Goal: Transaction & Acquisition: Purchase product/service

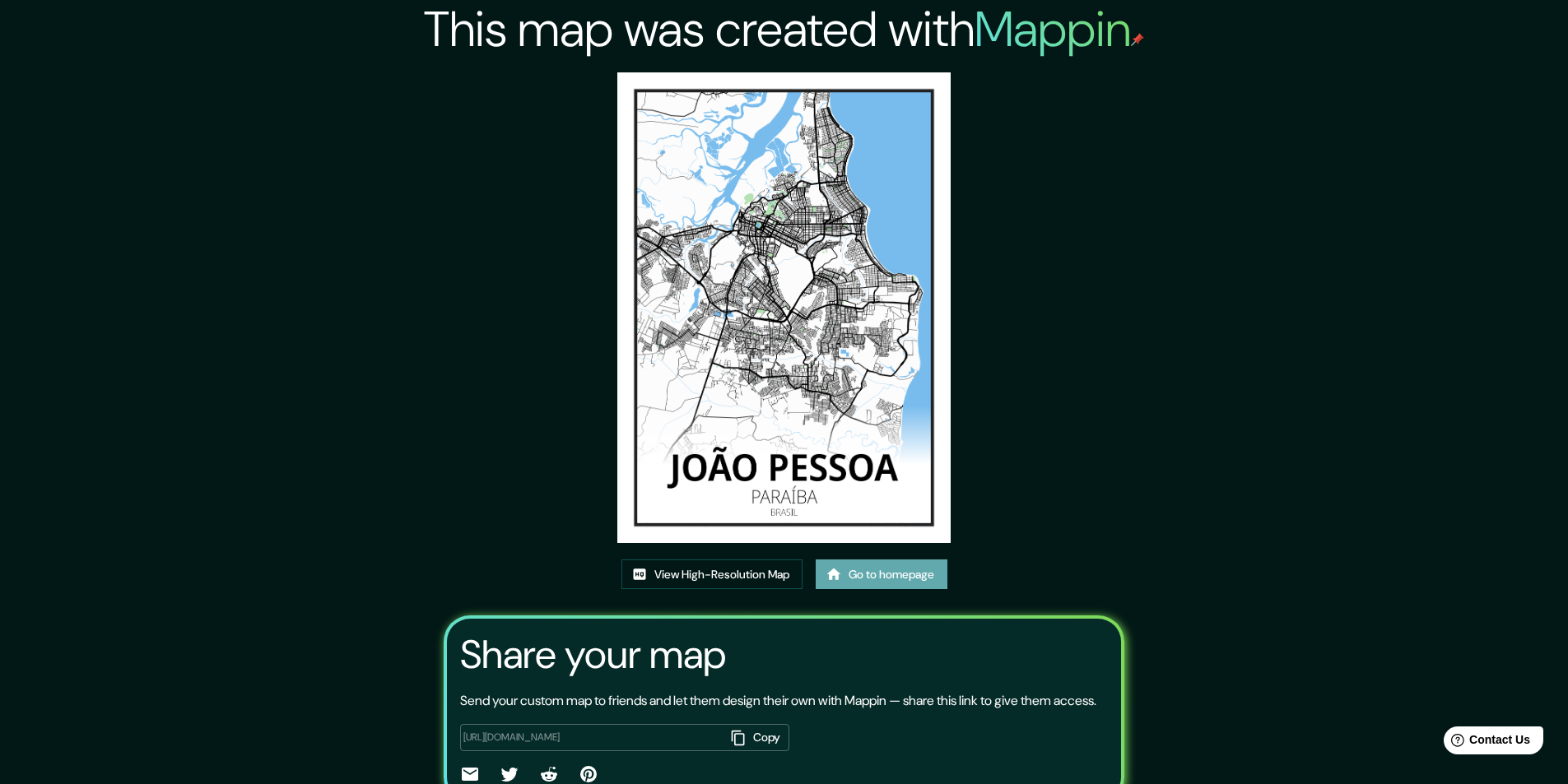
click at [901, 577] on link "Go to homepage" at bounding box center [881, 574] width 131 height 31
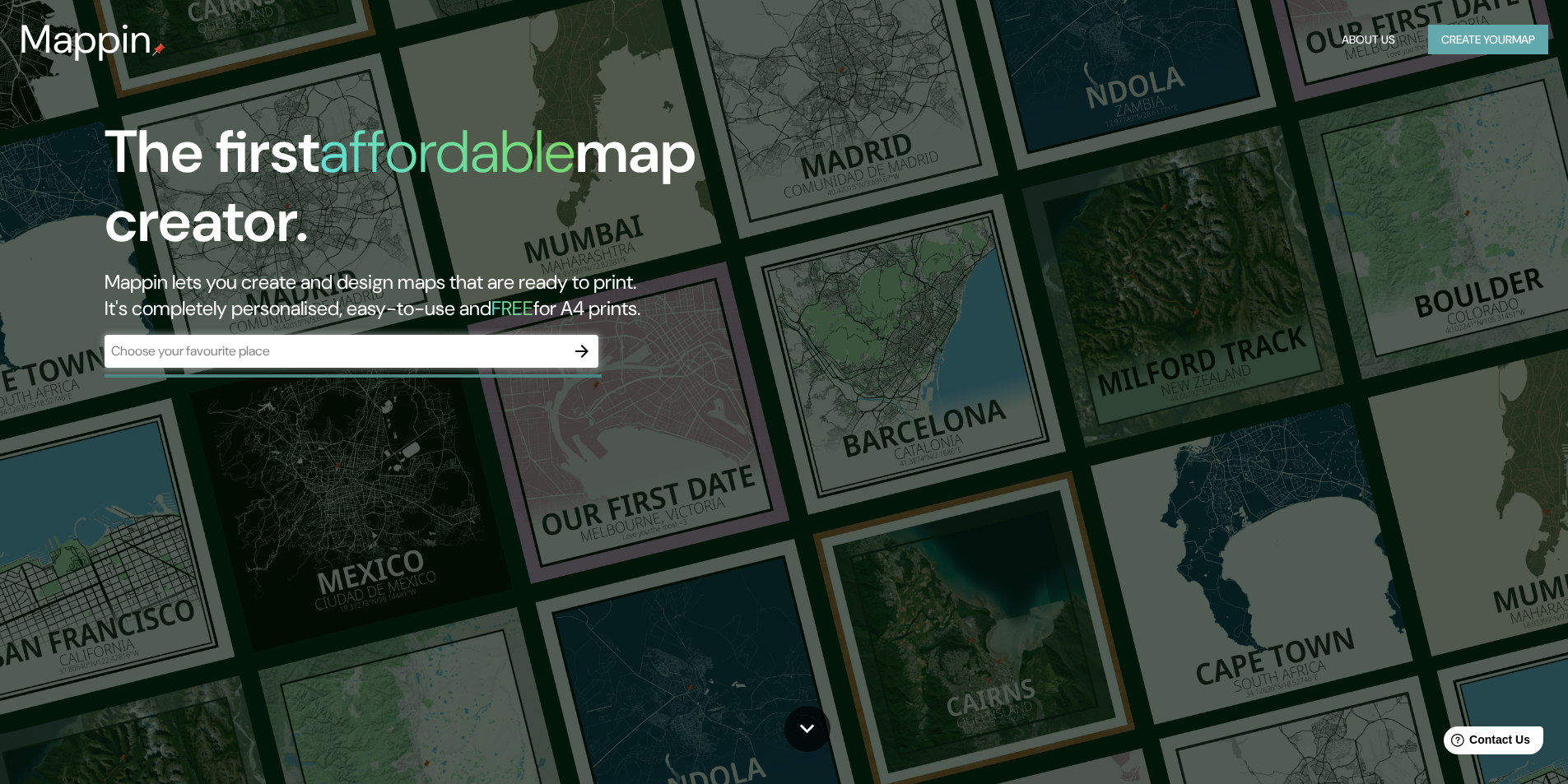
click at [1493, 52] on button "Create your map" at bounding box center [1488, 39] width 120 height 31
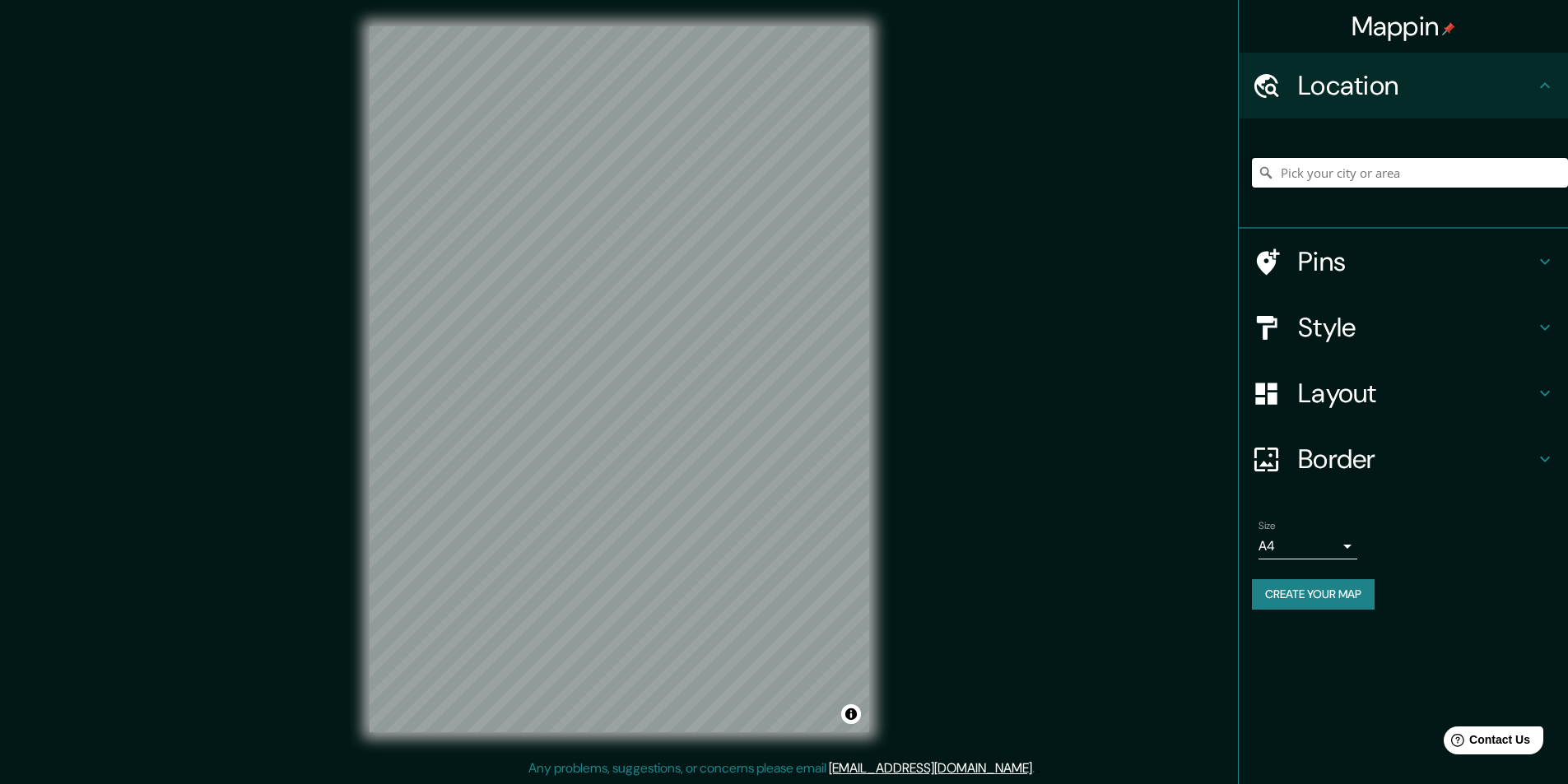
click at [1317, 173] on input "Pick your city or area" at bounding box center [1410, 173] width 316 height 30
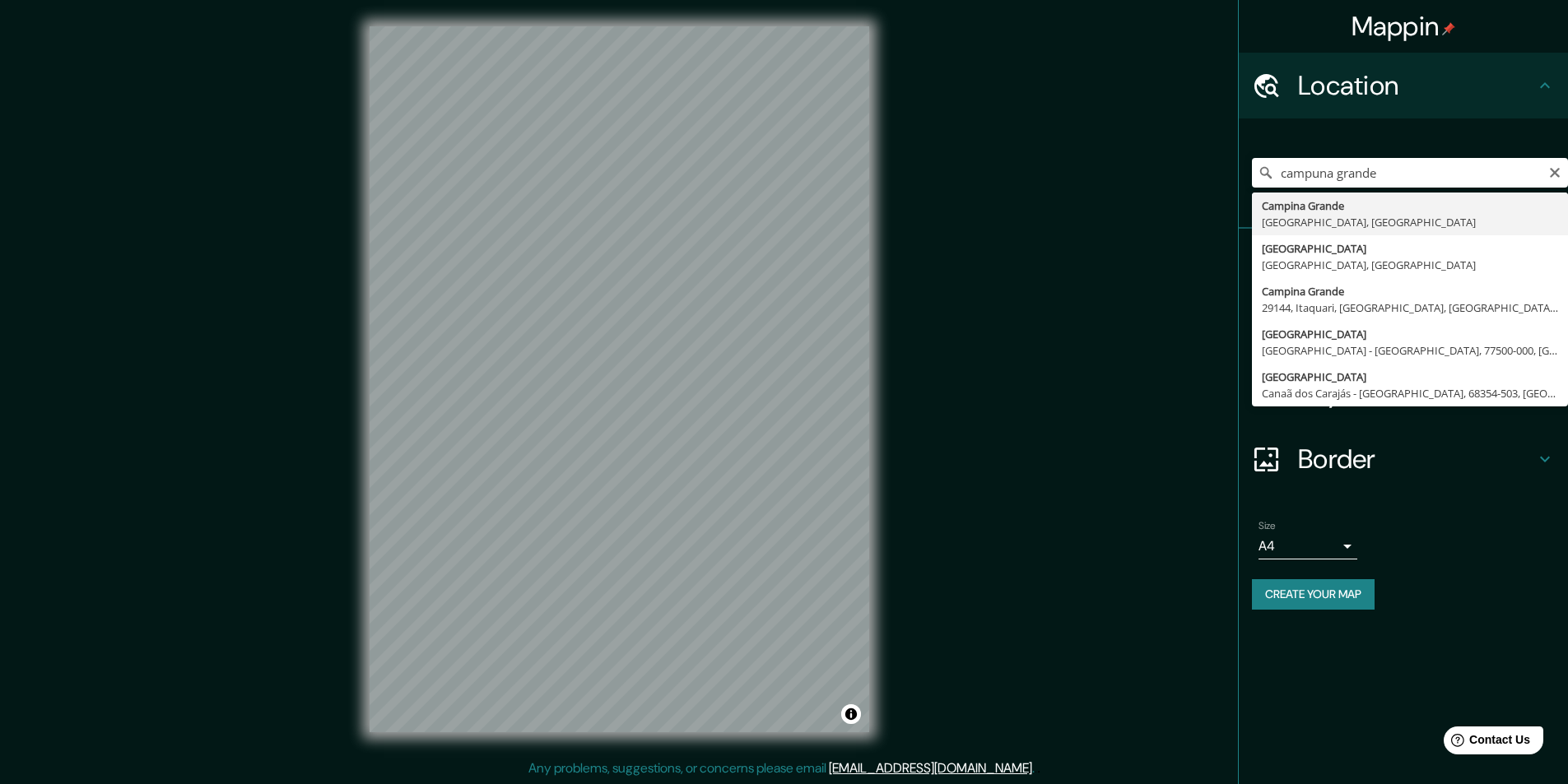
type input "Campina Grande, Paraíba, Brasil"
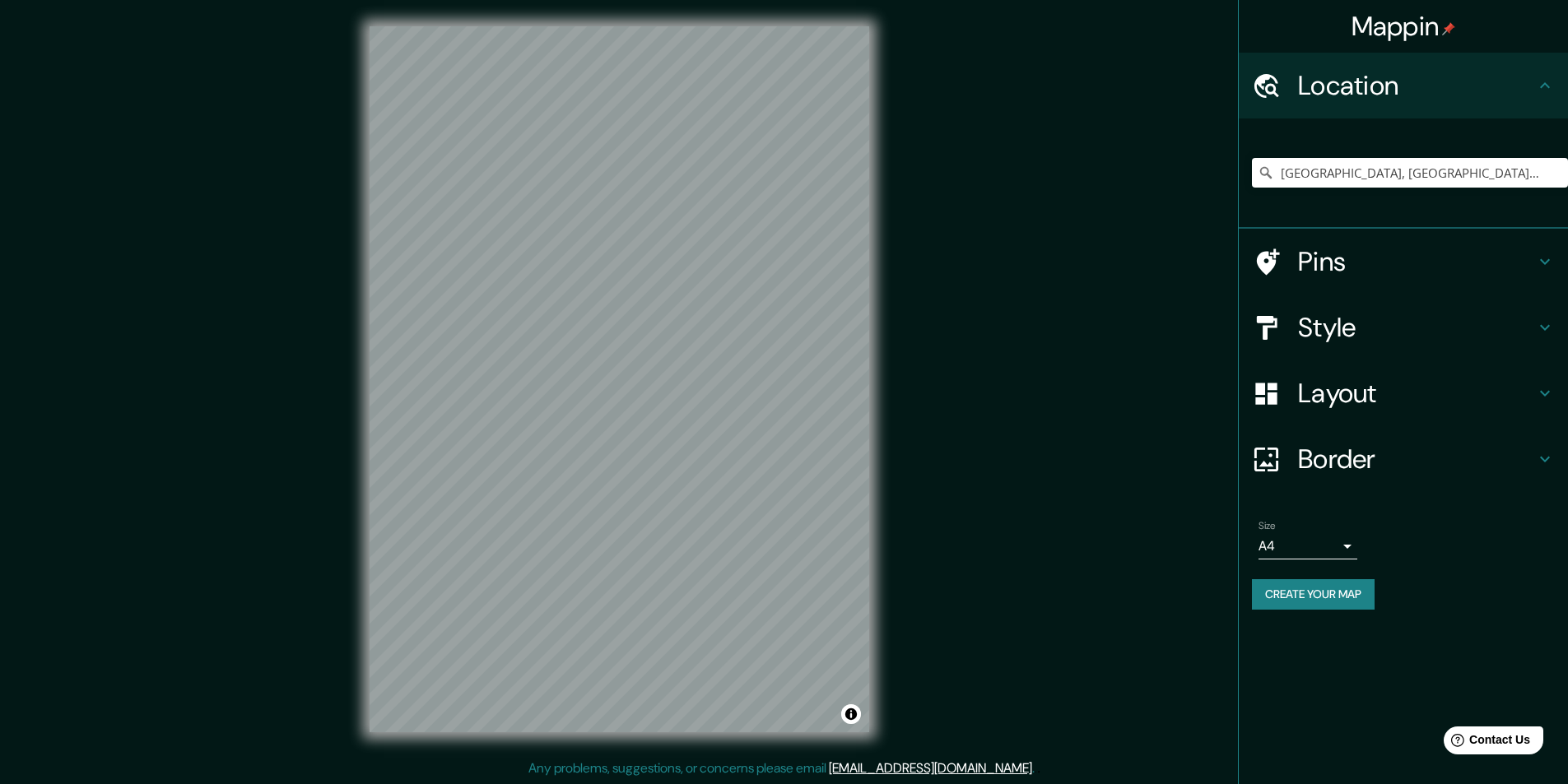
click at [1338, 329] on h4 "Style" at bounding box center [1416, 327] width 237 height 33
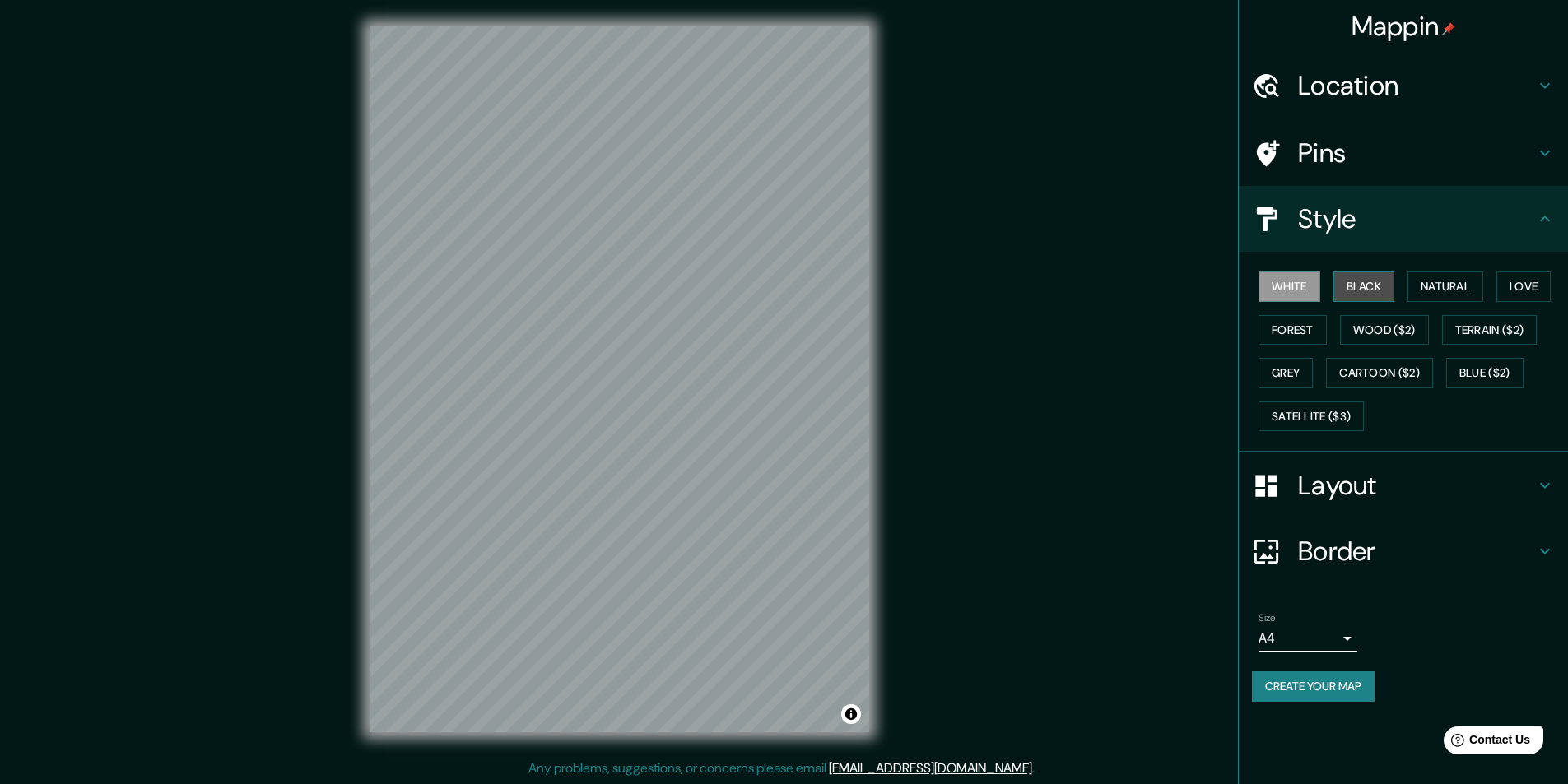
click at [1356, 292] on button "Black" at bounding box center [1364, 286] width 62 height 31
click at [1502, 335] on button "Terrain ($2)" at bounding box center [1490, 330] width 95 height 31
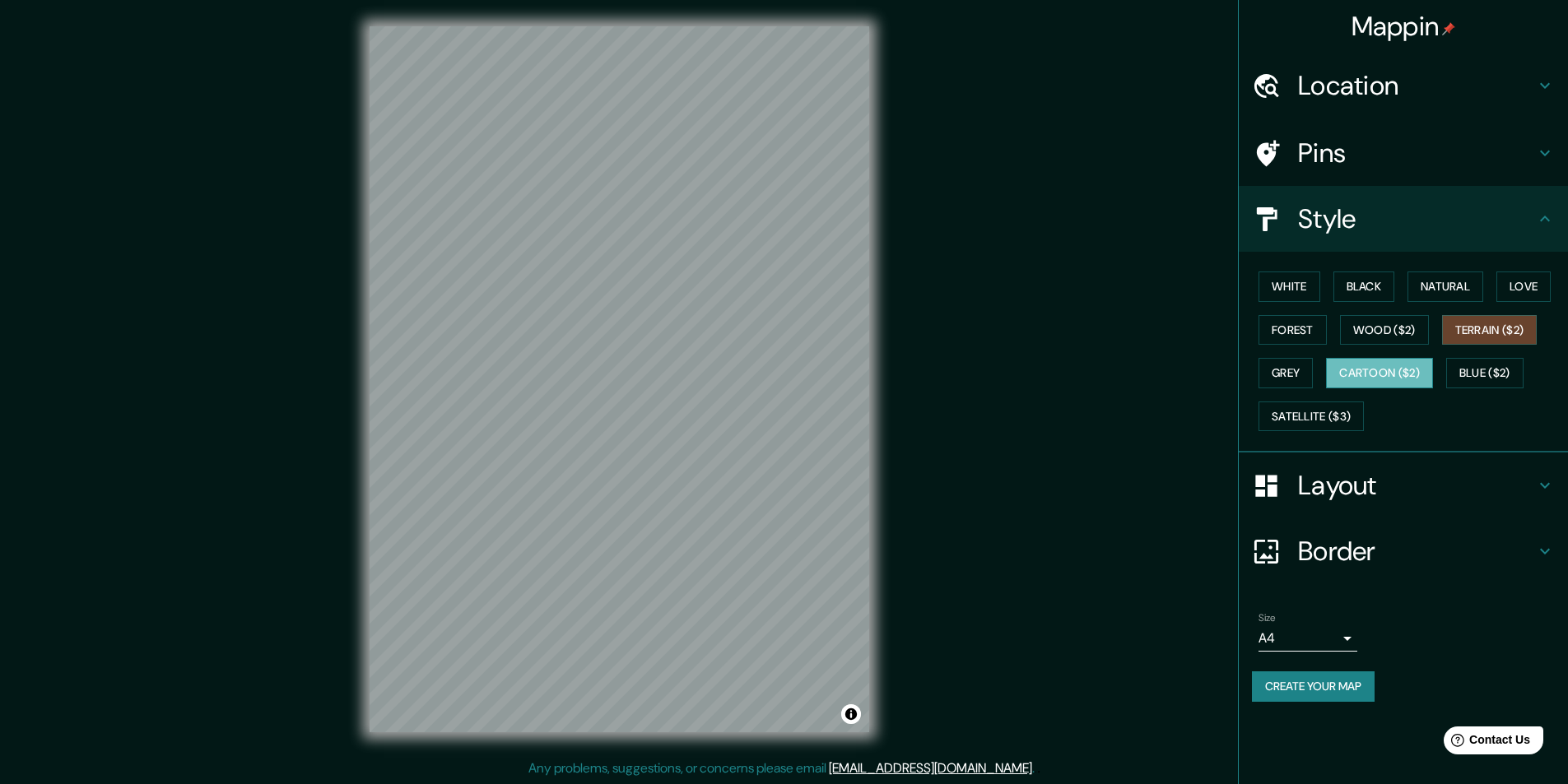
click at [1371, 379] on button "Cartoon ($2)" at bounding box center [1379, 373] width 107 height 31
click at [1276, 369] on button "Grey" at bounding box center [1286, 373] width 54 height 31
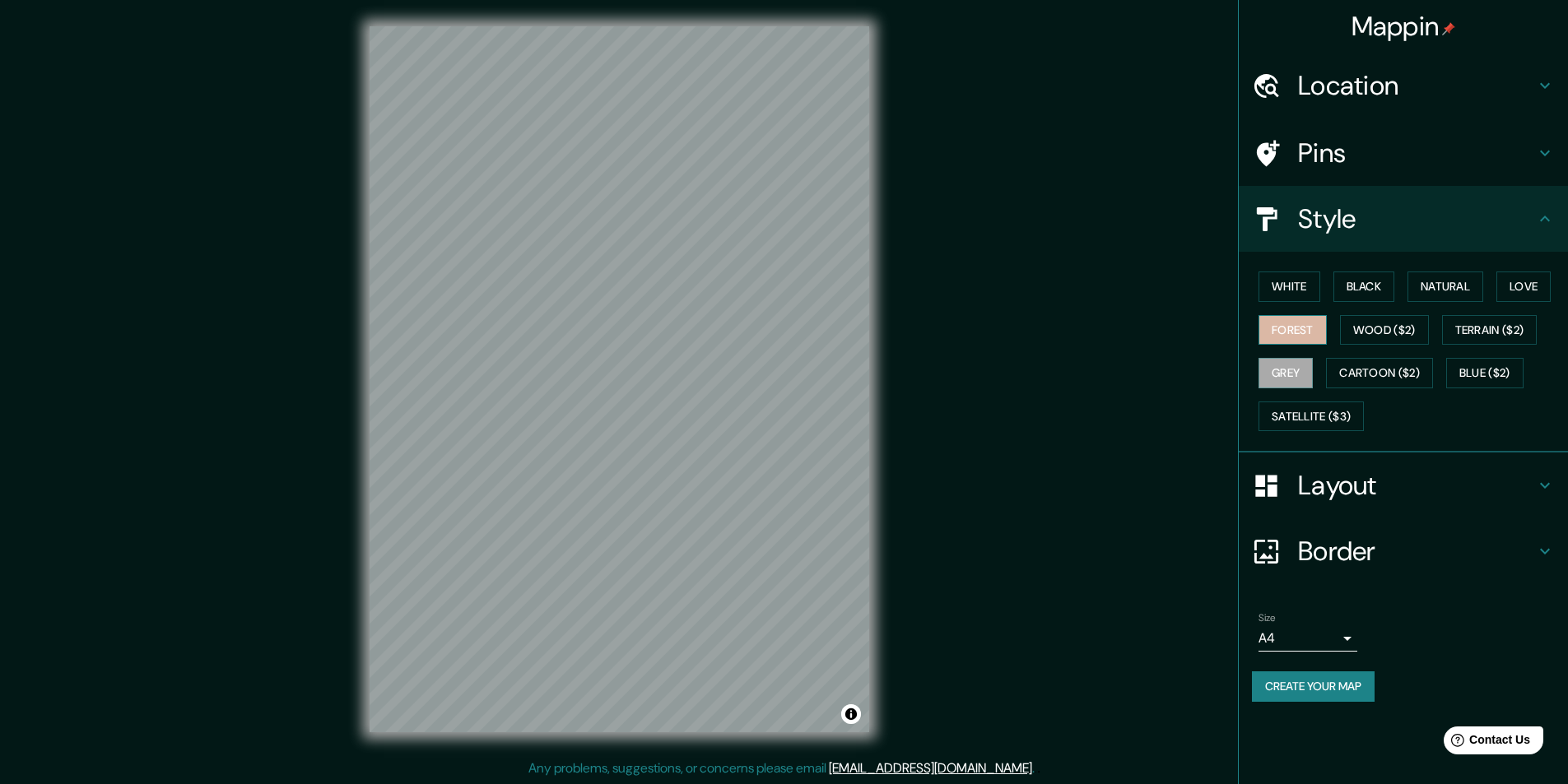
click at [1287, 337] on button "Forest" at bounding box center [1292, 330] width 68 height 31
click at [1352, 292] on button "Black" at bounding box center [1364, 286] width 62 height 31
click at [1448, 292] on button "Natural" at bounding box center [1445, 286] width 76 height 31
click at [1536, 292] on button "Love" at bounding box center [1523, 286] width 54 height 31
click at [1402, 332] on button "Wood ($2)" at bounding box center [1383, 330] width 89 height 31
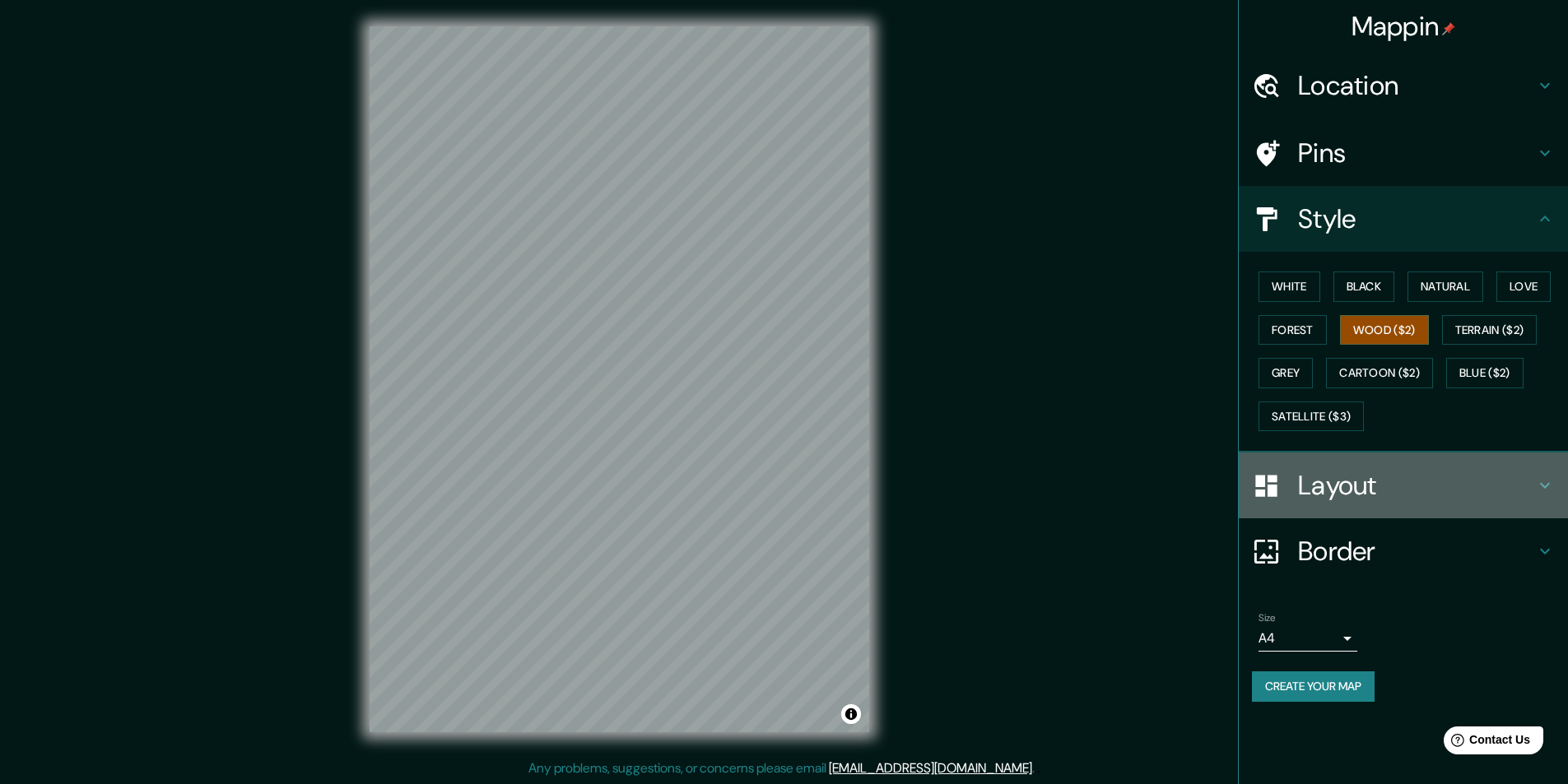
click at [1341, 494] on h4 "Layout" at bounding box center [1416, 485] width 237 height 33
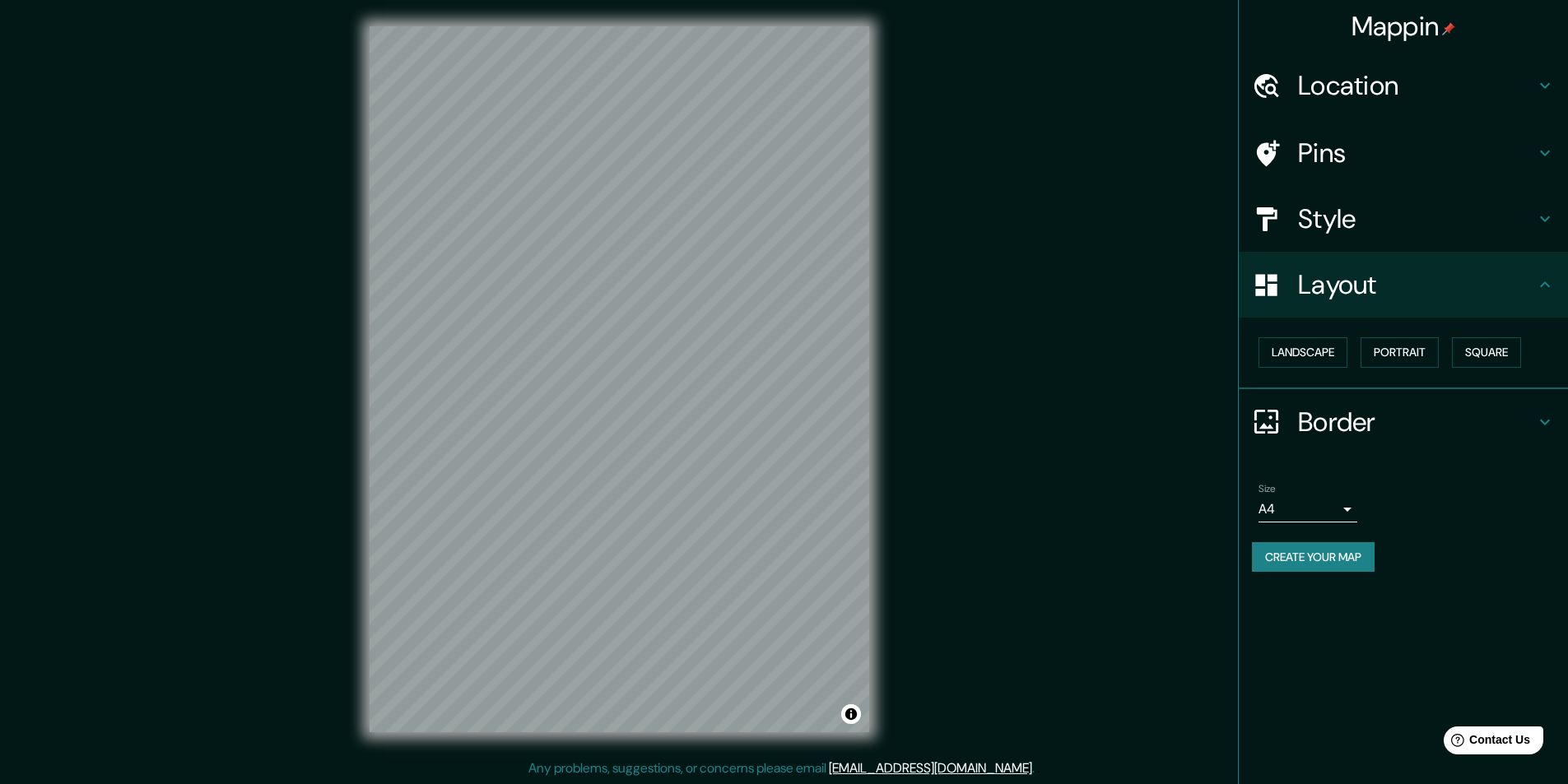
click at [1319, 425] on h4 "Border" at bounding box center [1416, 421] width 237 height 33
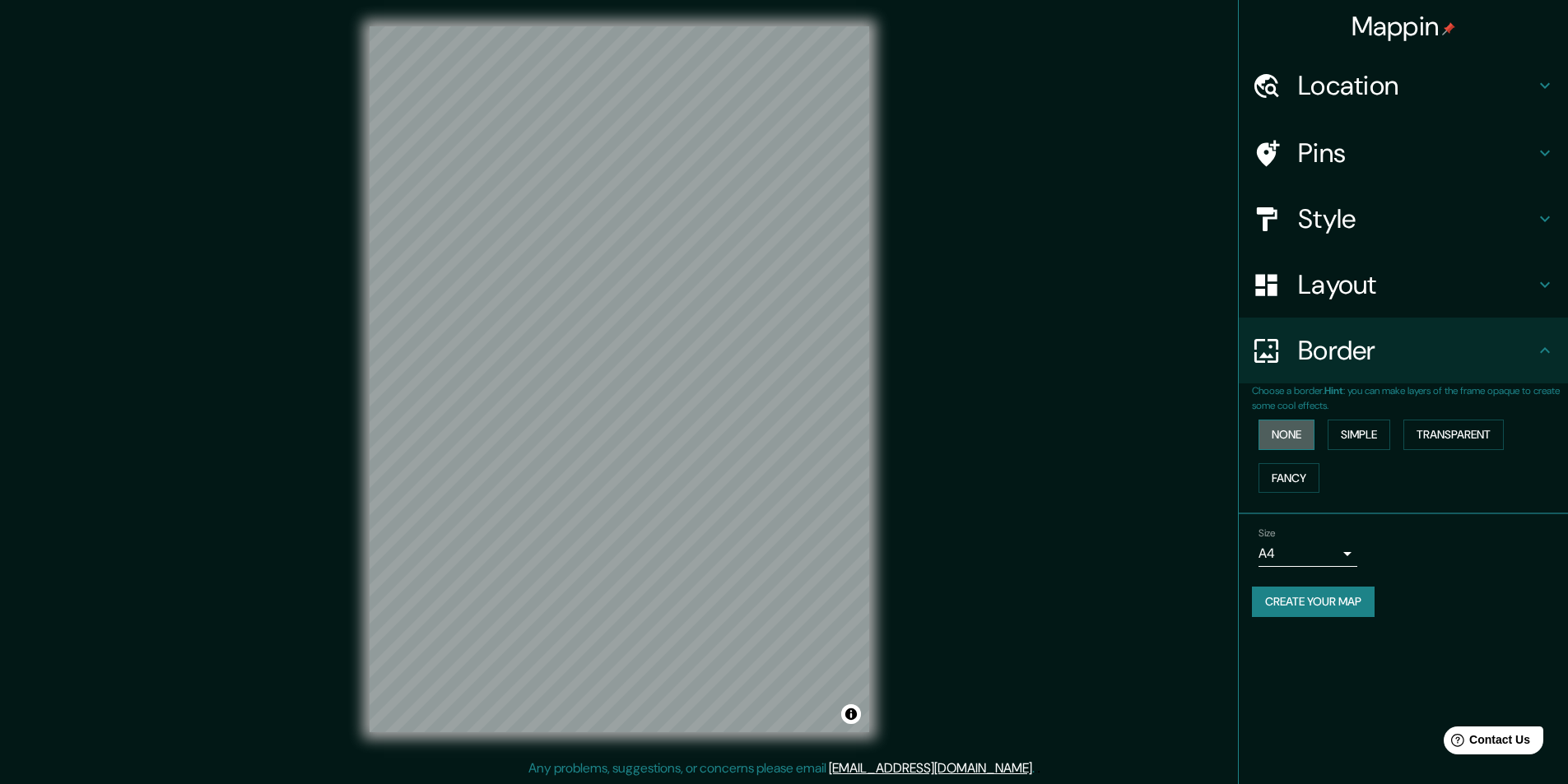
click at [1289, 439] on button "None" at bounding box center [1286, 434] width 56 height 31
click at [1366, 443] on button "Simple" at bounding box center [1358, 434] width 62 height 31
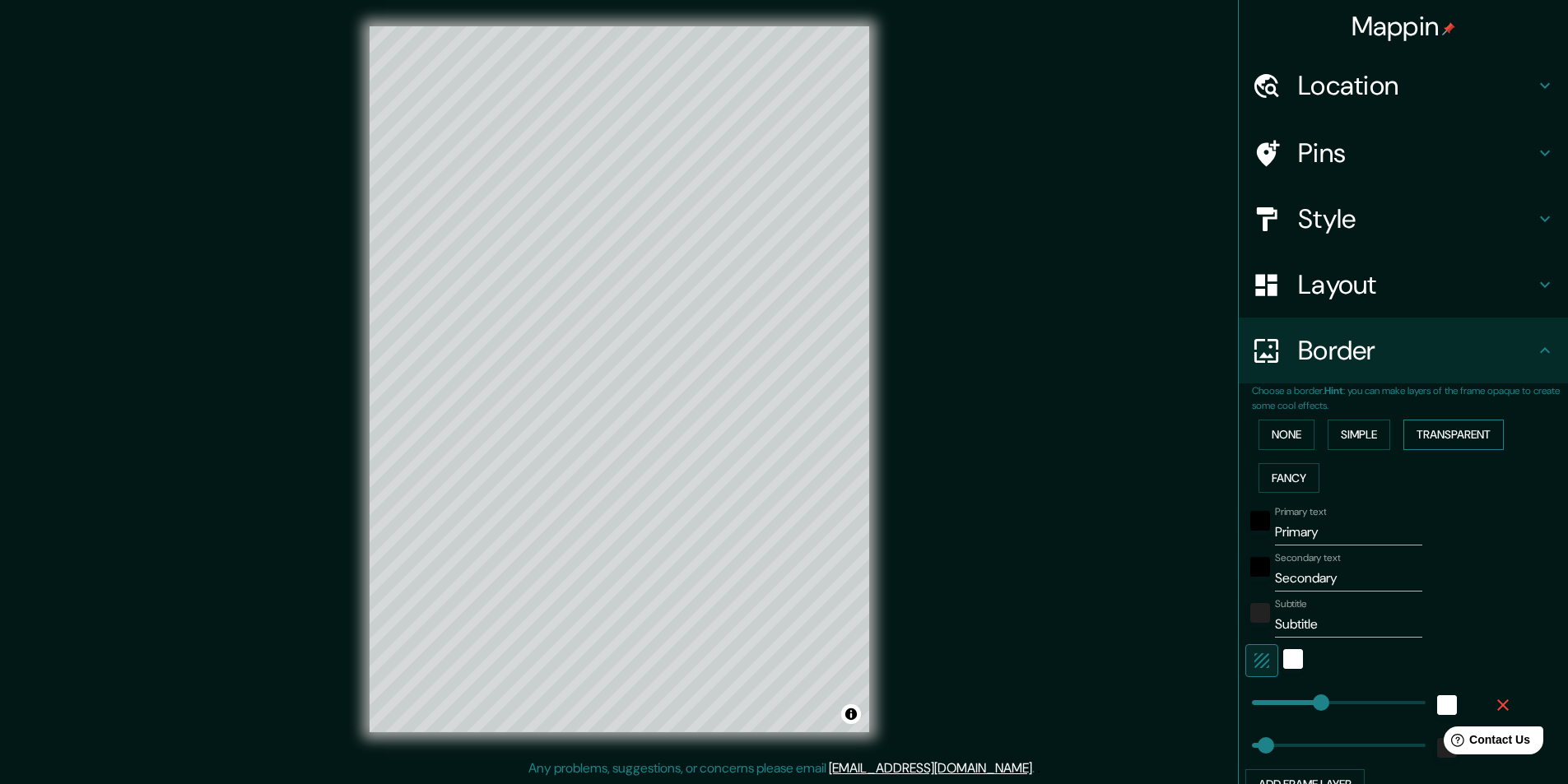
click at [1449, 438] on button "Transparent" at bounding box center [1453, 434] width 101 height 31
click at [1273, 478] on button "Fancy" at bounding box center [1288, 478] width 61 height 31
click at [1274, 445] on button "None" at bounding box center [1286, 434] width 56 height 31
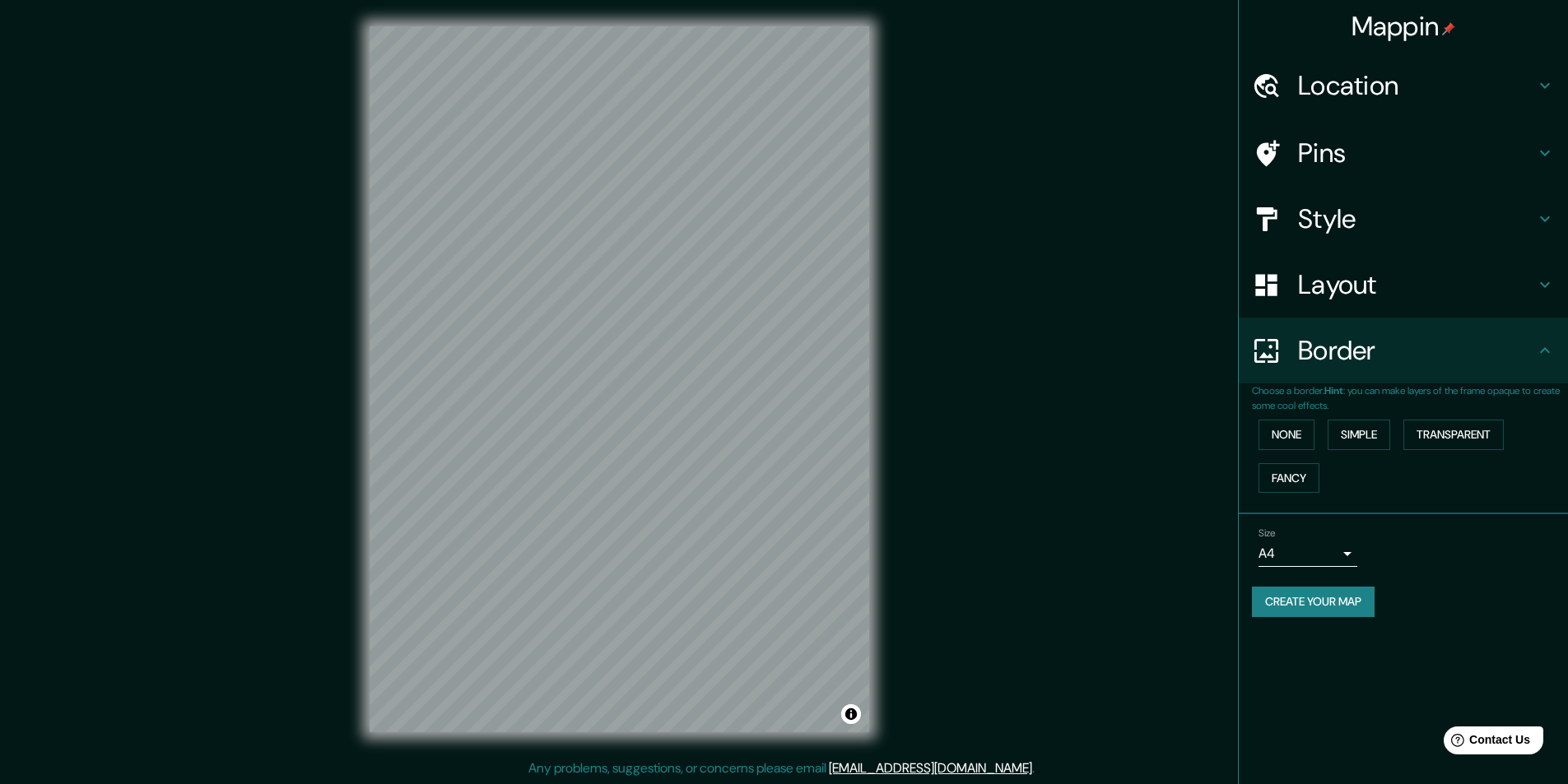
click at [1321, 228] on h4 "Style" at bounding box center [1416, 218] width 237 height 33
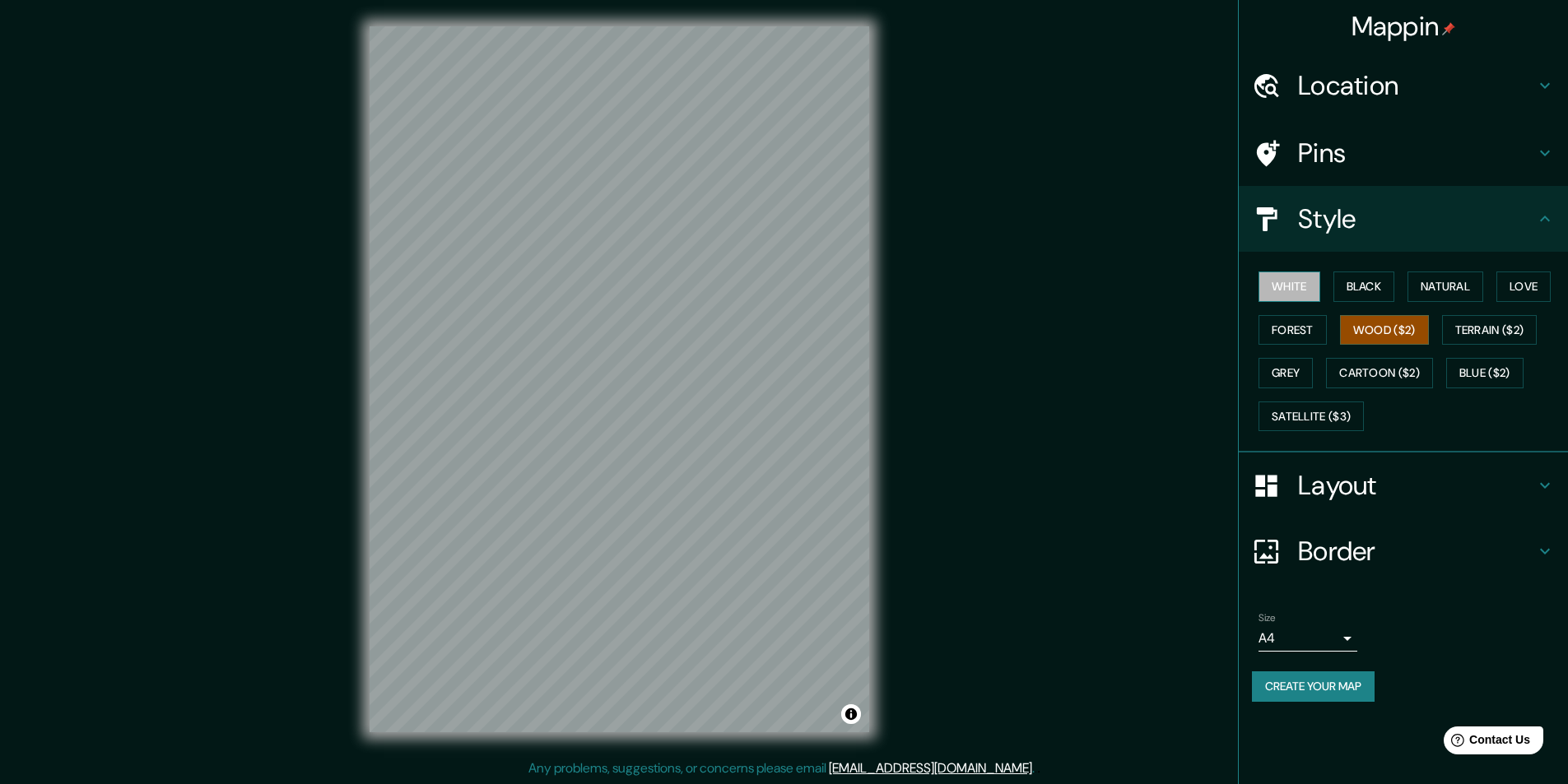
click at [1305, 294] on button "White" at bounding box center [1289, 286] width 62 height 31
click at [1486, 369] on button "Blue ($2)" at bounding box center [1484, 373] width 77 height 31
click at [1296, 282] on button "White" at bounding box center [1289, 286] width 62 height 31
click at [1317, 556] on h4 "Border" at bounding box center [1416, 551] width 237 height 33
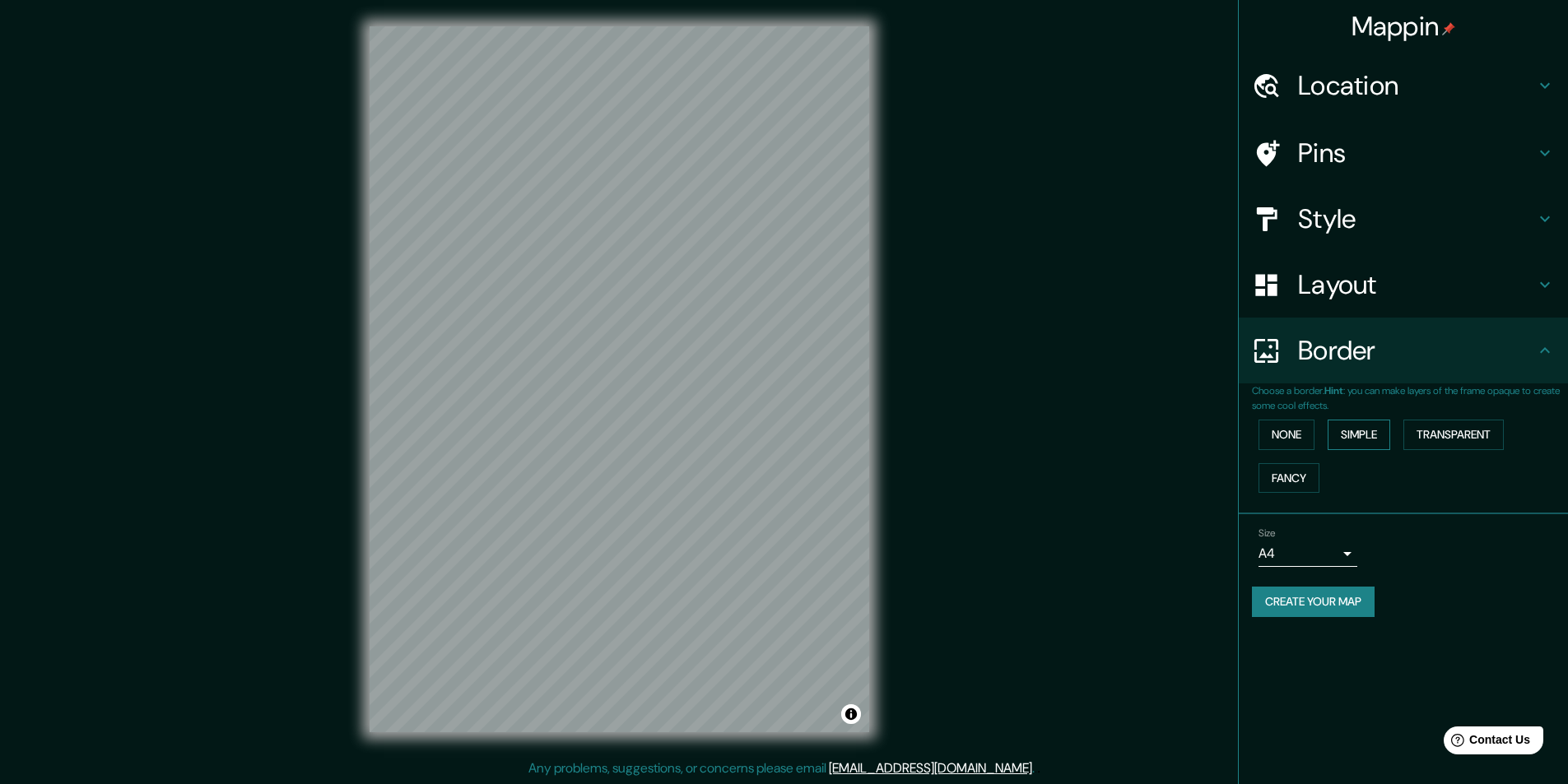
click at [1355, 427] on button "Simple" at bounding box center [1358, 434] width 62 height 31
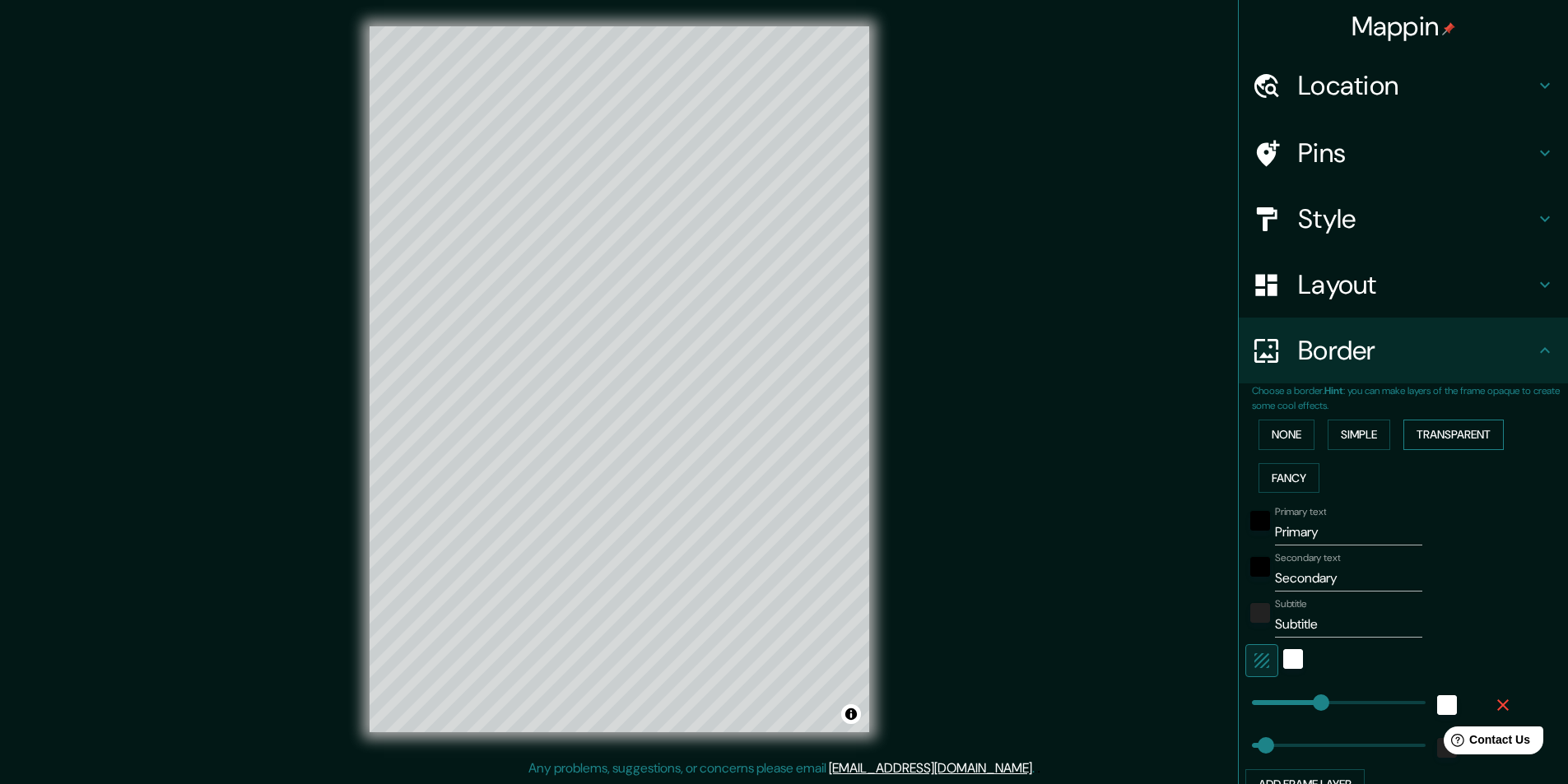
click at [1454, 446] on button "Transparent" at bounding box center [1453, 434] width 101 height 31
click at [1271, 479] on button "Fancy" at bounding box center [1288, 478] width 61 height 31
click at [1260, 442] on button "None" at bounding box center [1286, 434] width 56 height 31
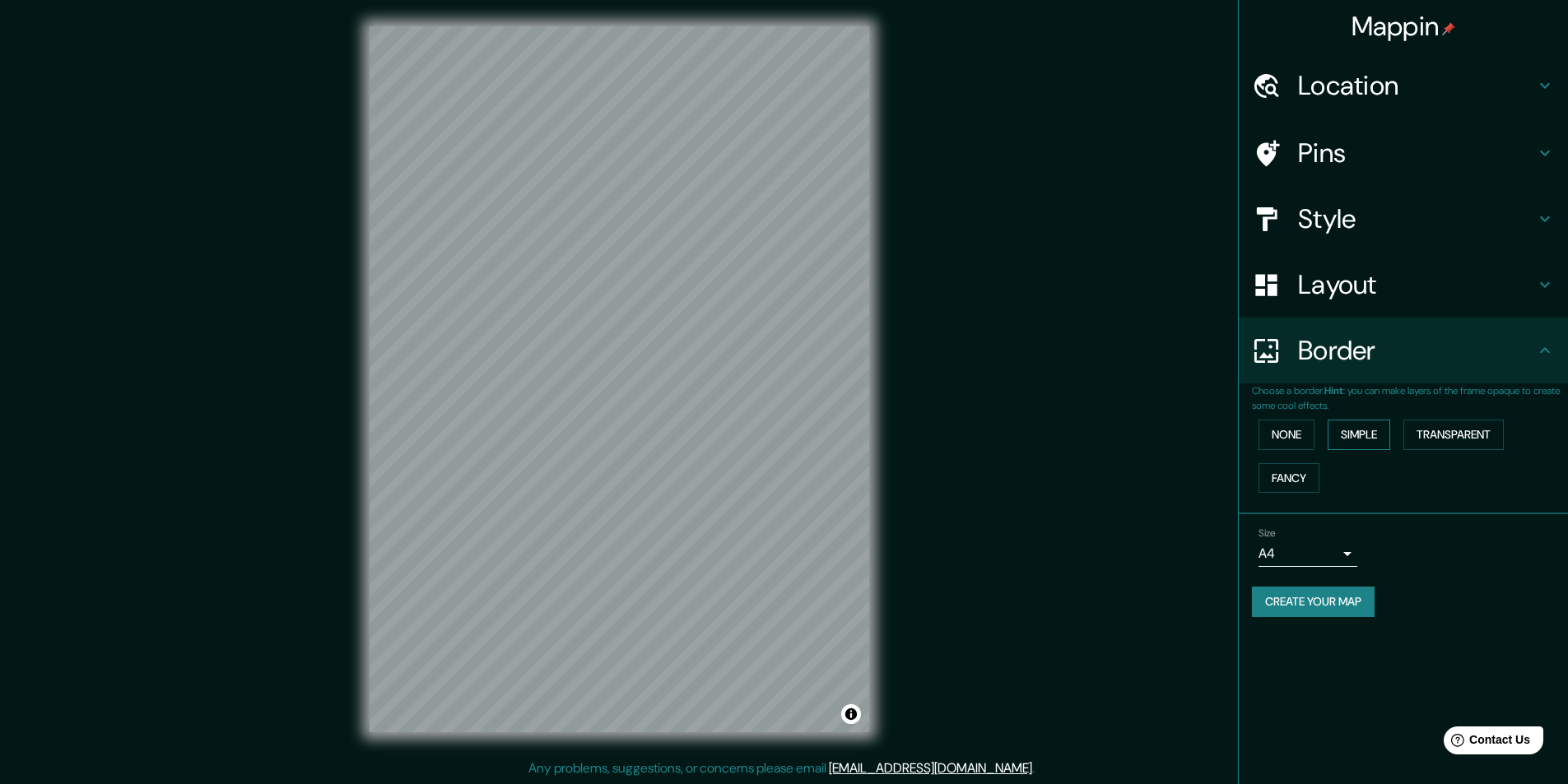
click at [1368, 440] on button "Simple" at bounding box center [1358, 434] width 62 height 31
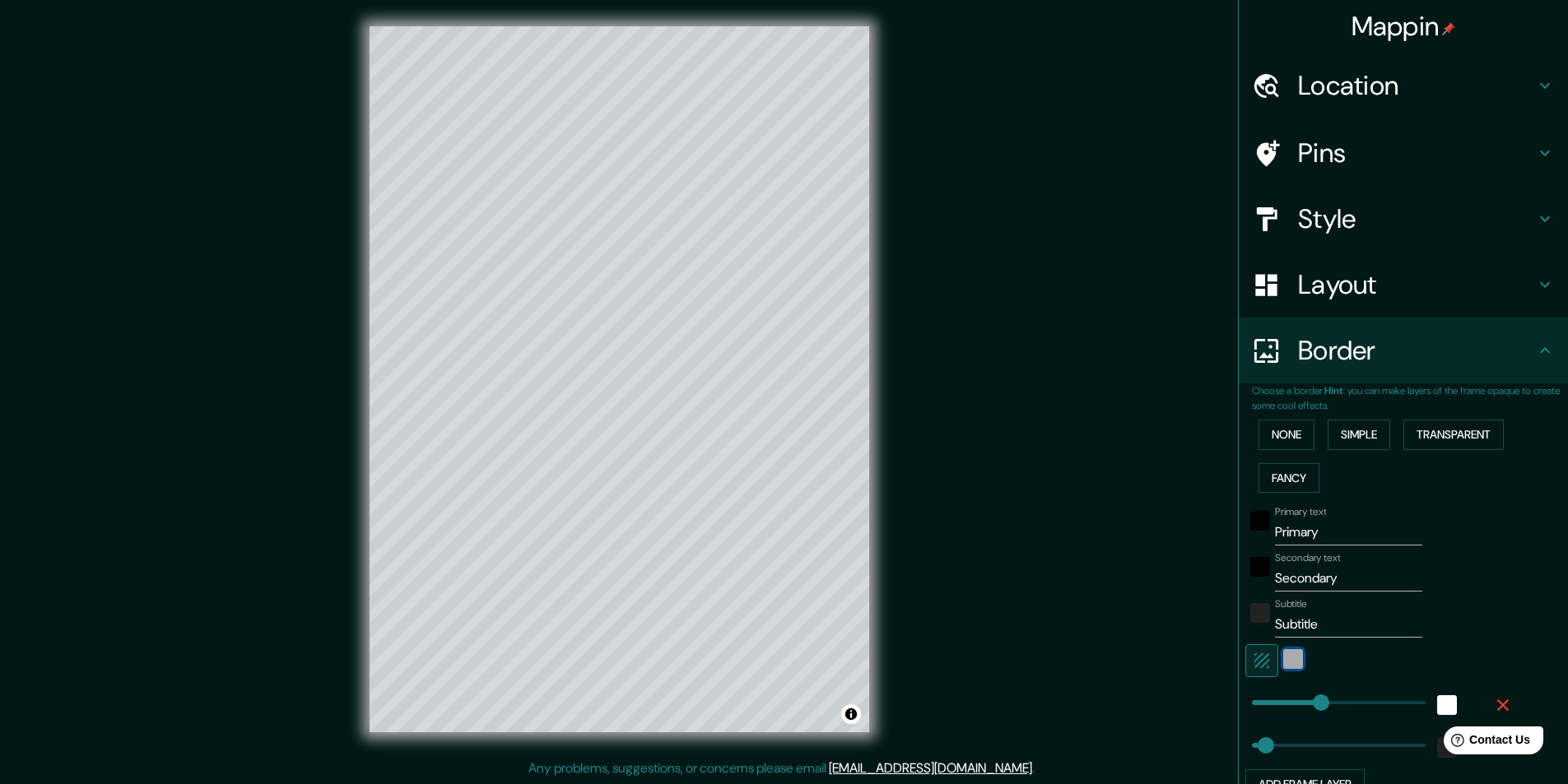
click at [1285, 662] on div "white" at bounding box center [1292, 659] width 20 height 20
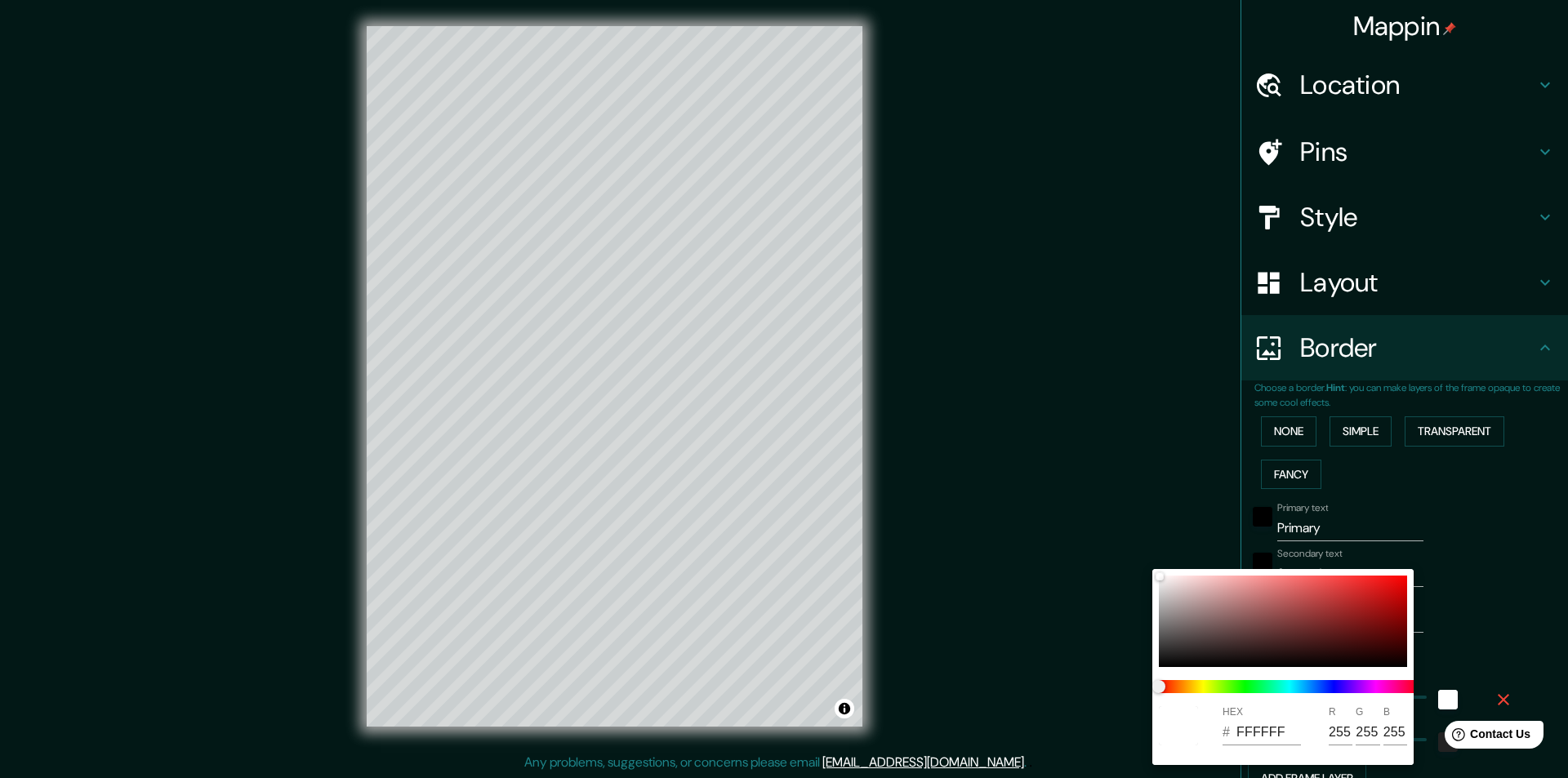
click at [1433, 644] on div at bounding box center [784, 389] width 1568 height 778
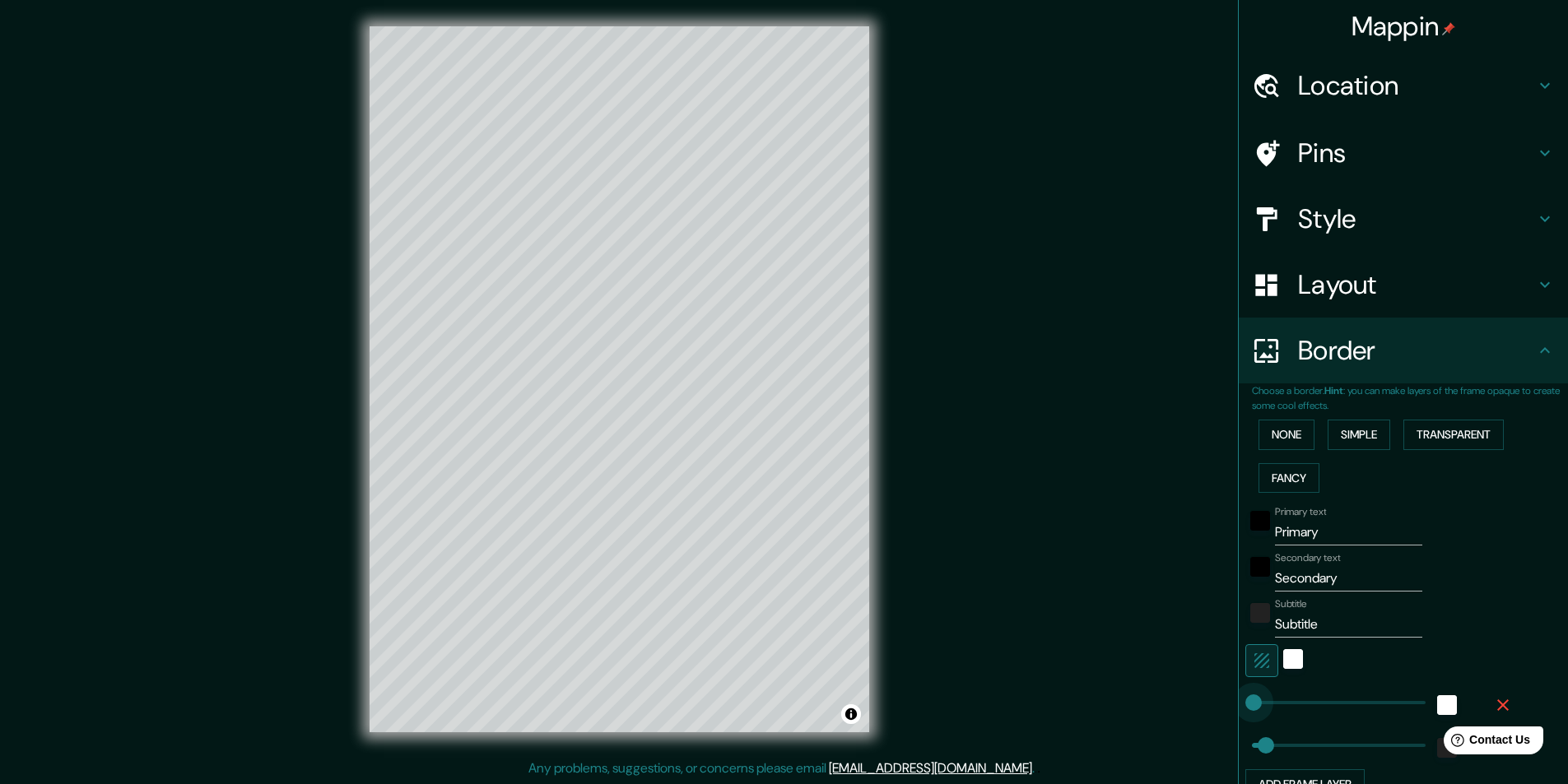
type input "6"
drag, startPoint x: 1309, startPoint y: 703, endPoint x: 1241, endPoint y: 707, distance: 68.1
type input "49"
type input "6"
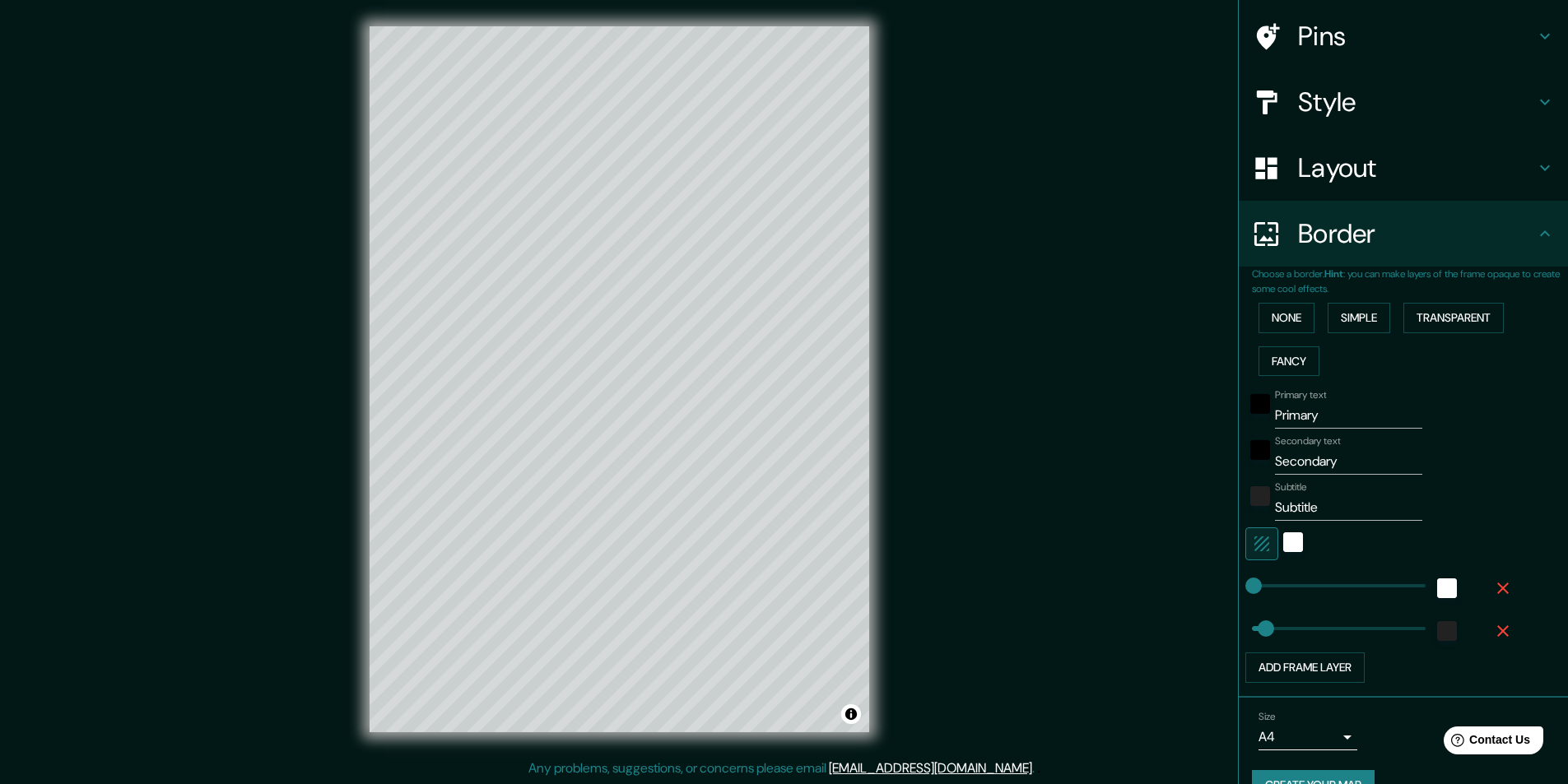
scroll to position [152, 0]
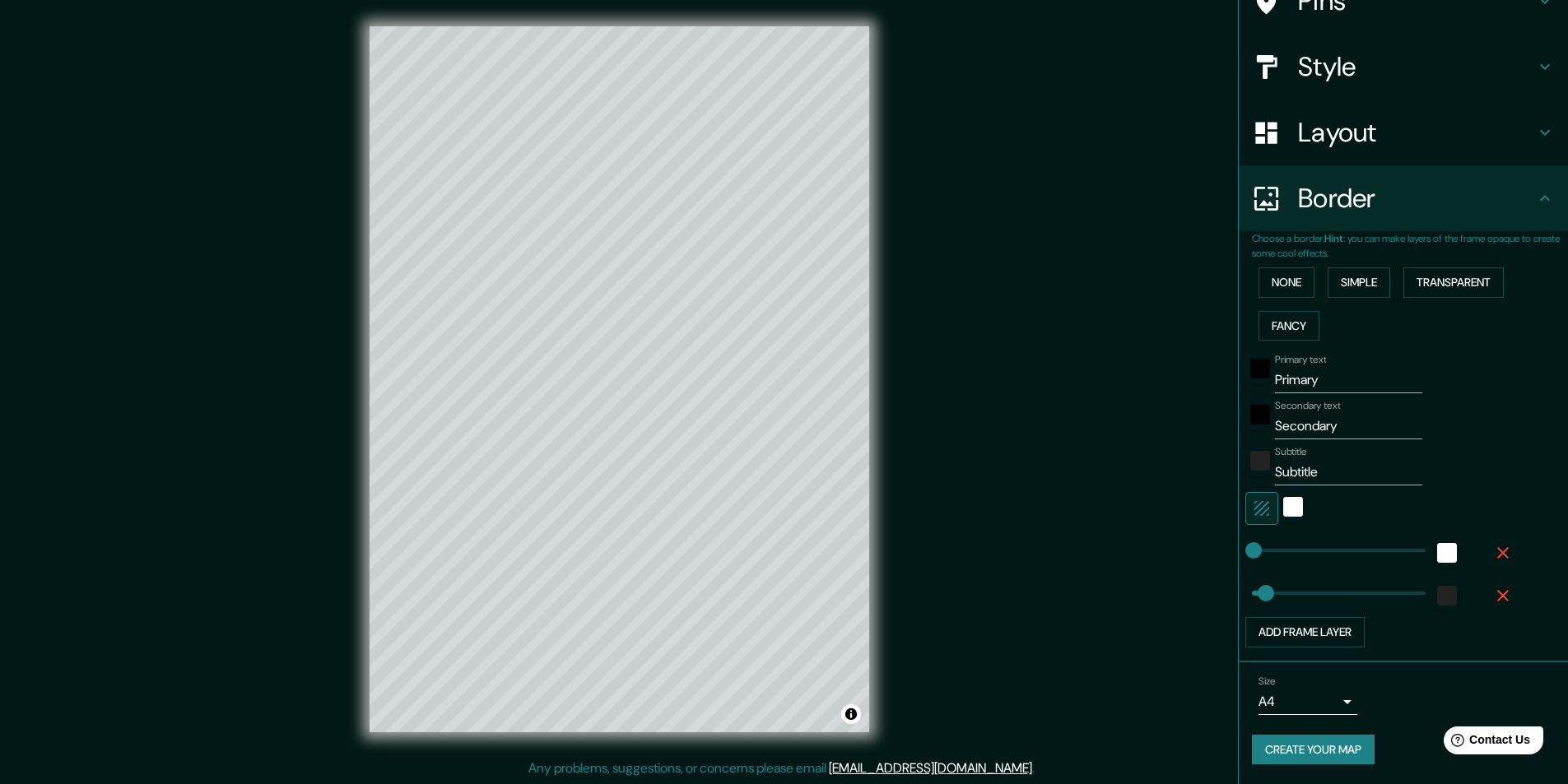
type input "0"
drag, startPoint x: 1253, startPoint y: 598, endPoint x: 1200, endPoint y: 598, distance: 53.0
type input "6"
type input "0"
drag, startPoint x: 1241, startPoint y: 595, endPoint x: 1202, endPoint y: 595, distance: 39.0
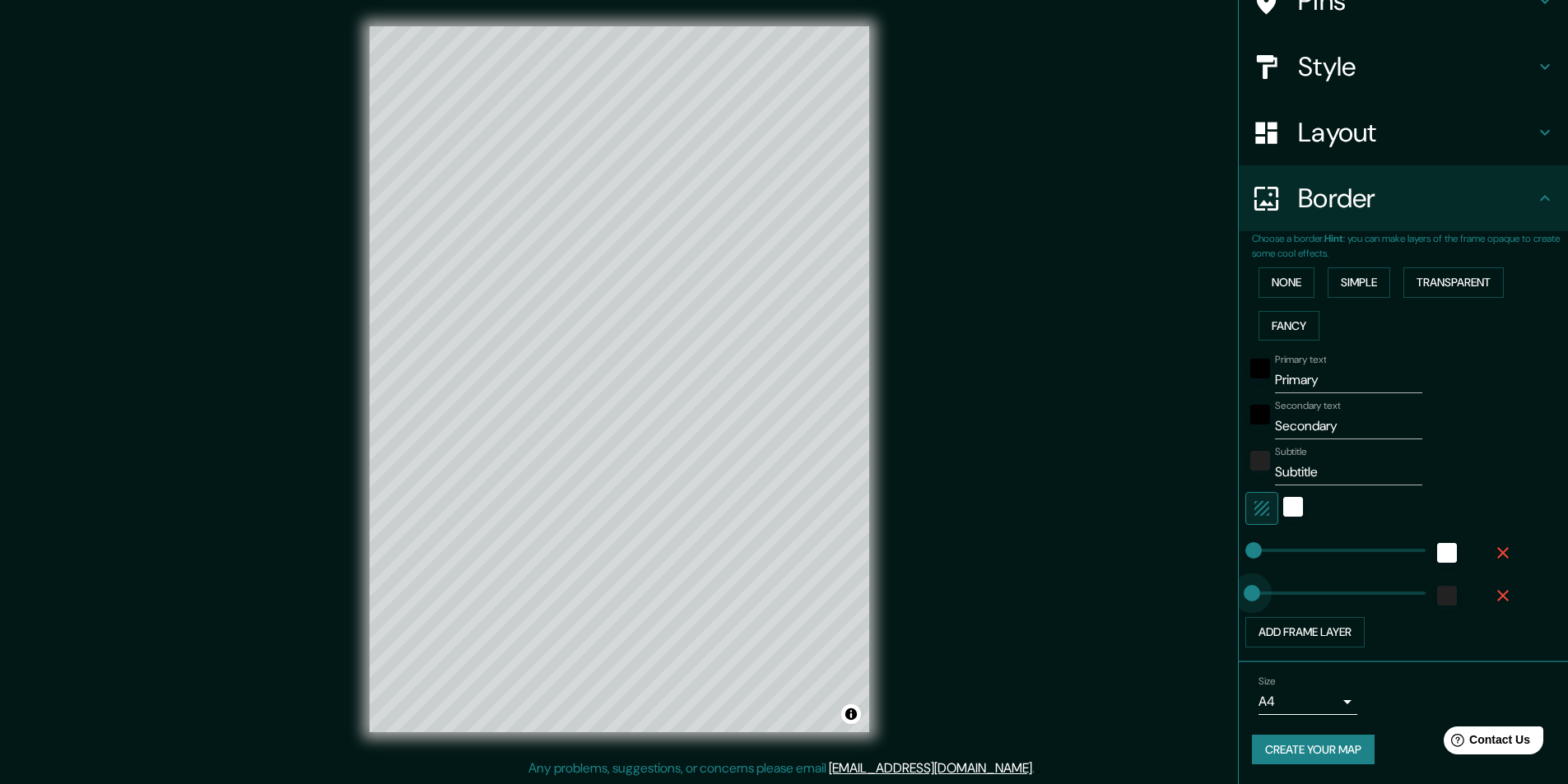
click at [1202, 595] on div "Mappin Location Campina Grande, Paraíba, Brasil Pins Style Layout Border Choose…" at bounding box center [784, 392] width 1568 height 785
click at [1437, 561] on div "white" at bounding box center [1447, 553] width 20 height 20
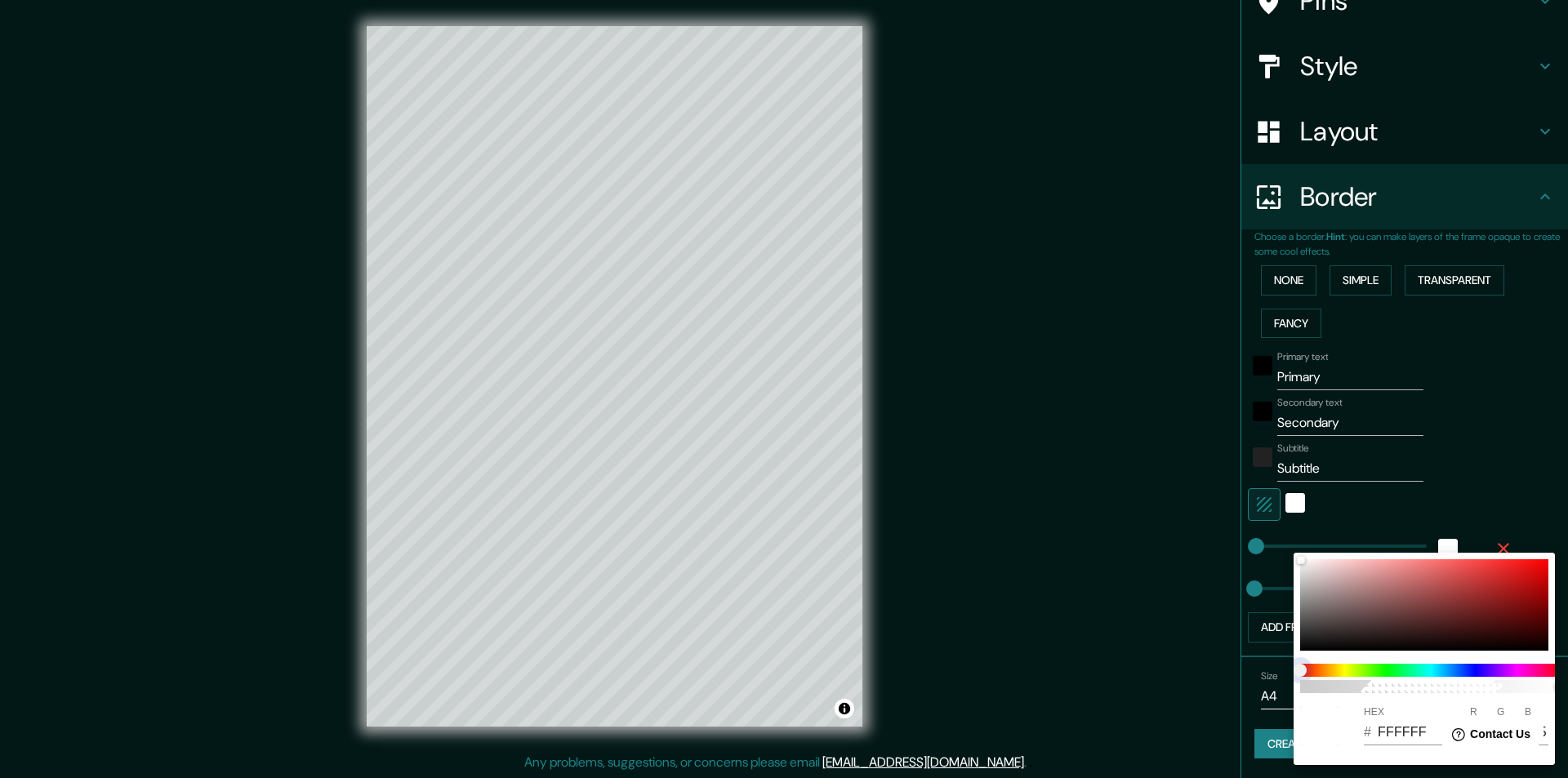
click at [1350, 675] on span at bounding box center [1431, 671] width 262 height 13
click at [1333, 596] on div at bounding box center [1425, 605] width 248 height 92
type input "6"
type input "9A8686"
type input "154"
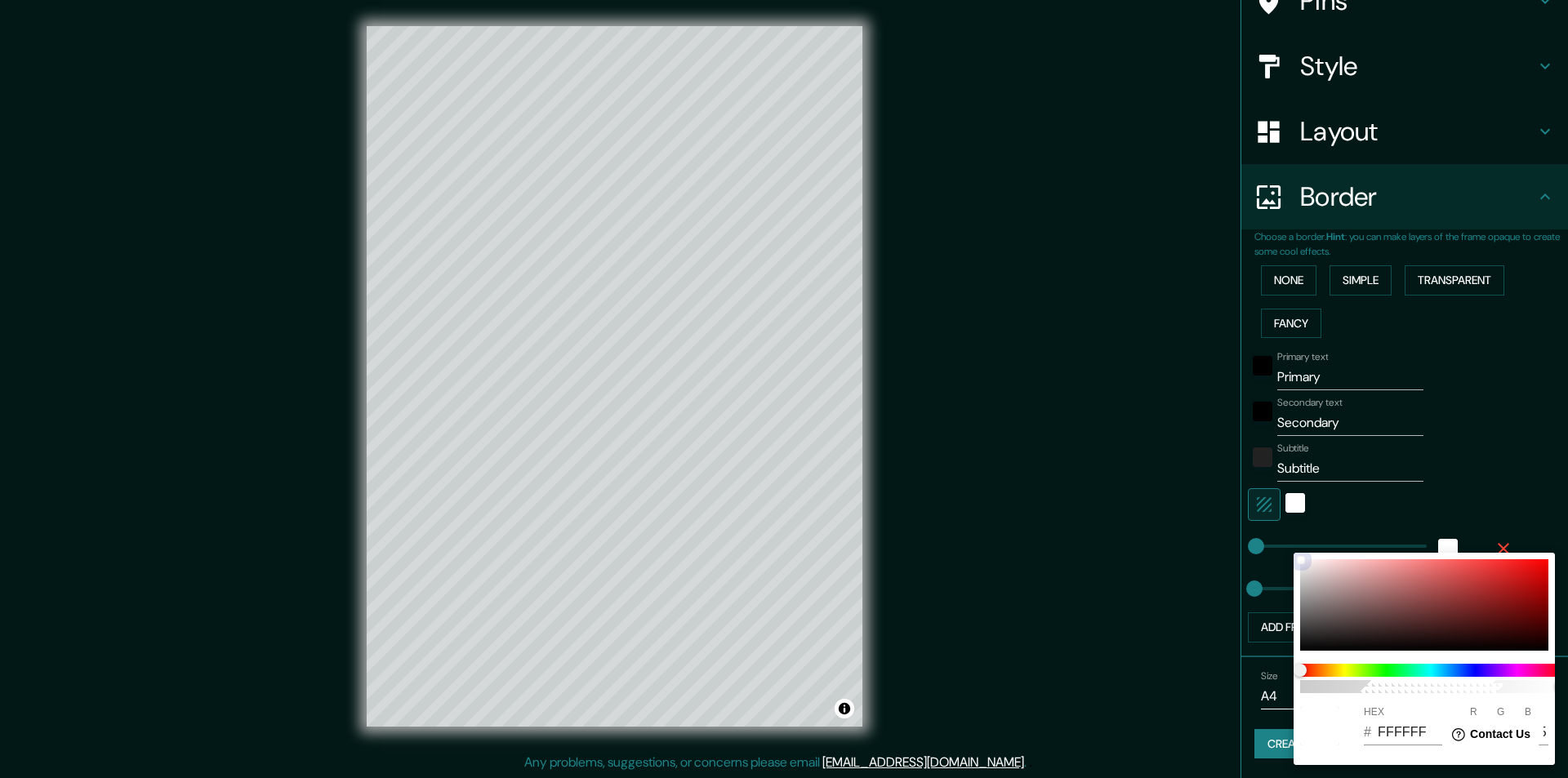
type input "134"
click at [1482, 485] on div at bounding box center [784, 389] width 1568 height 778
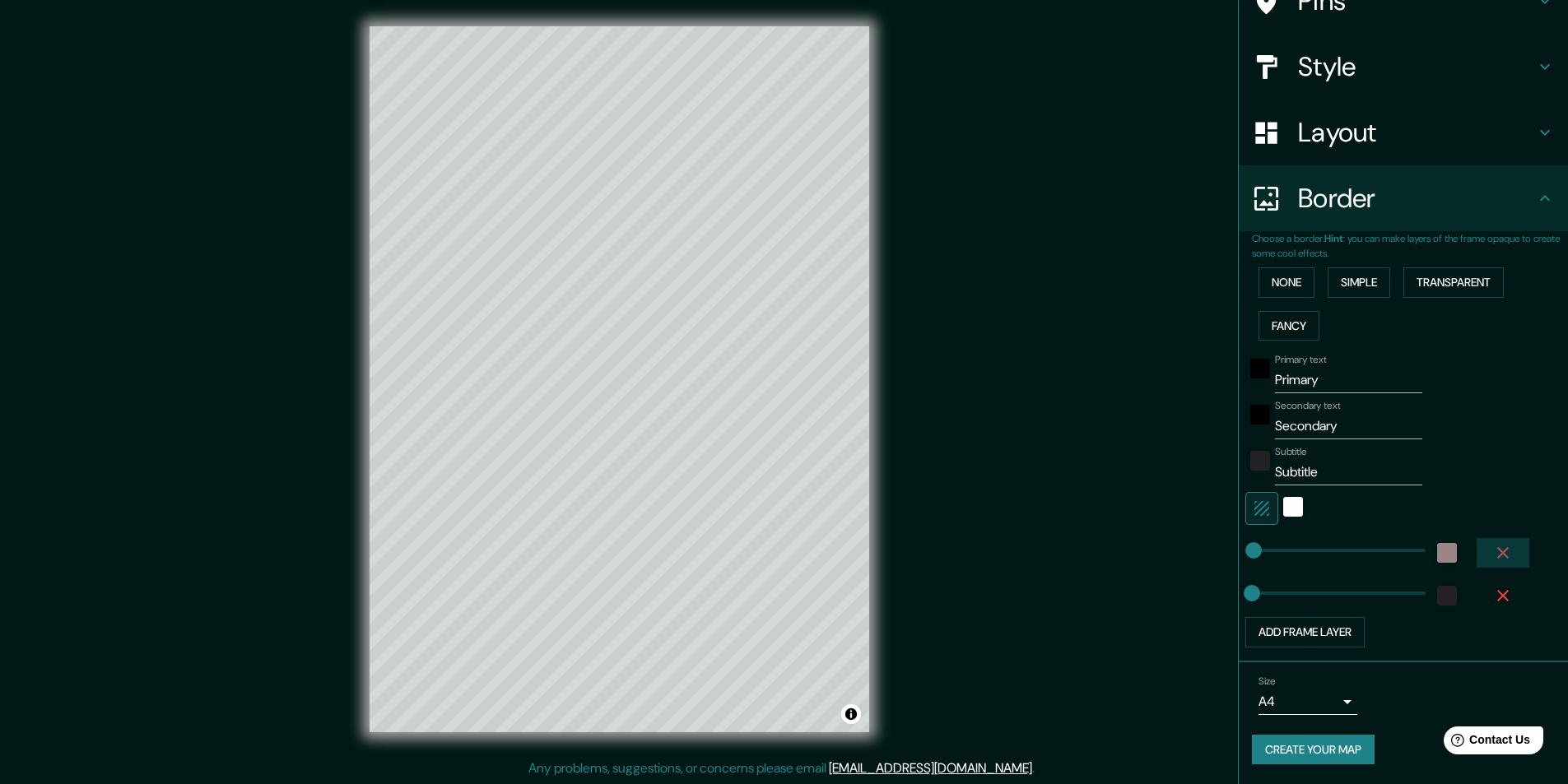
click at [1493, 558] on icon "button" at bounding box center [1503, 553] width 20 height 20
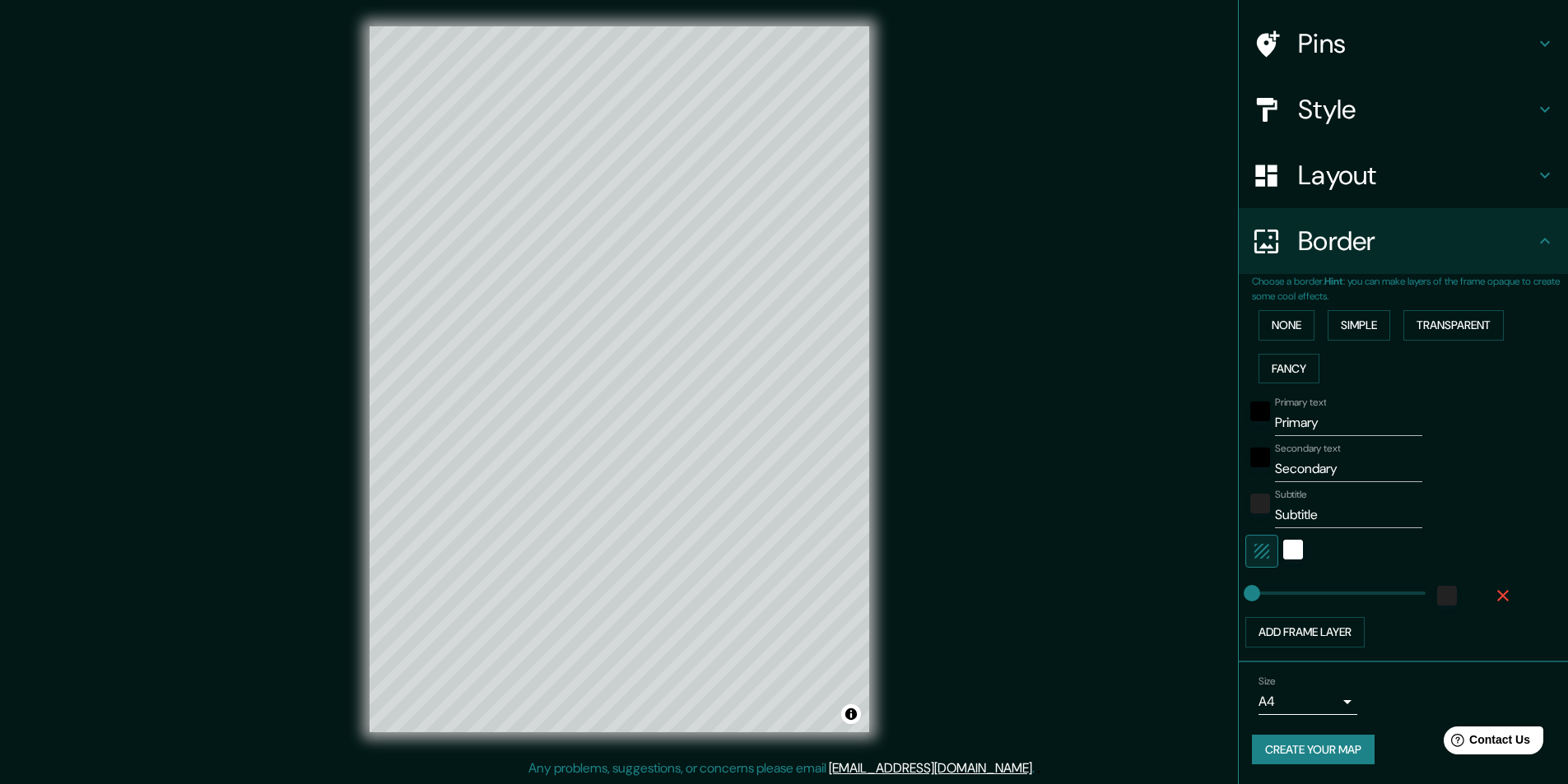
scroll to position [109, 0]
click at [1312, 418] on input "Primary" at bounding box center [1349, 423] width 147 height 26
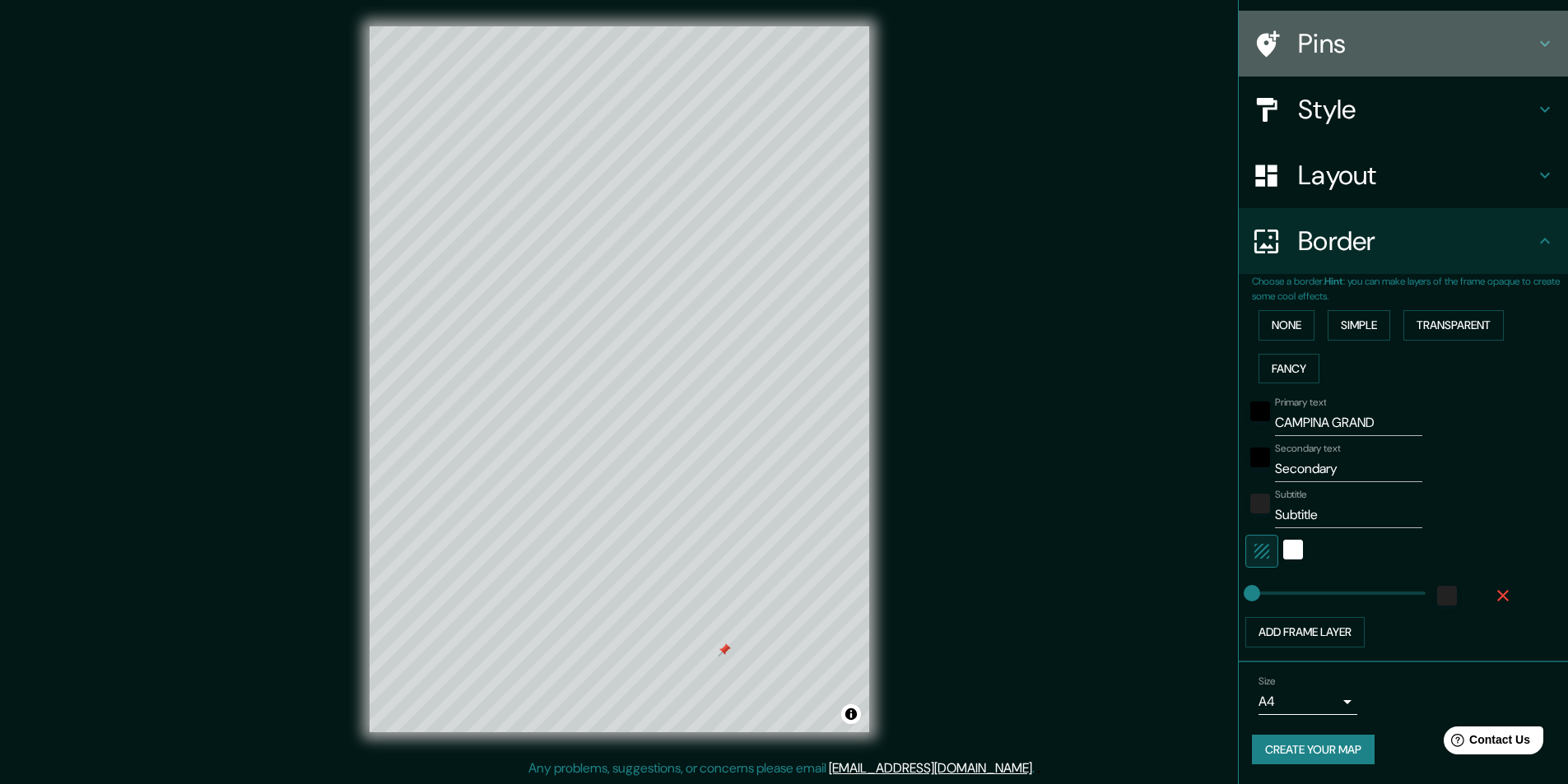
click at [1355, 39] on h4 "Pins" at bounding box center [1416, 43] width 237 height 33
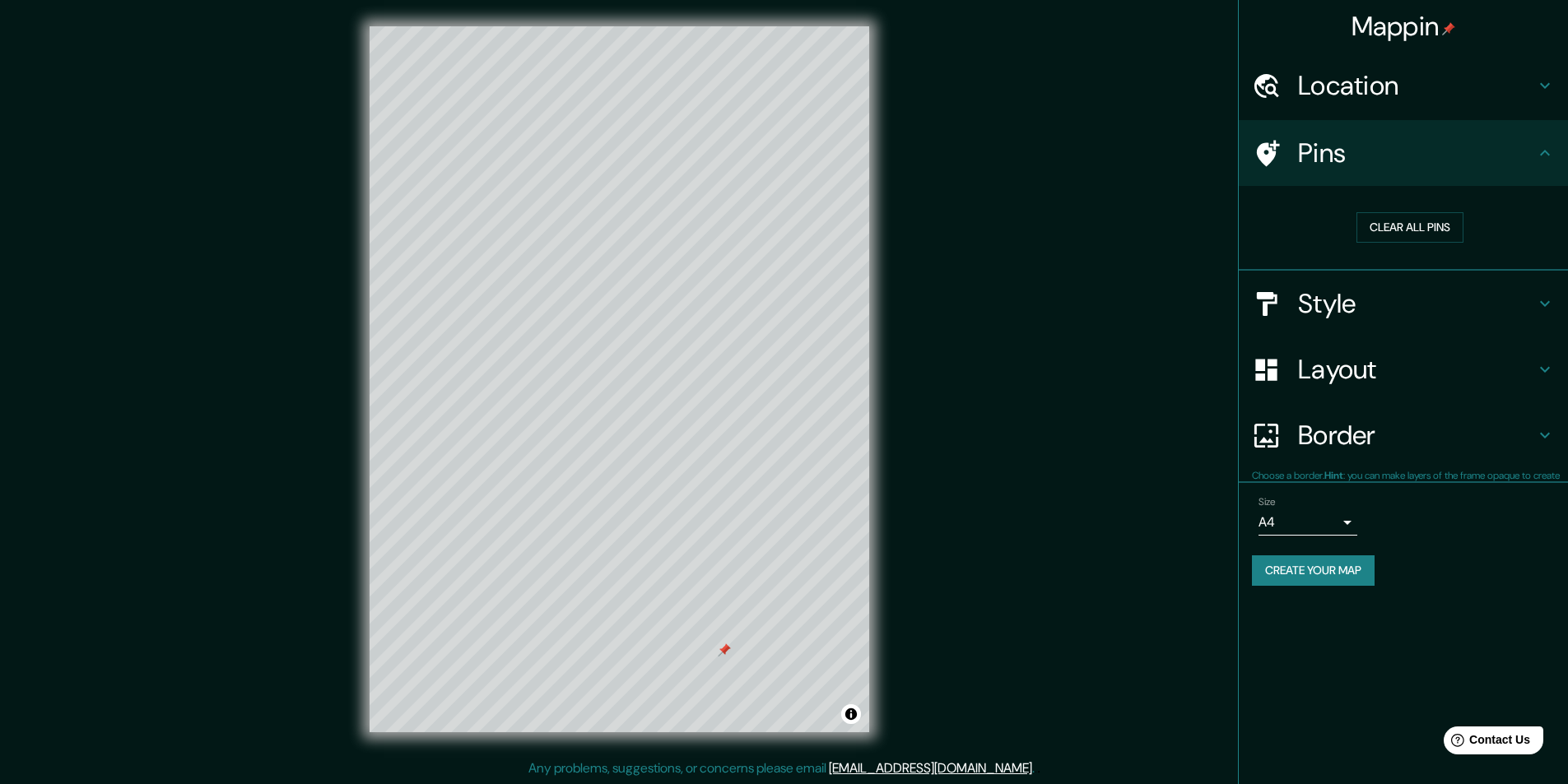
scroll to position [0, 0]
click at [1324, 144] on h4 "Pins" at bounding box center [1416, 153] width 237 height 33
click at [1395, 225] on button "Clear all pins" at bounding box center [1410, 227] width 107 height 31
click at [1535, 144] on icon at bounding box center [1545, 153] width 20 height 20
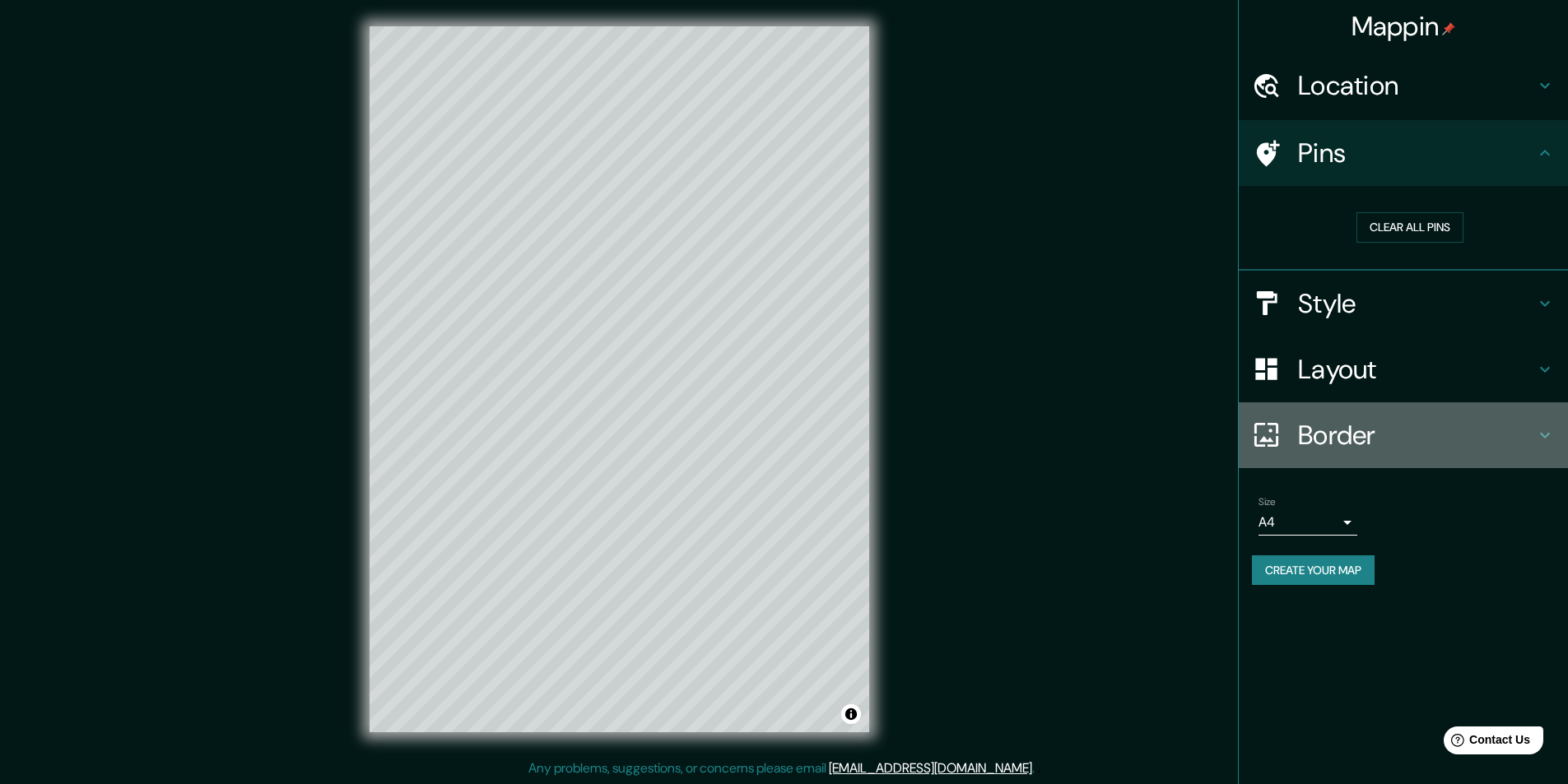
click at [1312, 450] on h4 "Border" at bounding box center [1416, 434] width 237 height 33
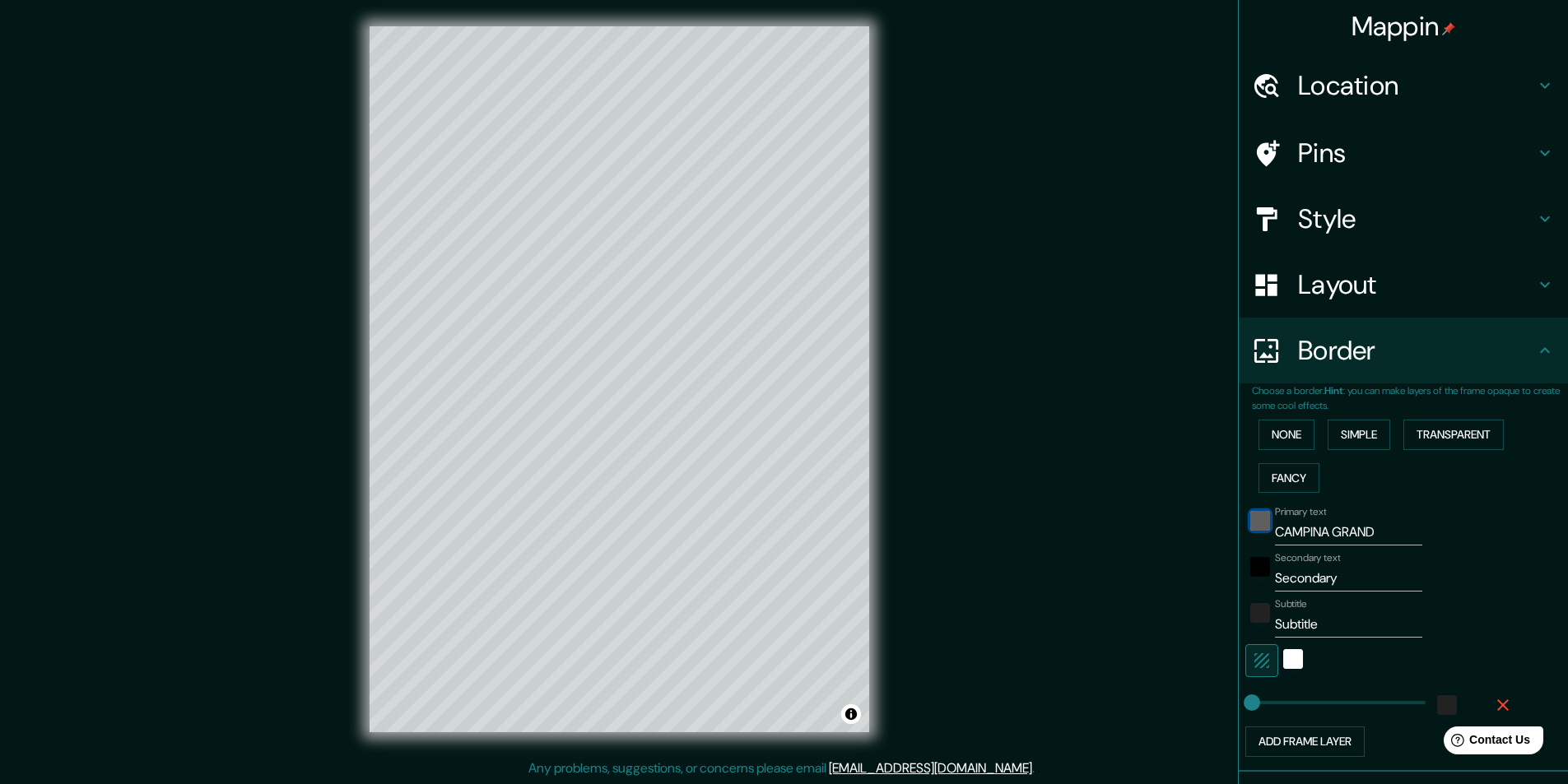
click at [1254, 523] on div "black" at bounding box center [1259, 520] width 20 height 20
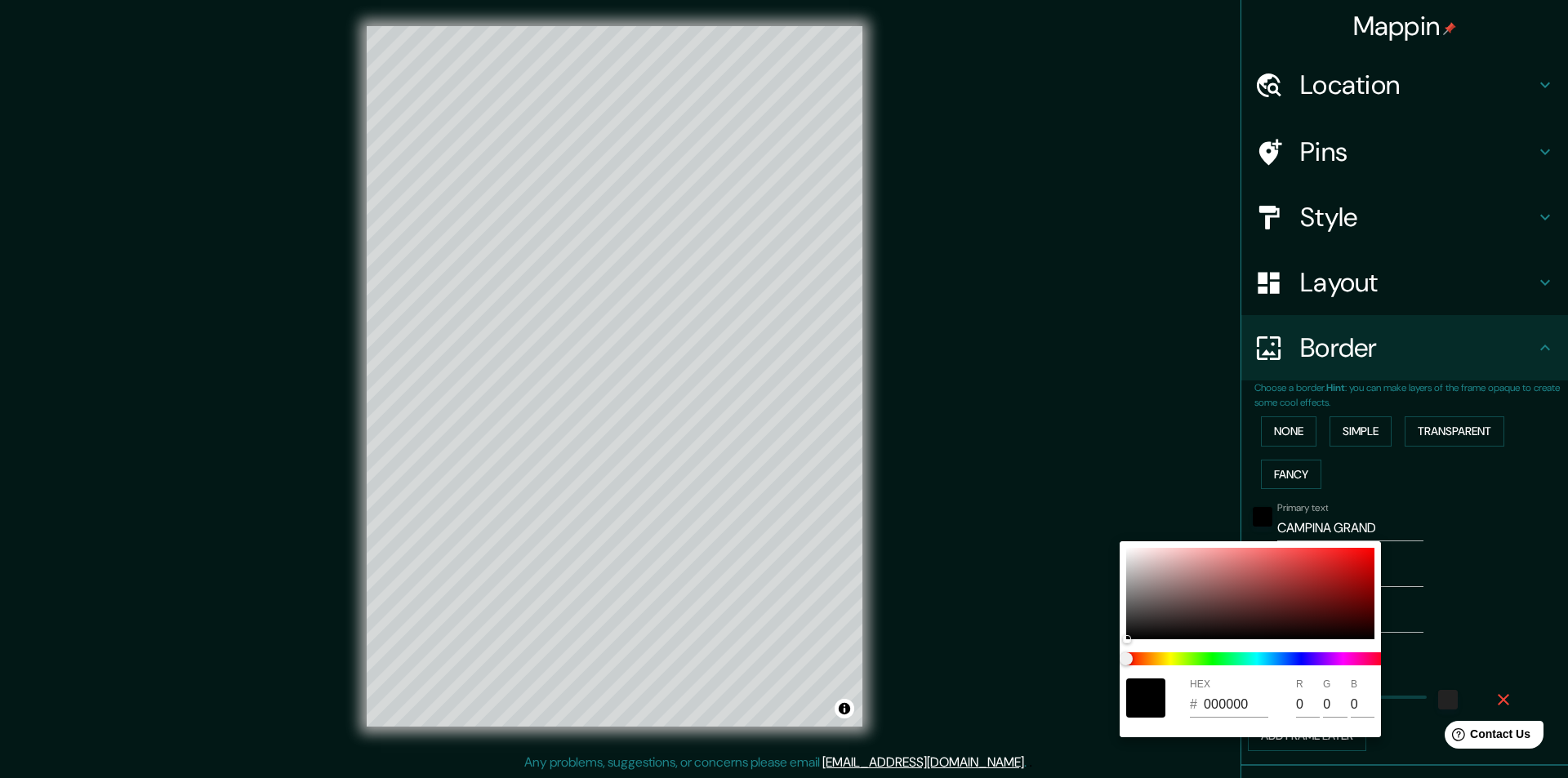
click at [1435, 504] on div at bounding box center [784, 389] width 1568 height 778
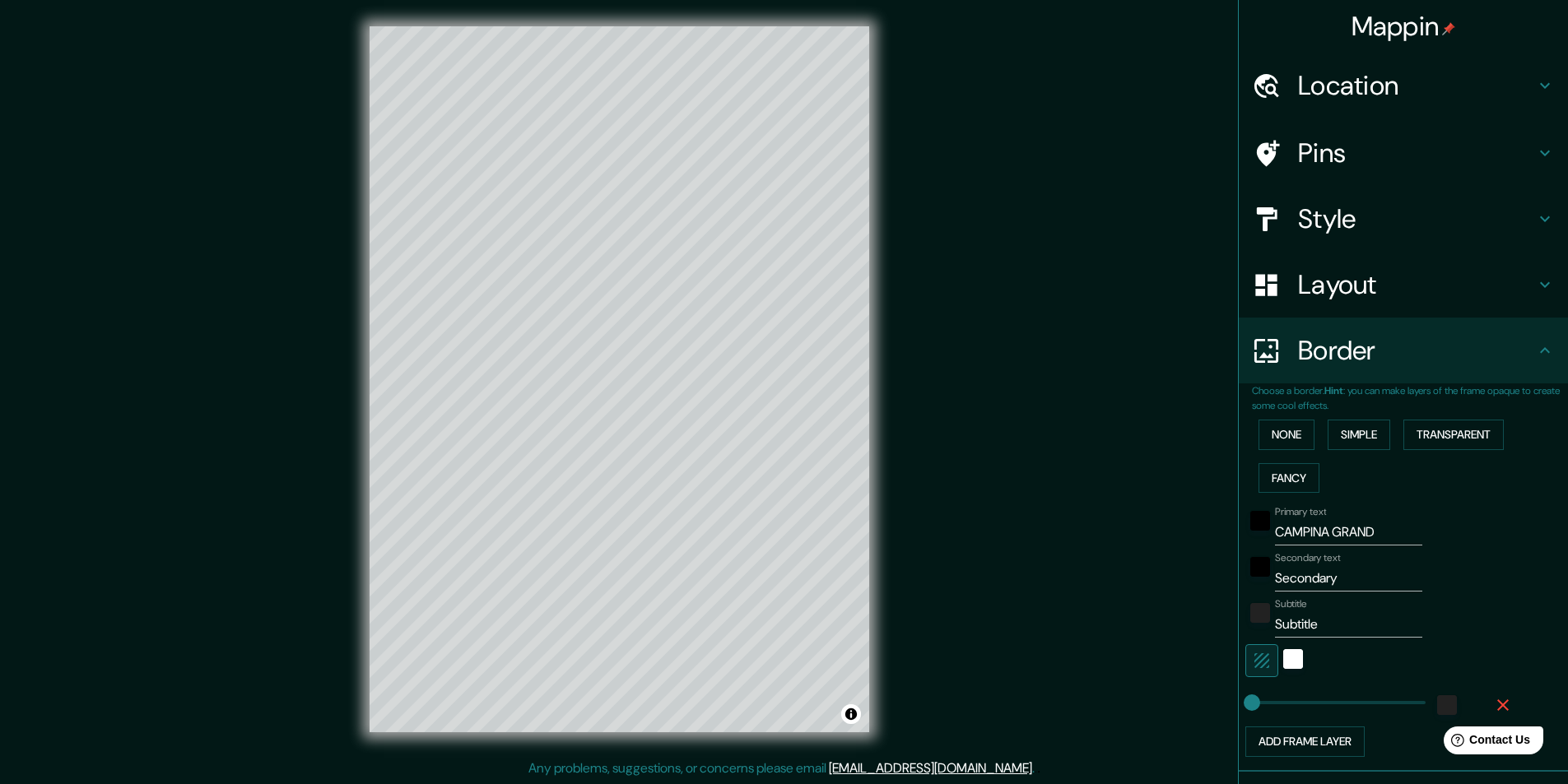
click at [1374, 534] on input "CAMPINA GRAND" at bounding box center [1349, 532] width 147 height 26
click at [1321, 537] on input "CAMPINA GRAND" at bounding box center [1349, 532] width 147 height 26
type input "CAMPINAGRANDE"
click at [1314, 580] on input "Secondary" at bounding box center [1349, 579] width 147 height 26
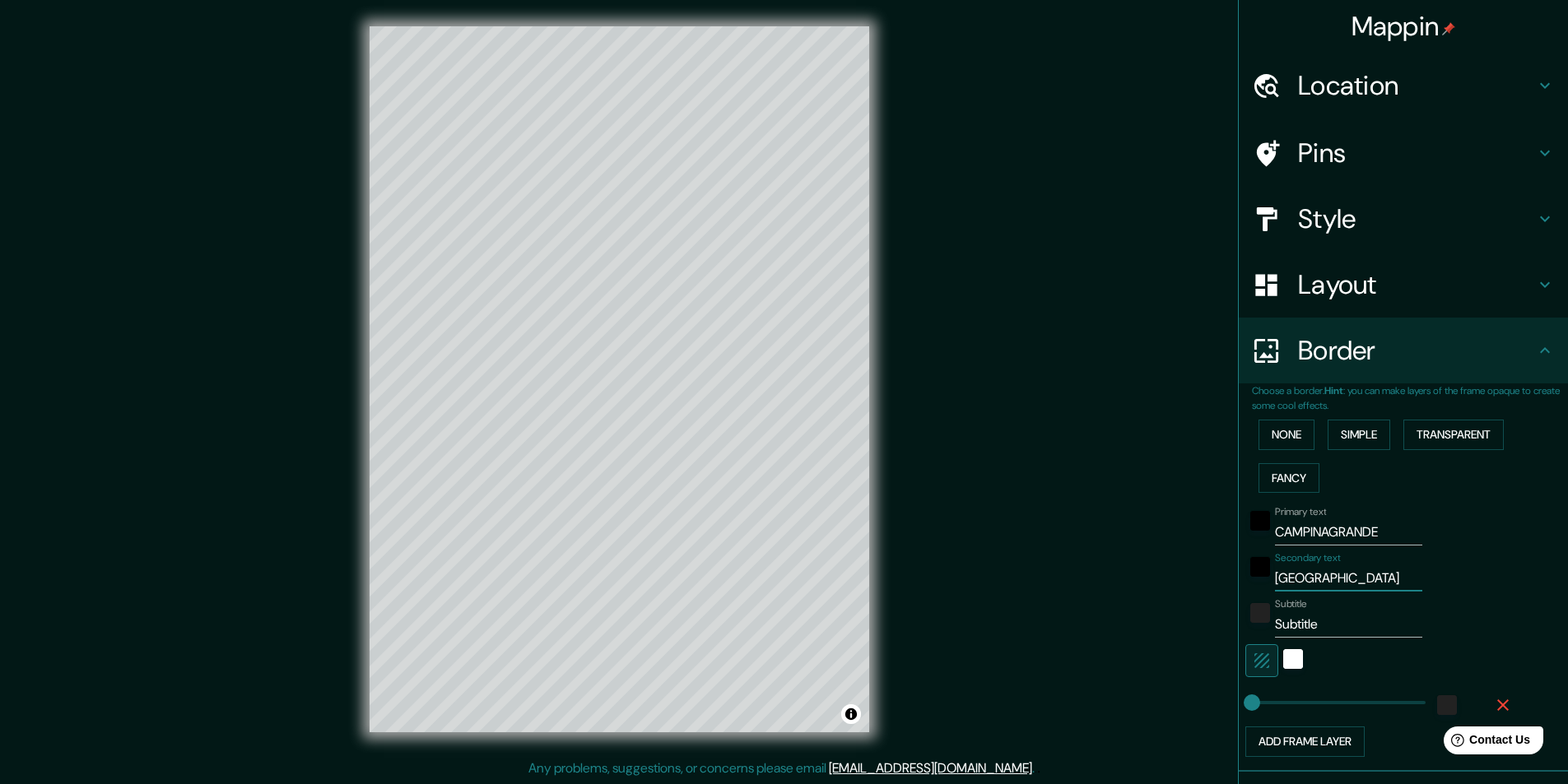
type input "[GEOGRAPHIC_DATA]"
click at [1353, 534] on input "CAMPINAGRANDE" at bounding box center [1349, 532] width 147 height 26
type input "c"
type input "Campinagrande"
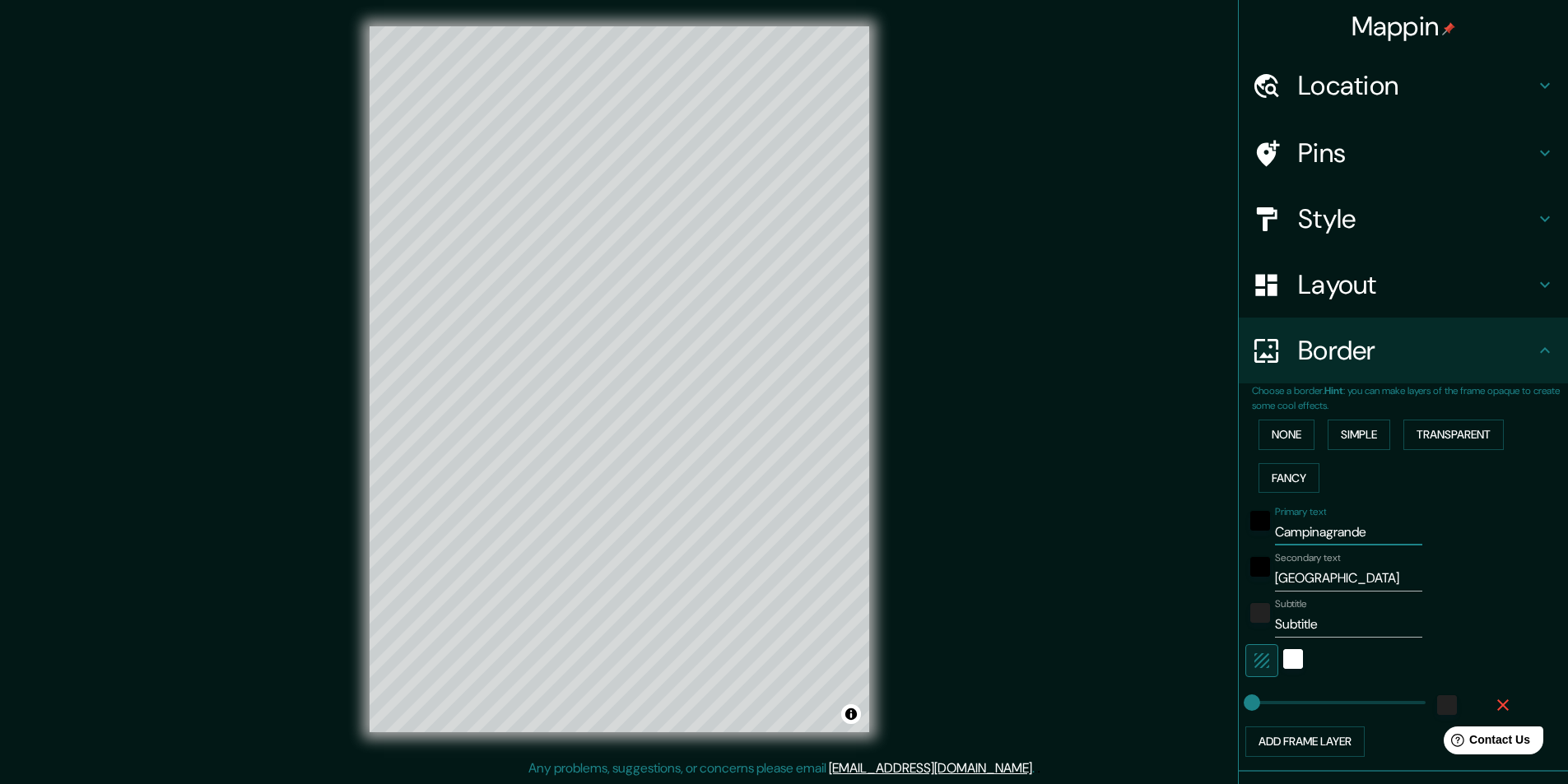
click at [1313, 632] on input "Subtitle" at bounding box center [1349, 625] width 147 height 26
type input "b"
type input "[GEOGRAPHIC_DATA]"
click at [1025, 527] on div "Mappin Location Campina Grande, Paraíba, Brasil Pins Style Layout Border Choose…" at bounding box center [784, 392] width 1568 height 785
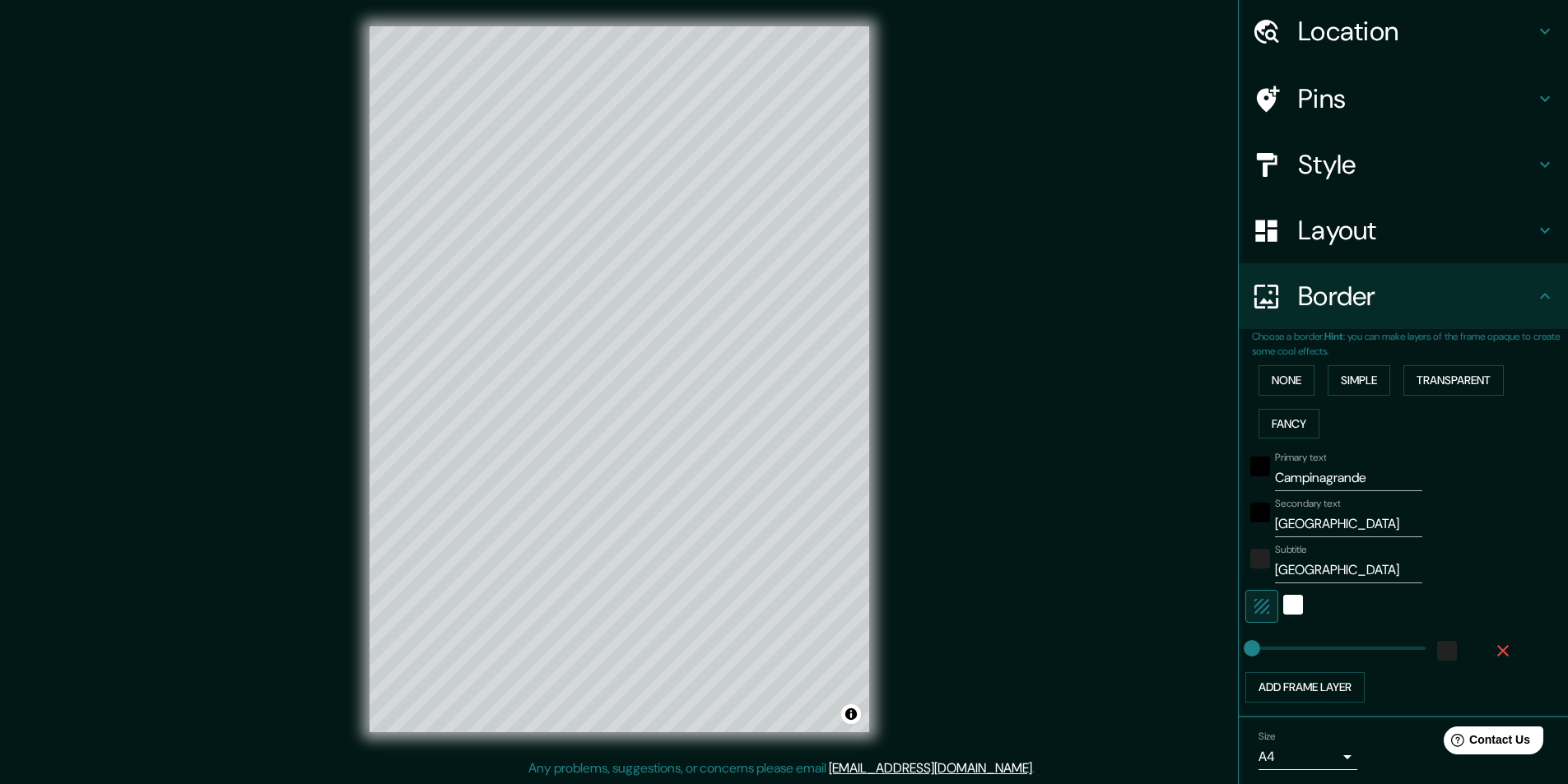
scroll to position [109, 0]
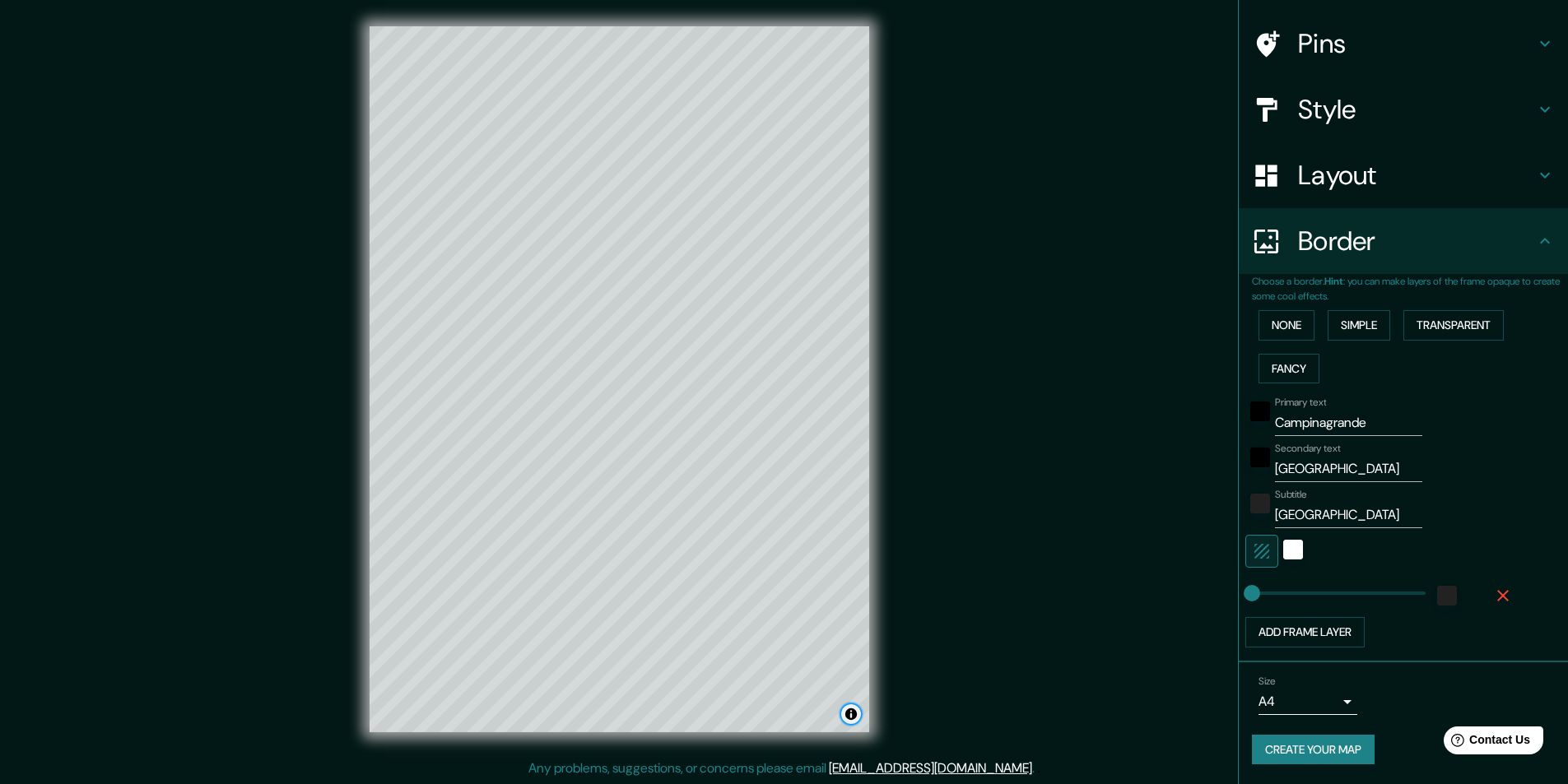
click at [851, 716] on button "Toggle attribution" at bounding box center [850, 714] width 20 height 20
click at [1304, 753] on button "Create your map" at bounding box center [1314, 750] width 123 height 31
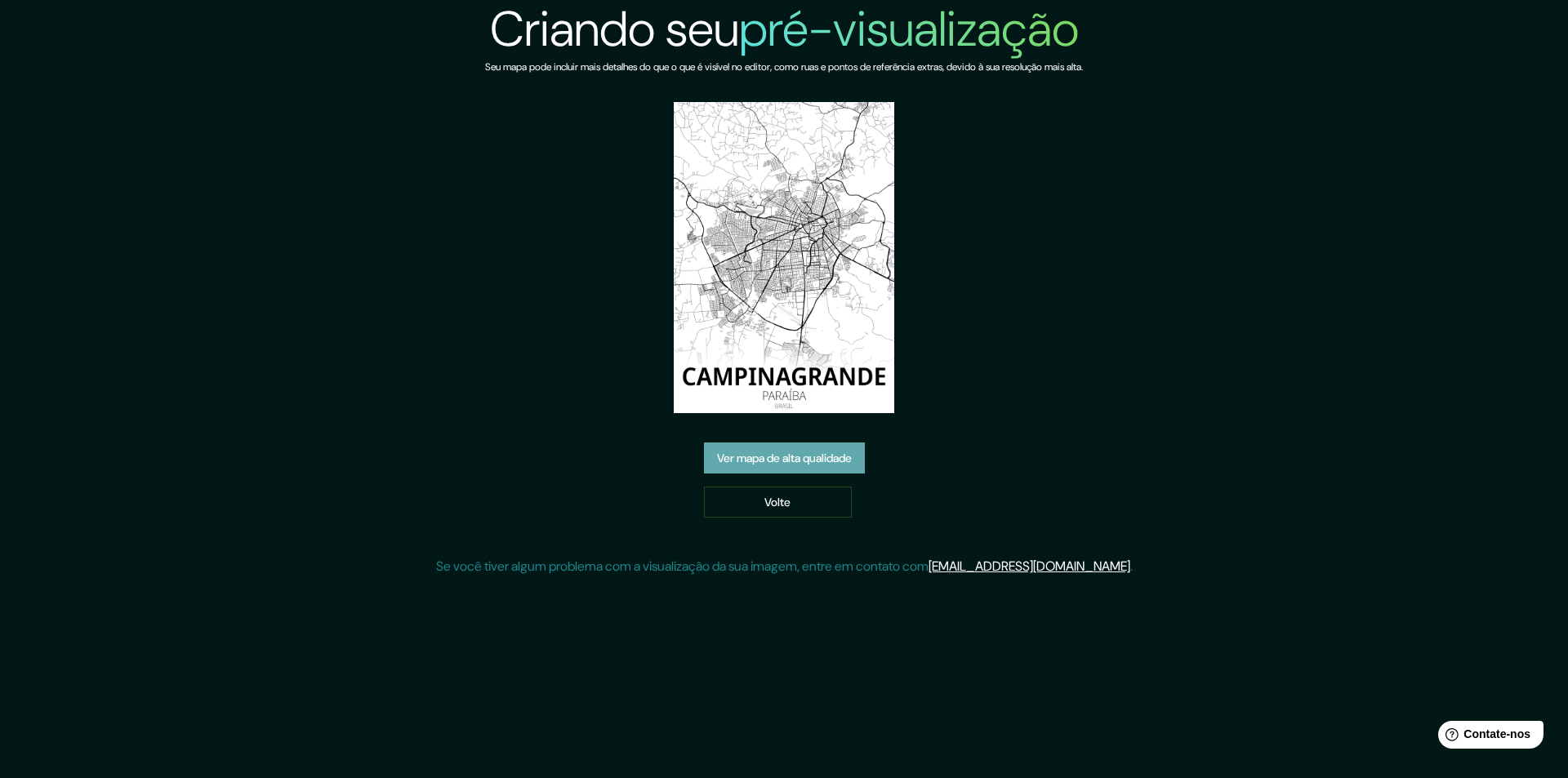
click at [772, 463] on font "Ver mapa de alta qualidade" at bounding box center [784, 458] width 135 height 15
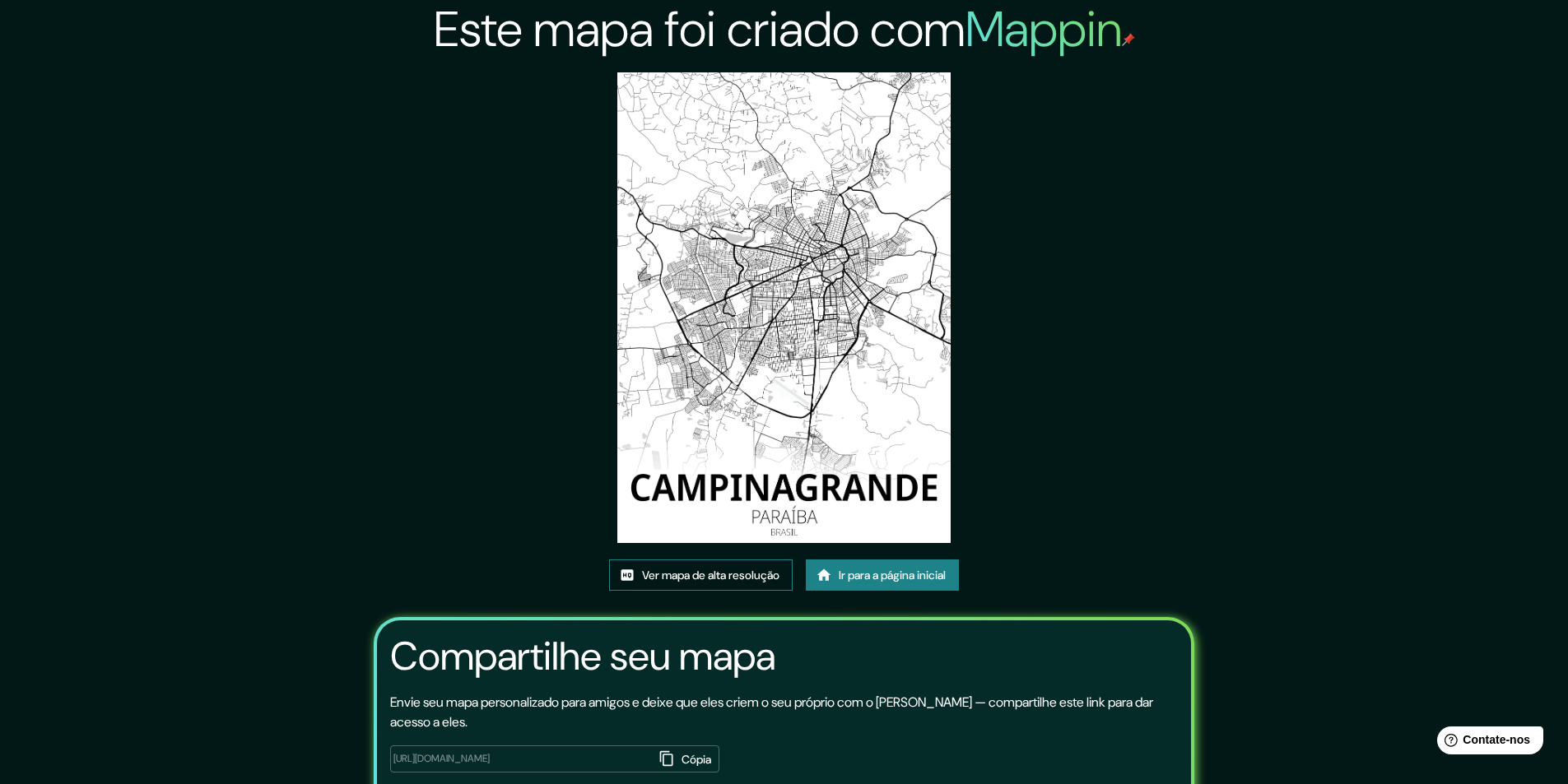
click at [730, 576] on font "Ver mapa de alta resolução" at bounding box center [710, 575] width 137 height 15
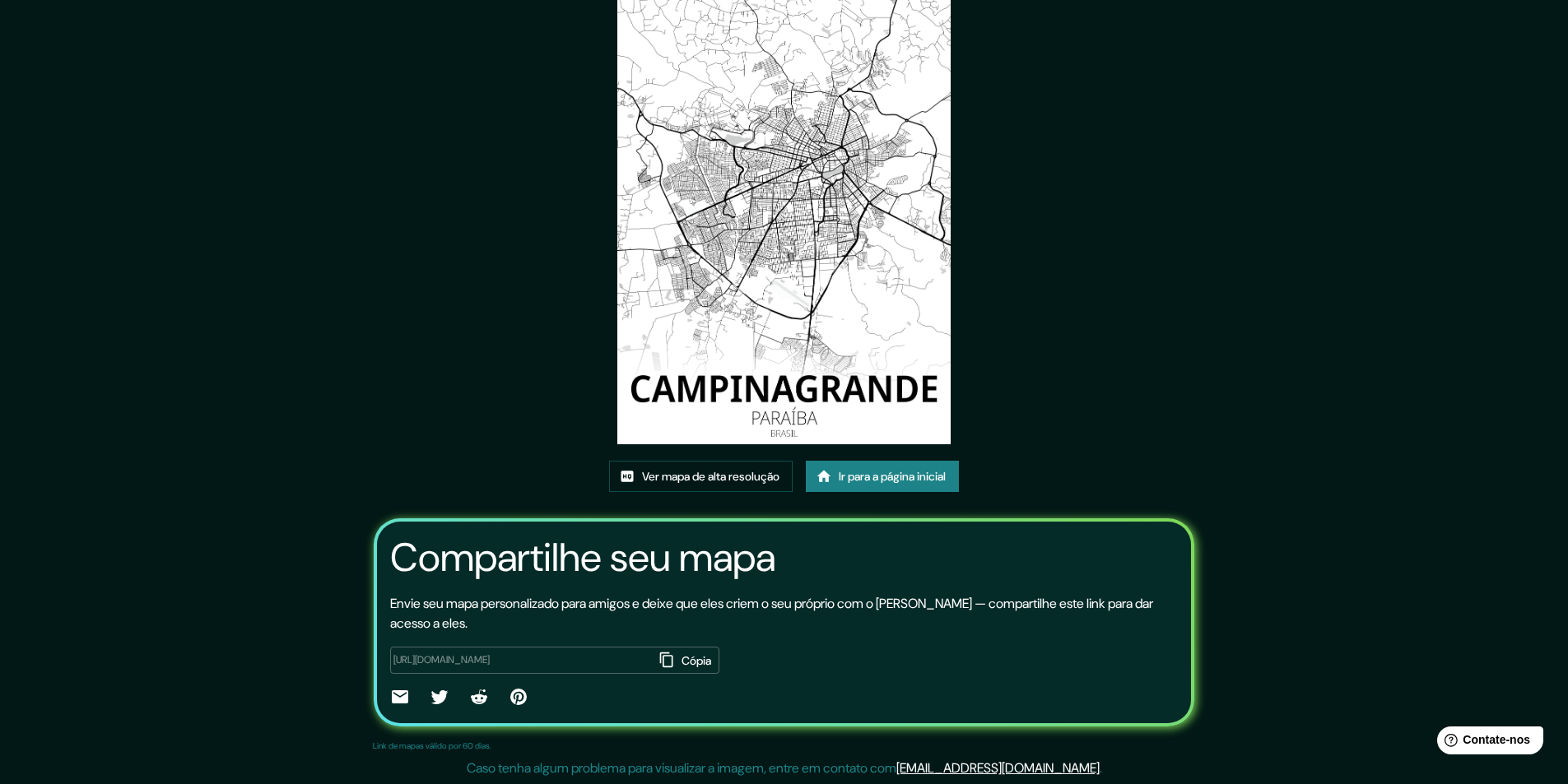
scroll to position [100, 0]
click at [907, 481] on font "Ir para a página inicial" at bounding box center [892, 475] width 107 height 15
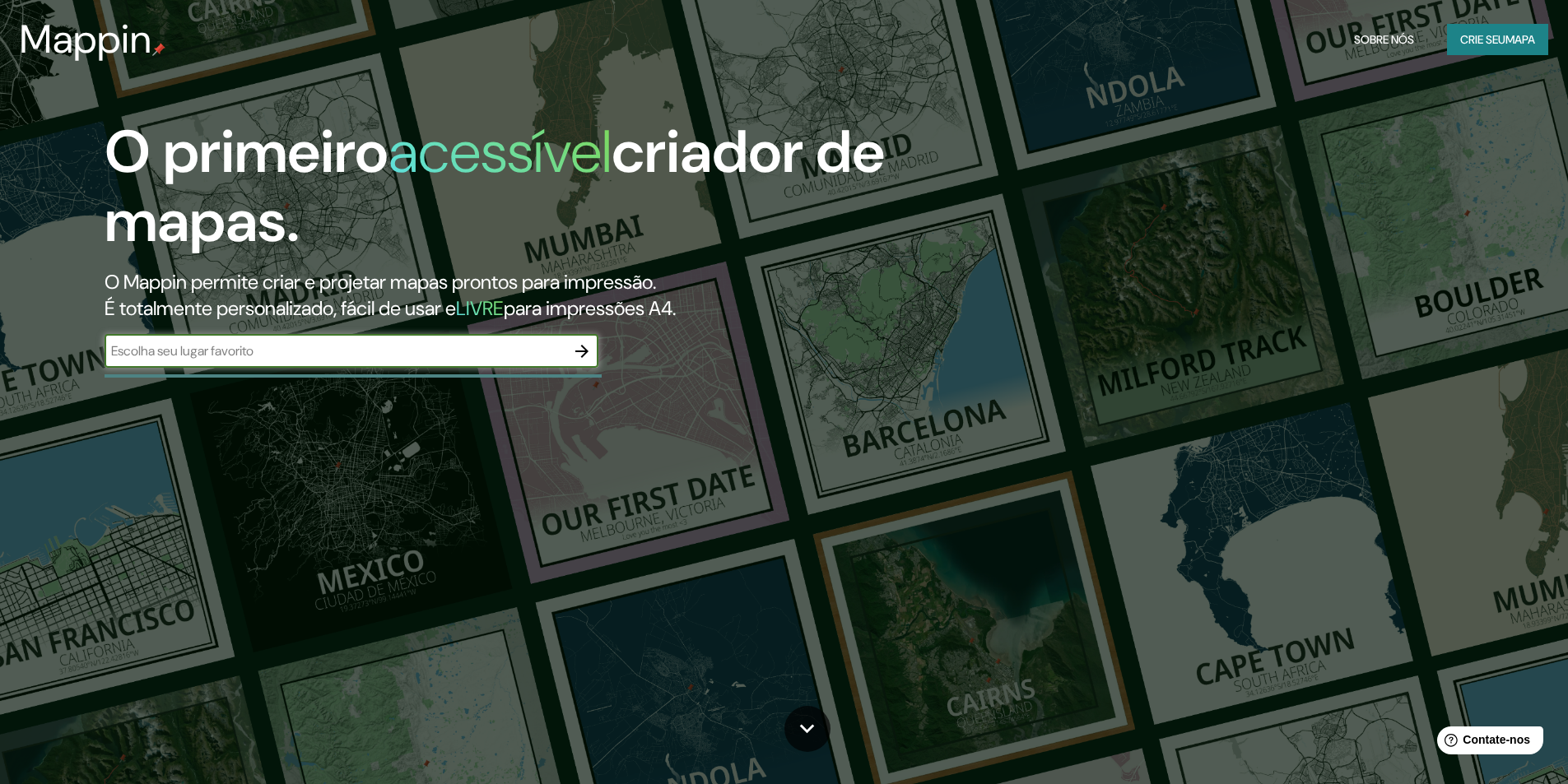
click at [475, 345] on input "text" at bounding box center [335, 351] width 461 height 19
type input "JOAO PESSOA"
click at [578, 351] on icon "button" at bounding box center [582, 351] width 13 height 13
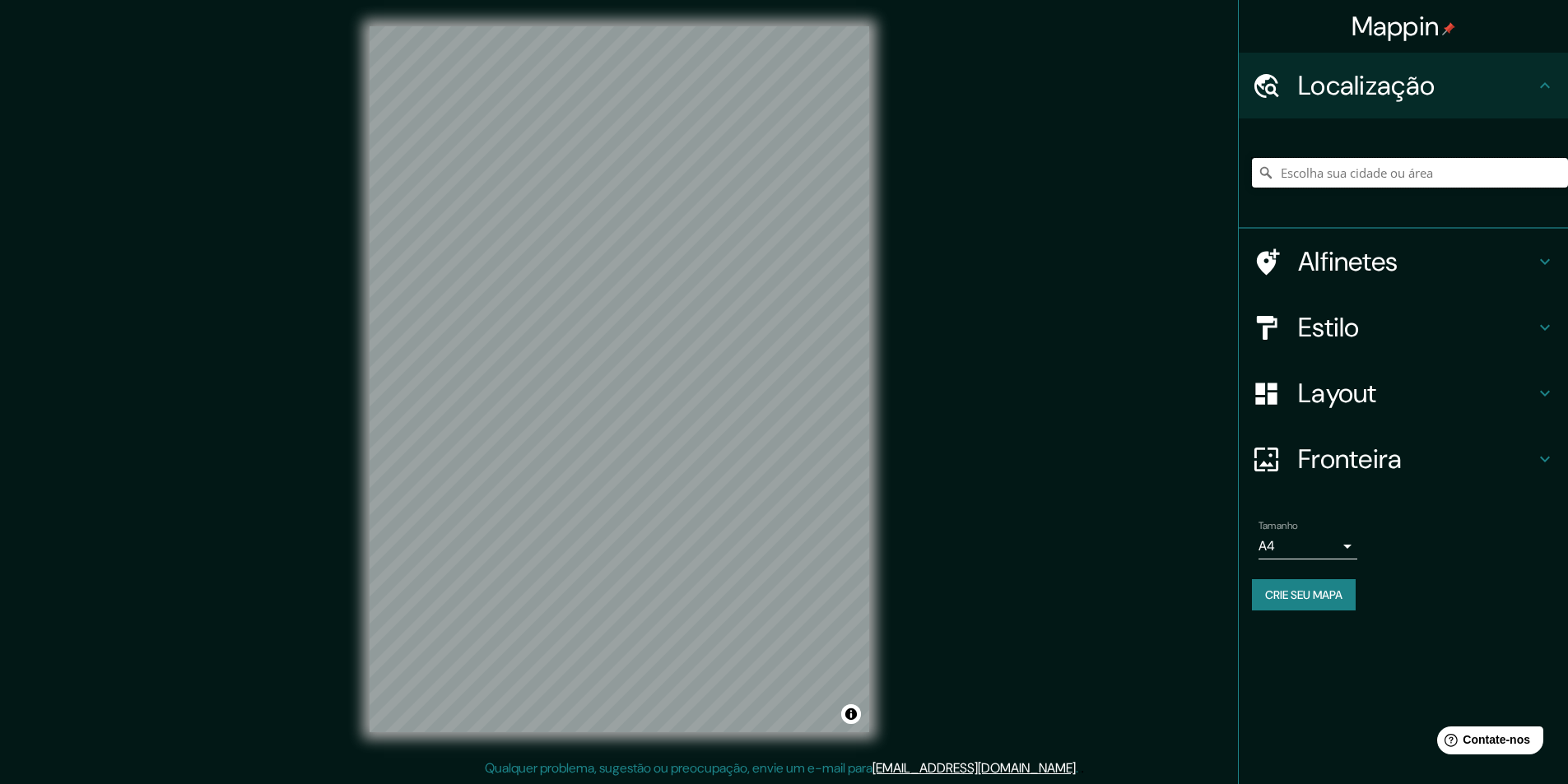
click at [1341, 176] on input "Escolha sua cidade ou área" at bounding box center [1410, 173] width 316 height 30
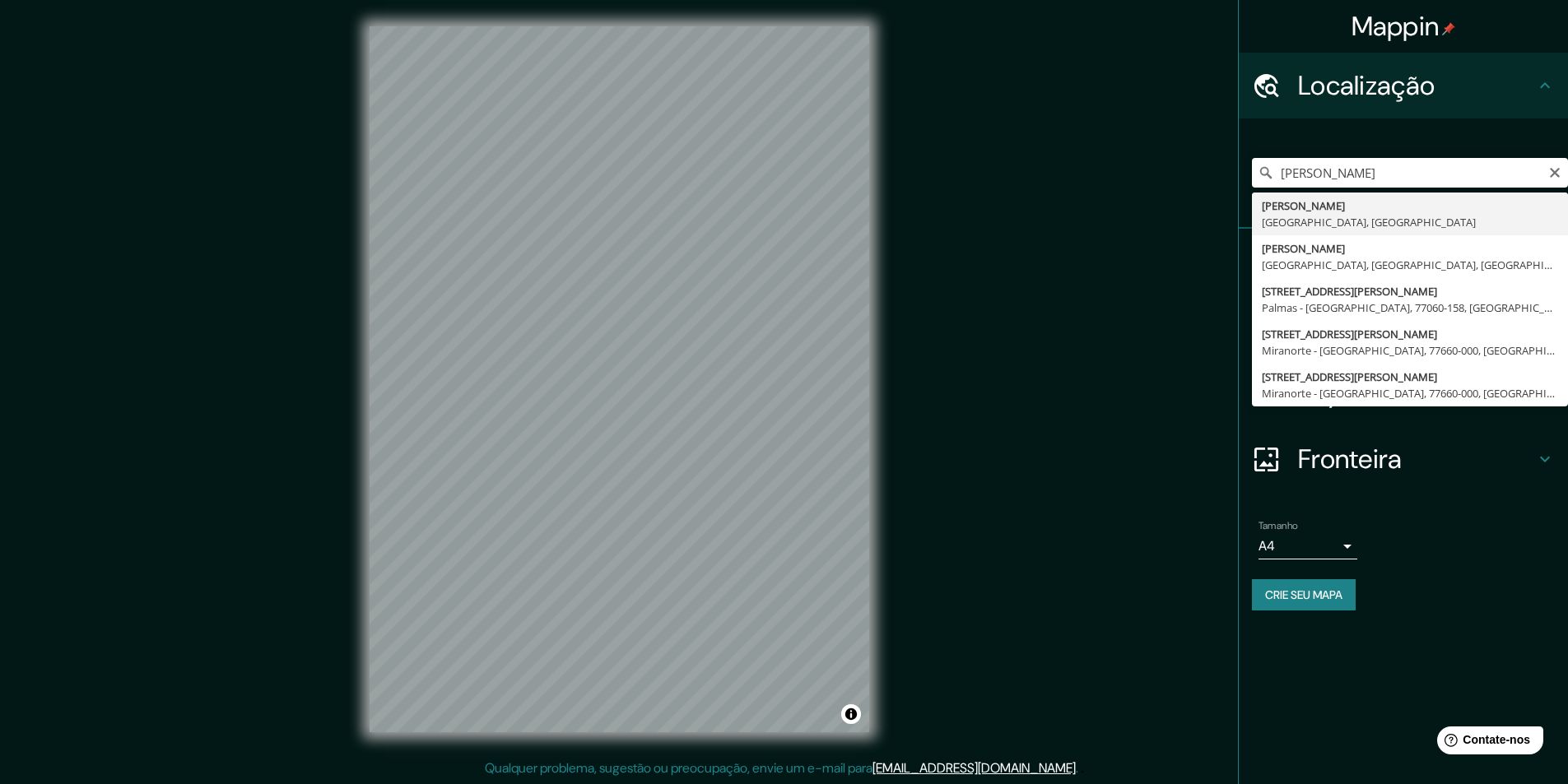
type input "João Pessoa, Paraíba, Brasil"
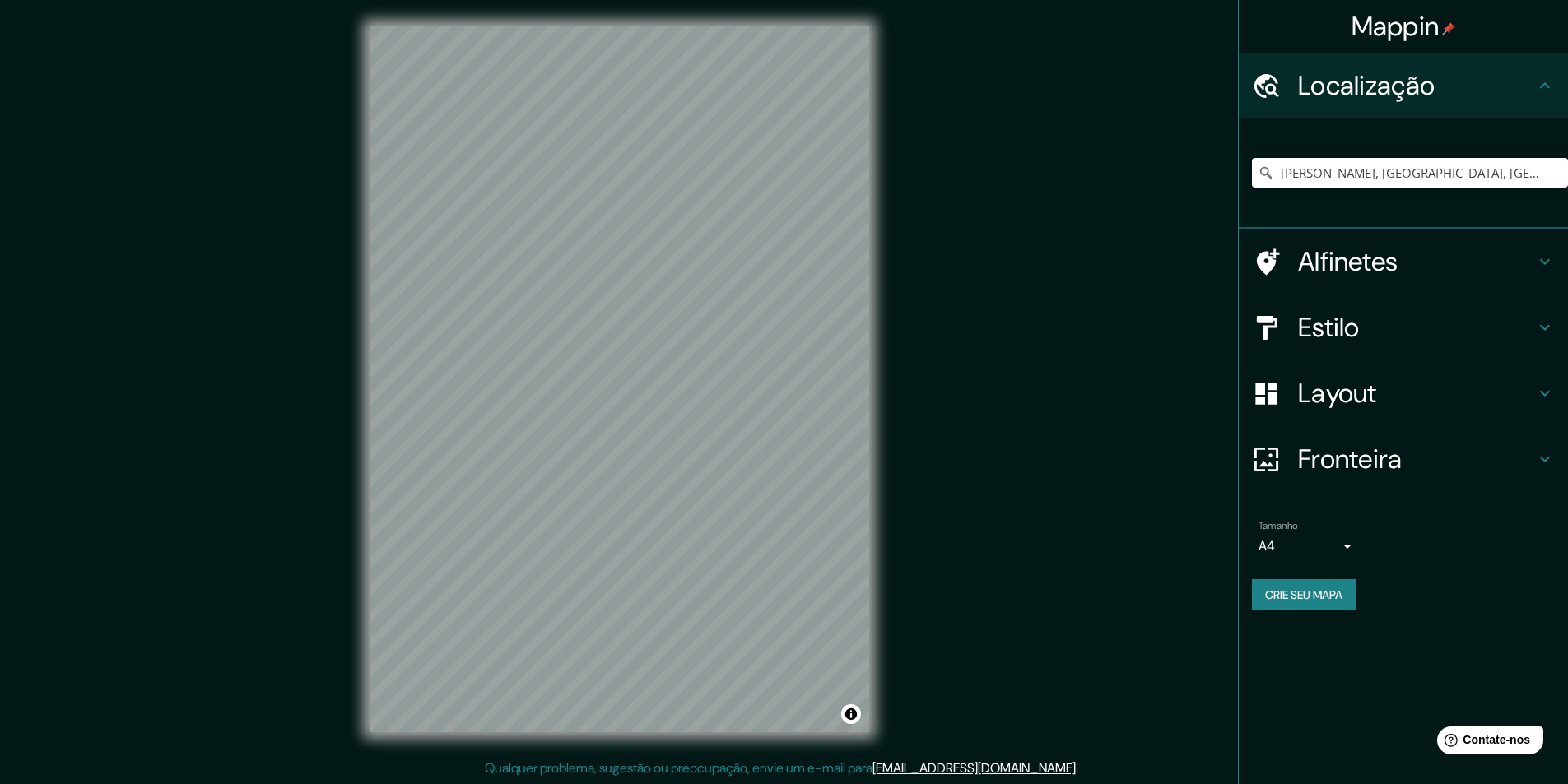
click at [1365, 461] on font "Fronteira" at bounding box center [1350, 459] width 104 height 34
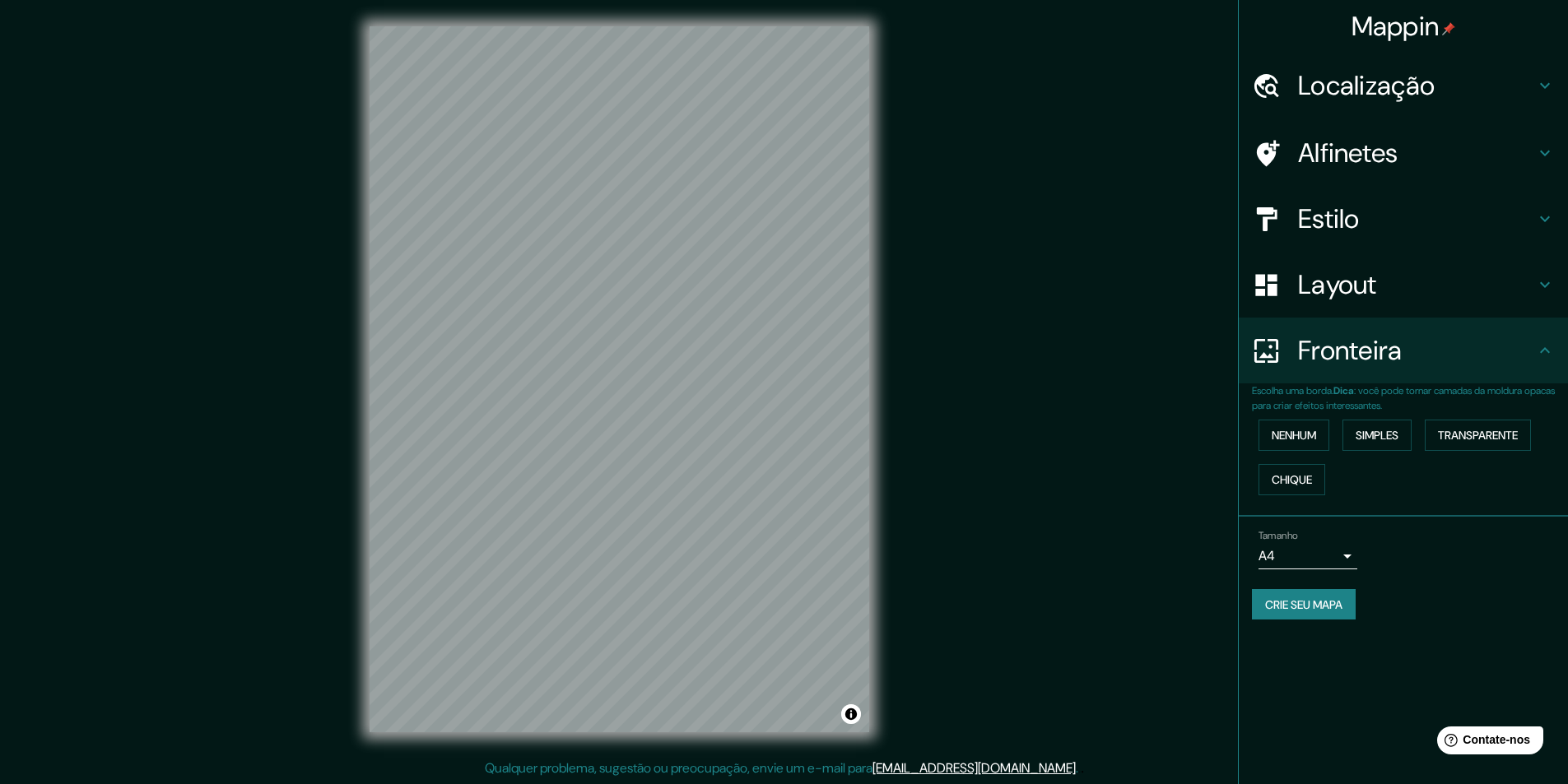
click at [1344, 288] on font "Layout" at bounding box center [1337, 284] width 79 height 34
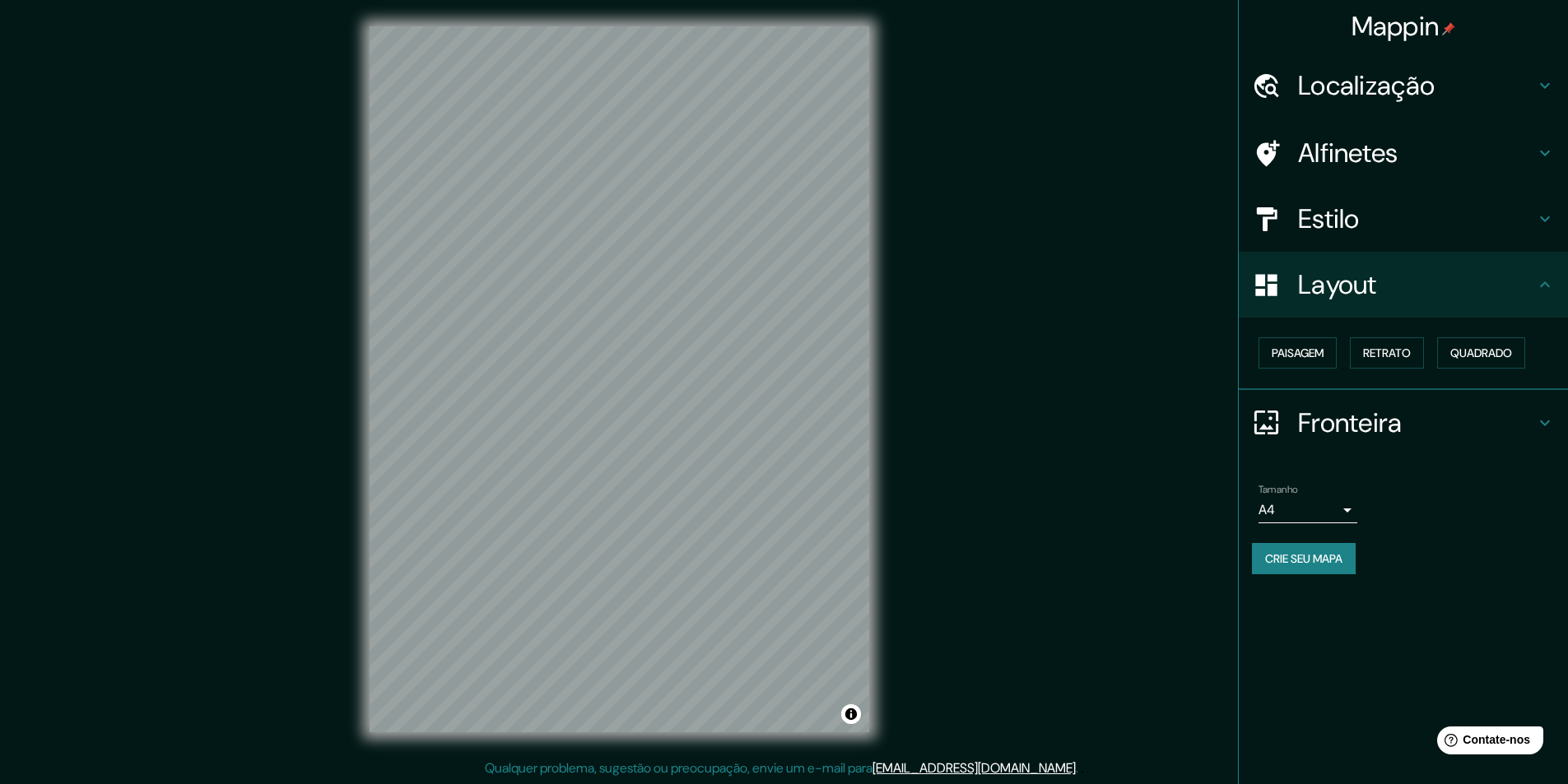
click at [1303, 429] on font "Fronteira" at bounding box center [1350, 422] width 104 height 34
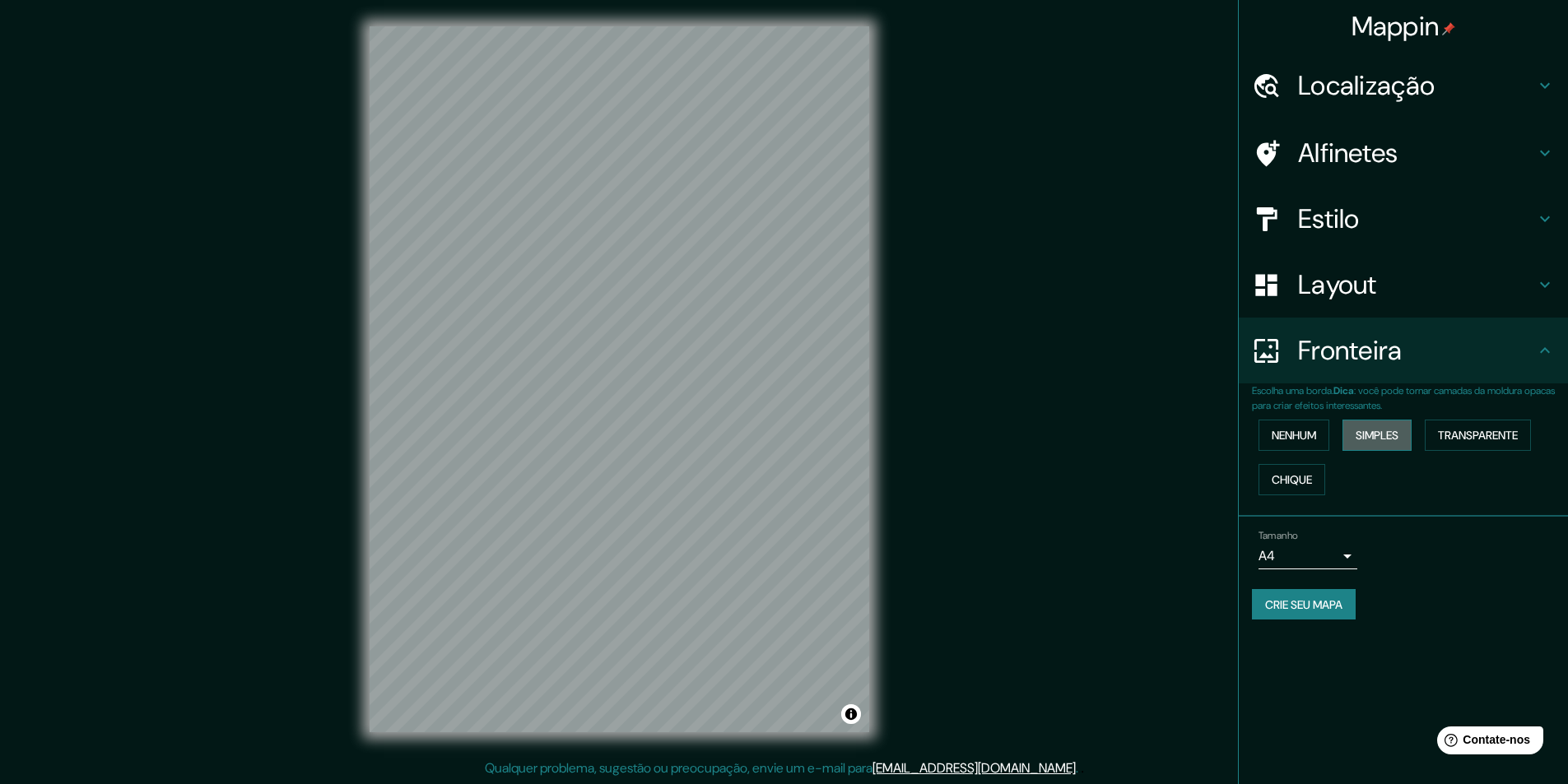
click at [1374, 439] on font "Simples" at bounding box center [1377, 435] width 43 height 15
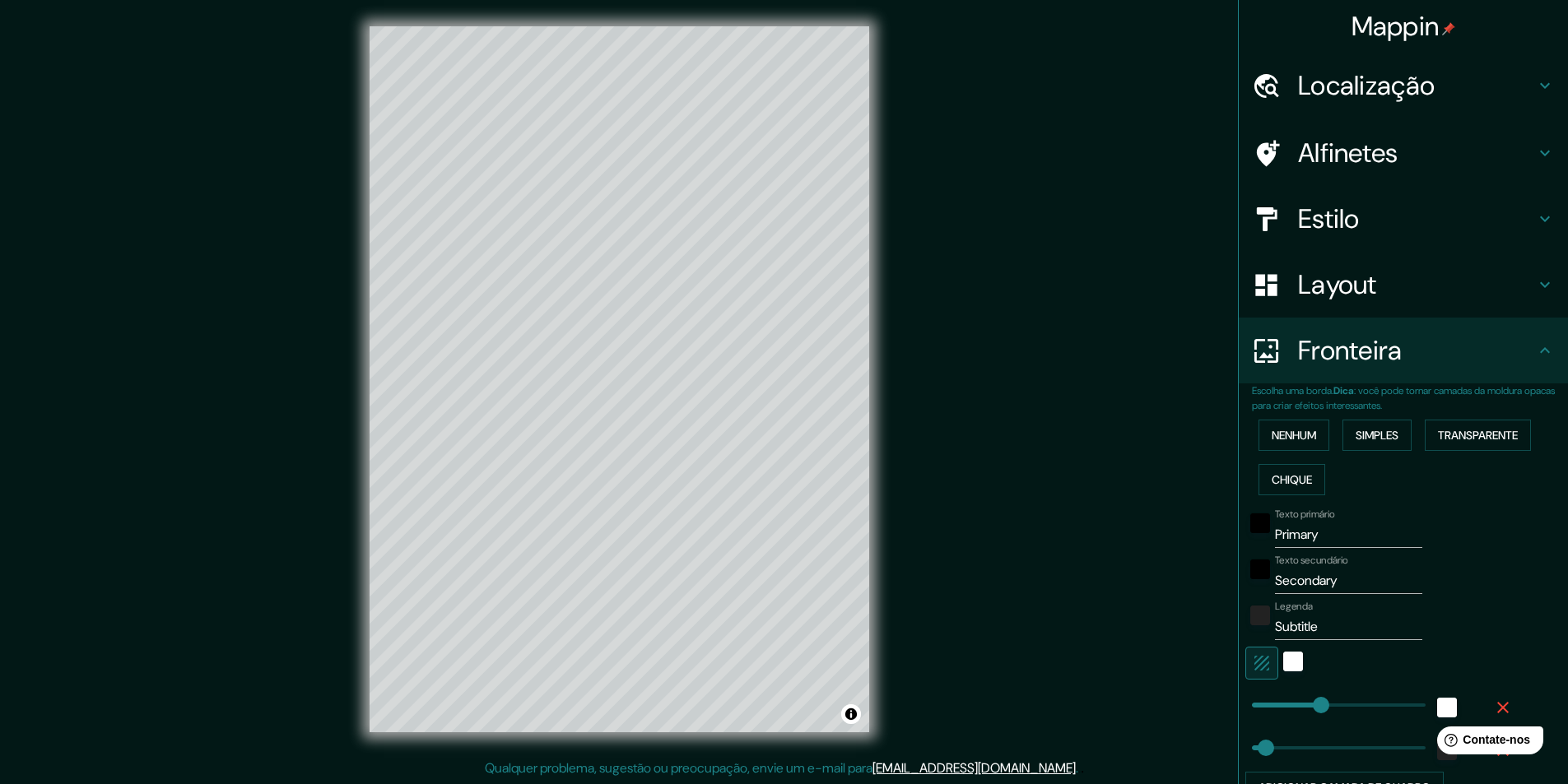
type input "243"
click at [1493, 712] on icon "button" at bounding box center [1503, 708] width 20 height 20
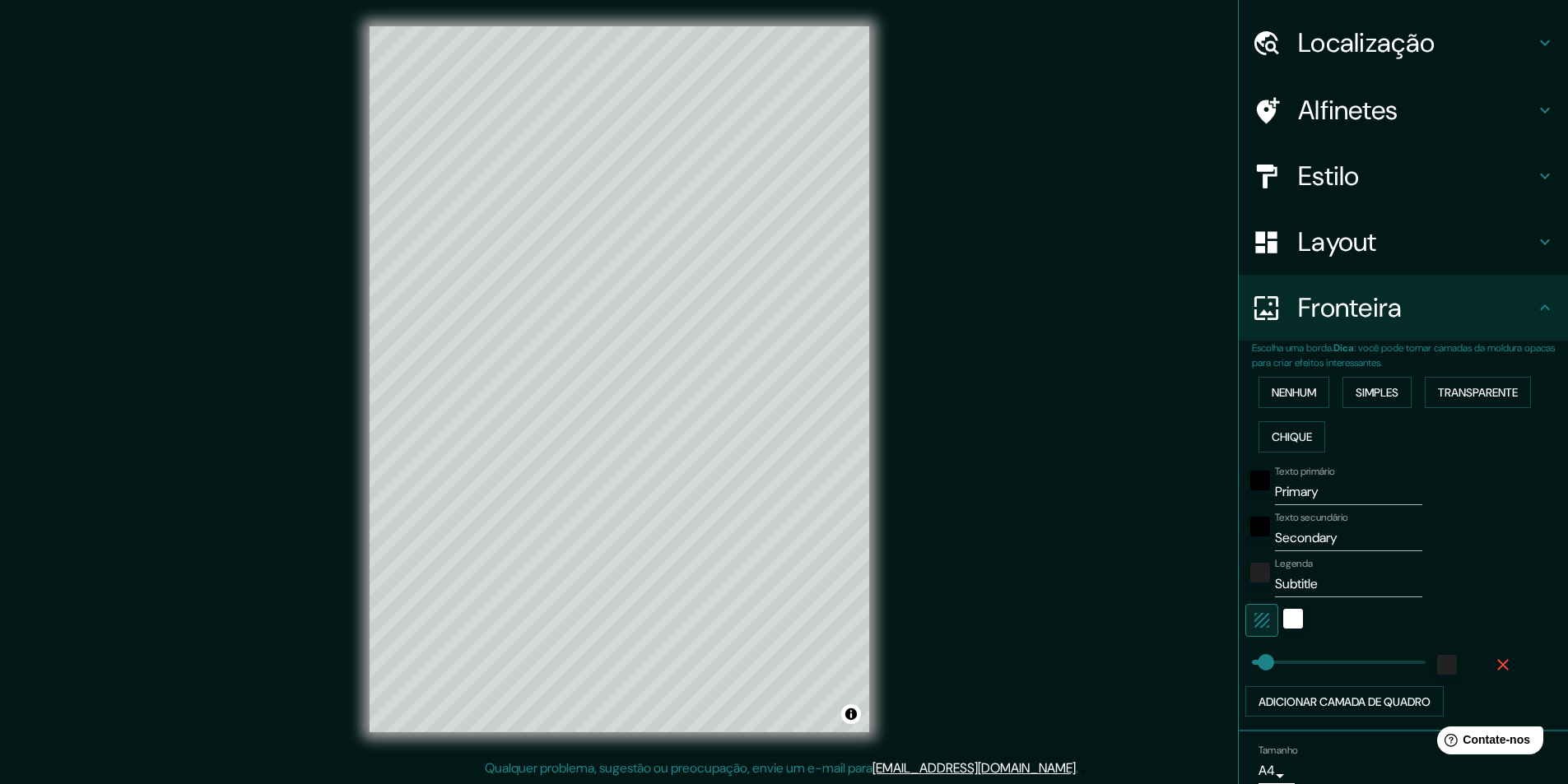
scroll to position [114, 0]
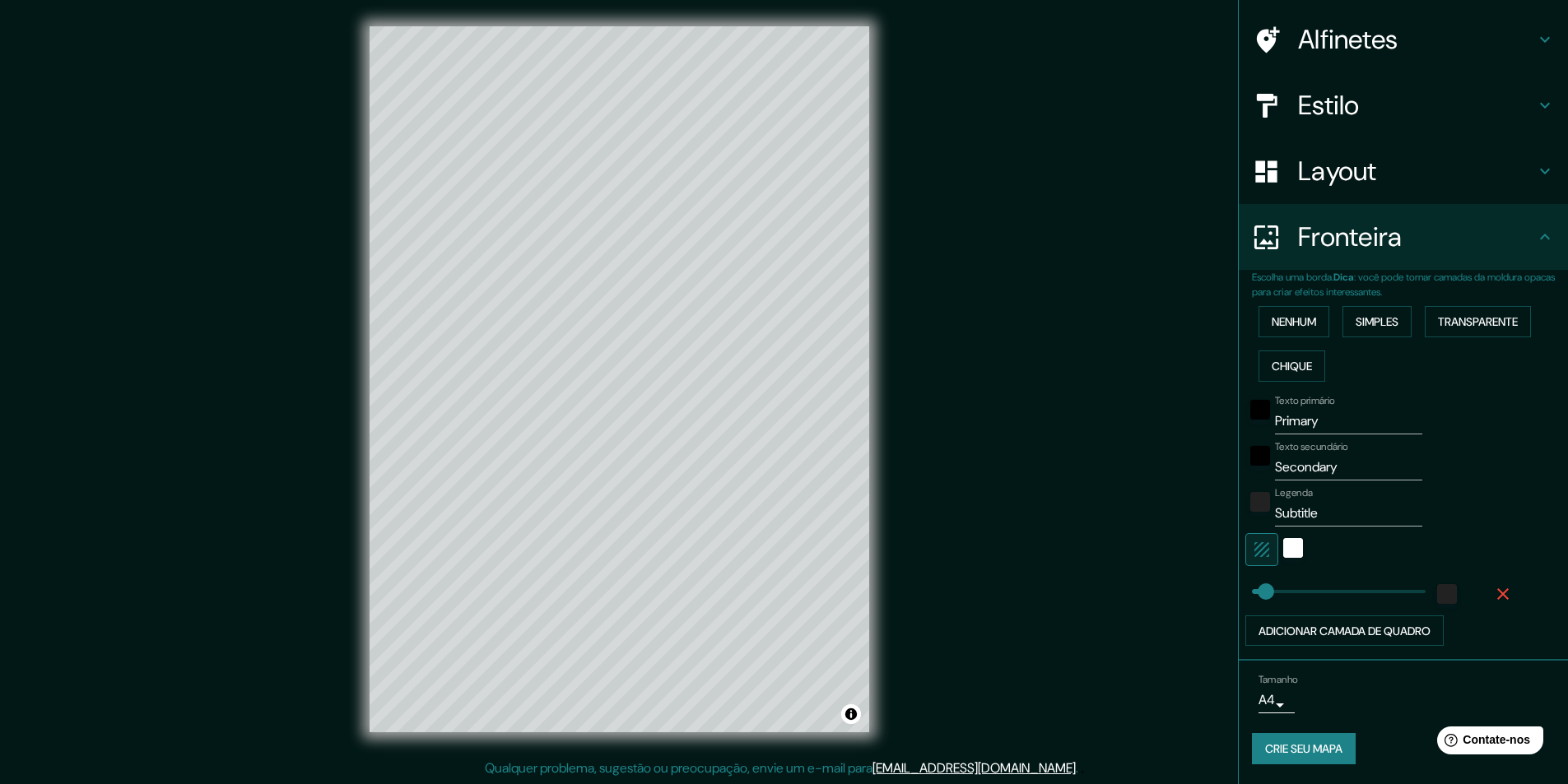
click at [1497, 595] on icon "button" at bounding box center [1503, 594] width 11 height 11
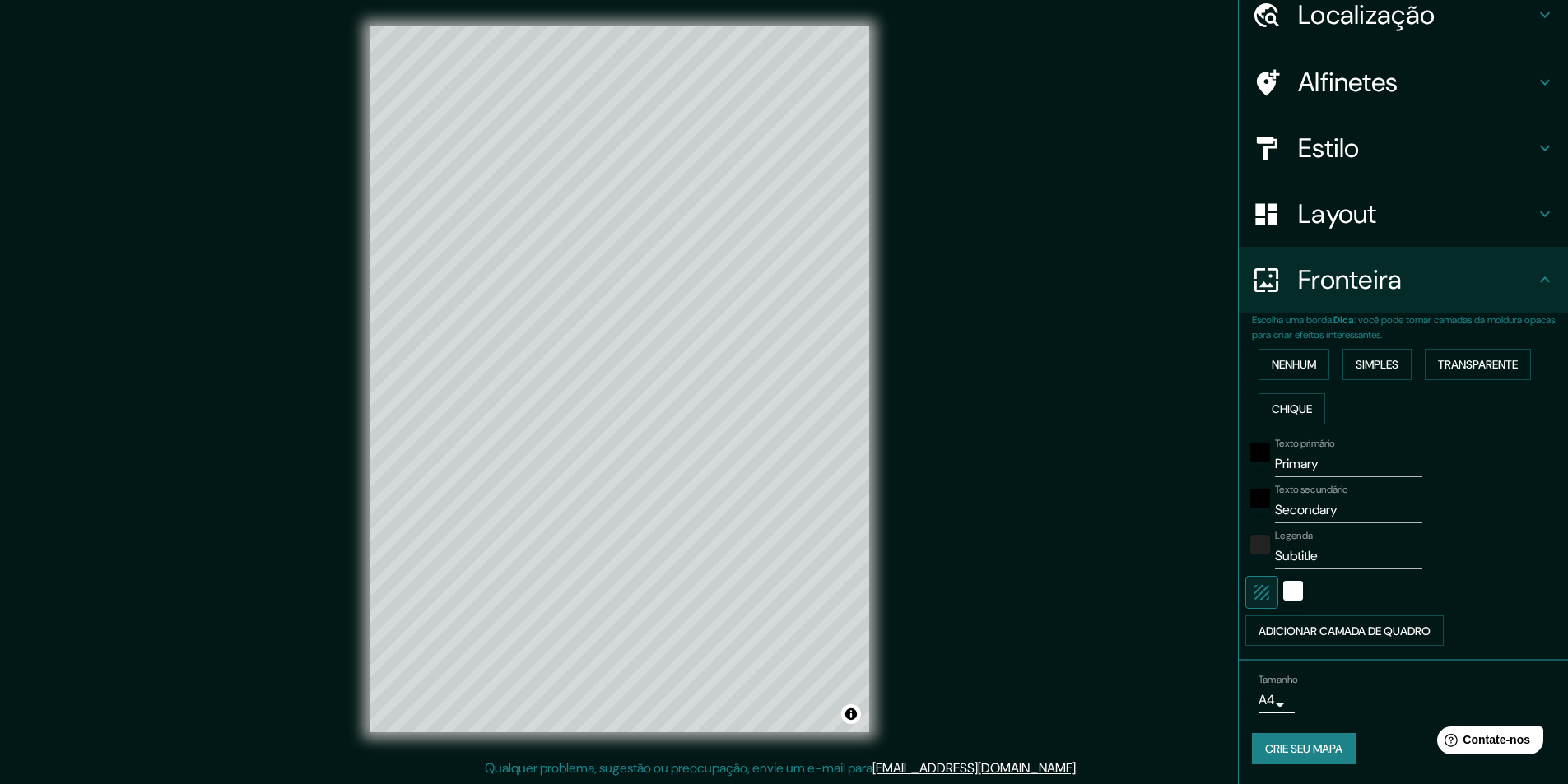
scroll to position [71, 0]
click at [1335, 469] on input "Primary" at bounding box center [1349, 464] width 147 height 26
type input "JOÃO PESSOA"
click at [1325, 506] on input "Secondary" at bounding box center [1349, 510] width 147 height 26
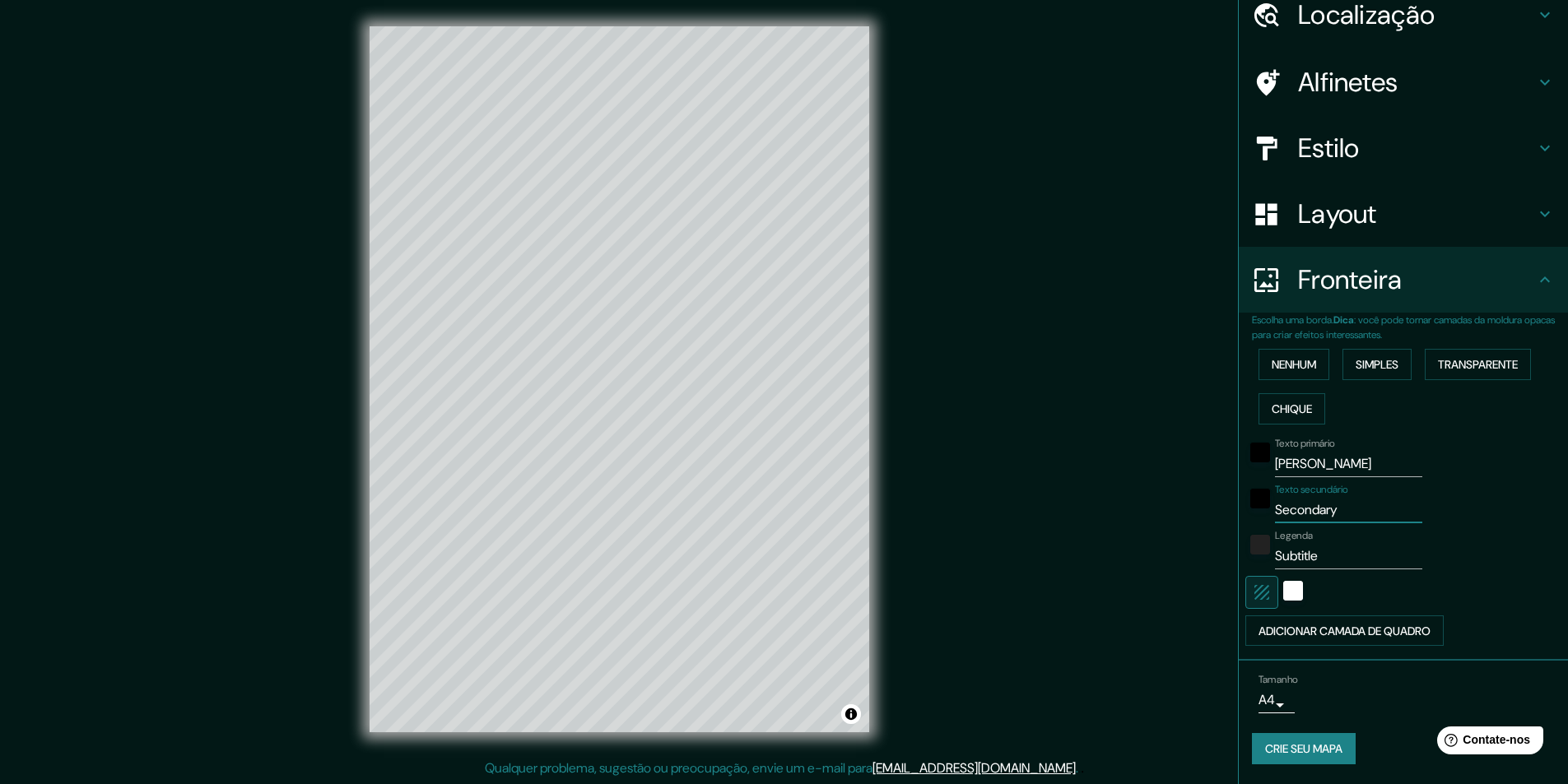
click at [1325, 506] on input "Secondary" at bounding box center [1349, 510] width 147 height 26
type input "[GEOGRAPHIC_DATA]"
click at [1325, 557] on input "Subtitle" at bounding box center [1349, 557] width 147 height 26
type input "[GEOGRAPHIC_DATA]"
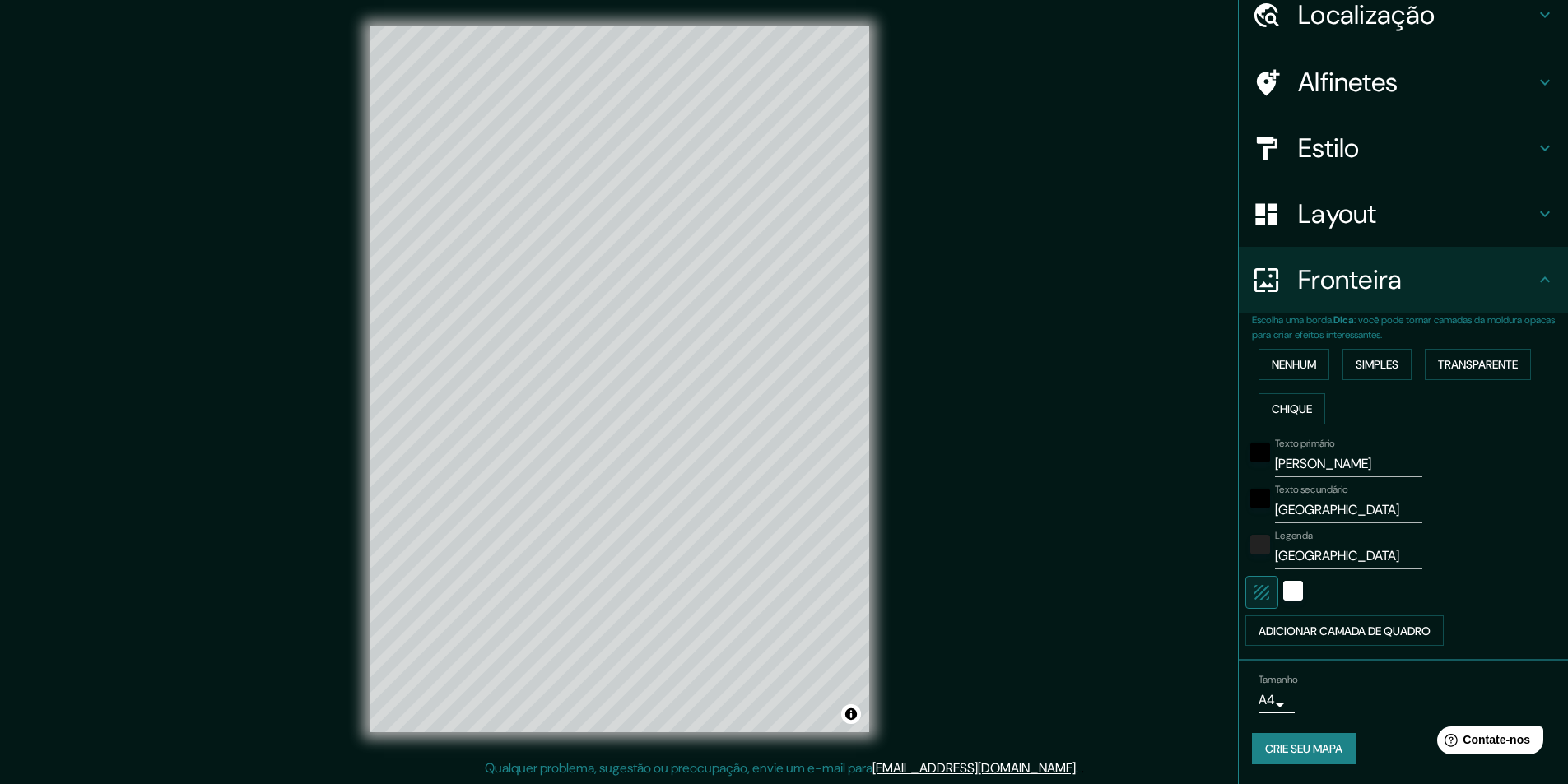
click at [1099, 468] on div "Mappin Localização João Pessoa, Paraíba, Brasil Alfinetes Estilo Layout Frontei…" at bounding box center [784, 392] width 1568 height 785
click at [975, 265] on div "Mappin Localização João Pessoa, Paraíba, Brasil Alfinetes Estilo Layout Frontei…" at bounding box center [784, 392] width 1568 height 785
click at [1308, 748] on font "Crie seu mapa" at bounding box center [1303, 750] width 77 height 15
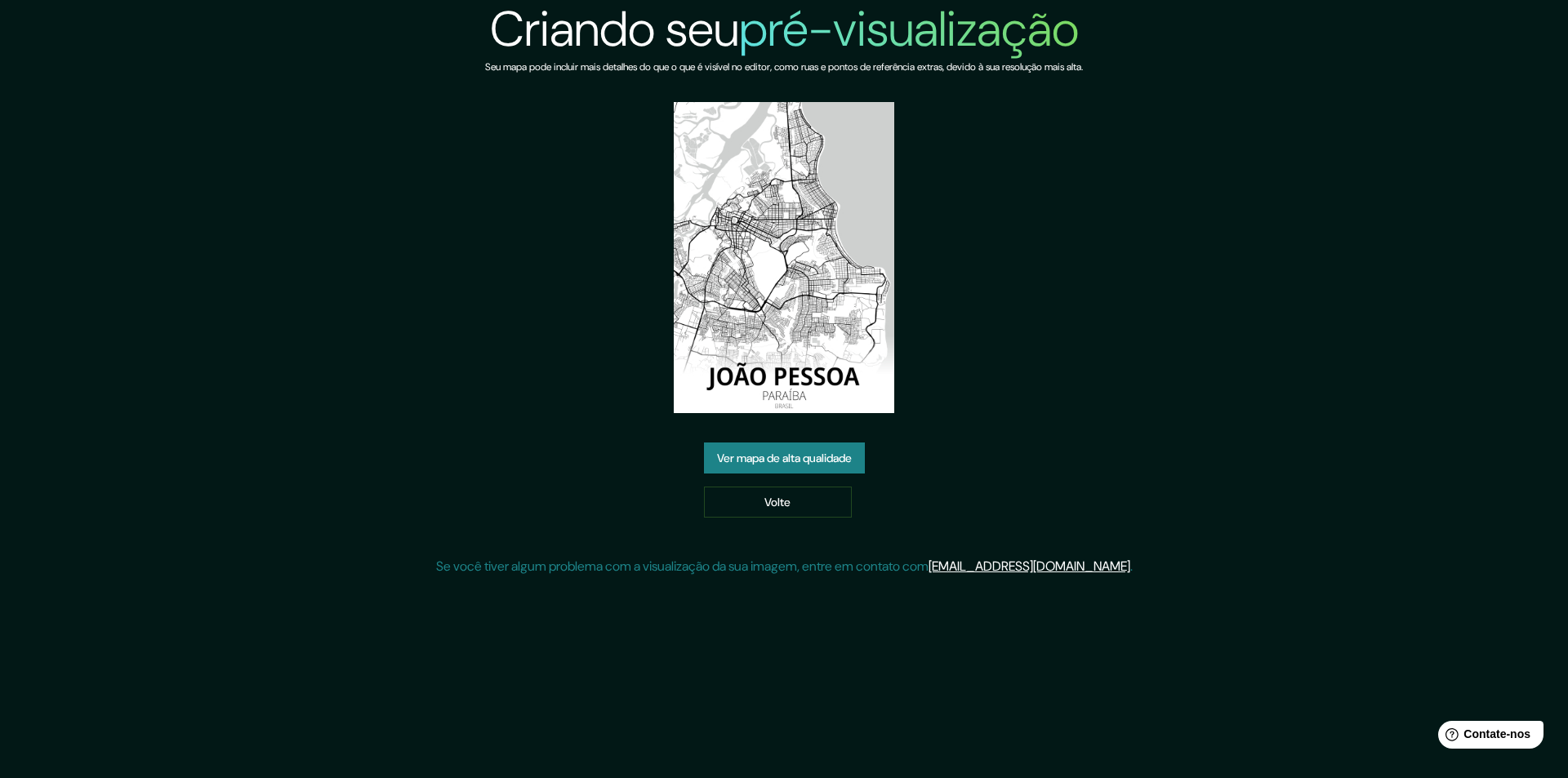
click at [798, 454] on font "Ver mapa de alta qualidade" at bounding box center [784, 458] width 135 height 15
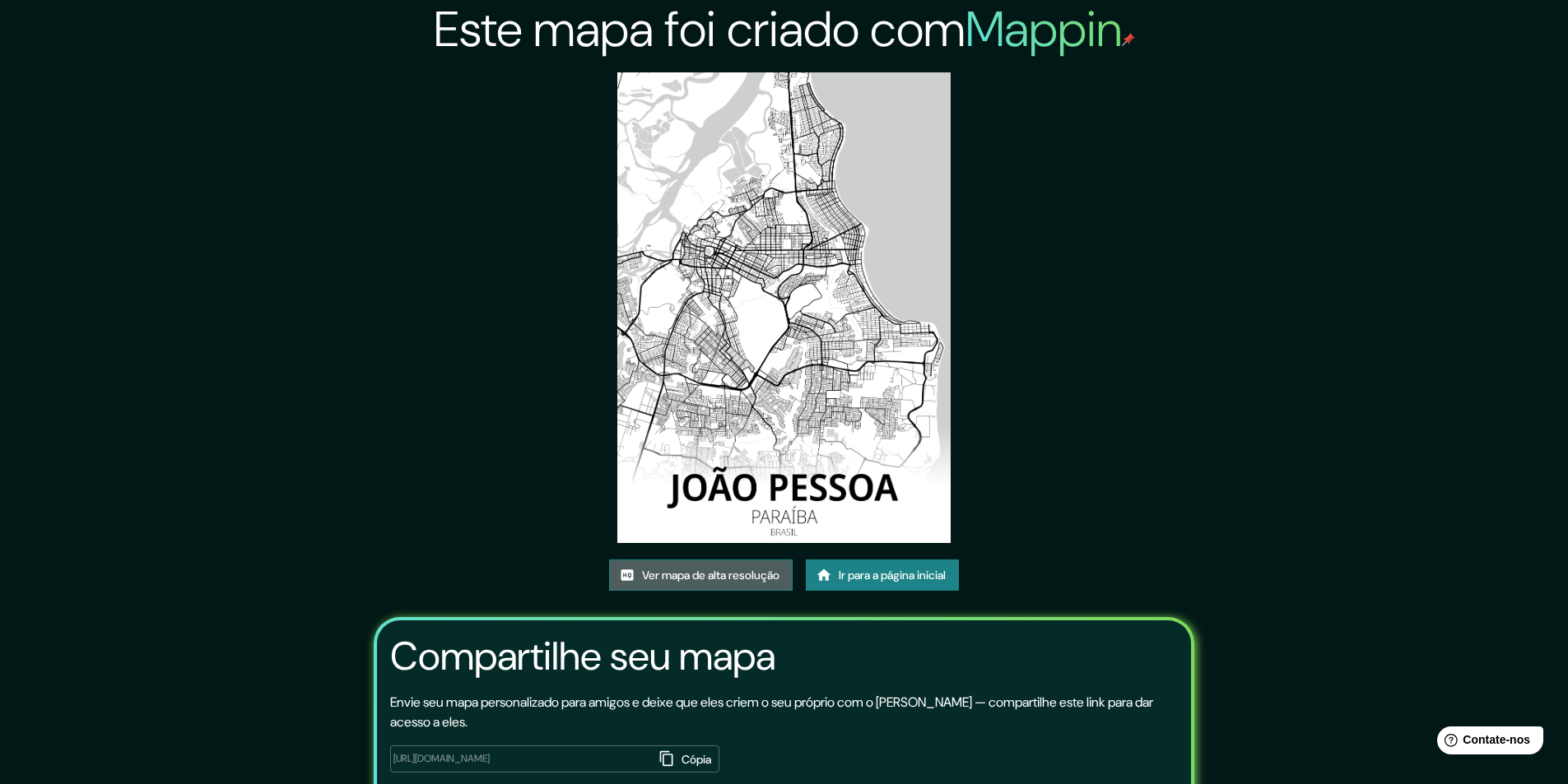
click at [708, 575] on font "Ver mapa de alta resolução" at bounding box center [710, 575] width 137 height 15
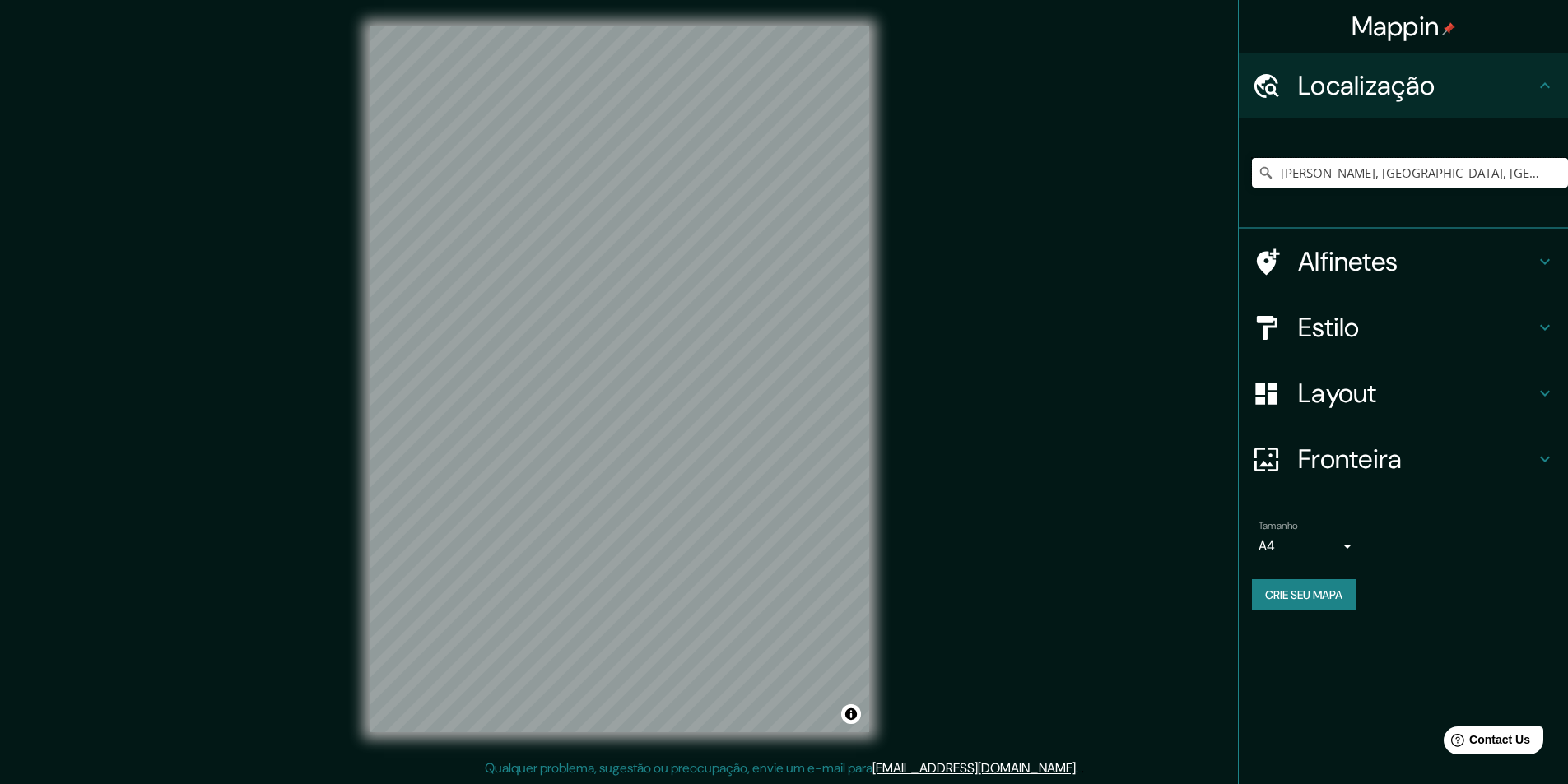
click at [1329, 170] on input "João Pessoa, Paraíba, Brasil" at bounding box center [1410, 173] width 316 height 30
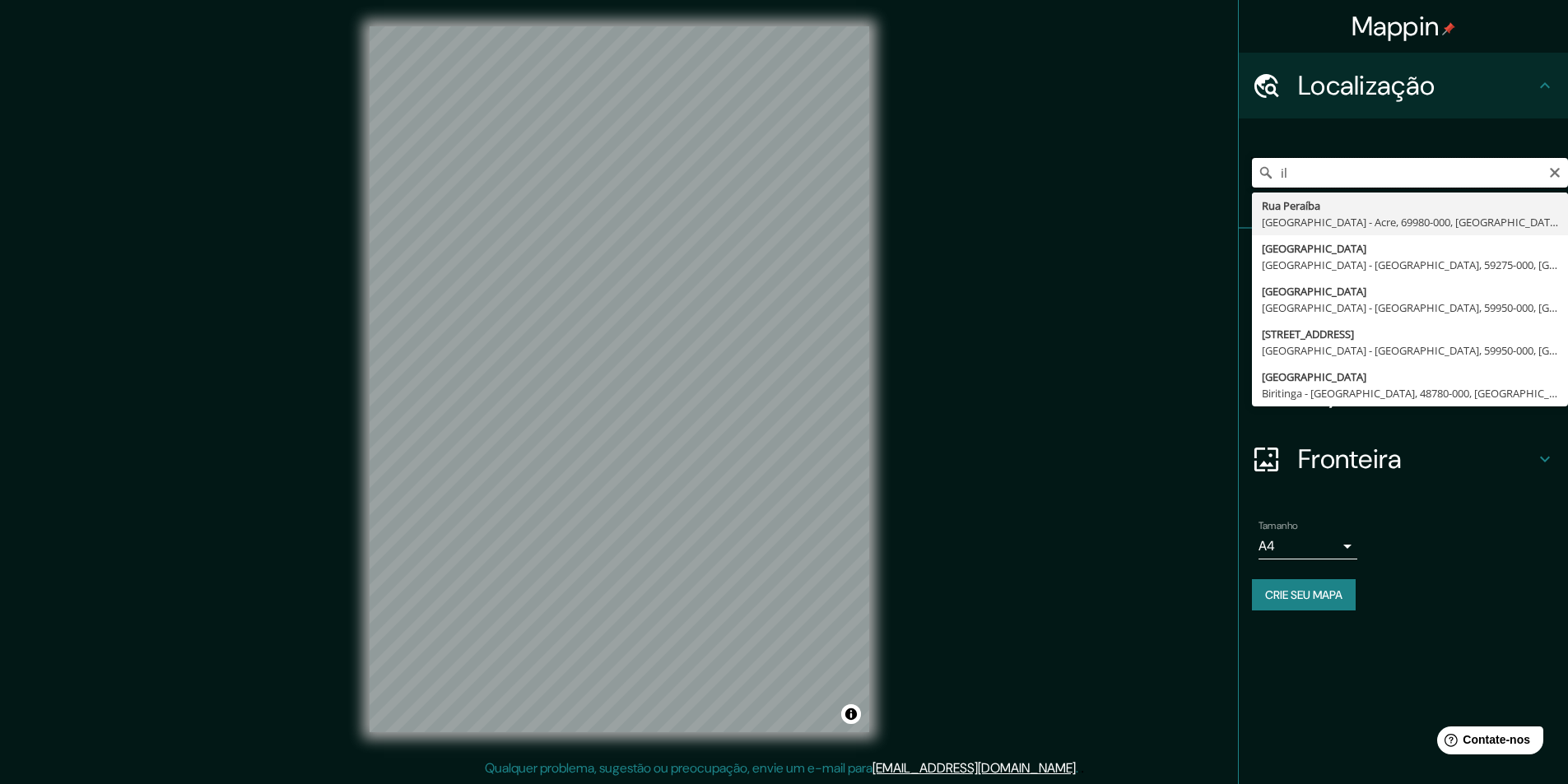
type input "l"
type input "Cabedelo, Paraíba, Brasil"
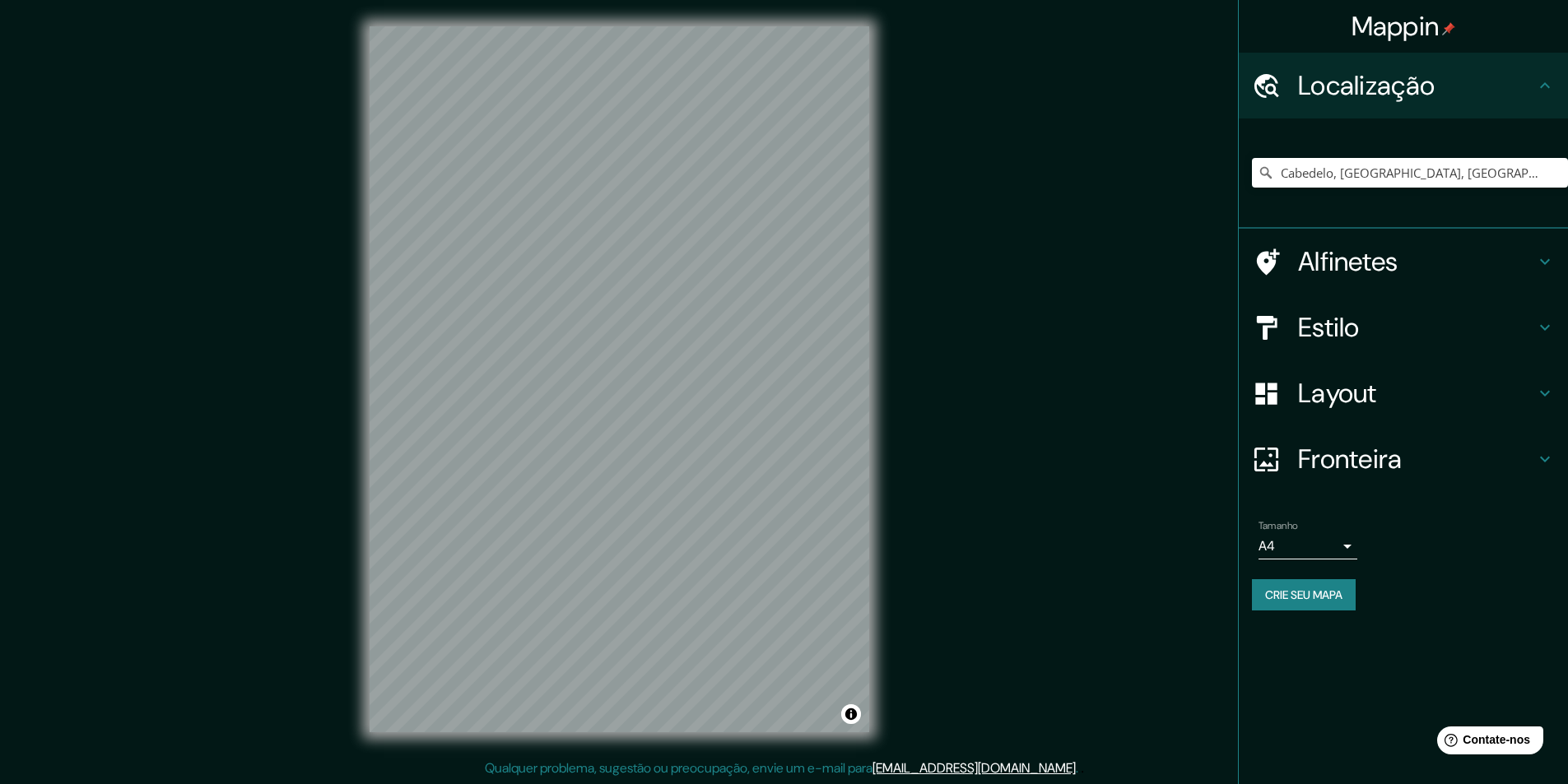
click at [1346, 456] on font "Fronteira" at bounding box center [1350, 459] width 104 height 34
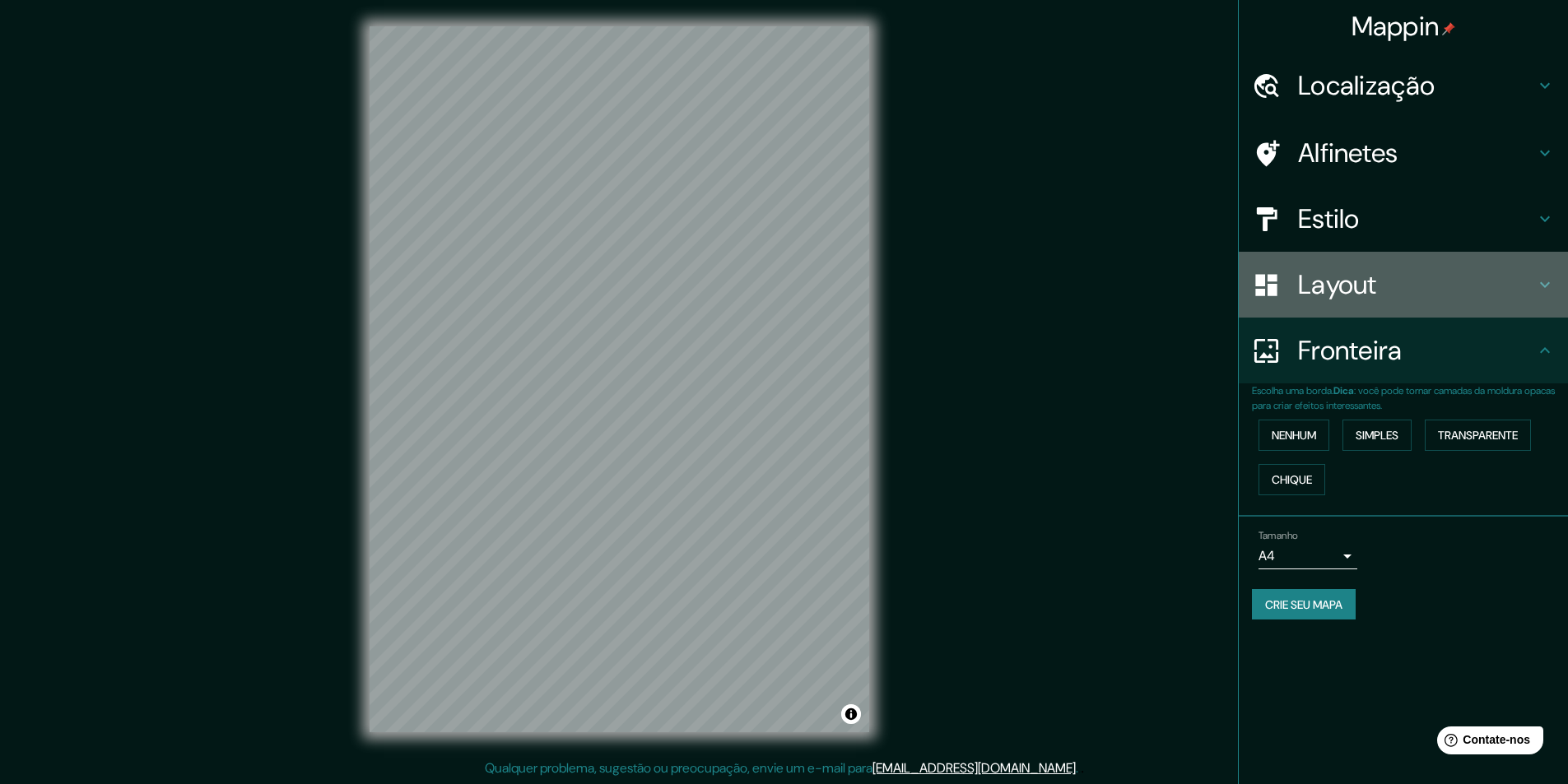
click at [1319, 285] on font "Layout" at bounding box center [1337, 284] width 79 height 34
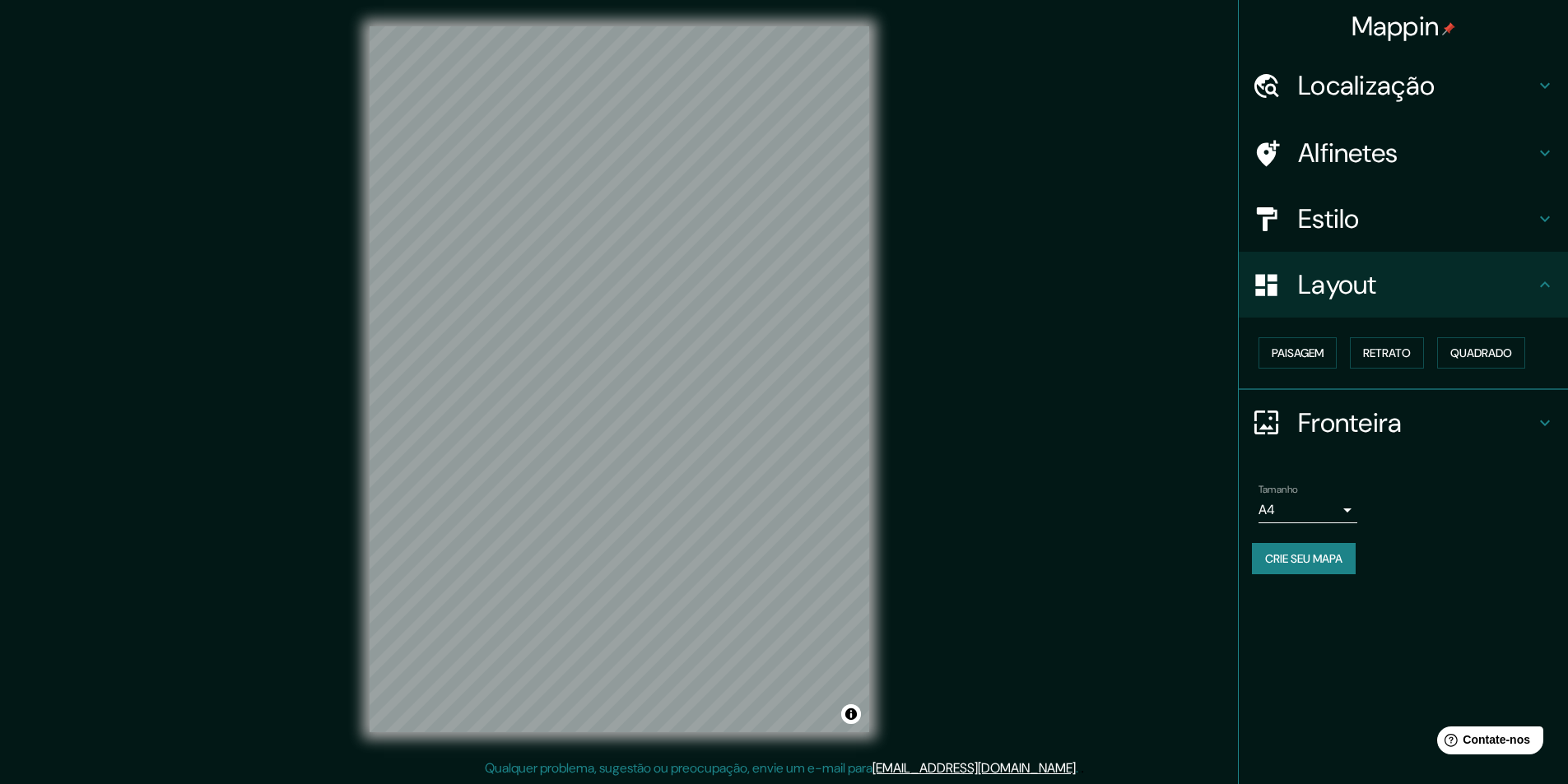
click at [1308, 293] on font "Layout" at bounding box center [1337, 284] width 79 height 34
click at [1308, 228] on font "Estilo" at bounding box center [1328, 218] width 62 height 34
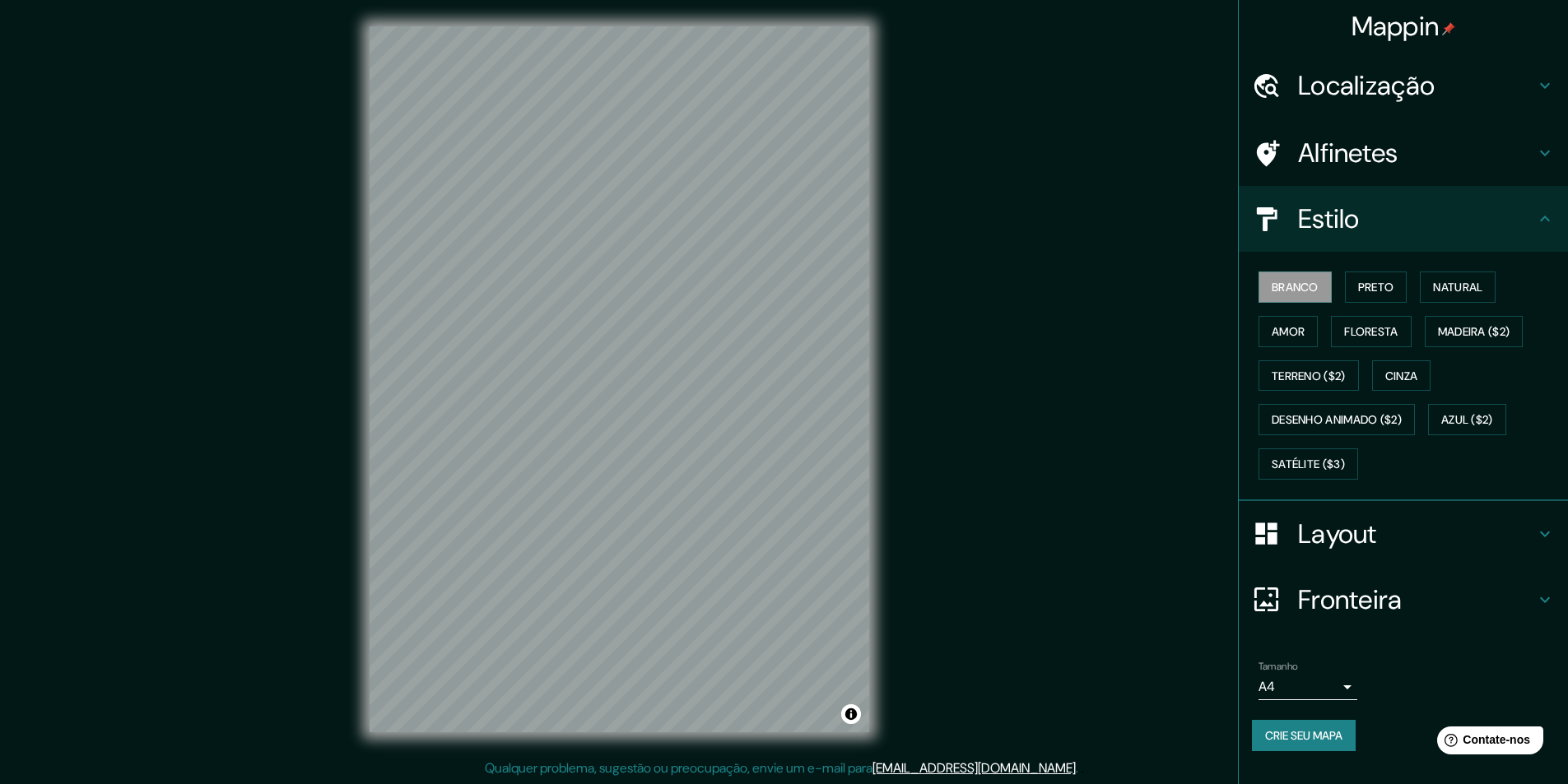
click at [1543, 601] on icon at bounding box center [1545, 599] width 20 height 20
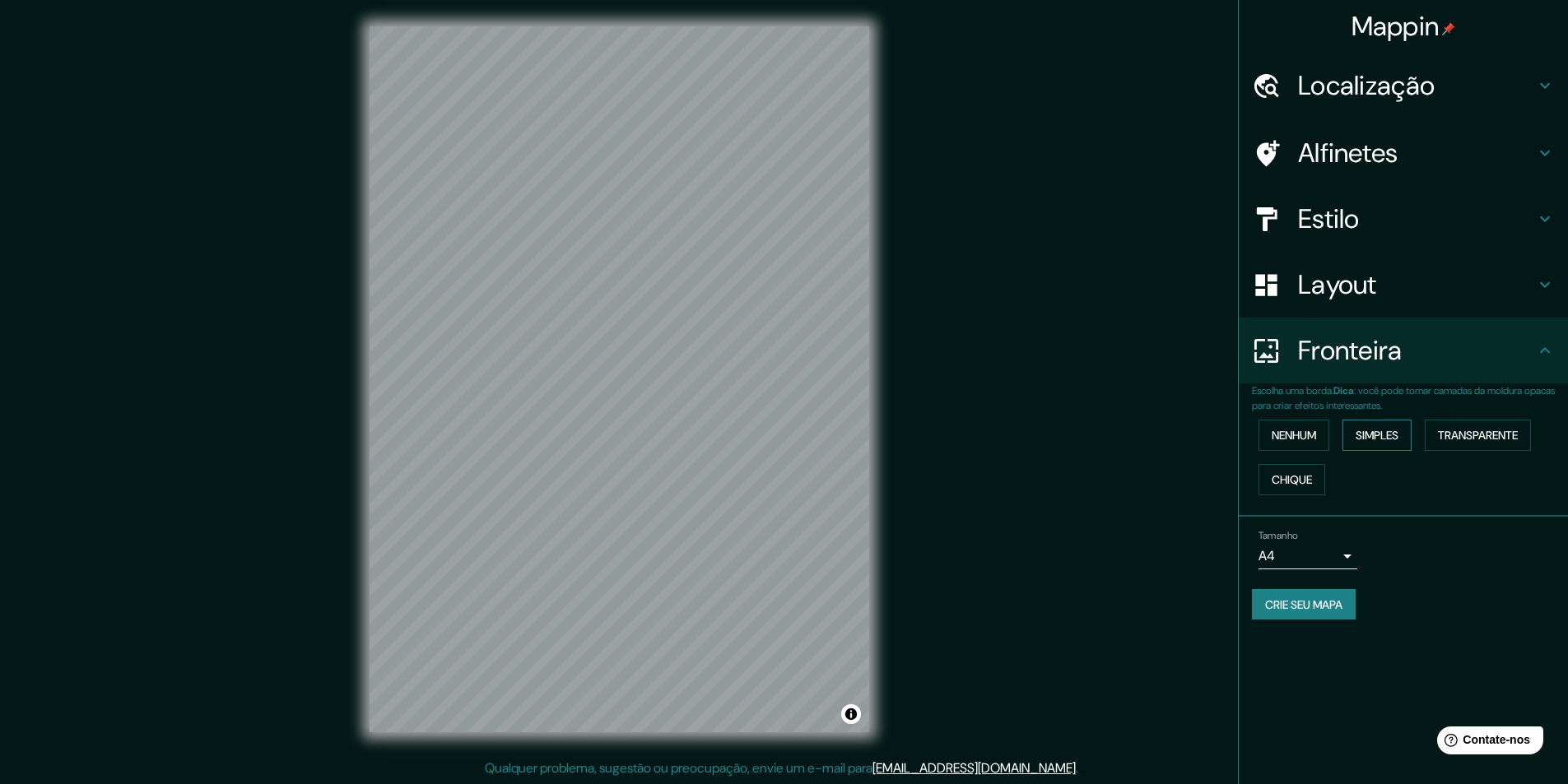
click at [1371, 447] on button "Simples" at bounding box center [1377, 435] width 69 height 32
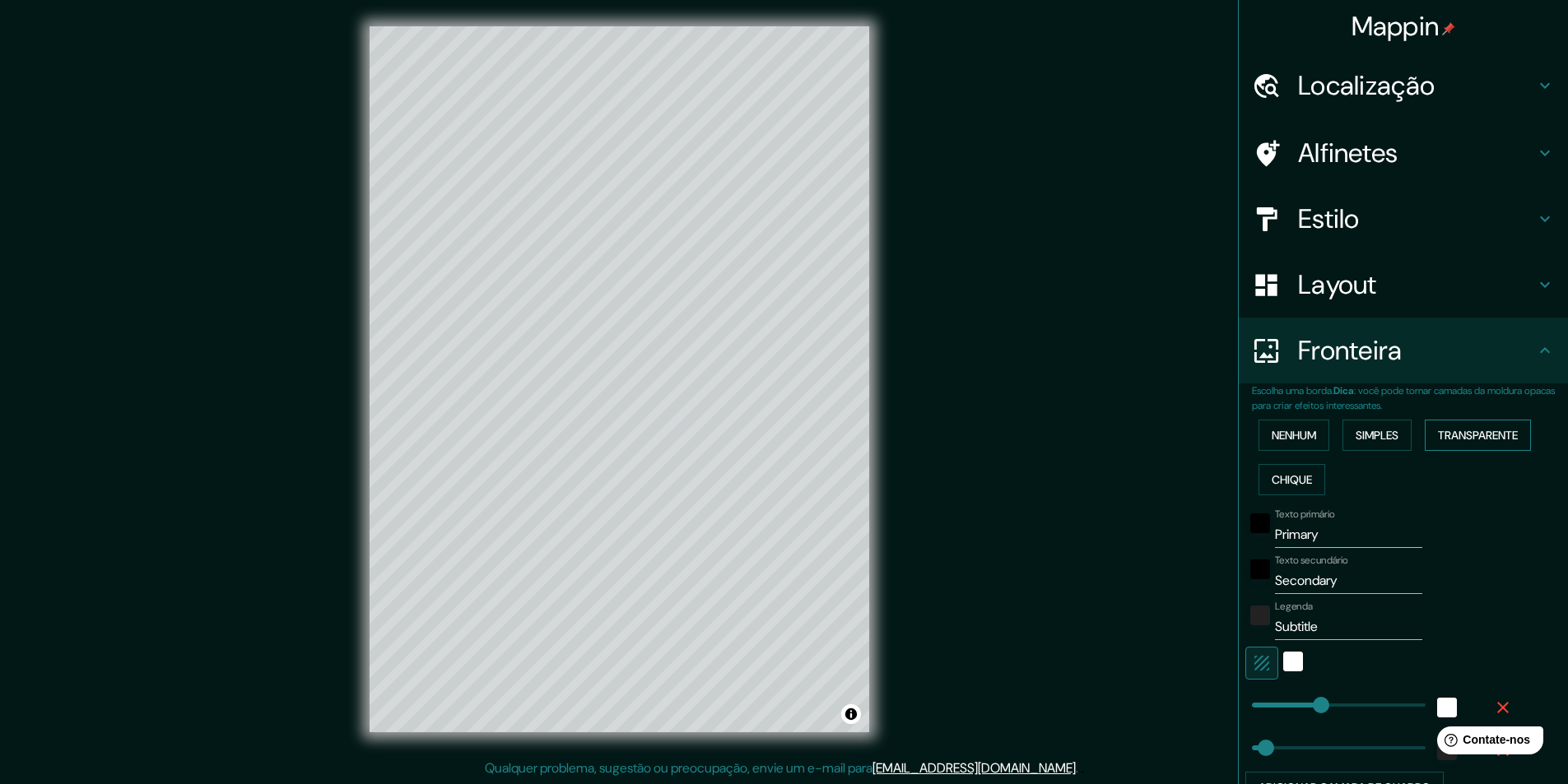
click at [1451, 441] on font "Transparente" at bounding box center [1478, 435] width 80 height 15
click at [1290, 478] on font "Chique" at bounding box center [1291, 480] width 40 height 15
click at [1276, 437] on font "Nenhum" at bounding box center [1294, 435] width 45 height 15
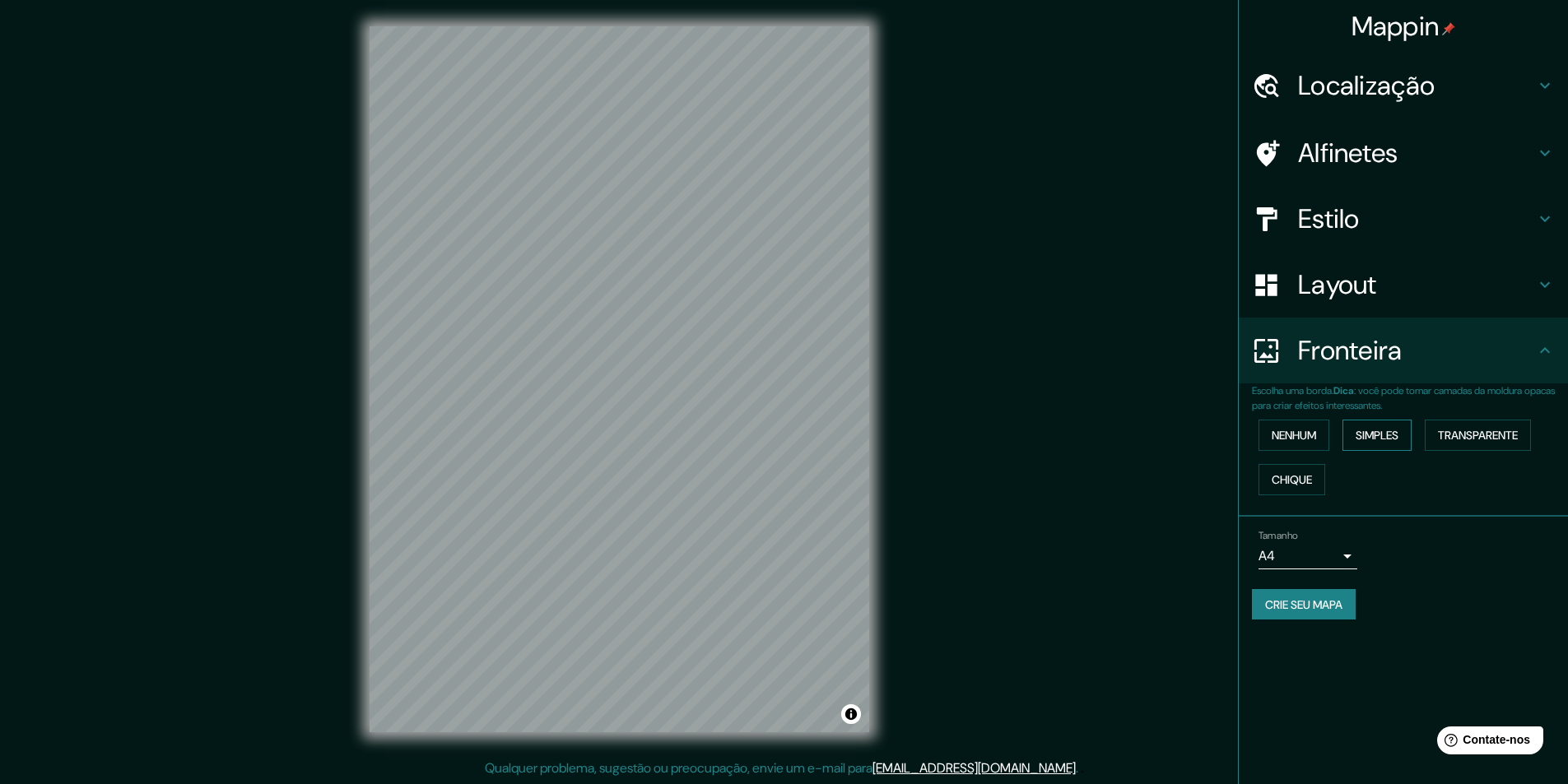
click at [1382, 439] on font "Simples" at bounding box center [1377, 435] width 43 height 15
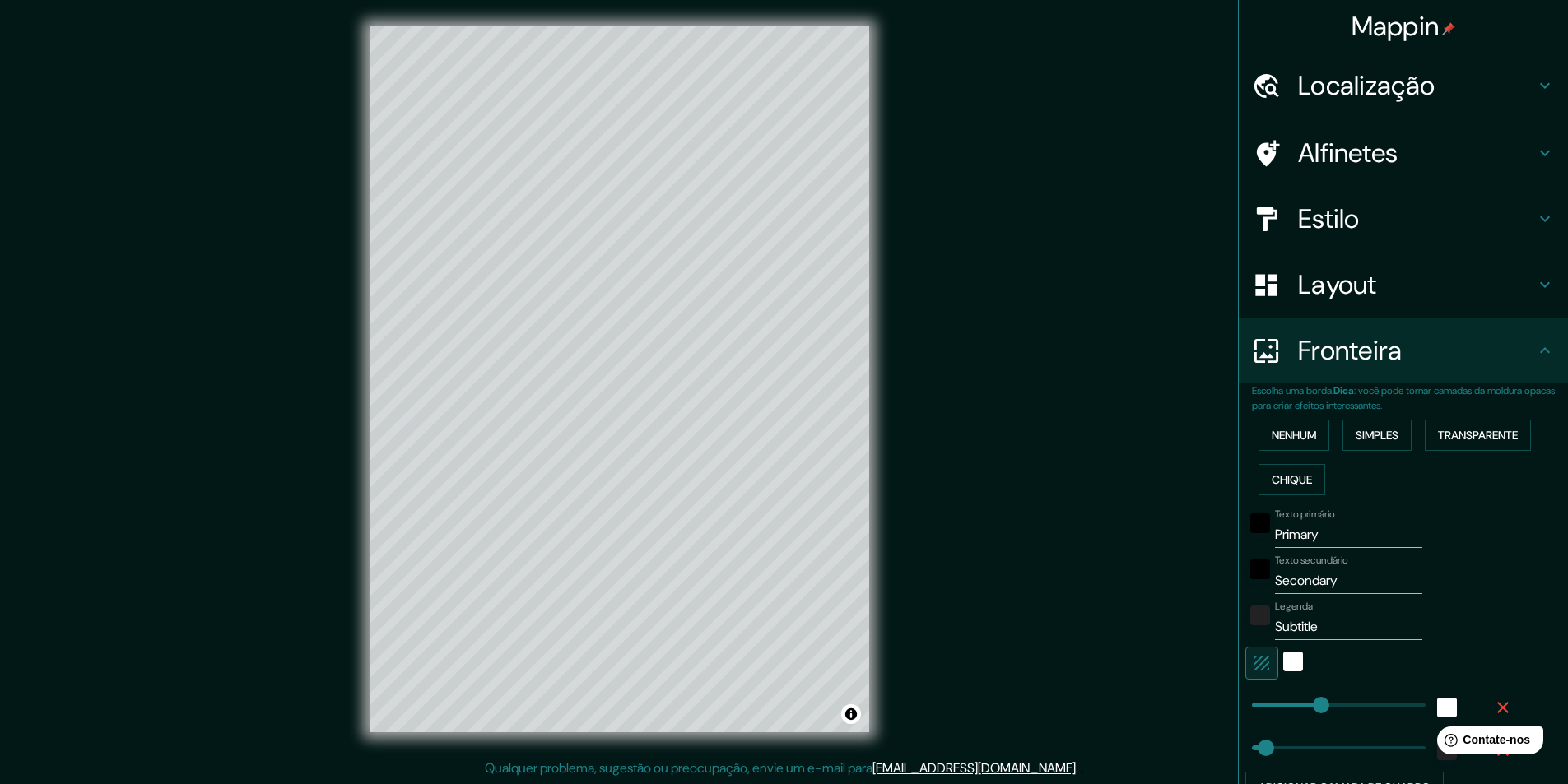
click at [1497, 707] on icon "button" at bounding box center [1503, 708] width 11 height 11
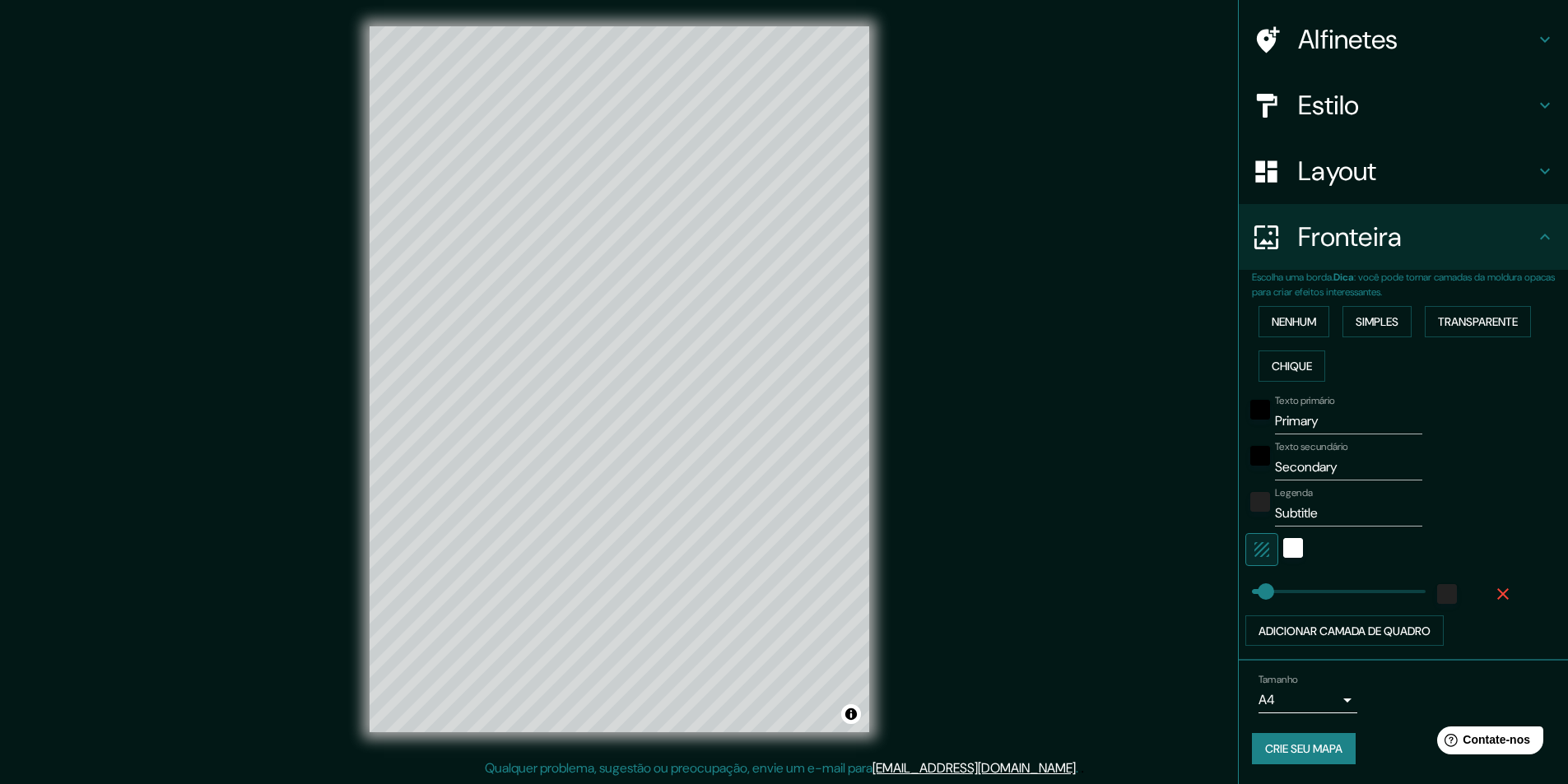
click at [1493, 598] on icon "button" at bounding box center [1503, 594] width 20 height 20
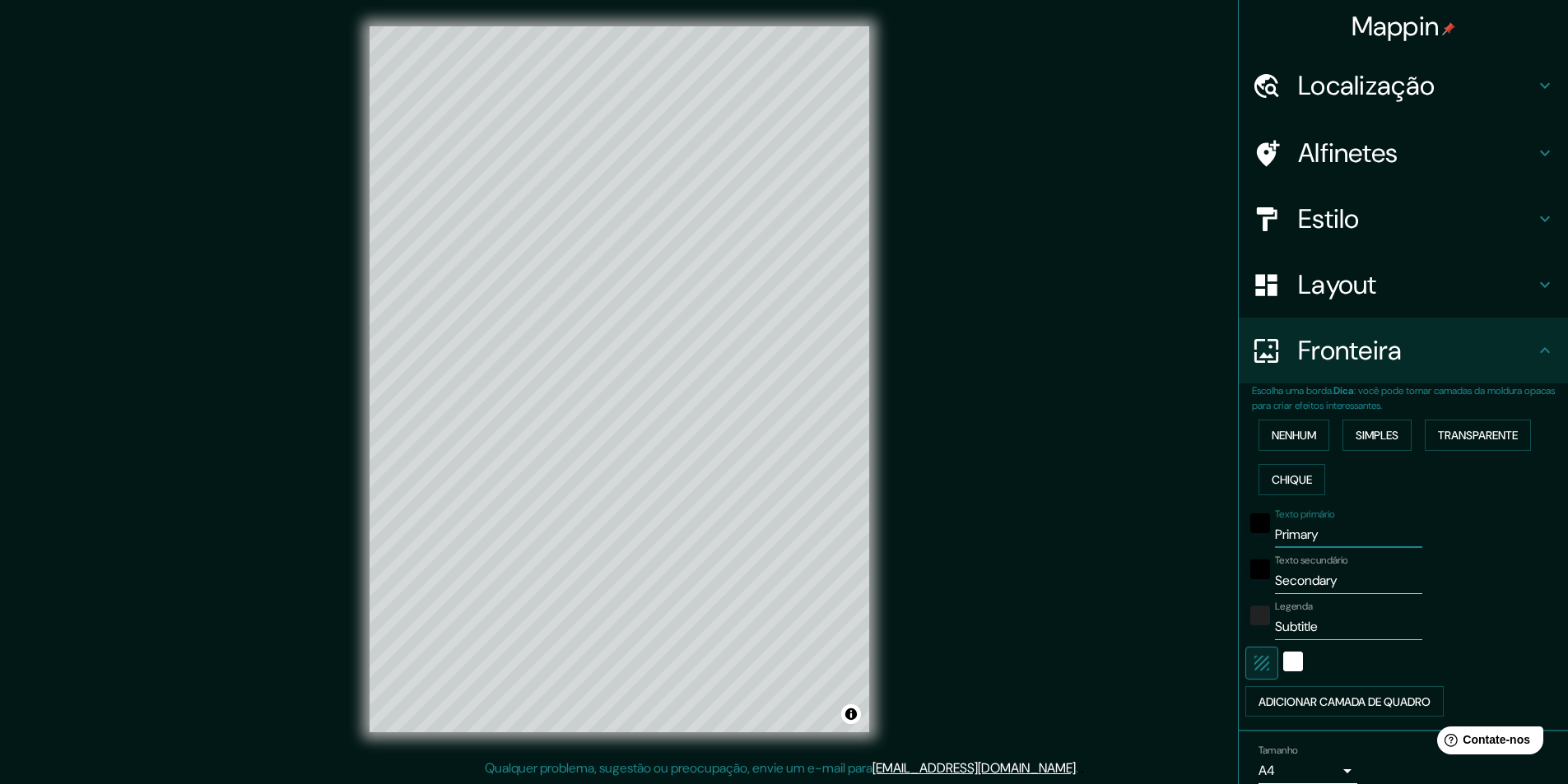
click at [1322, 533] on input "Primary" at bounding box center [1349, 535] width 147 height 26
type input "CABEDELO"
click at [1319, 581] on input "Secondary" at bounding box center [1349, 581] width 147 height 26
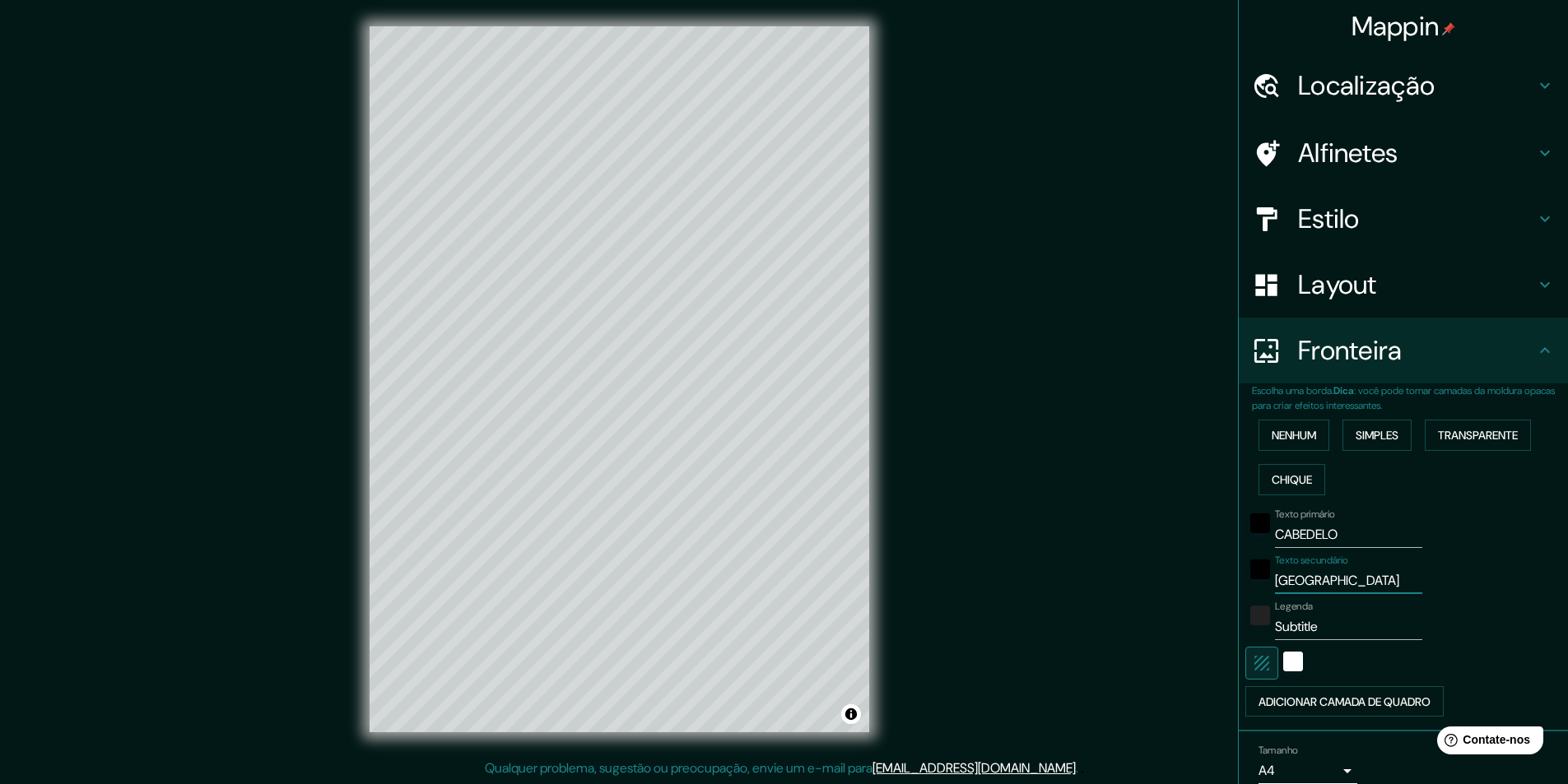
type input "[GEOGRAPHIC_DATA]"
click at [1314, 619] on input "Subtitle" at bounding box center [1349, 627] width 147 height 26
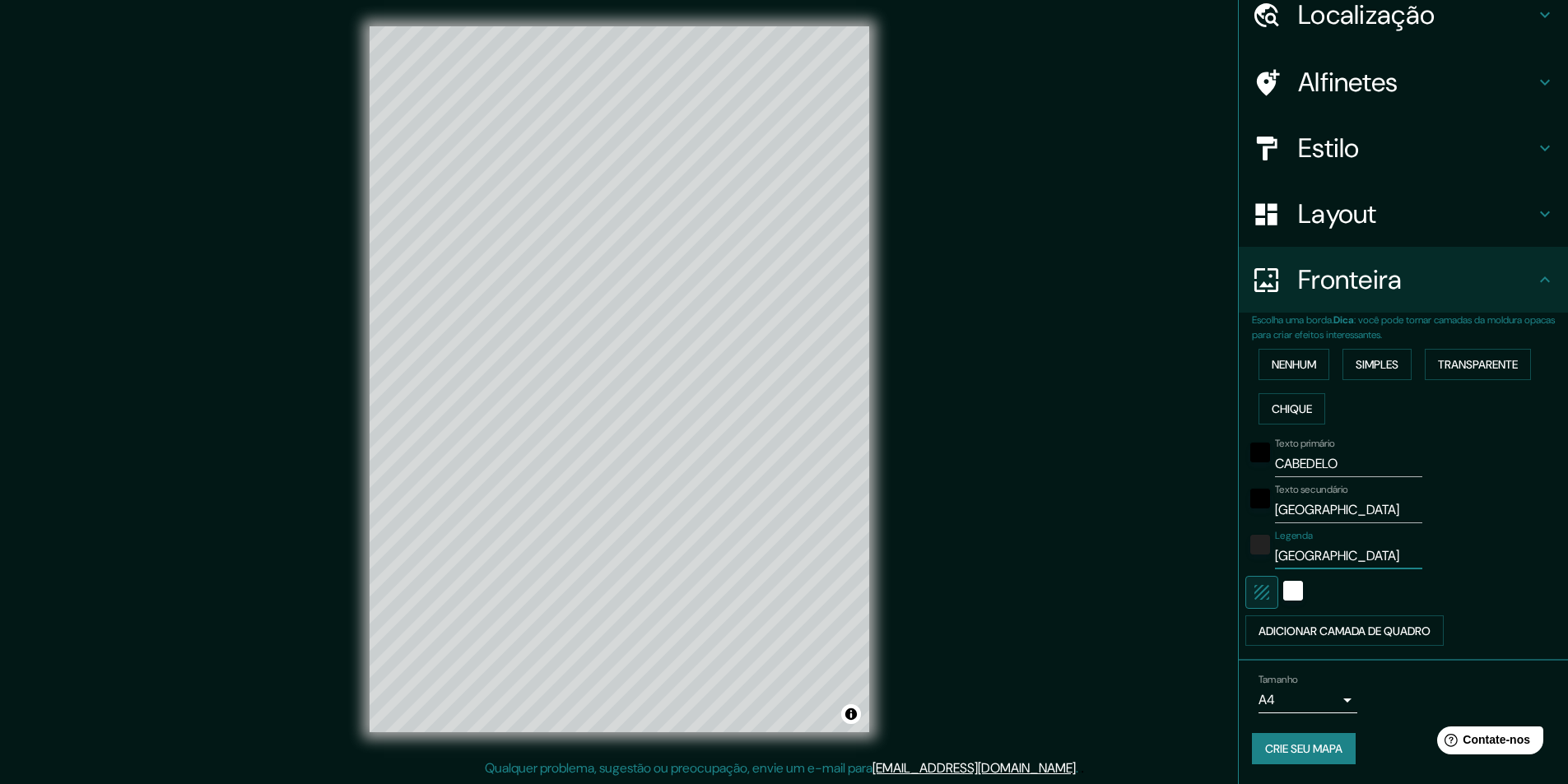
type input "[GEOGRAPHIC_DATA]"
click at [1430, 562] on div "Legenda BRASIL" at bounding box center [1381, 550] width 270 height 39
click at [1292, 753] on font "Crie seu mapa" at bounding box center [1303, 750] width 77 height 15
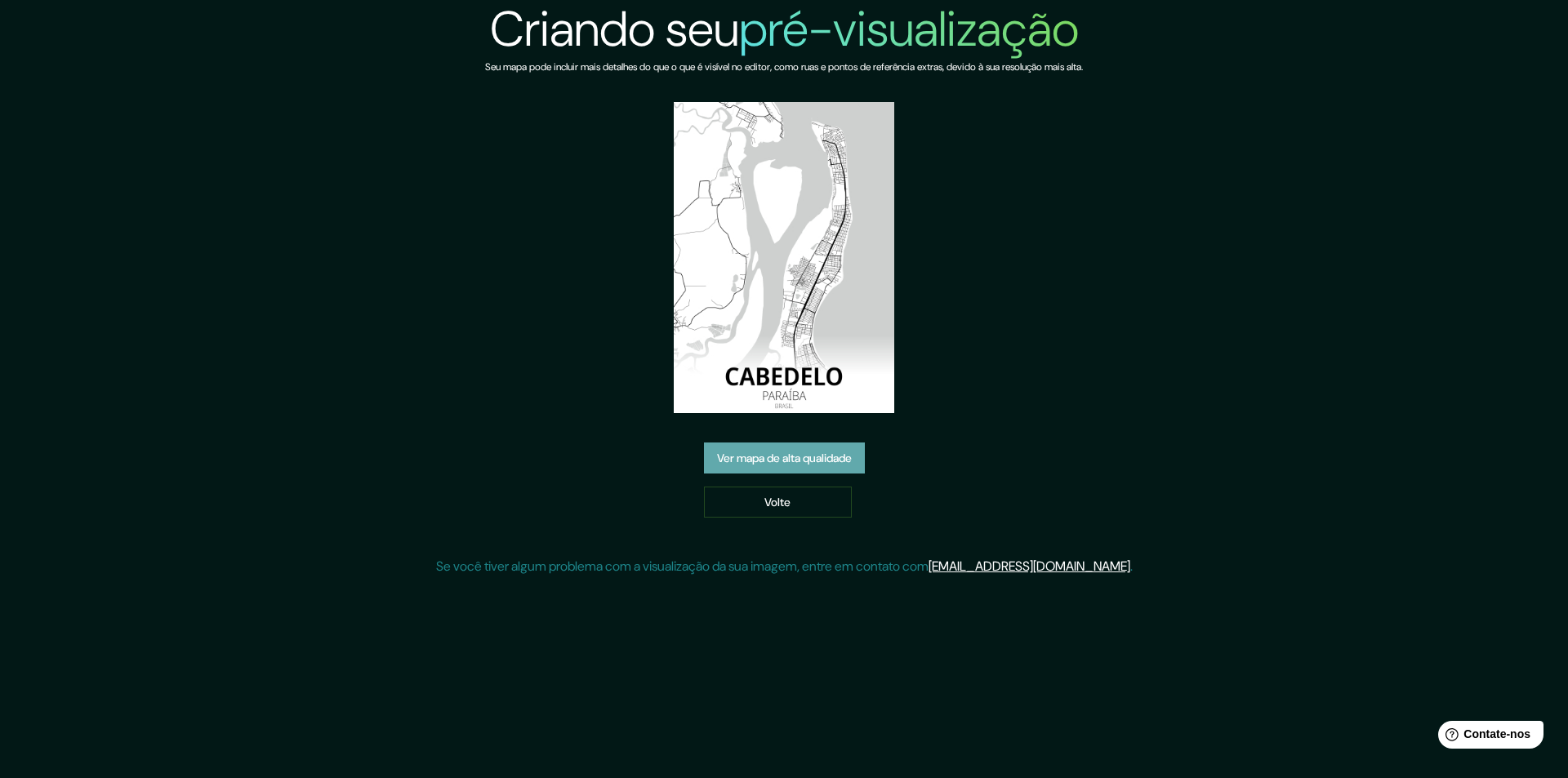
click at [798, 455] on font "Ver mapa de alta qualidade" at bounding box center [784, 458] width 135 height 15
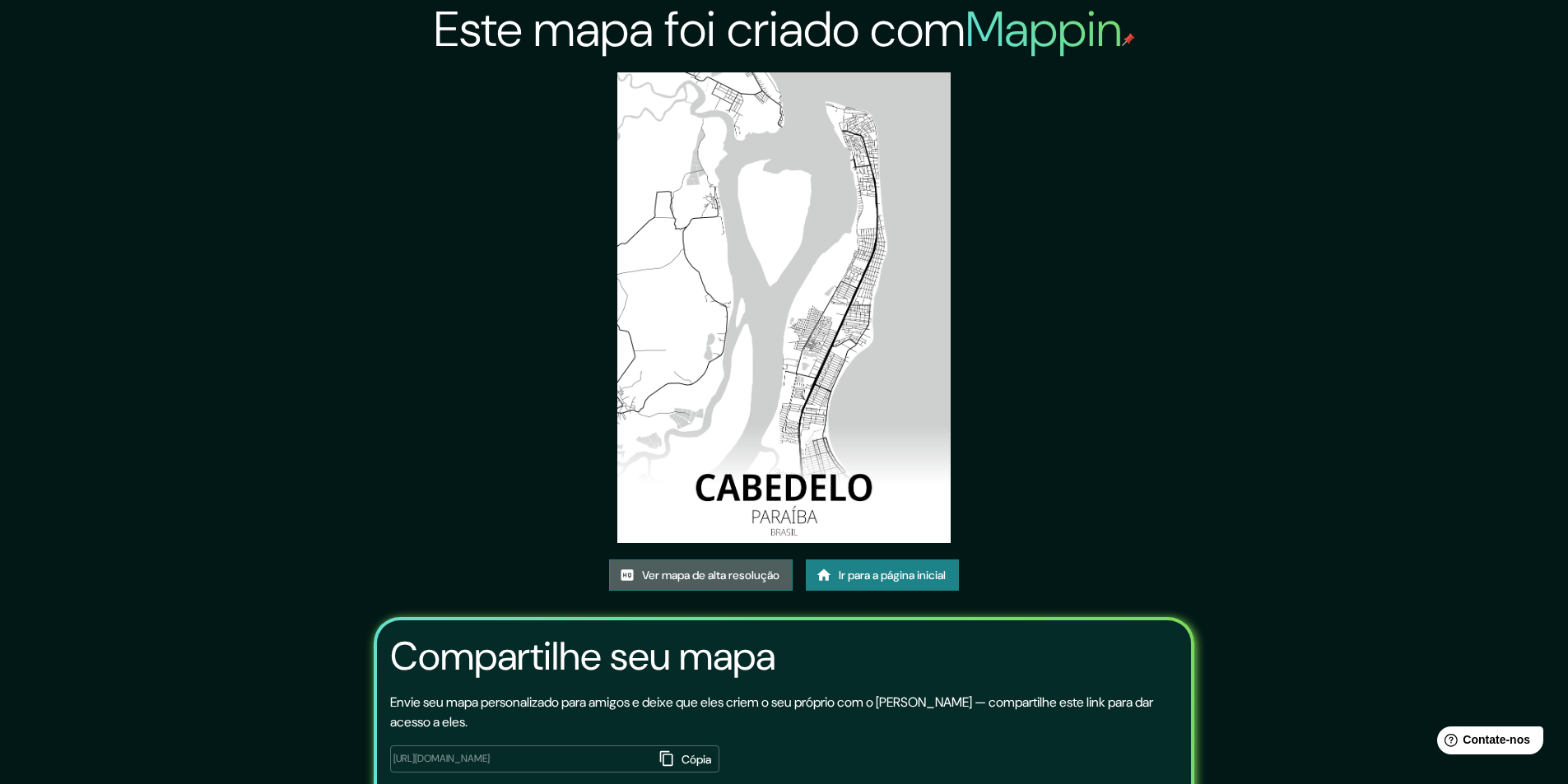
click at [656, 583] on font "Ver mapa de alta resolução" at bounding box center [710, 575] width 137 height 15
click at [887, 573] on font "Ir para a página inicial" at bounding box center [892, 575] width 107 height 15
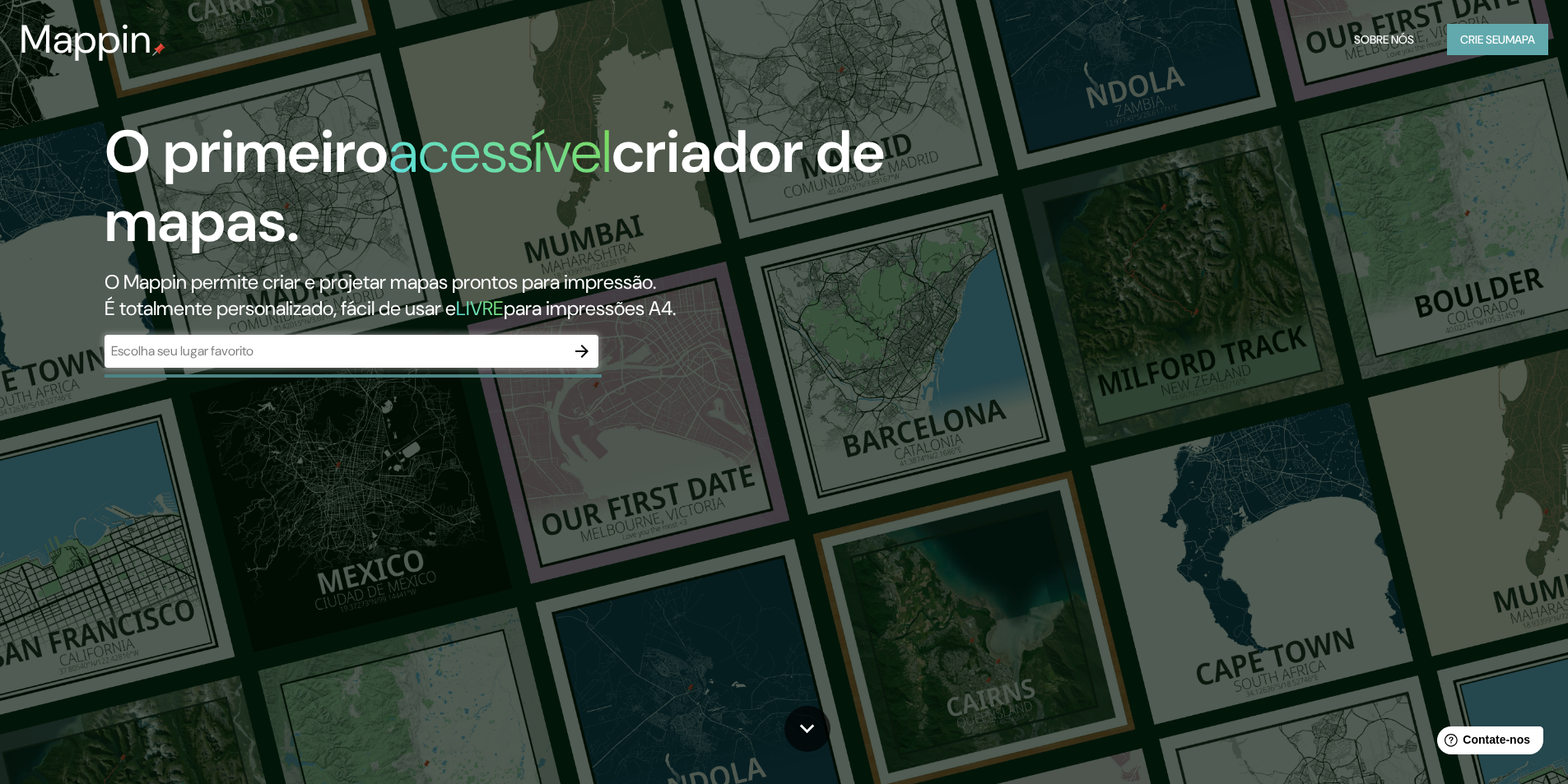
click at [1479, 38] on font "Crie seu" at bounding box center [1482, 39] width 46 height 15
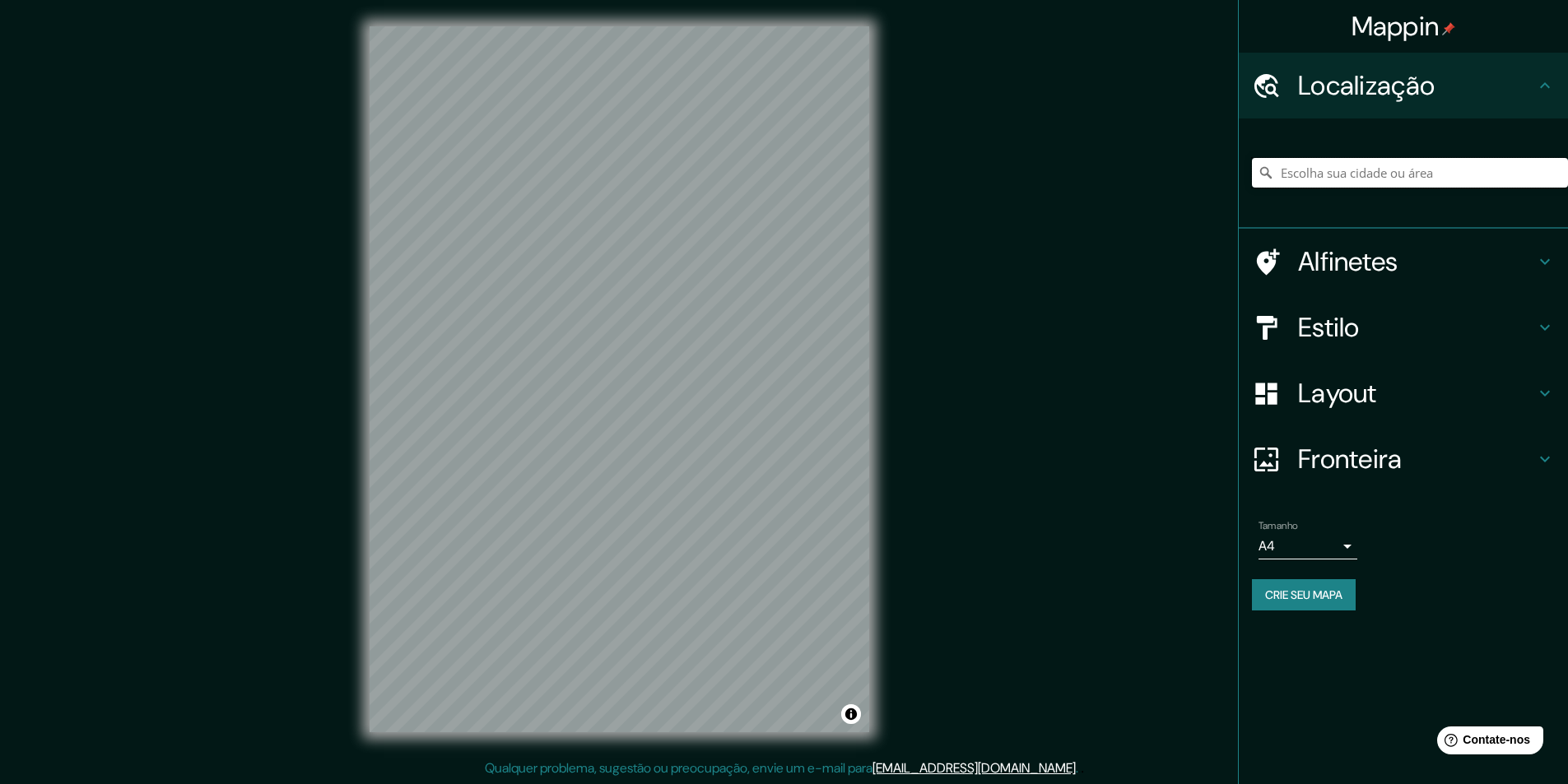
click at [1376, 172] on input "Escolha sua cidade ou área" at bounding box center [1410, 173] width 316 height 30
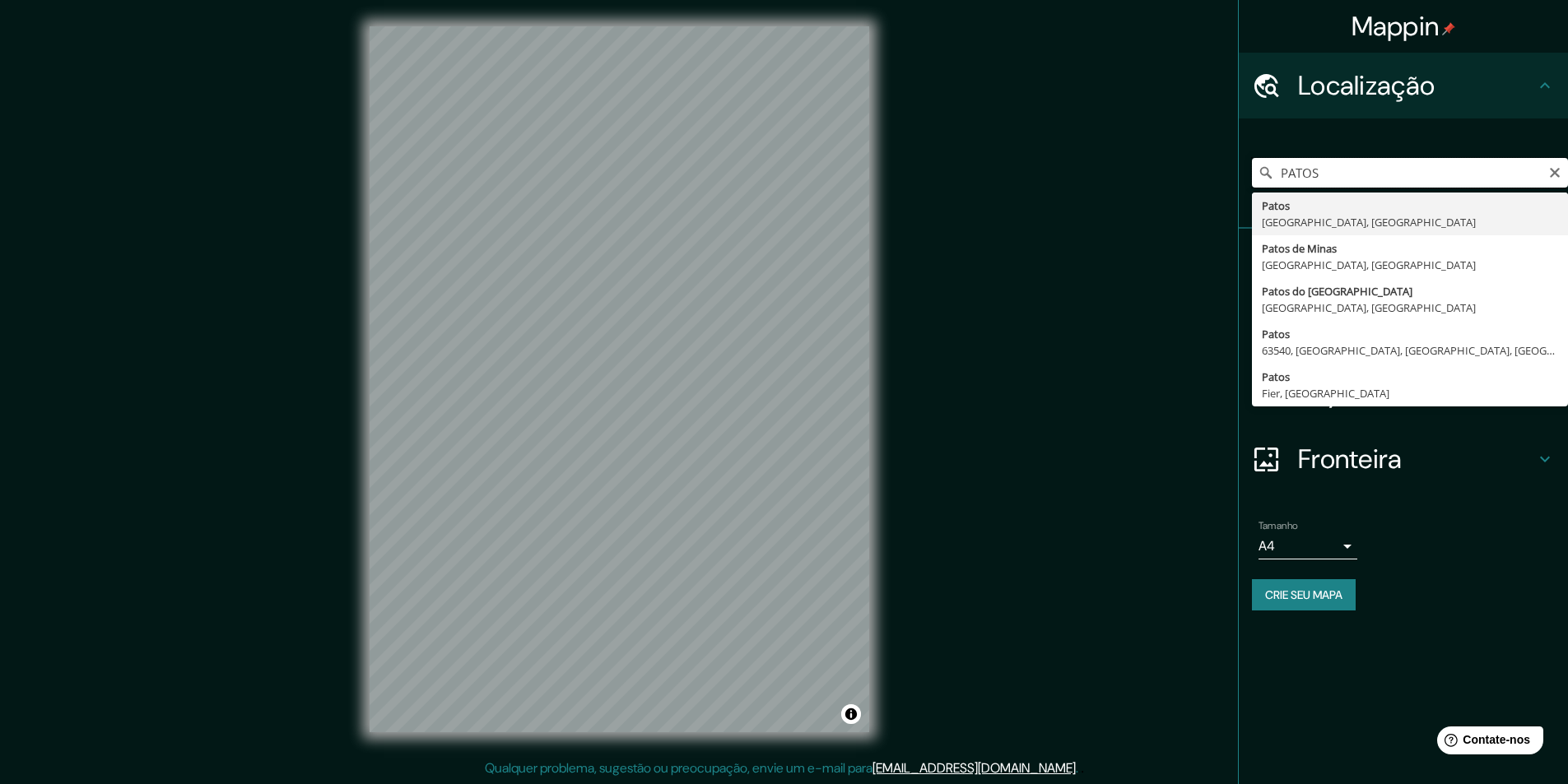
click at [1372, 174] on input "PATOS" at bounding box center [1410, 173] width 316 height 30
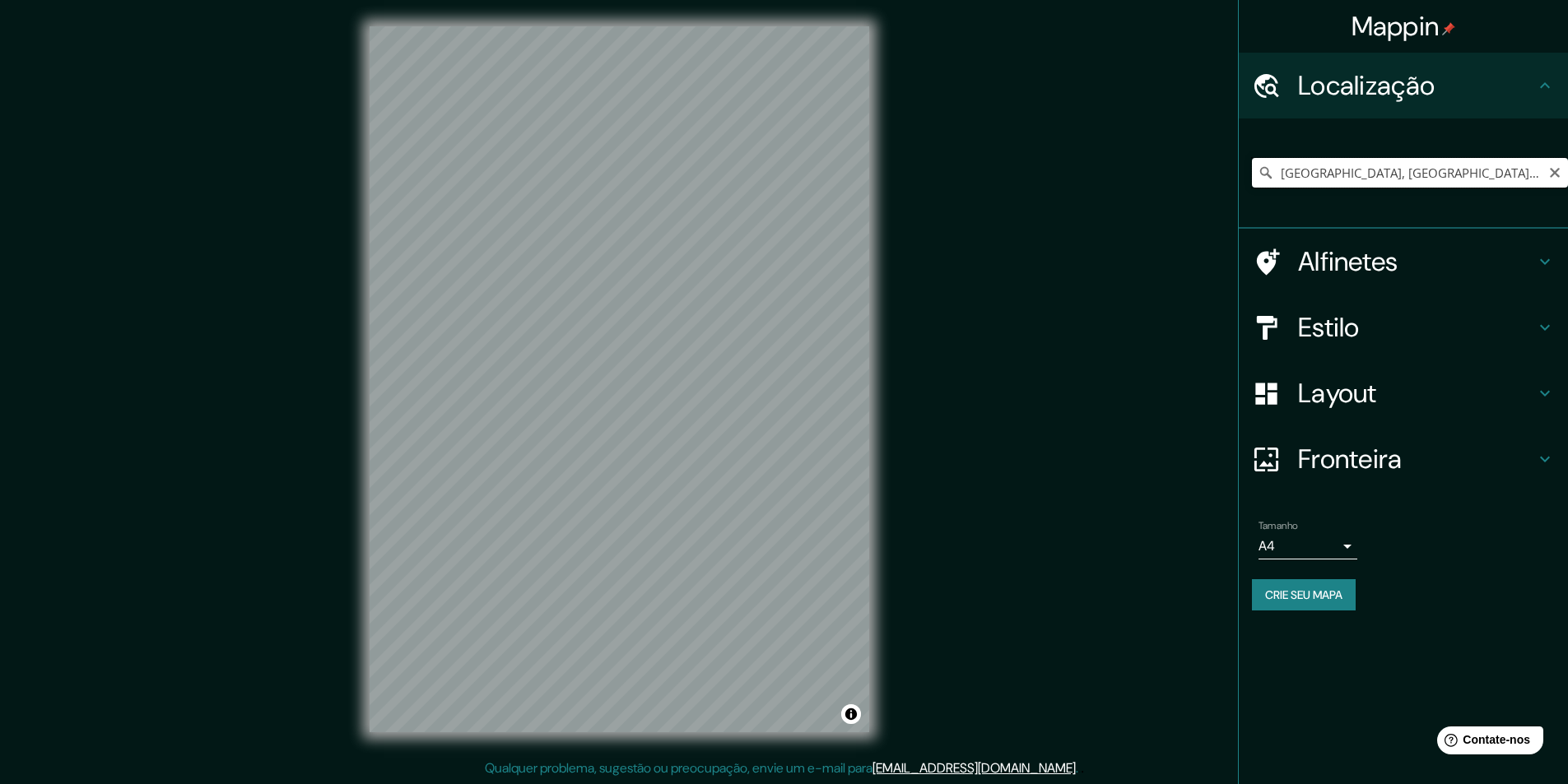
click at [1432, 177] on input "[GEOGRAPHIC_DATA], [GEOGRAPHIC_DATA], [GEOGRAPHIC_DATA]" at bounding box center [1410, 173] width 316 height 30
click at [1430, 169] on input "[GEOGRAPHIC_DATA], [GEOGRAPHIC_DATA], [GEOGRAPHIC_DATA]" at bounding box center [1410, 173] width 316 height 30
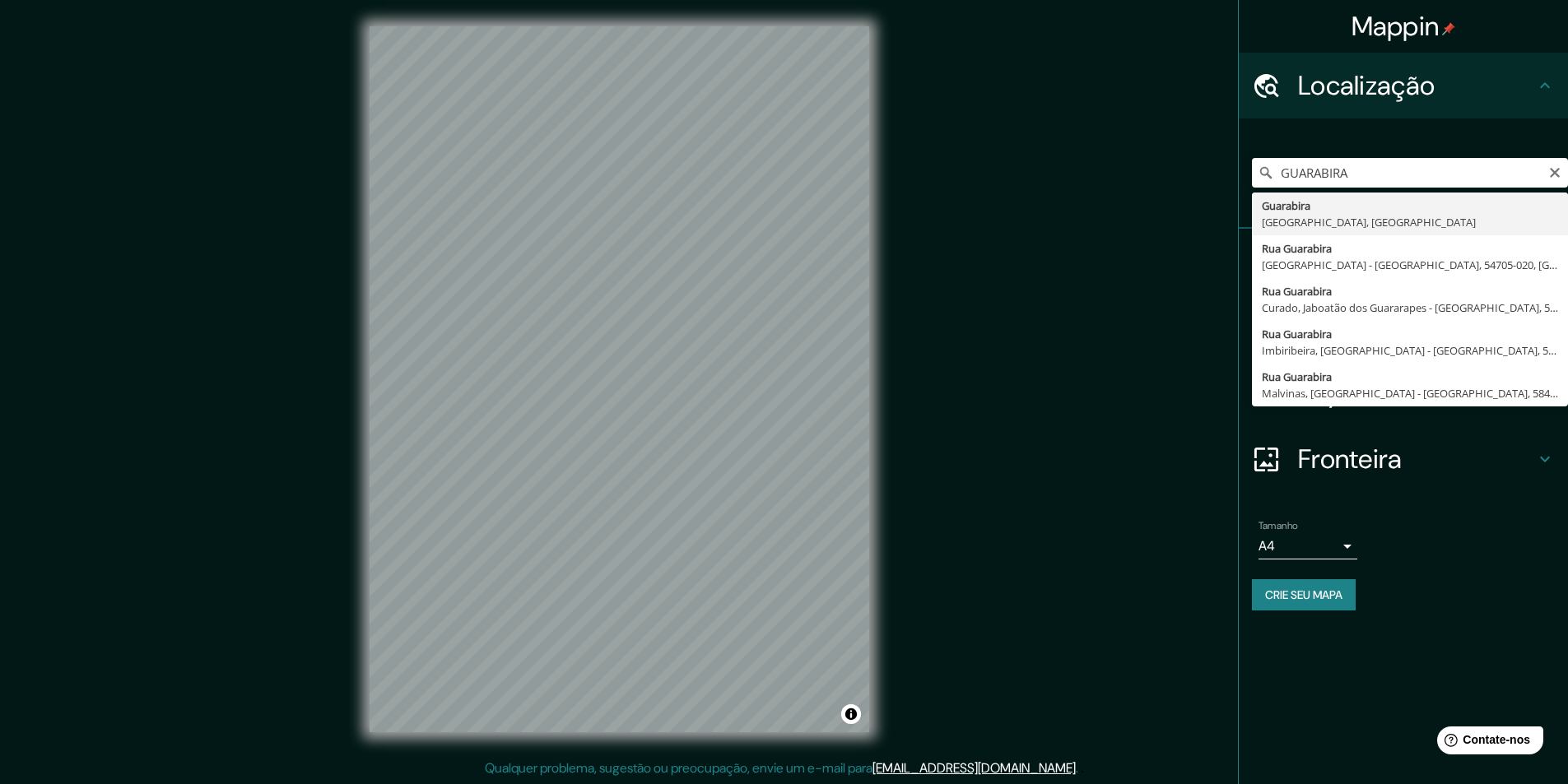
type input "Guarabira, [GEOGRAPHIC_DATA], [GEOGRAPHIC_DATA]"
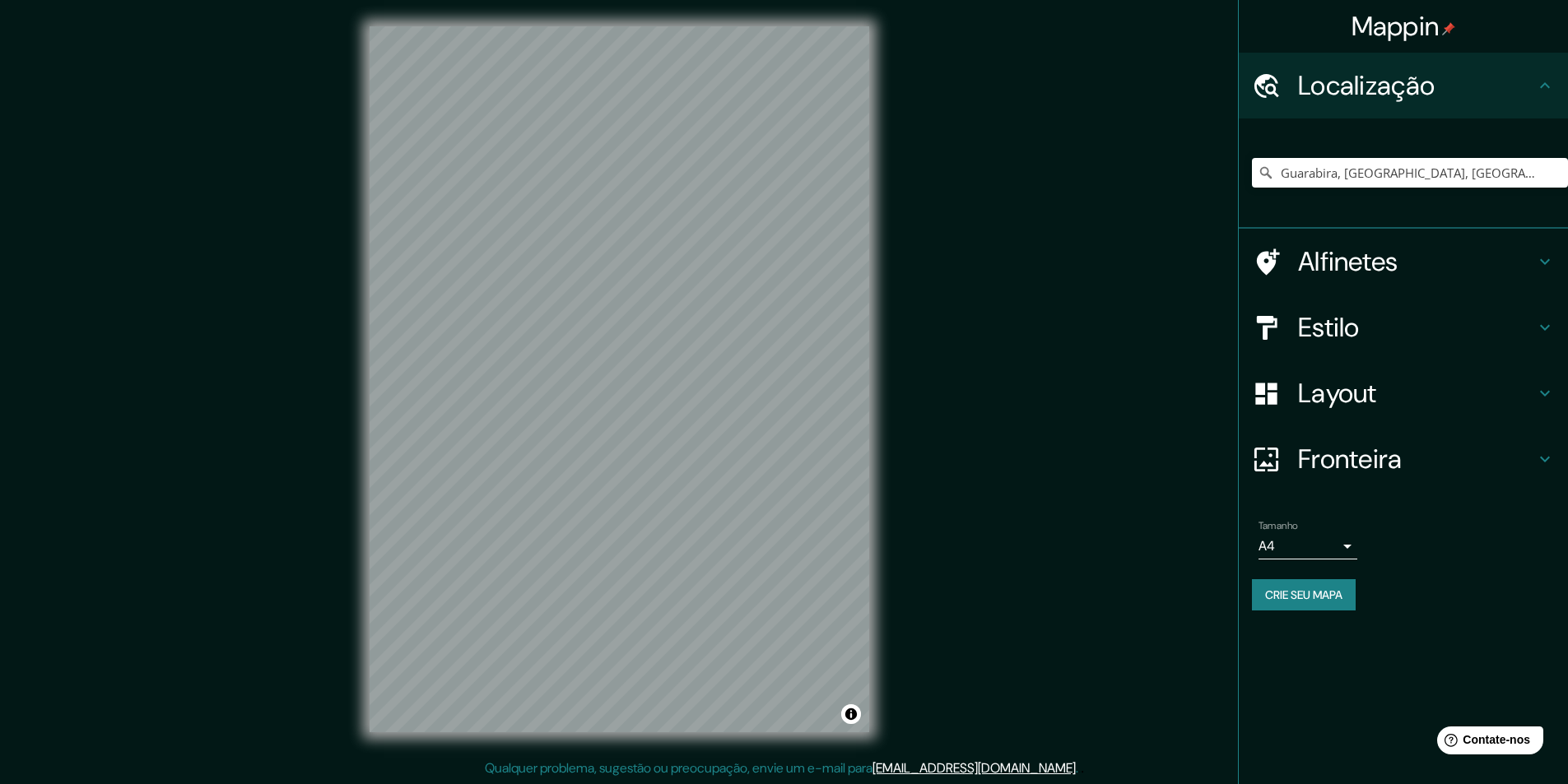
click at [1374, 461] on font "Fronteira" at bounding box center [1350, 459] width 104 height 34
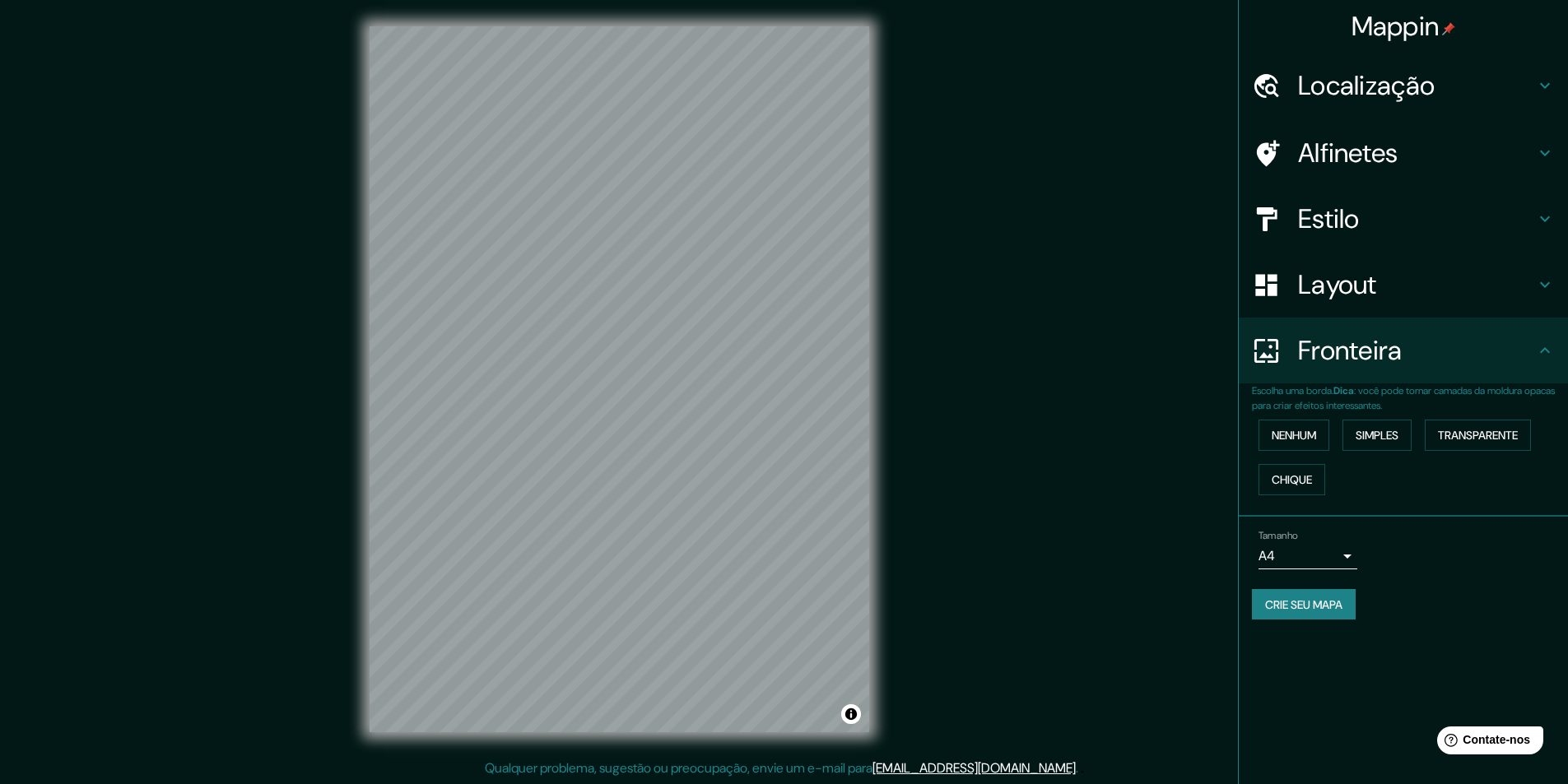
click at [1373, 434] on font "Simples" at bounding box center [1377, 435] width 43 height 15
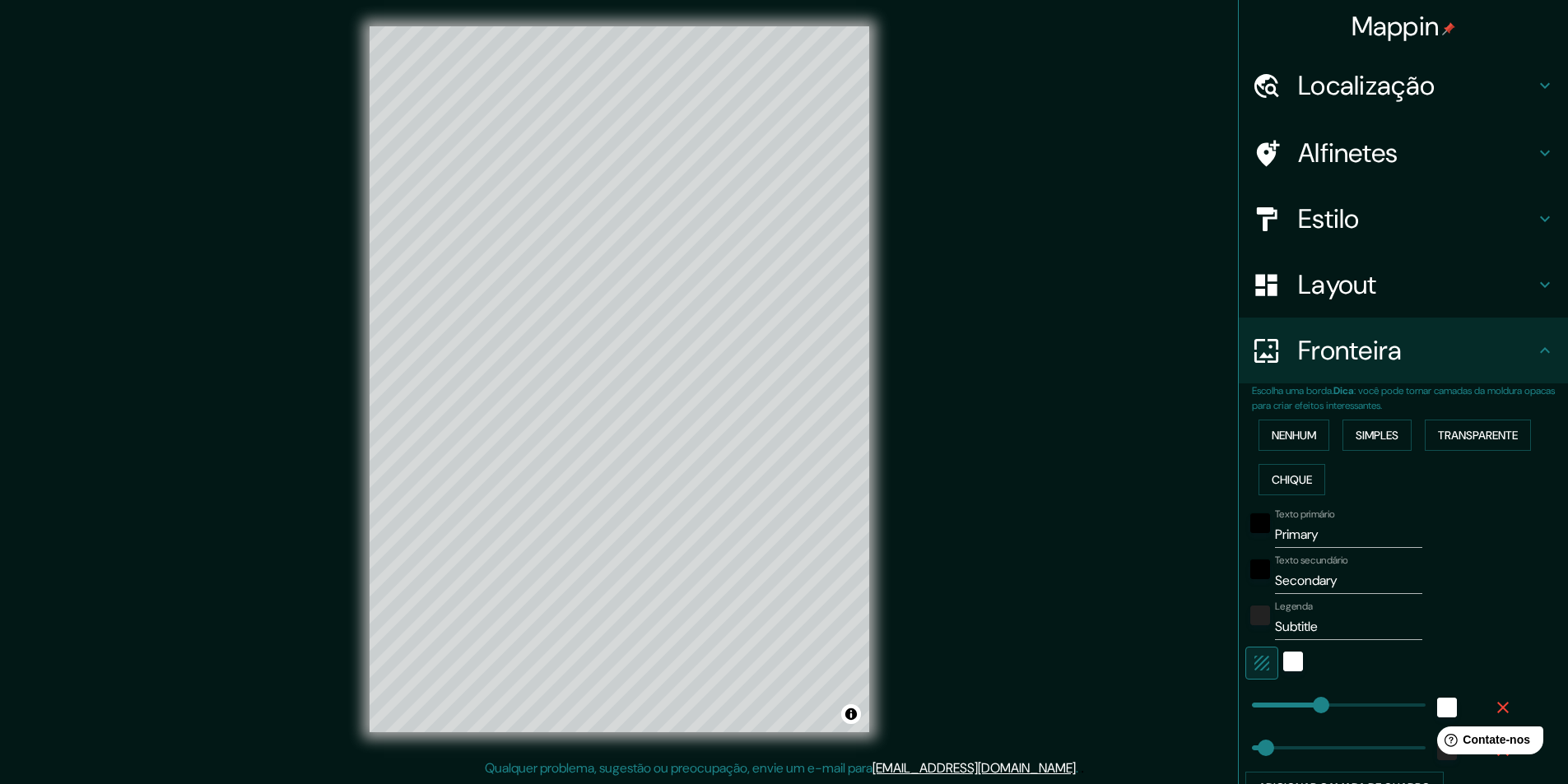
click at [1493, 705] on icon "button" at bounding box center [1503, 708] width 20 height 20
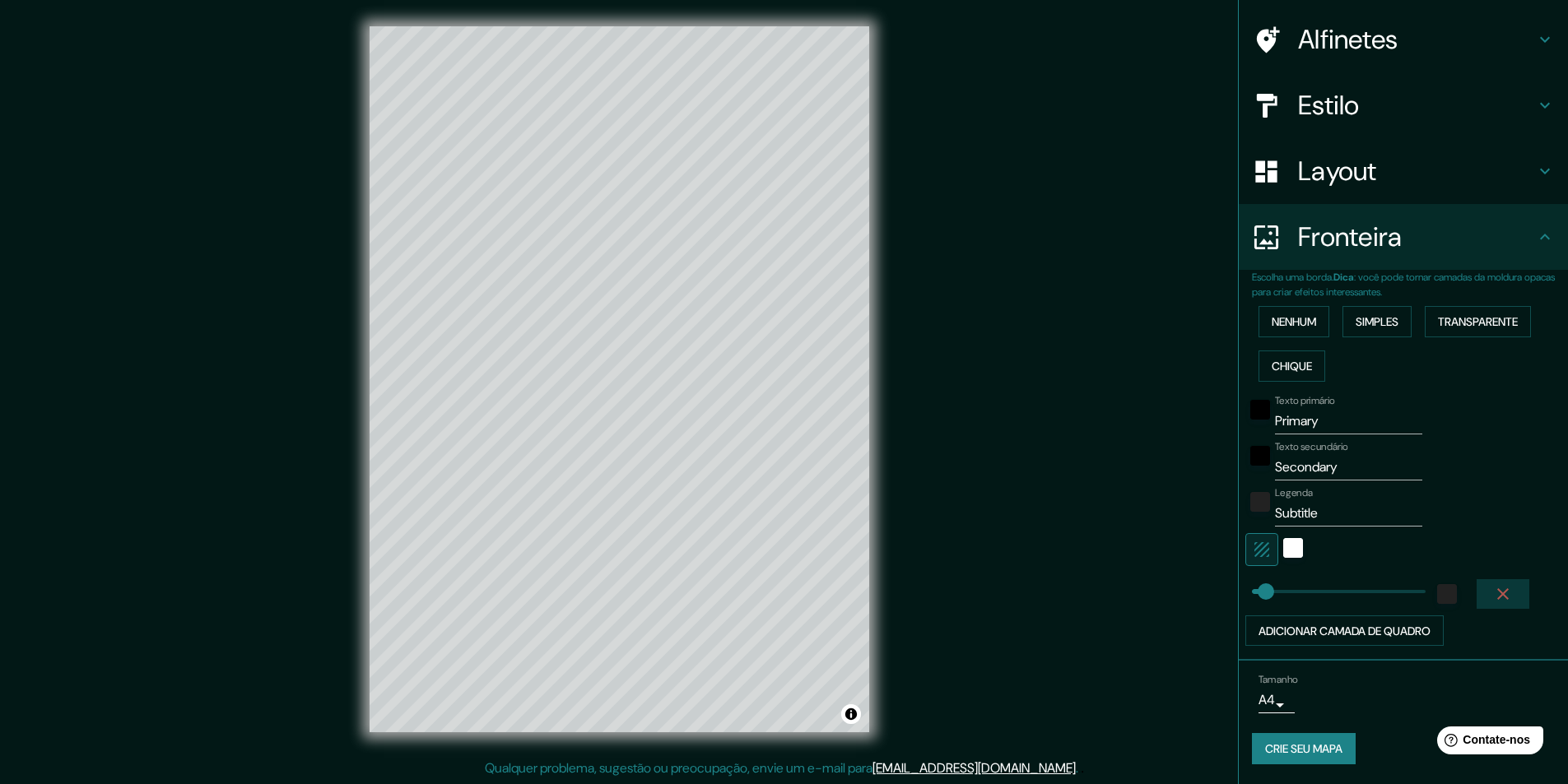
click at [1498, 594] on icon "button" at bounding box center [1503, 594] width 20 height 20
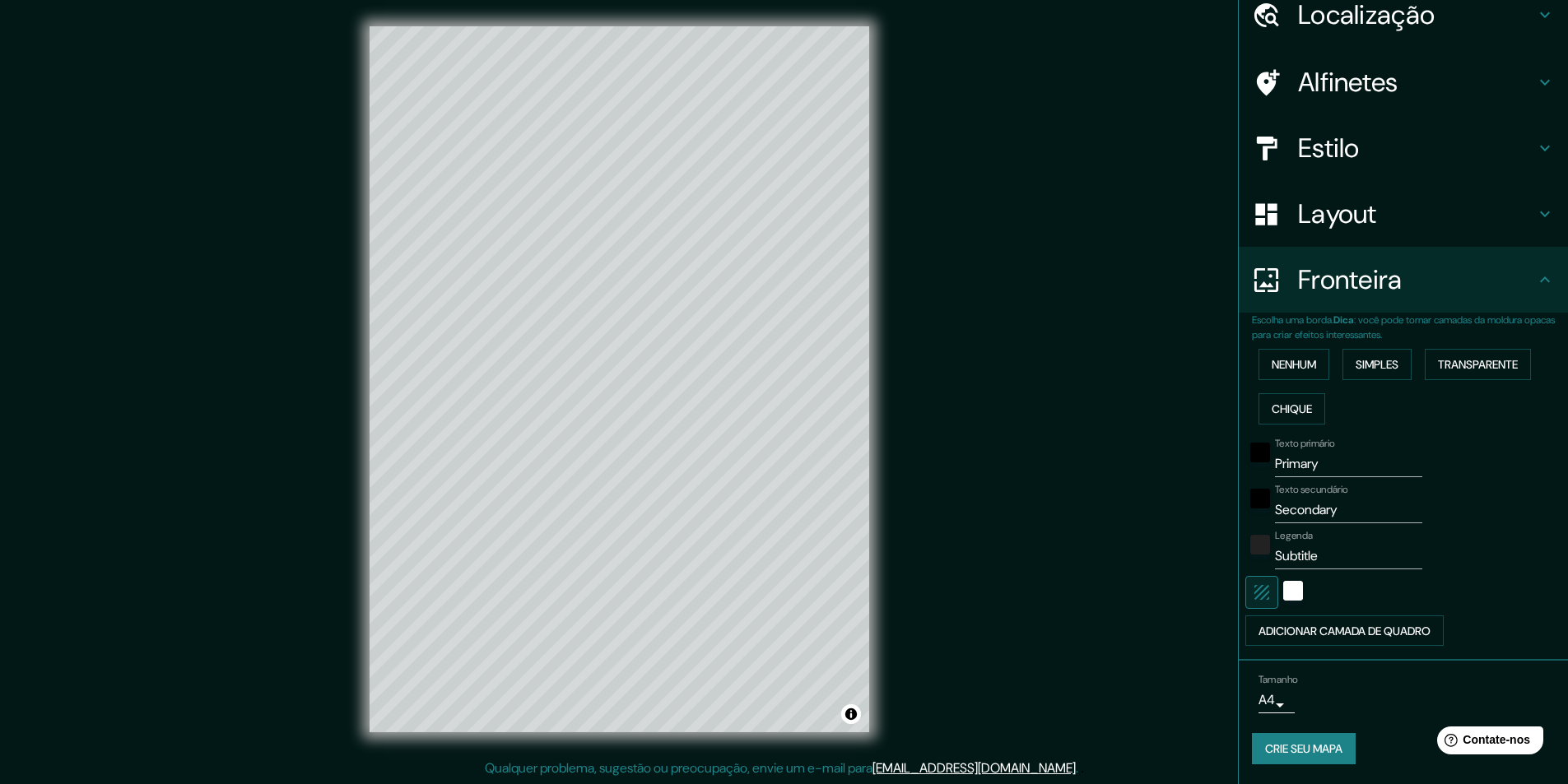
scroll to position [71, 0]
click at [1311, 459] on input "Primary" at bounding box center [1349, 464] width 147 height 26
click at [1301, 460] on input "PrimaryGUARAB" at bounding box center [1349, 464] width 147 height 26
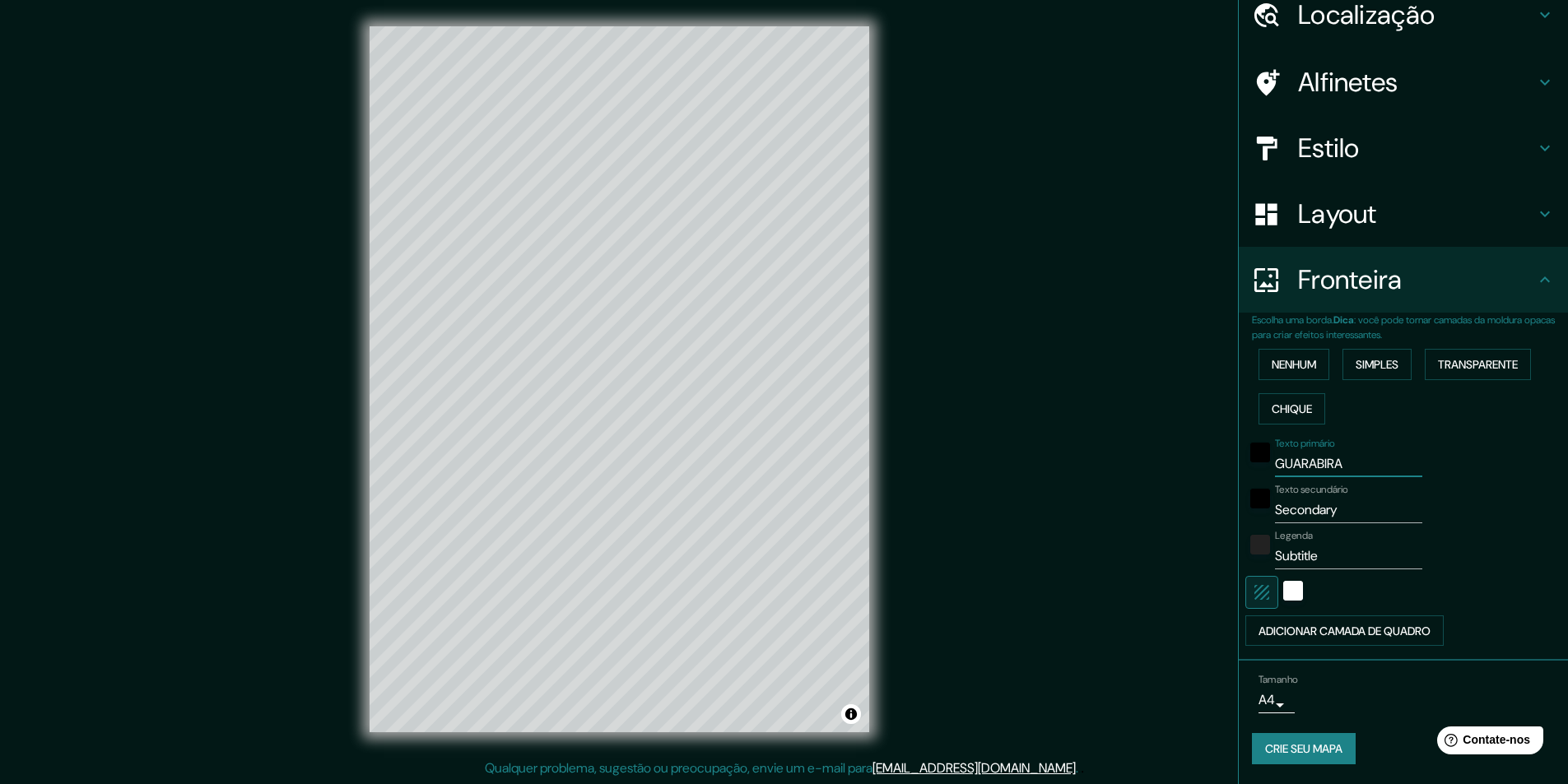
type input "GUARABIRA"
click at [1289, 505] on input "Secondary" at bounding box center [1349, 510] width 147 height 26
type input "PARAÍBA"
click at [1297, 554] on input "Subtitle" at bounding box center [1349, 557] width 147 height 26
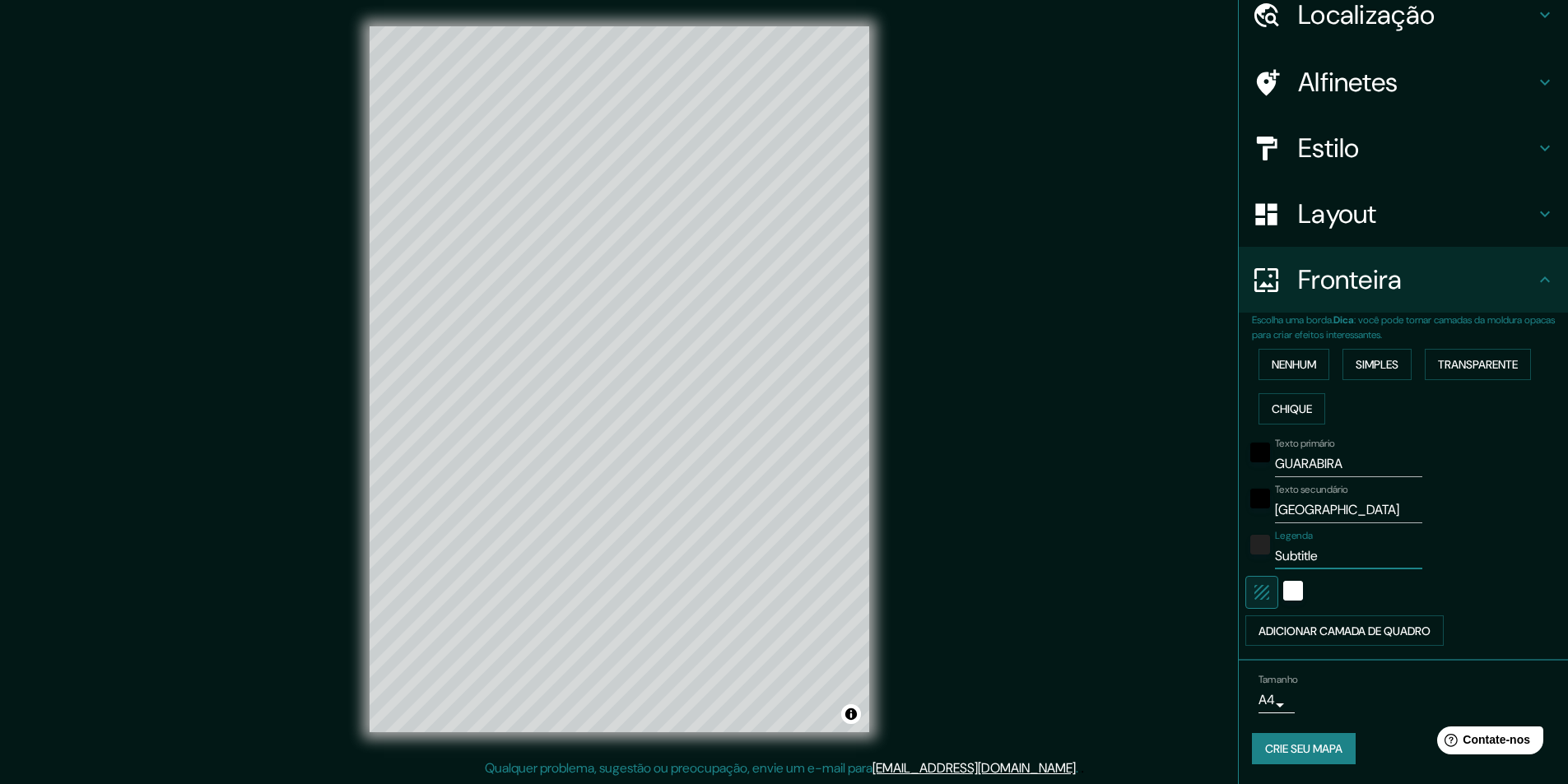
click at [1297, 554] on input "Subtitle" at bounding box center [1349, 557] width 147 height 26
type input "BRASIL"
click at [1048, 362] on div "Mappin Localização Guarabira, Paraíba, Brasil Alfinetes Estilo Layout Fronteira…" at bounding box center [784, 392] width 1568 height 785
click at [1294, 745] on font "Crie seu mapa" at bounding box center [1303, 750] width 77 height 15
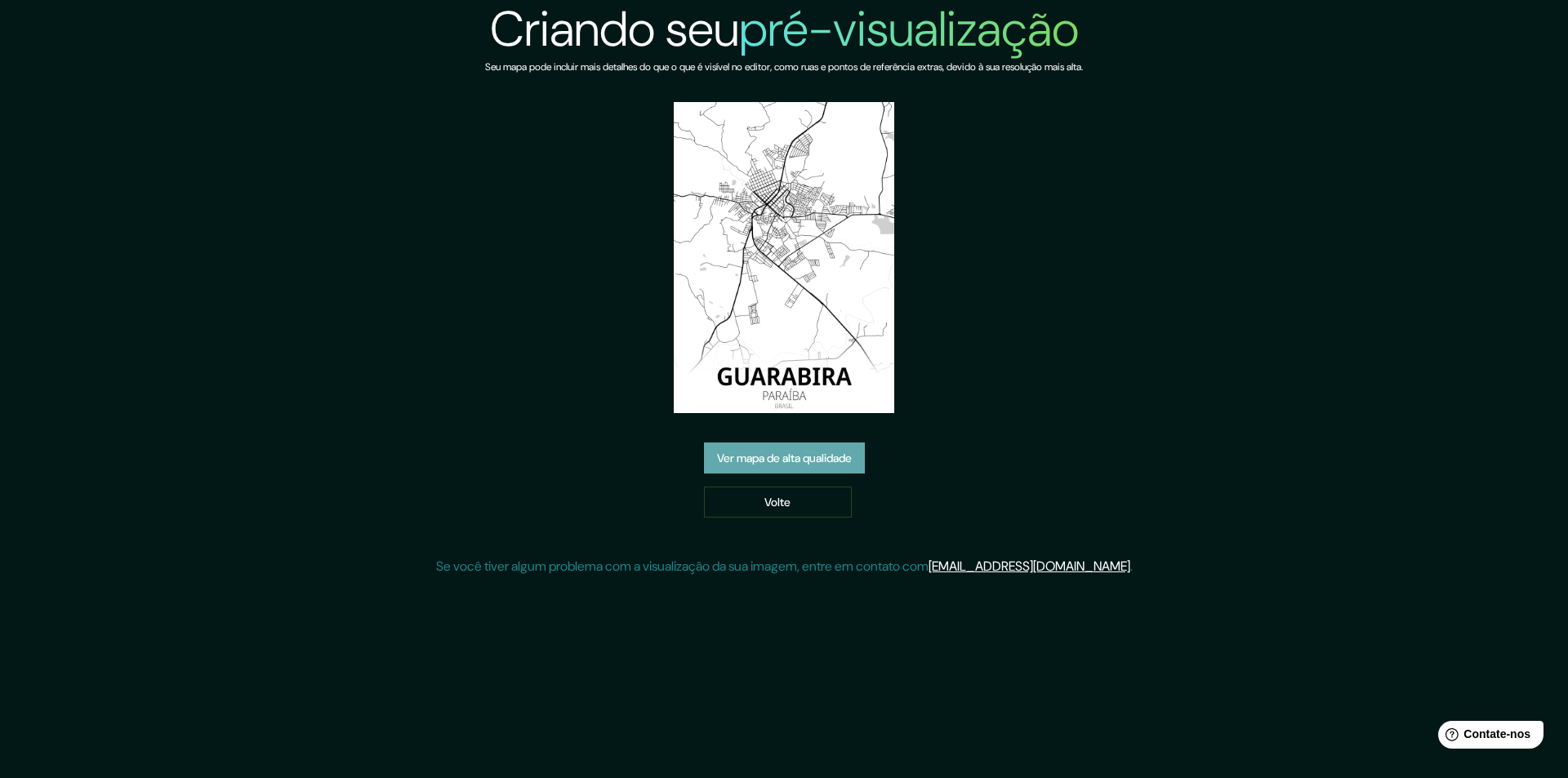
click at [804, 458] on font "Ver mapa de alta qualidade" at bounding box center [784, 458] width 135 height 15
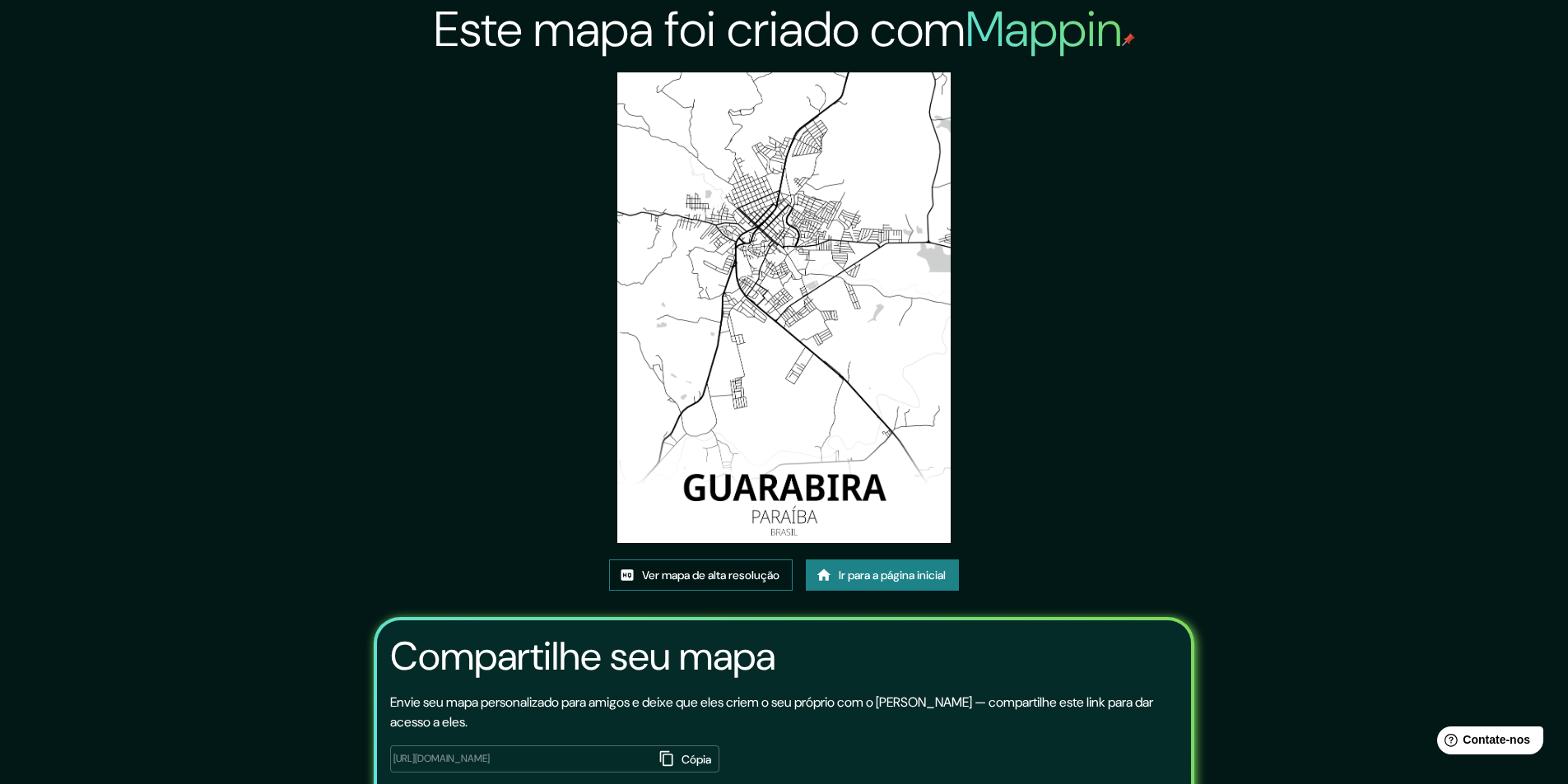
click at [709, 582] on font "Ver mapa de alta resolução" at bounding box center [710, 575] width 137 height 15
click at [852, 574] on font "Ir para a página inicial" at bounding box center [892, 575] width 107 height 15
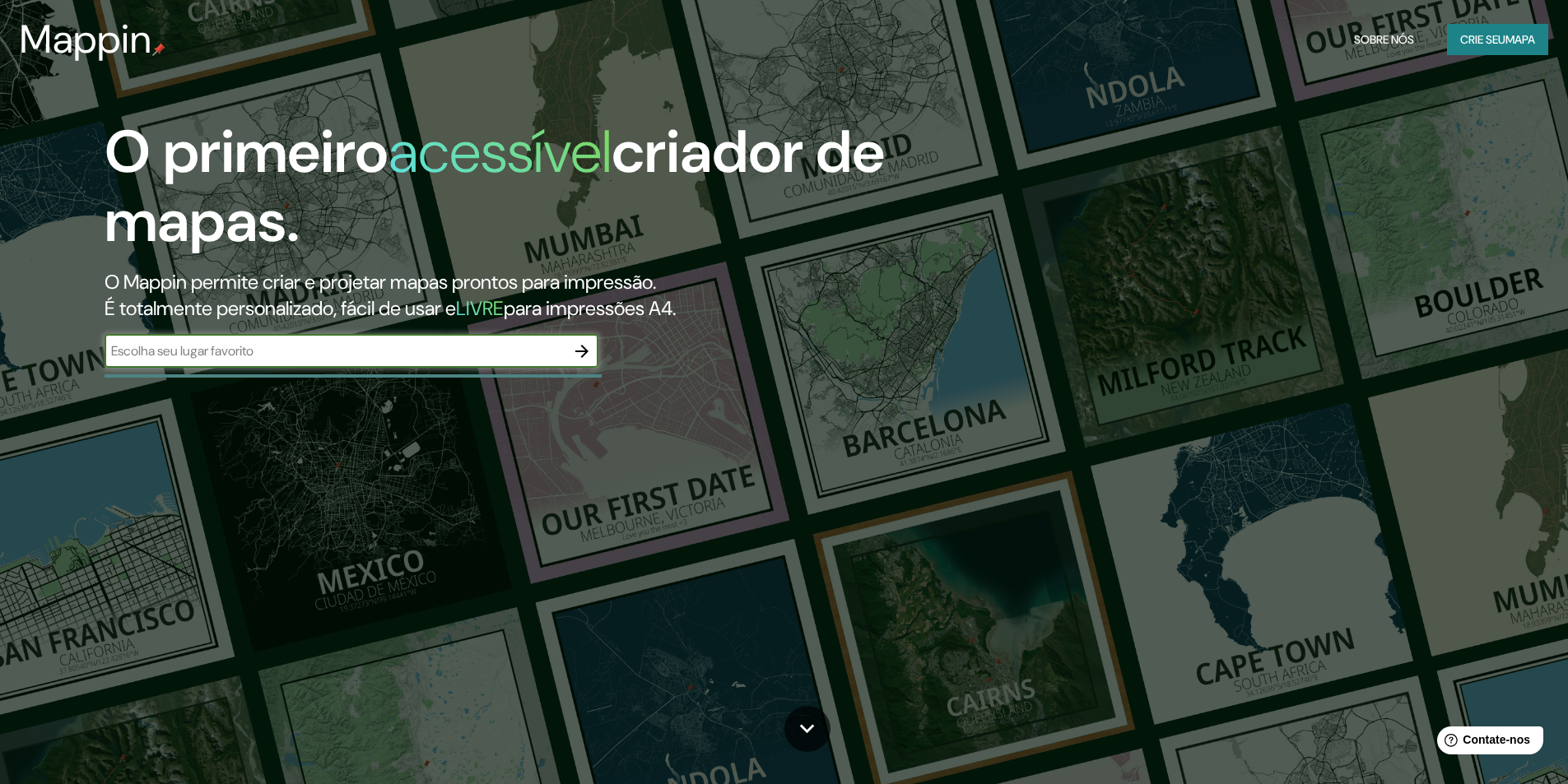
click at [1499, 45] on font "Crie seu" at bounding box center [1482, 39] width 46 height 15
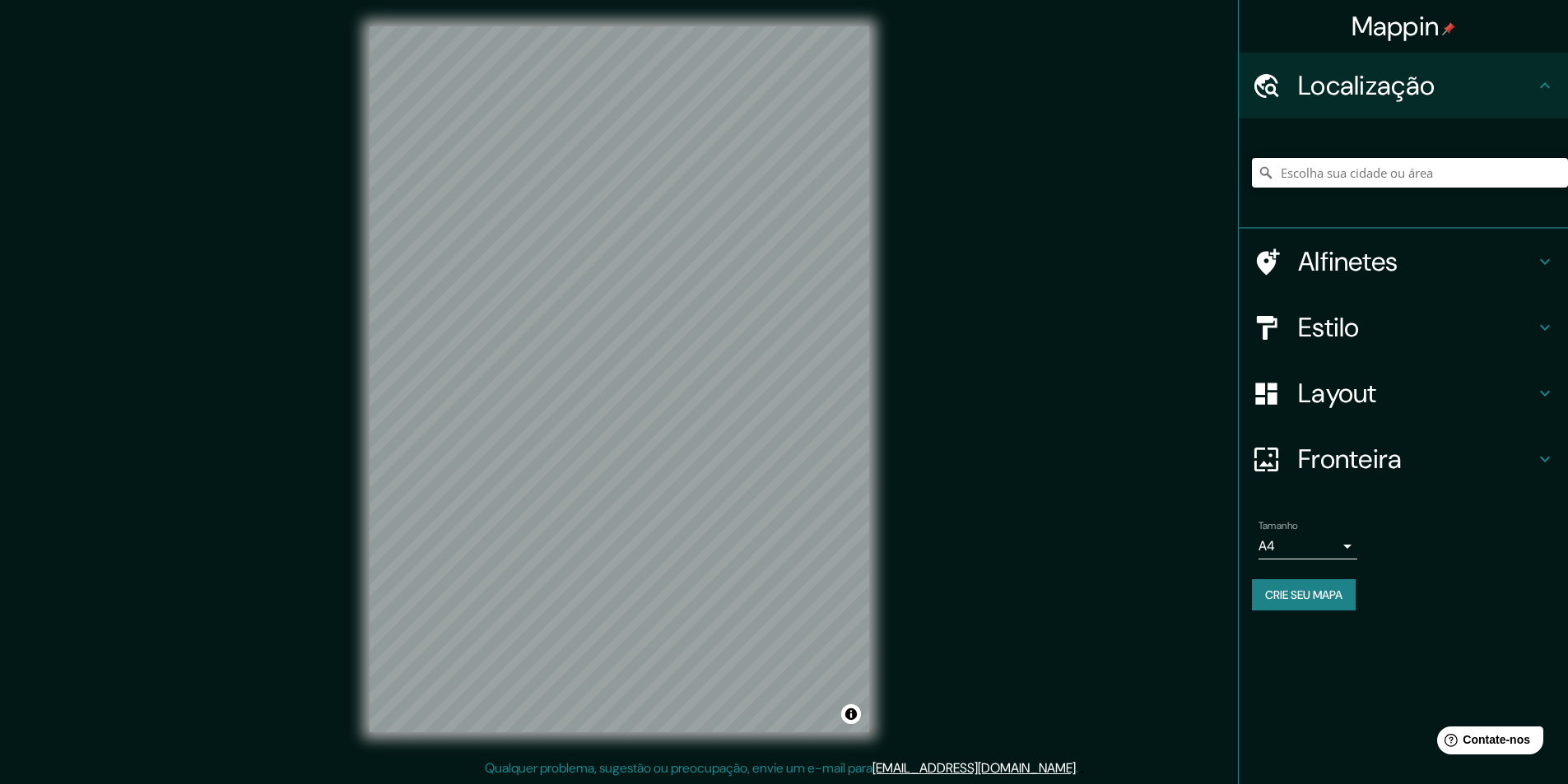
click at [1306, 179] on input "Escolha sua cidade ou área" at bounding box center [1410, 173] width 316 height 30
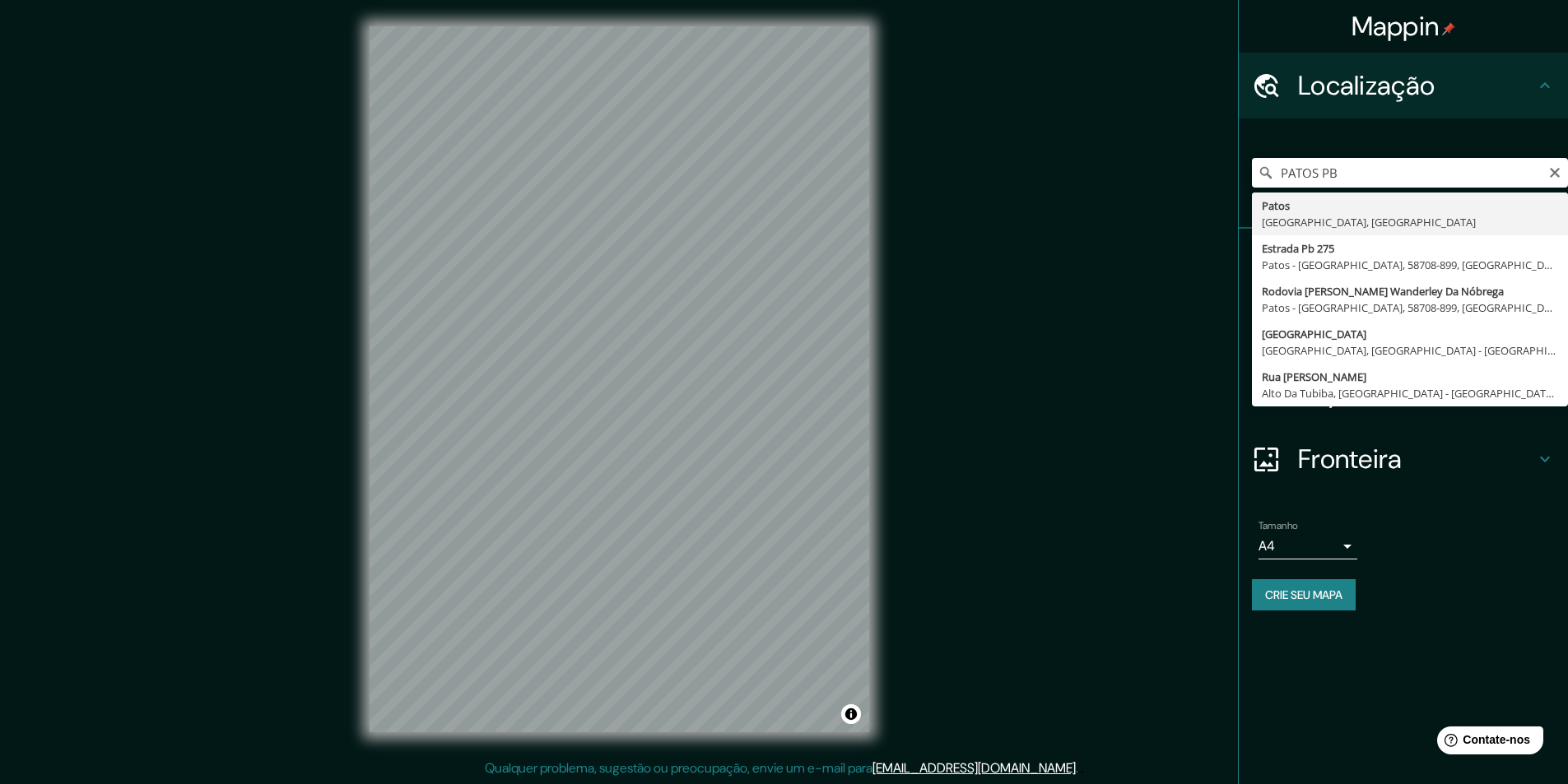
type input "Patos, Paraíba, Brasil"
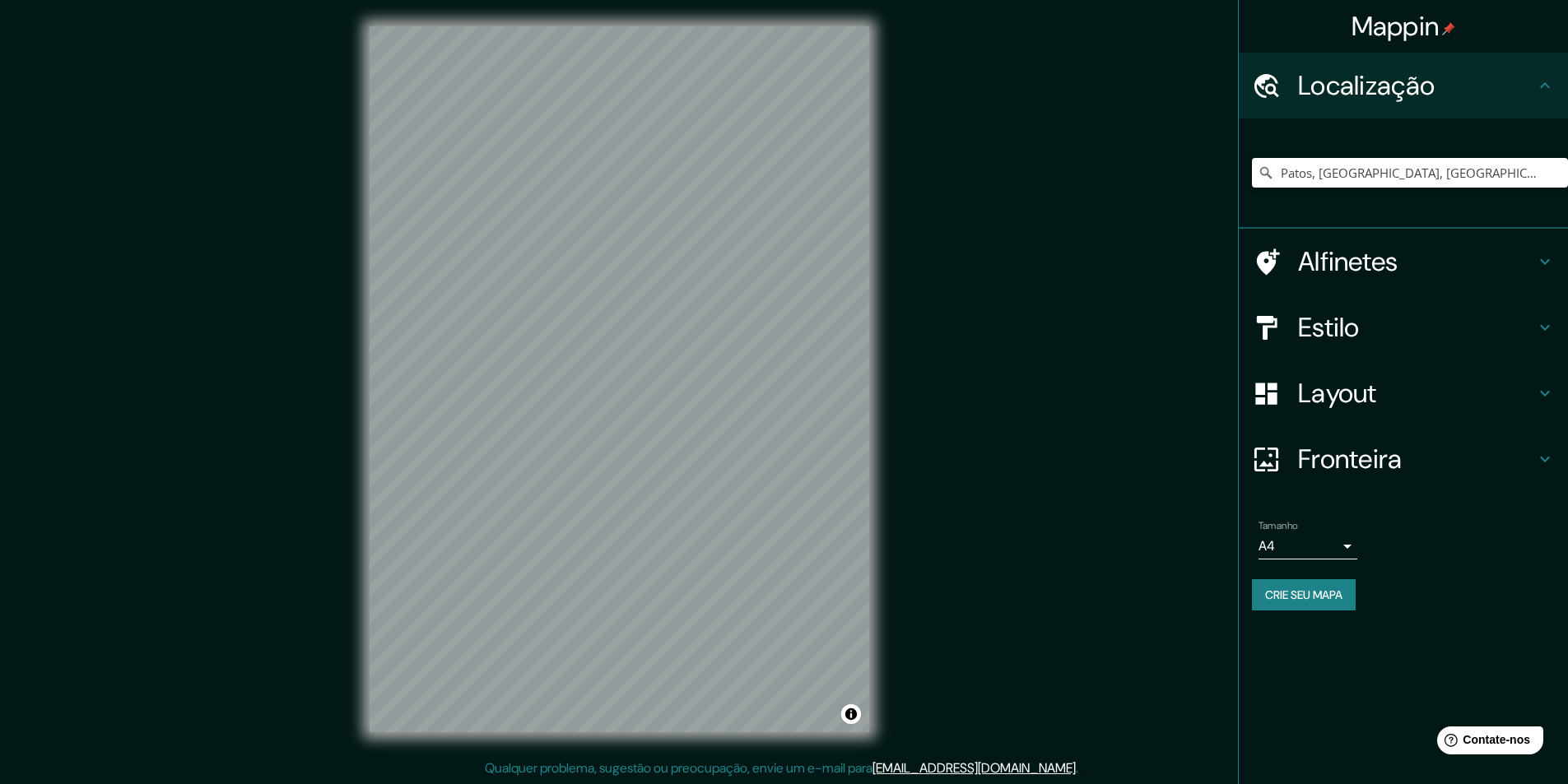
click at [1358, 469] on font "Fronteira" at bounding box center [1350, 459] width 104 height 34
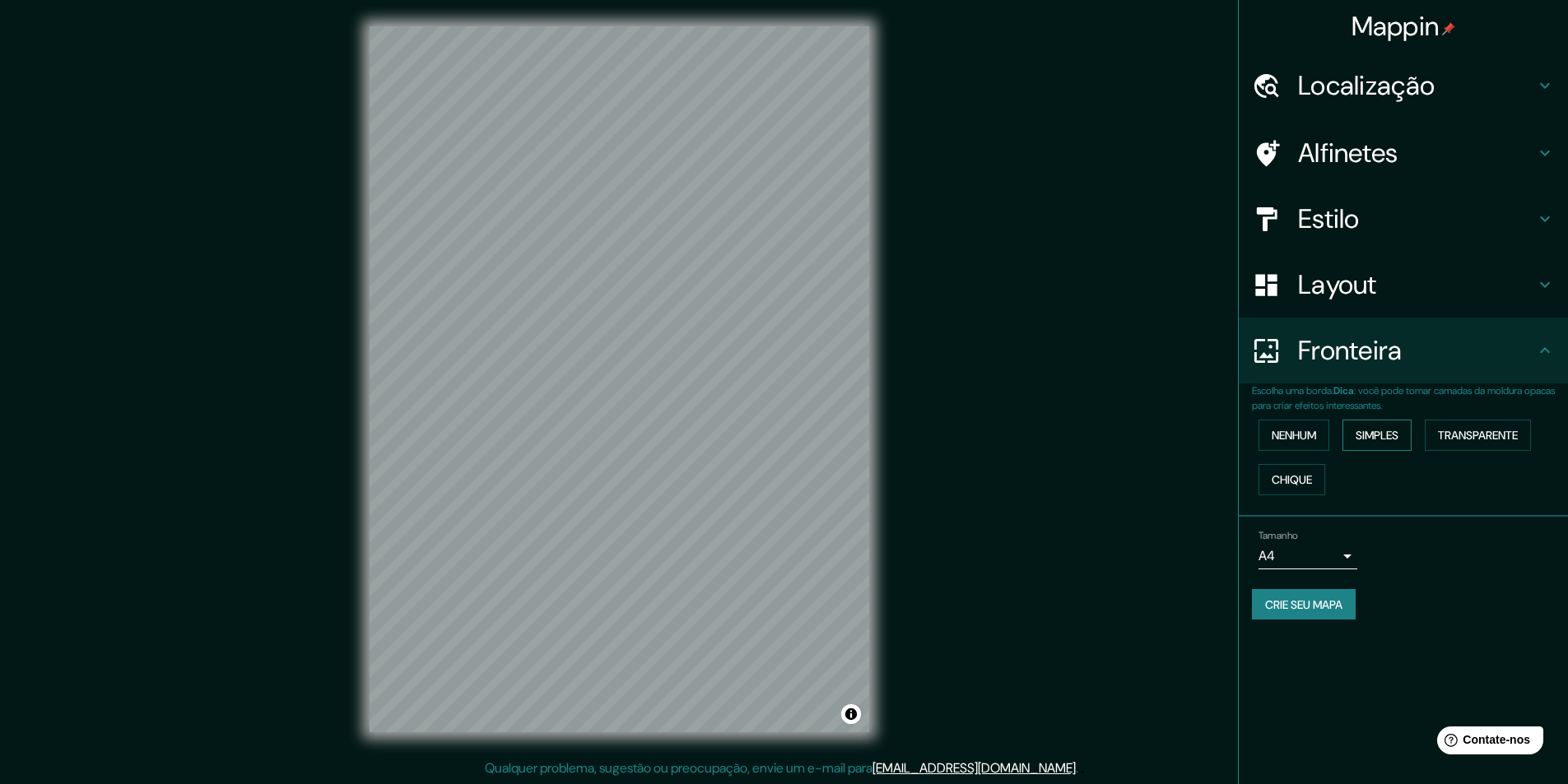
click at [1355, 433] on button "Simples" at bounding box center [1377, 435] width 69 height 32
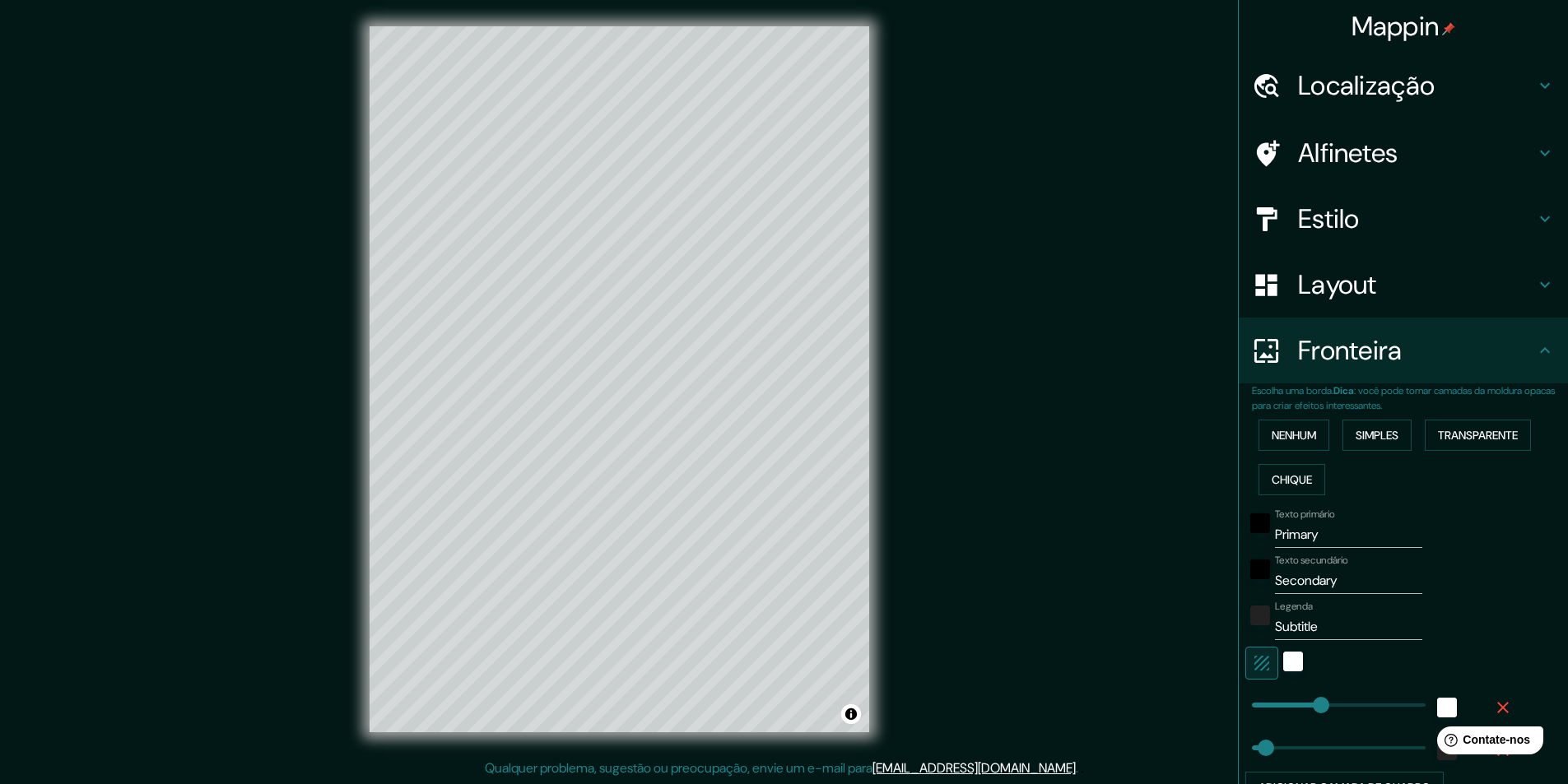
click at [1493, 710] on icon "button" at bounding box center [1503, 708] width 20 height 20
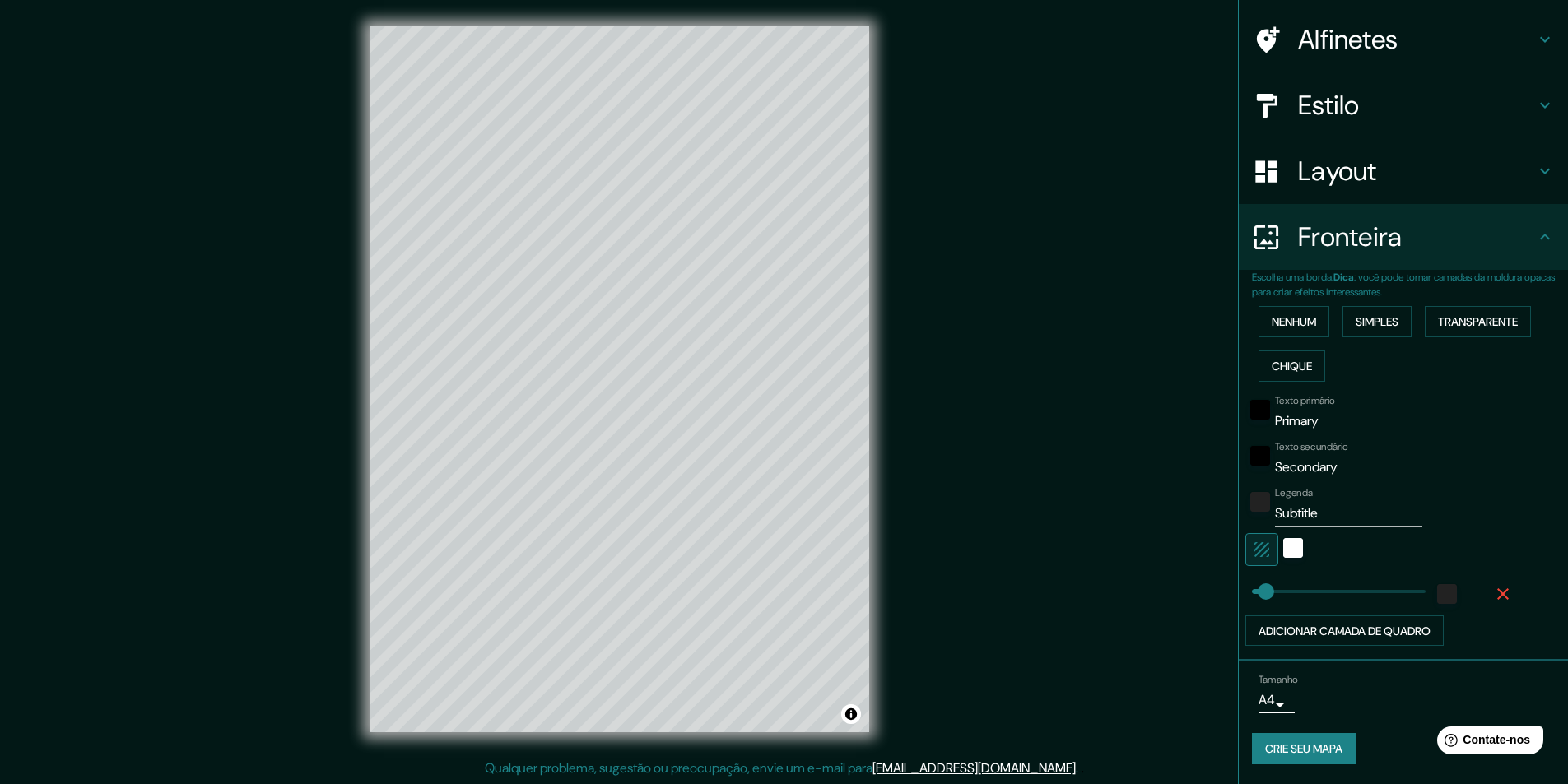
click at [1493, 599] on icon "button" at bounding box center [1503, 594] width 20 height 20
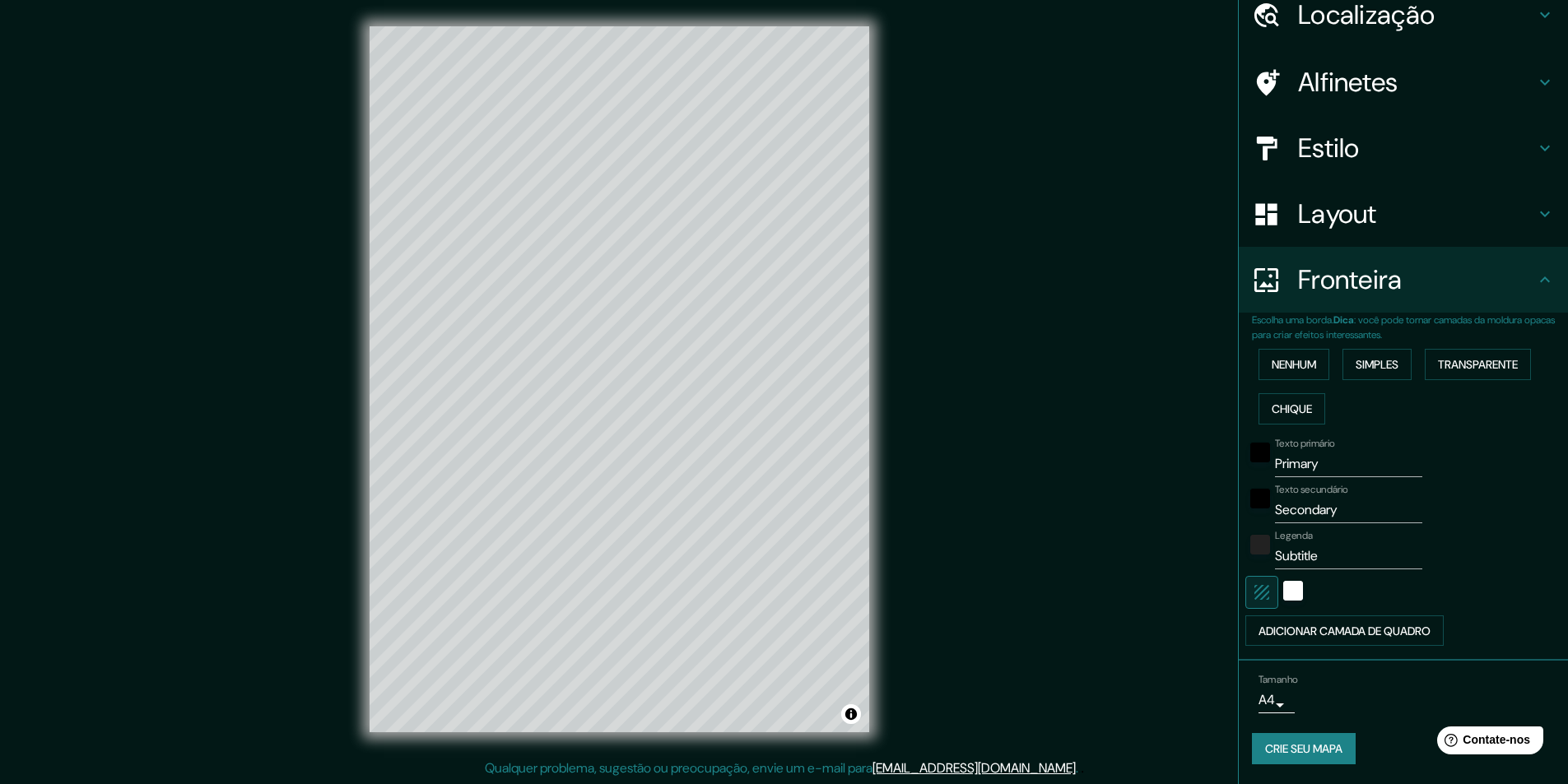
scroll to position [71, 0]
click at [1317, 473] on input "Primary" at bounding box center [1349, 464] width 147 height 26
click at [1317, 470] on input "Primary" at bounding box center [1349, 464] width 147 height 26
click at [1352, 474] on input "PrimaryPATOS" at bounding box center [1349, 464] width 147 height 26
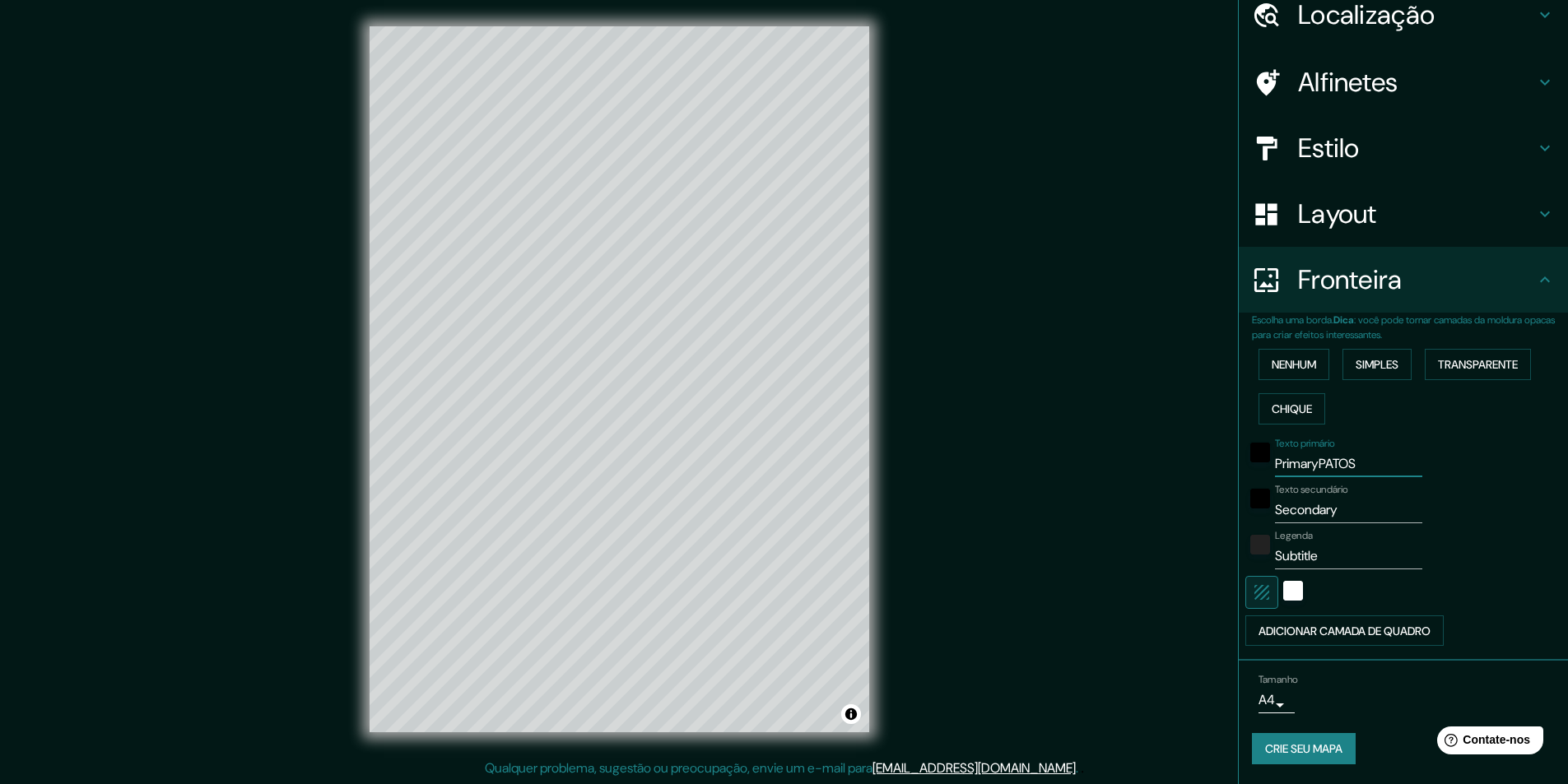
click at [1352, 474] on input "PrimaryPATOS" at bounding box center [1349, 464] width 147 height 26
type input "PATOS"
click at [1327, 516] on input "Secondary" at bounding box center [1349, 510] width 147 height 26
type input "PARAÍBA"
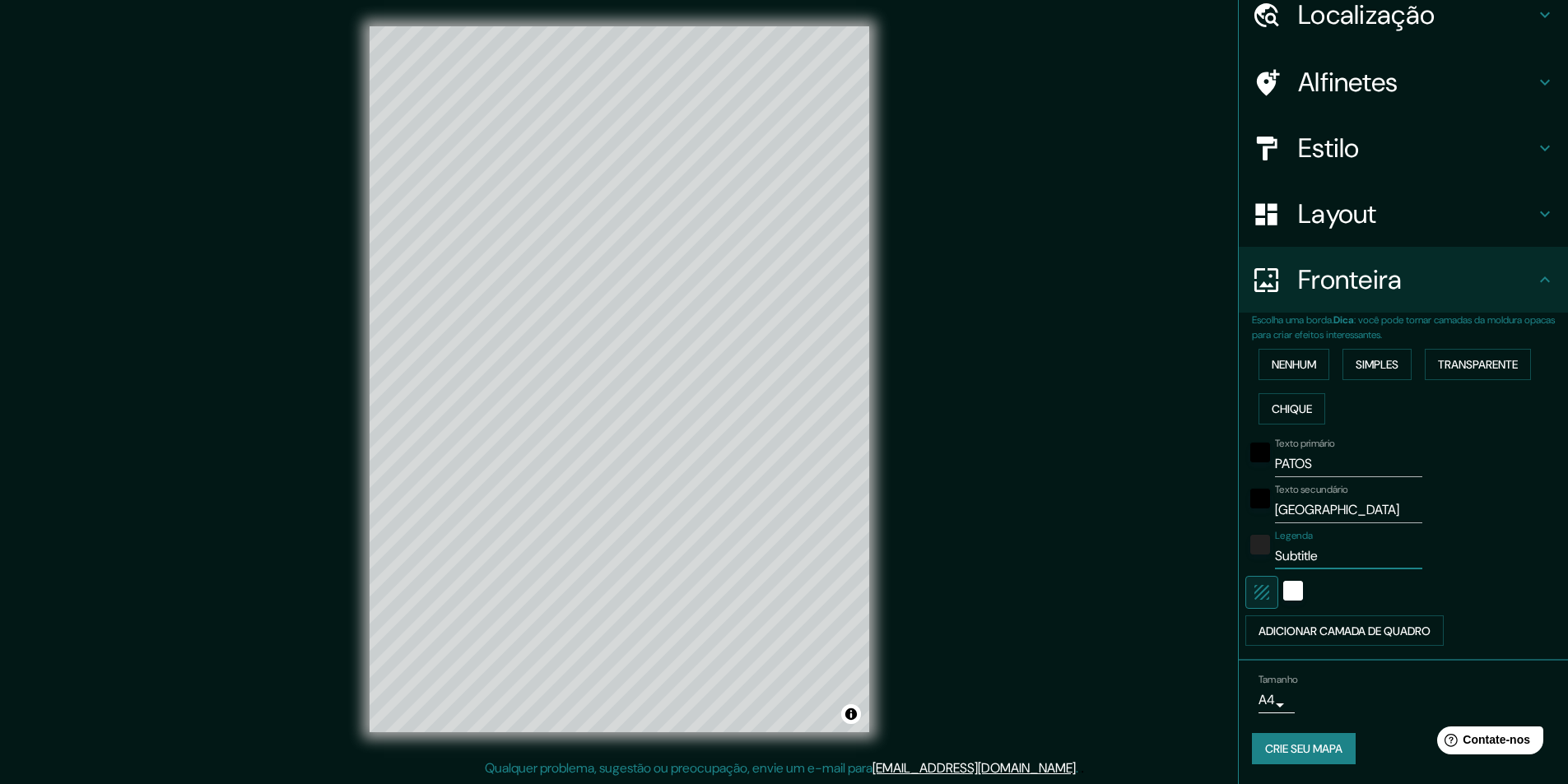
click at [1311, 551] on input "Subtitle" at bounding box center [1349, 557] width 147 height 26
type input "BRASIL"
click at [982, 336] on div "Mappin Localização Patos, Paraíba, Brasil Alfinetes Estilo Layout Fronteira Esc…" at bounding box center [784, 392] width 1568 height 785
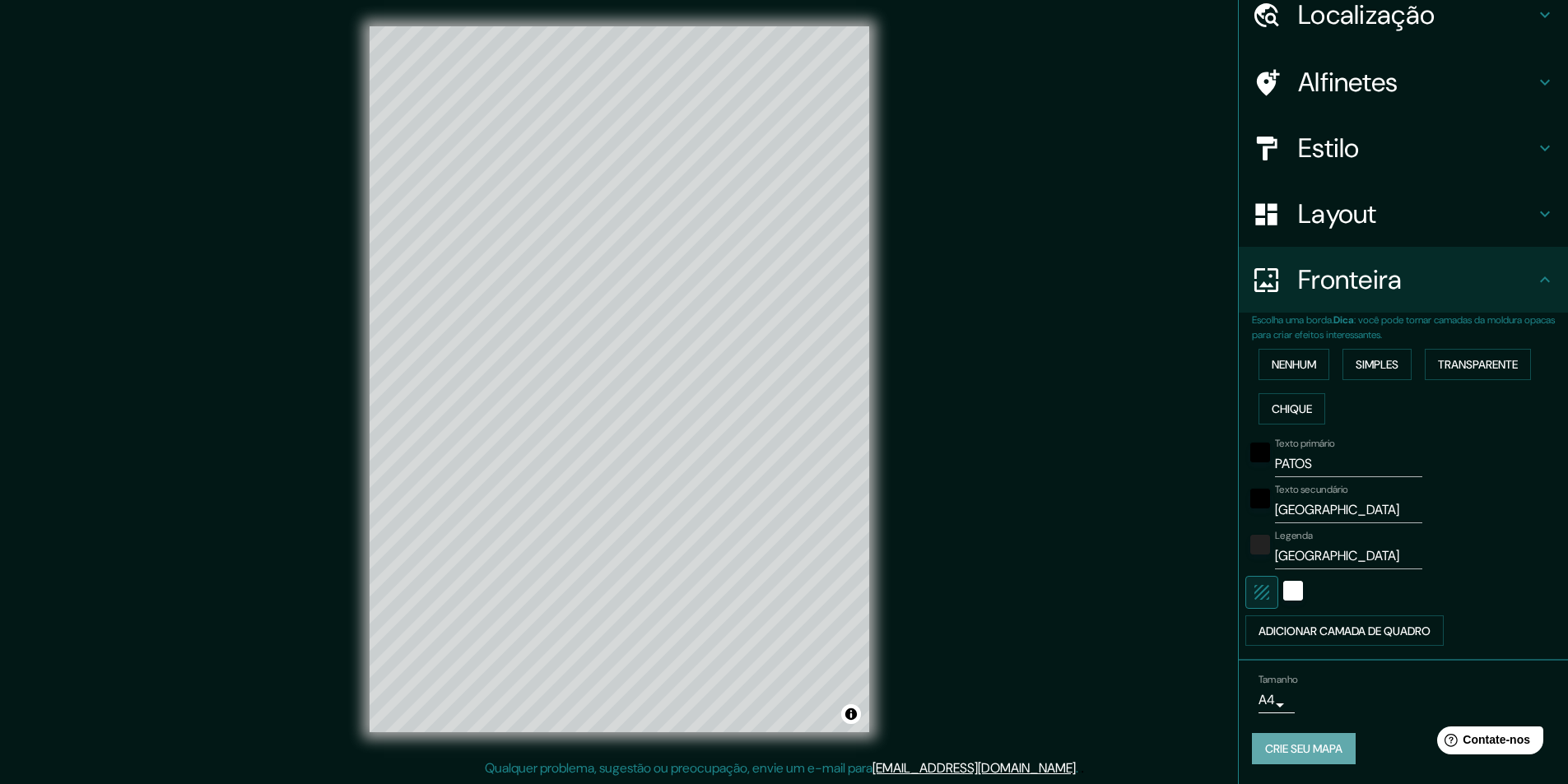
click at [1302, 760] on button "Crie seu mapa" at bounding box center [1303, 750] width 103 height 32
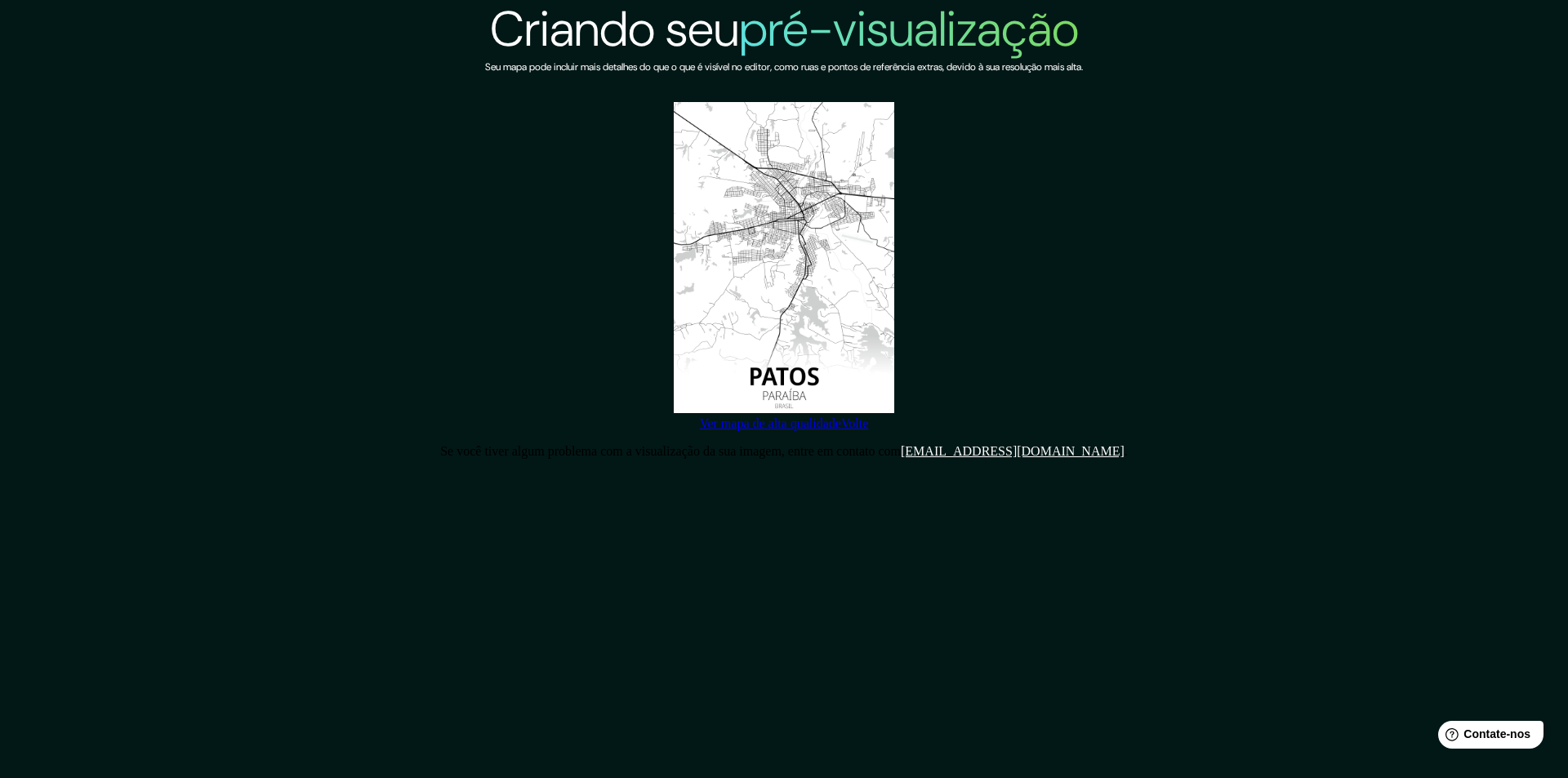
click at [776, 156] on img at bounding box center [784, 257] width 220 height 311
click at [826, 430] on font "Ver mapa de alta qualidade" at bounding box center [771, 423] width 142 height 14
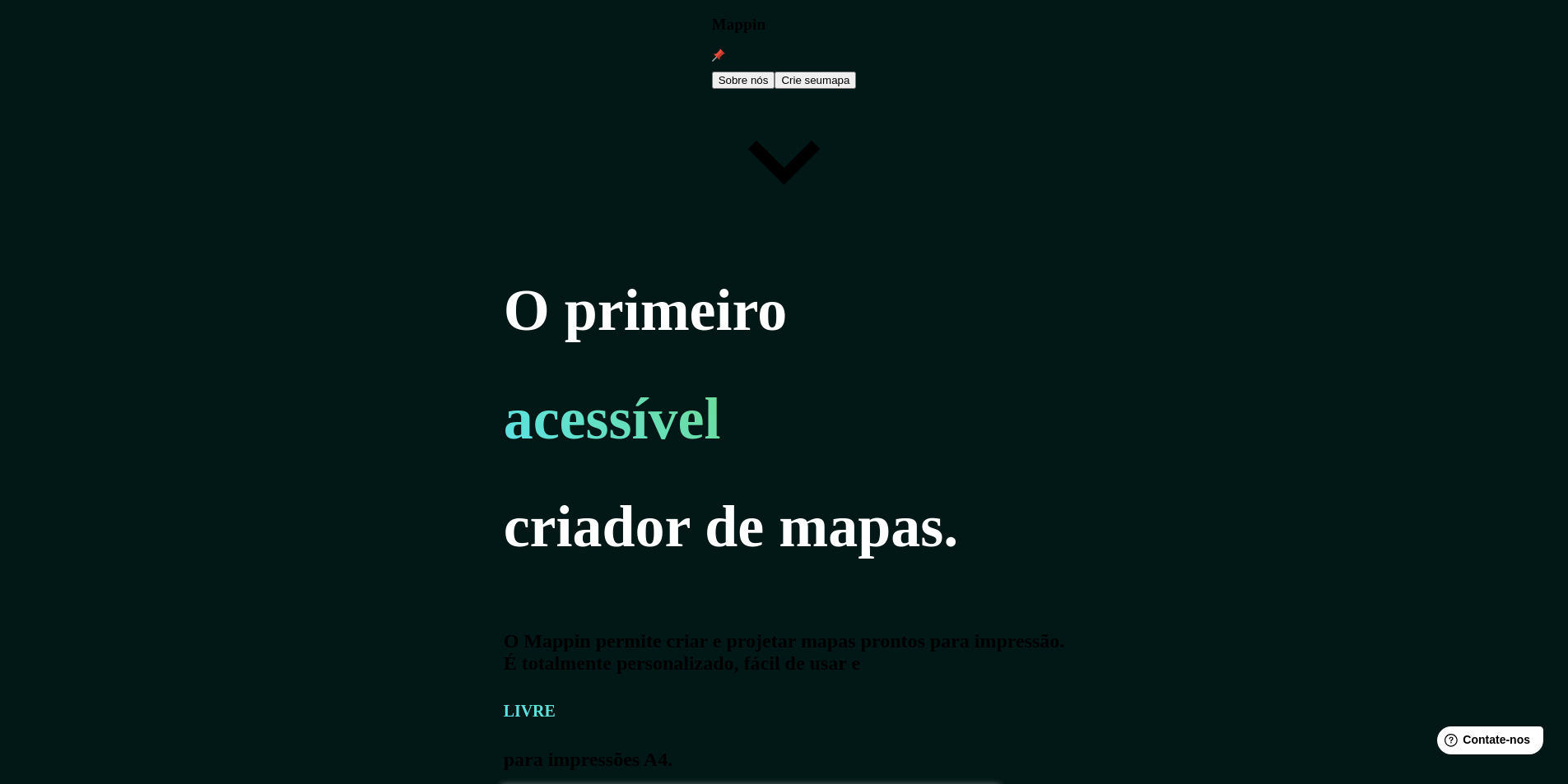
click at [822, 74] on font "Crie seu" at bounding box center [802, 79] width 41 height 12
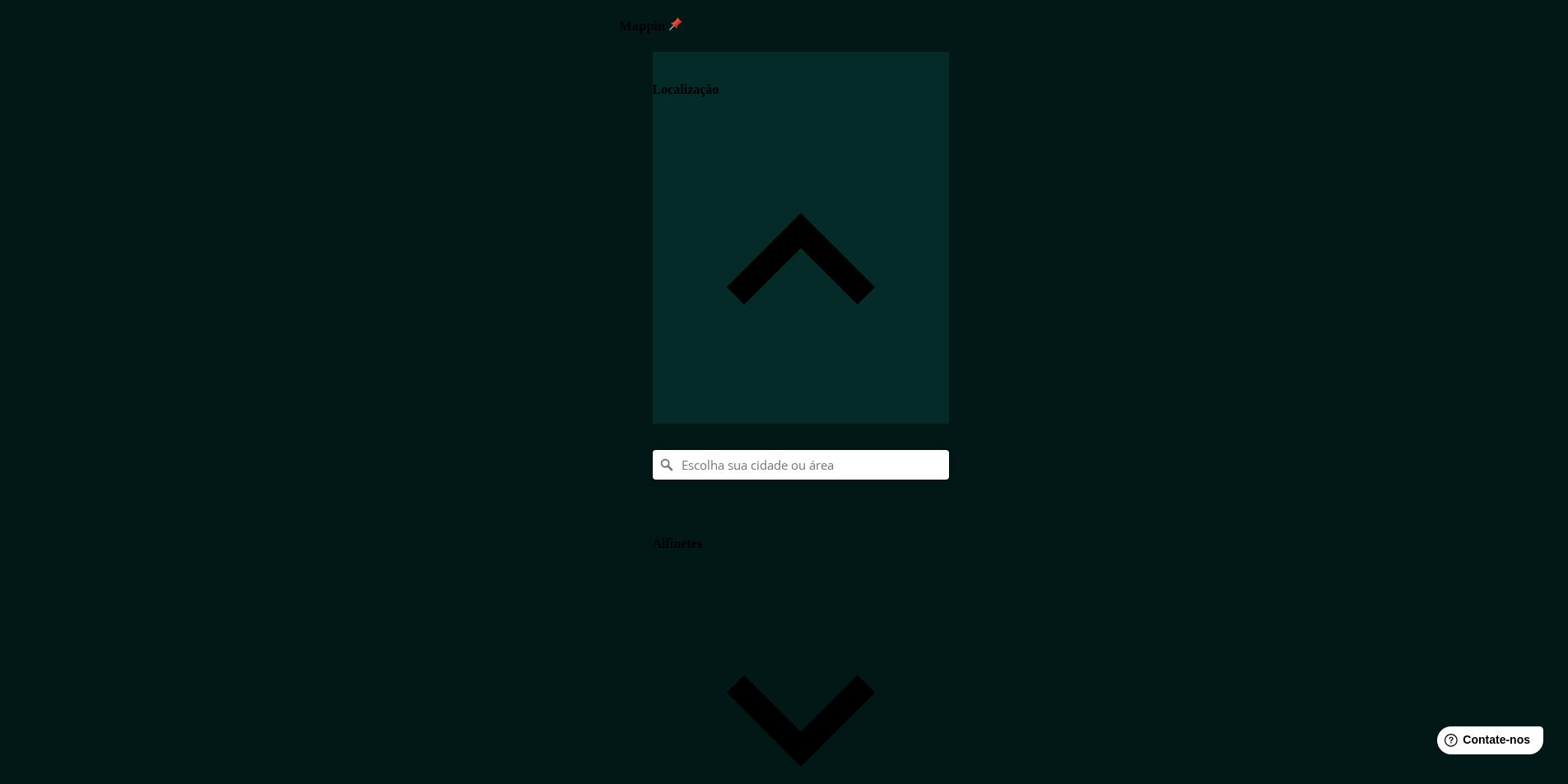
click at [949, 450] on input "Escolha sua cidade ou área" at bounding box center [801, 465] width 296 height 30
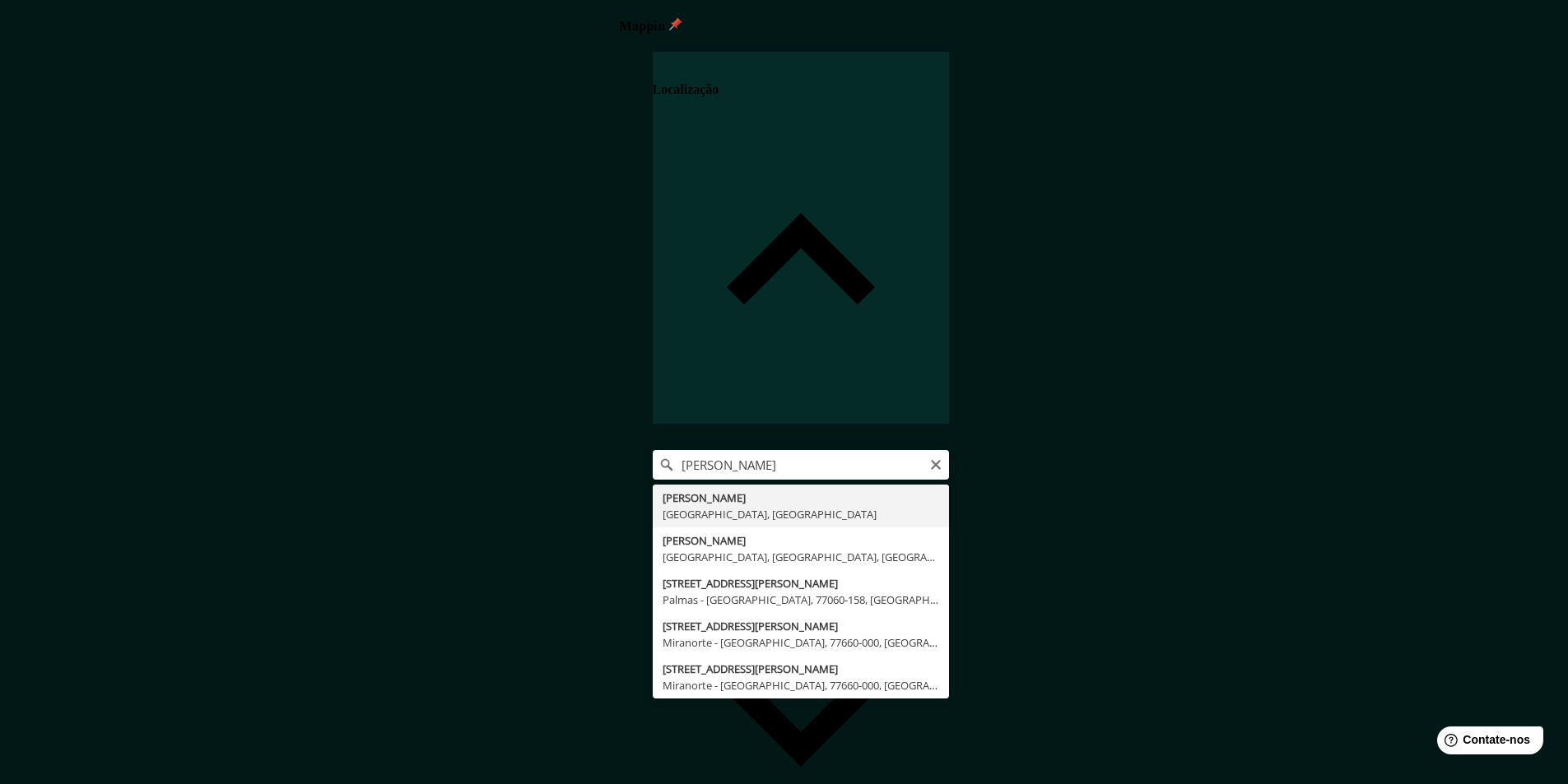
type input "[PERSON_NAME], [GEOGRAPHIC_DATA], [GEOGRAPHIC_DATA]"
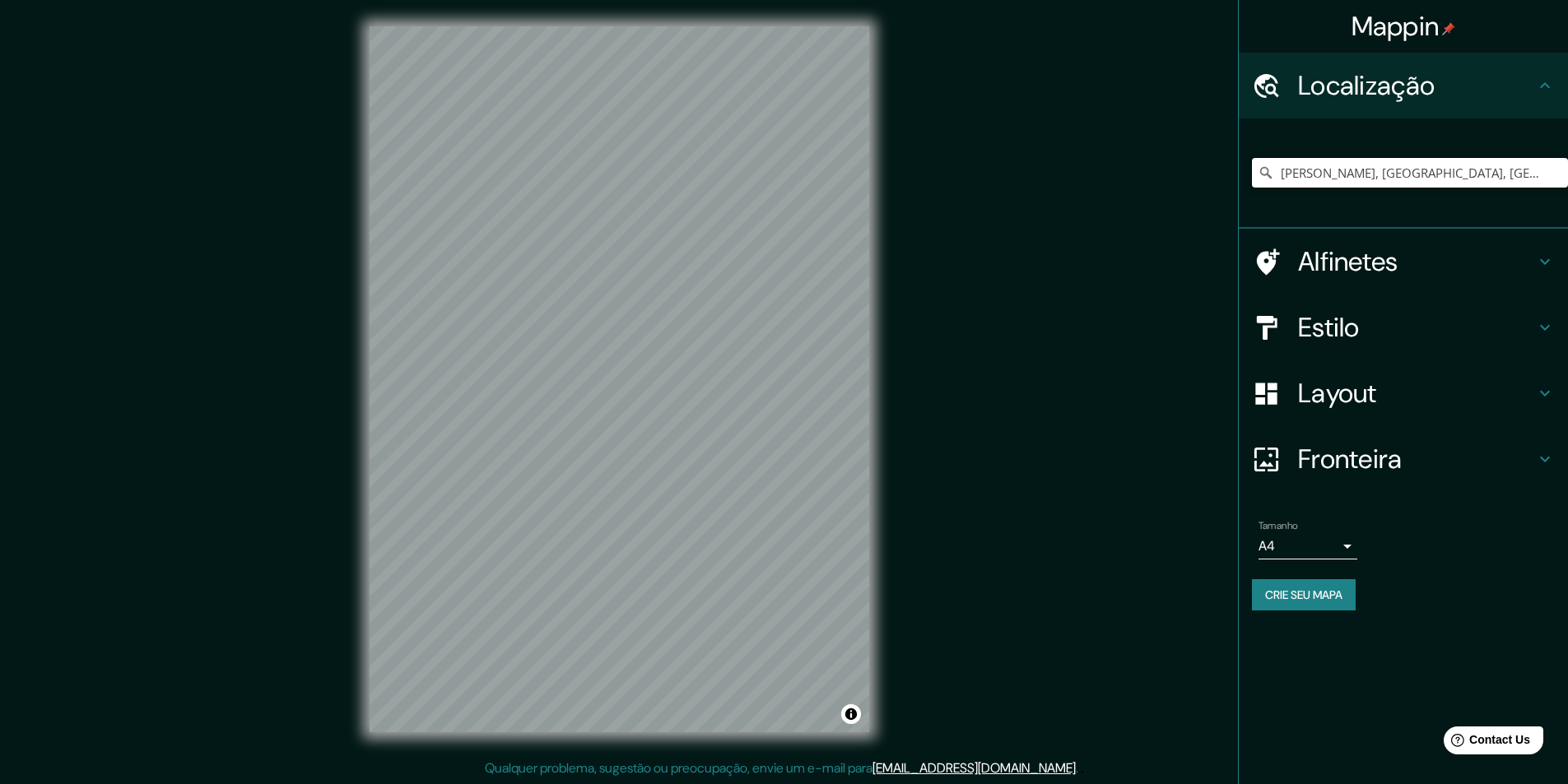
click at [1354, 174] on input "[PERSON_NAME], [GEOGRAPHIC_DATA], [GEOGRAPHIC_DATA]" at bounding box center [1410, 173] width 316 height 30
click at [1362, 461] on font "Fronteira" at bounding box center [1350, 459] width 104 height 34
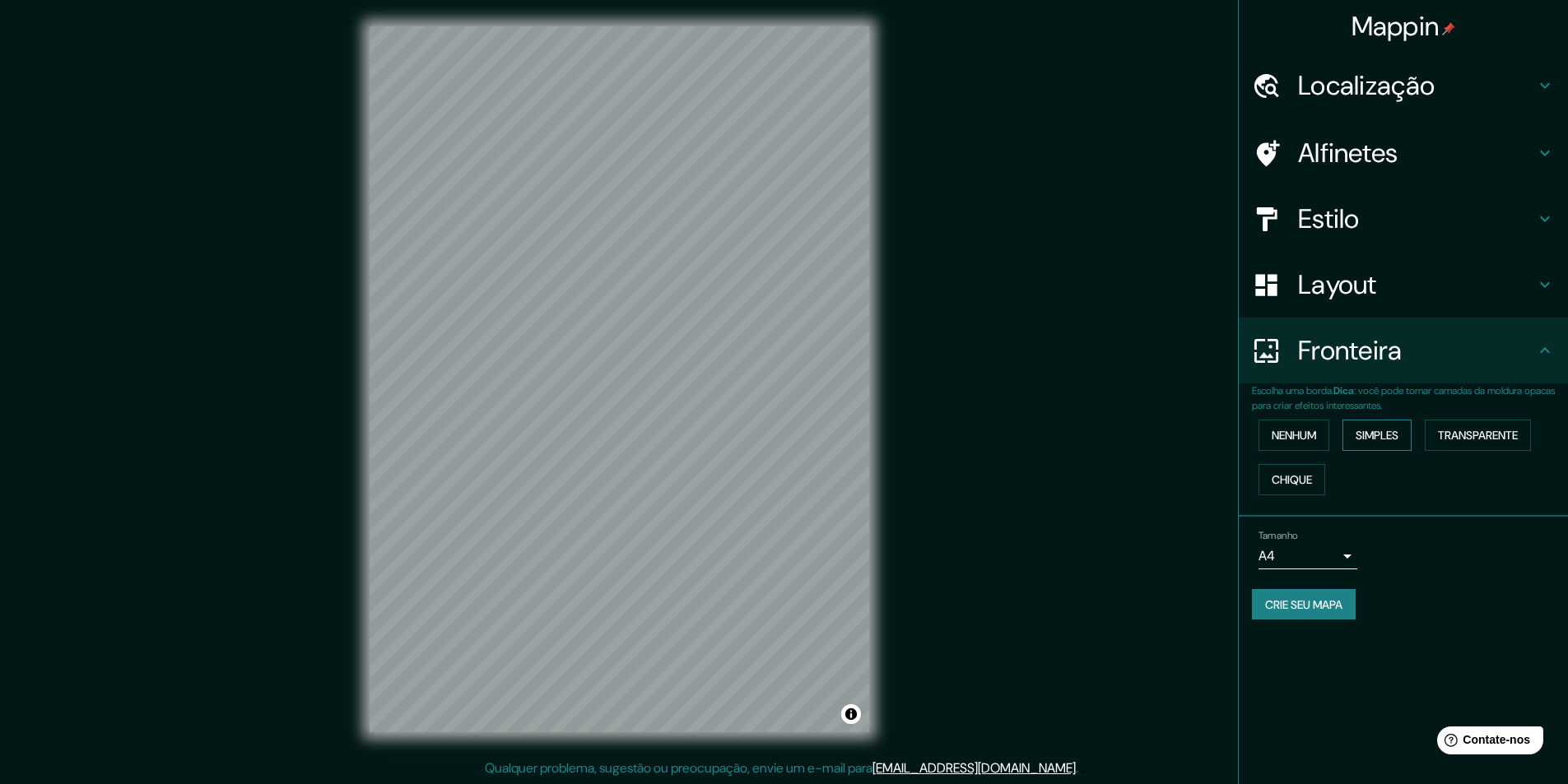
click at [1383, 439] on font "Simples" at bounding box center [1377, 435] width 43 height 15
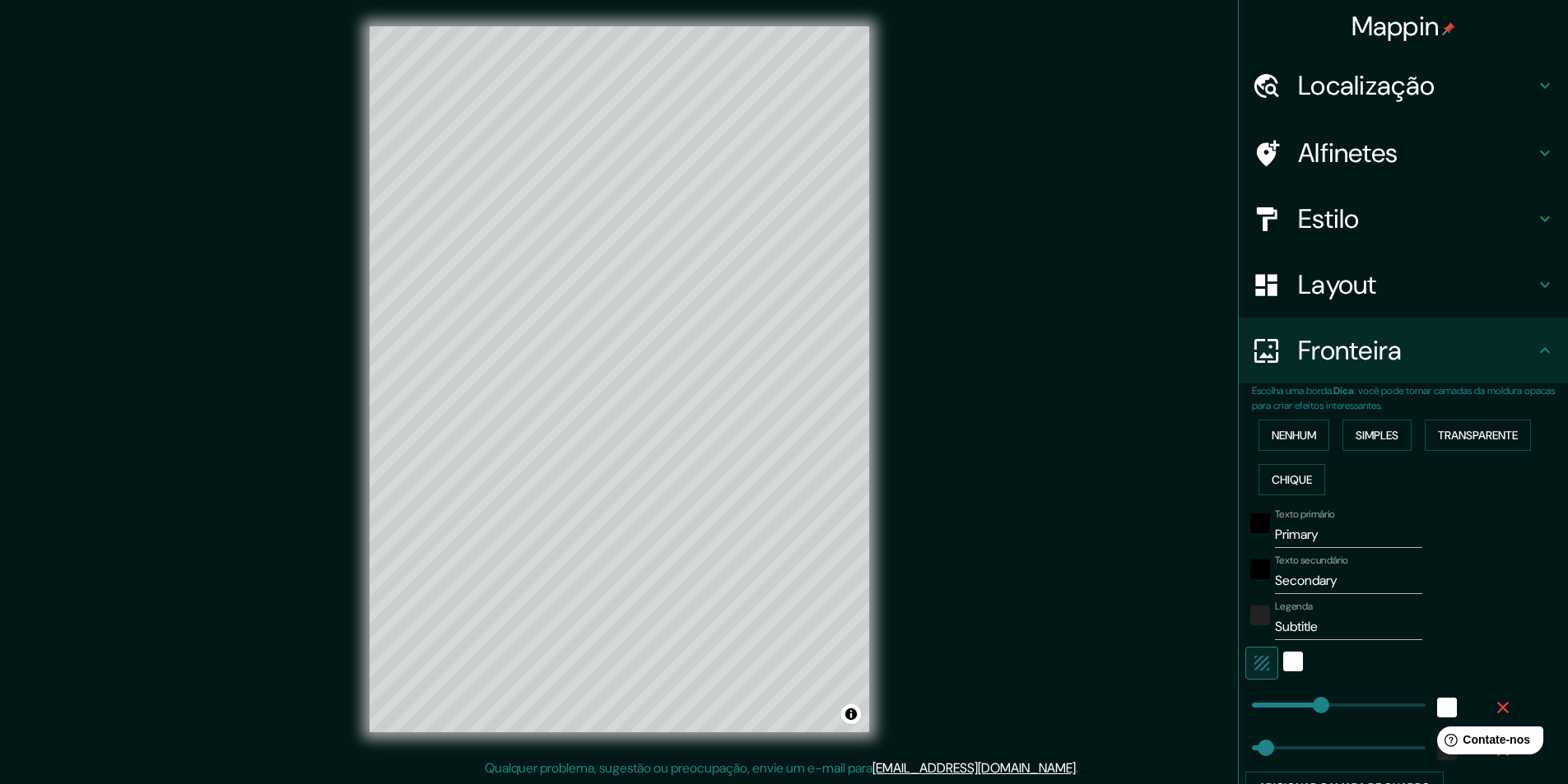
click at [1493, 705] on icon "button" at bounding box center [1503, 708] width 20 height 20
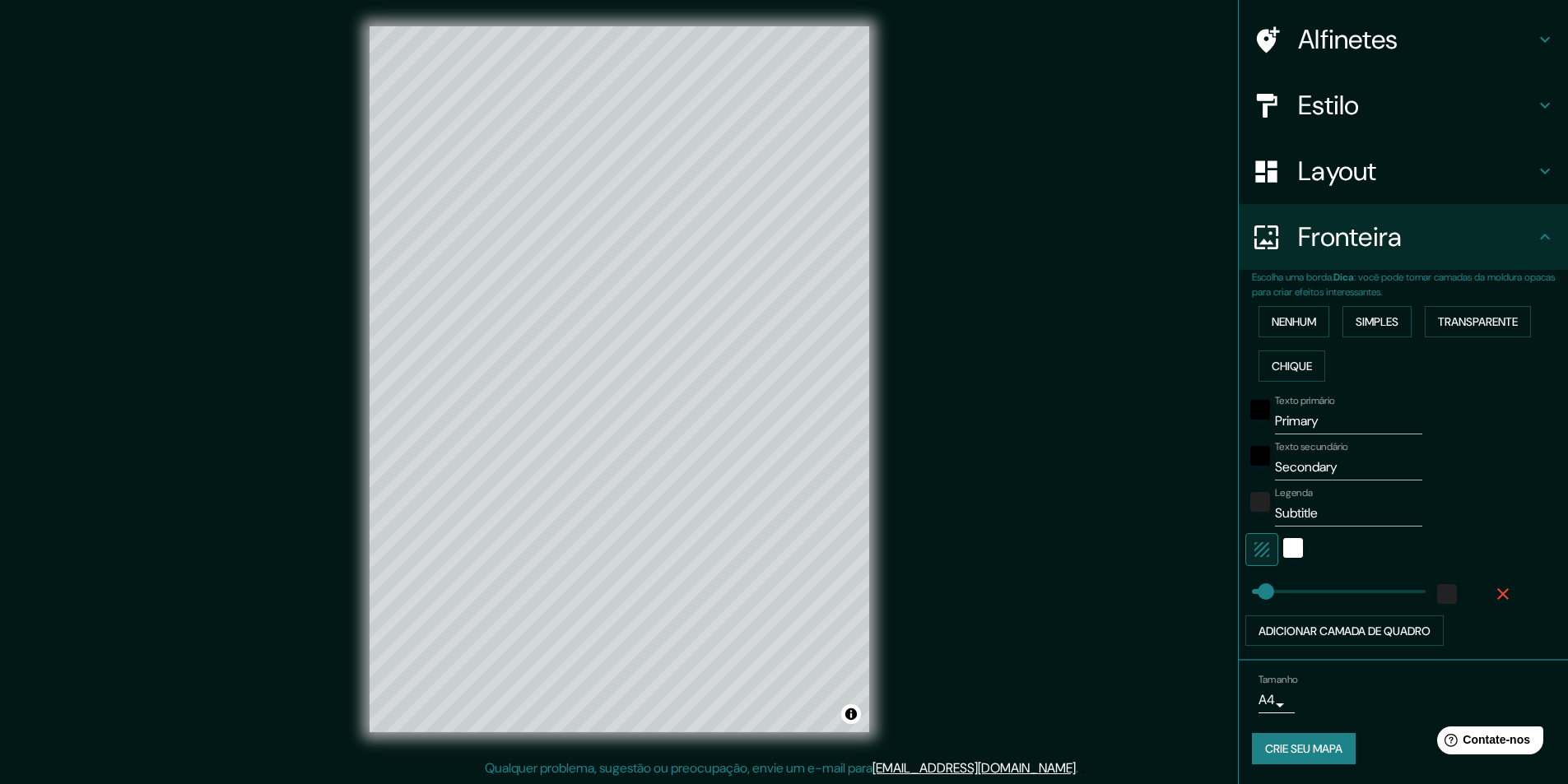
click at [1497, 593] on icon "button" at bounding box center [1503, 594] width 11 height 11
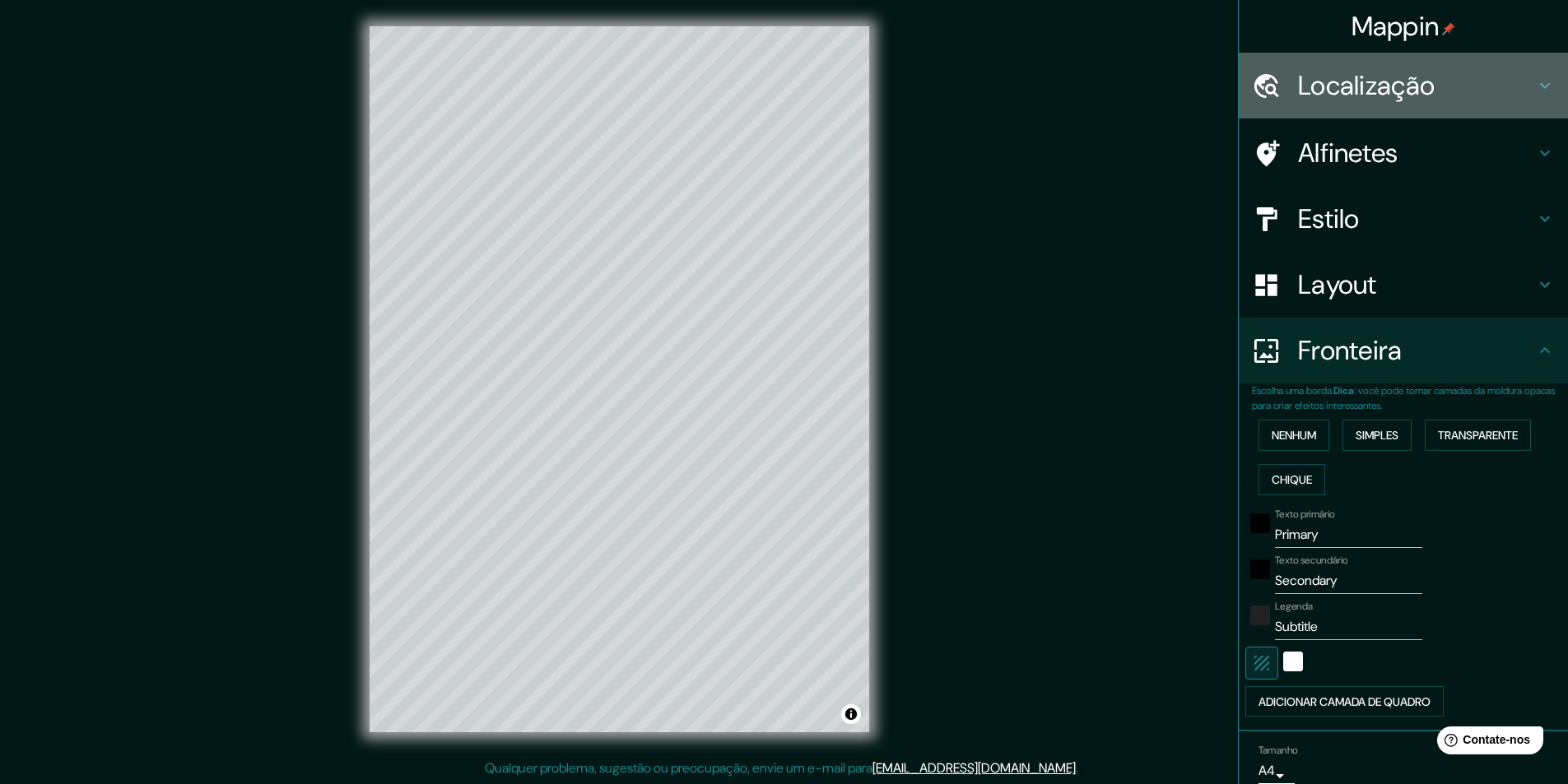
click at [1332, 95] on font "Localização" at bounding box center [1366, 85] width 137 height 34
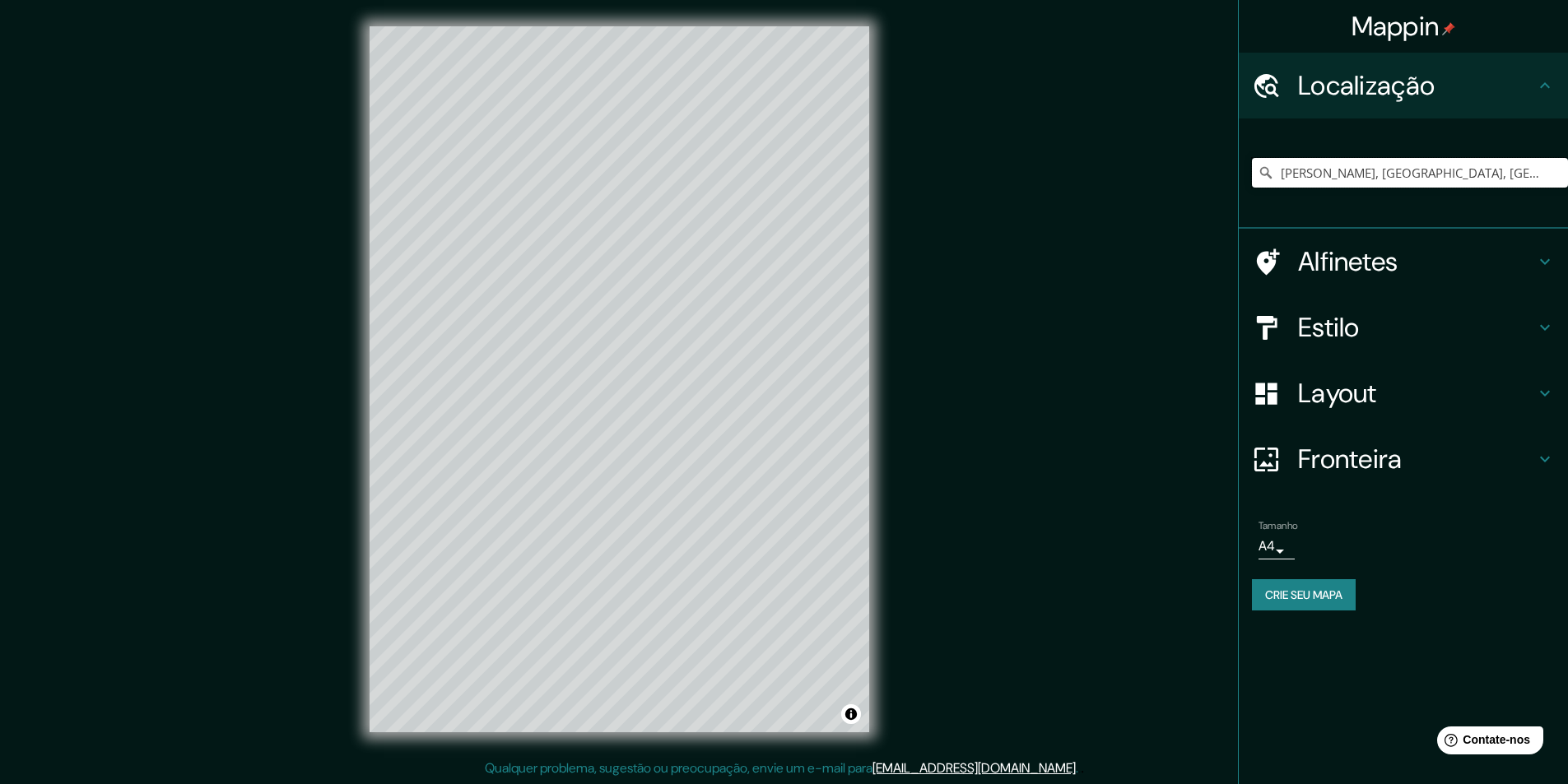
click at [1346, 179] on input "[PERSON_NAME], [GEOGRAPHIC_DATA], [GEOGRAPHIC_DATA]" at bounding box center [1410, 173] width 316 height 30
click at [1451, 171] on input "[PERSON_NAME], [GEOGRAPHIC_DATA], [GEOGRAPHIC_DATA]" at bounding box center [1410, 173] width 316 height 30
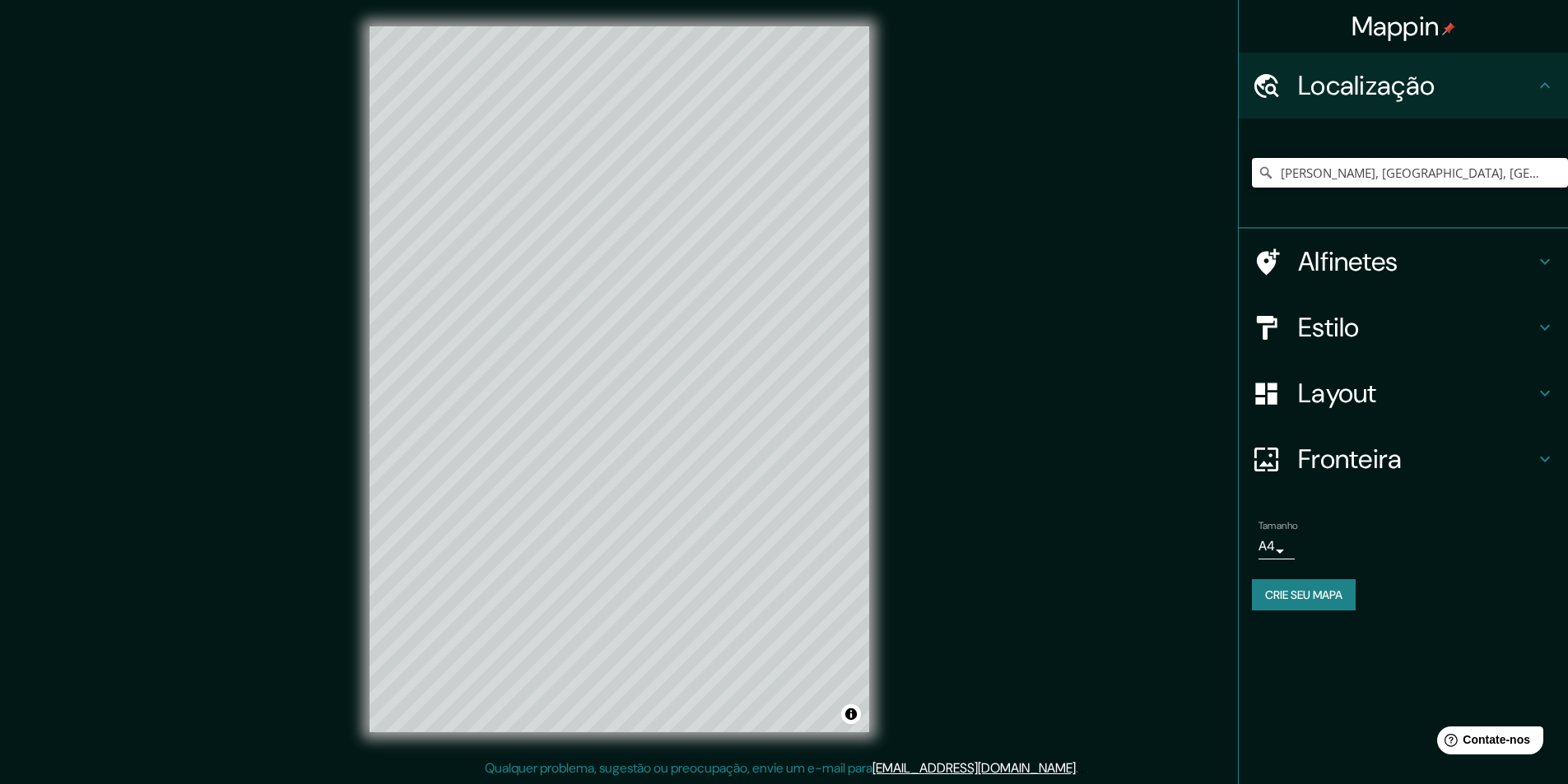
click at [1451, 171] on input "[PERSON_NAME], [GEOGRAPHIC_DATA], [GEOGRAPHIC_DATA]" at bounding box center [1410, 173] width 316 height 30
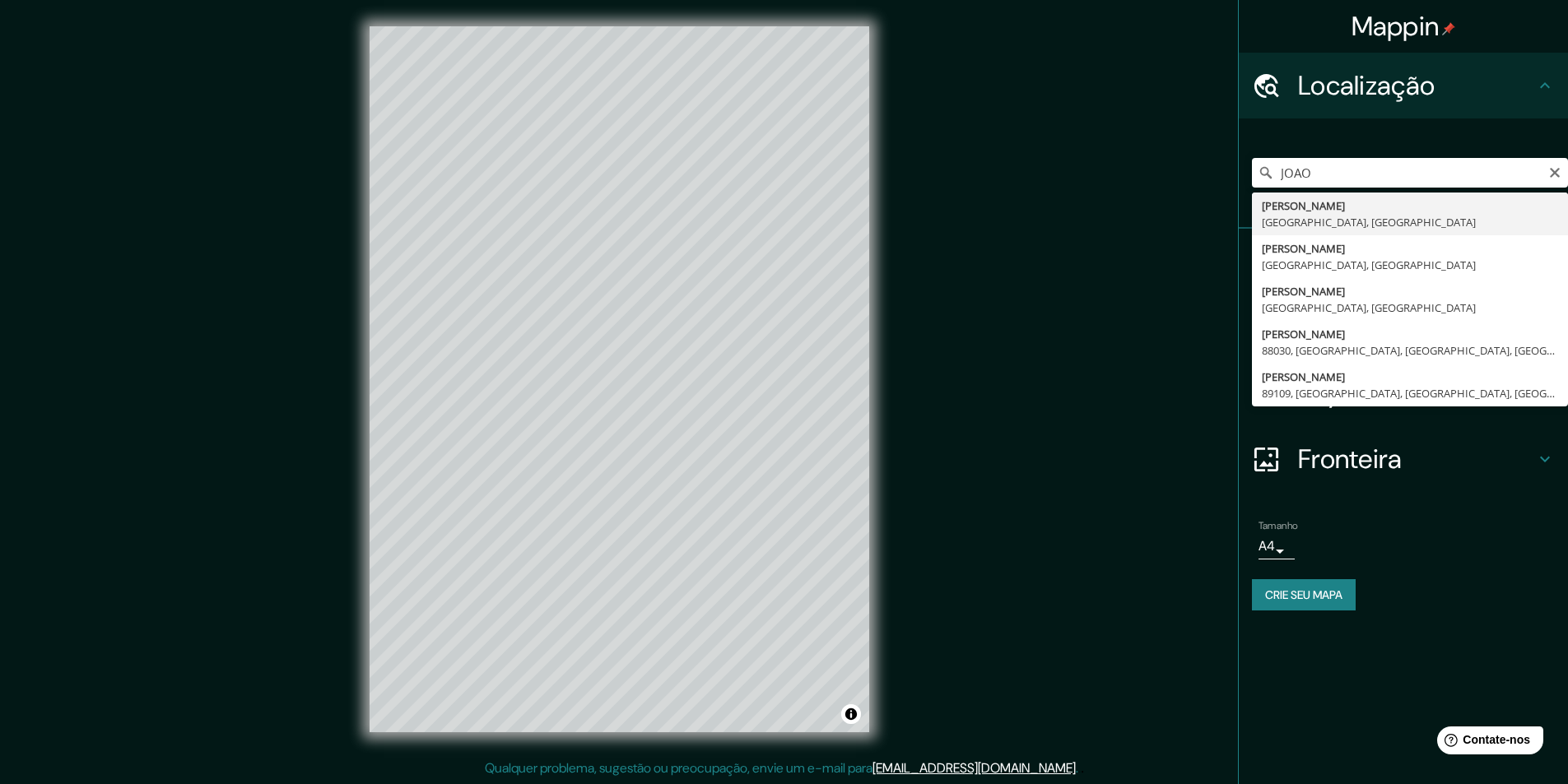
type input "[PERSON_NAME], [GEOGRAPHIC_DATA], [GEOGRAPHIC_DATA]"
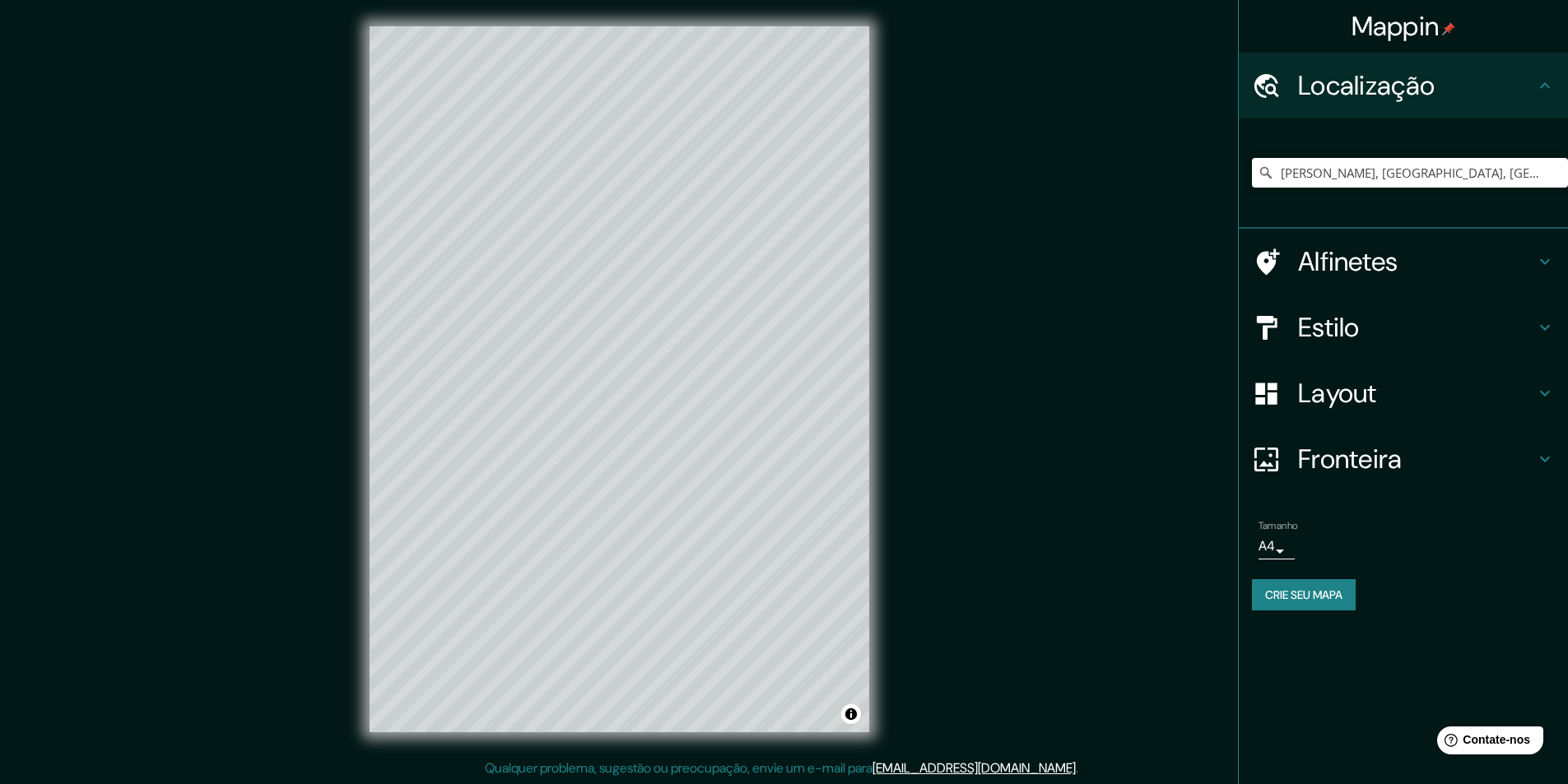
click at [1353, 466] on font "Fronteira" at bounding box center [1350, 459] width 104 height 34
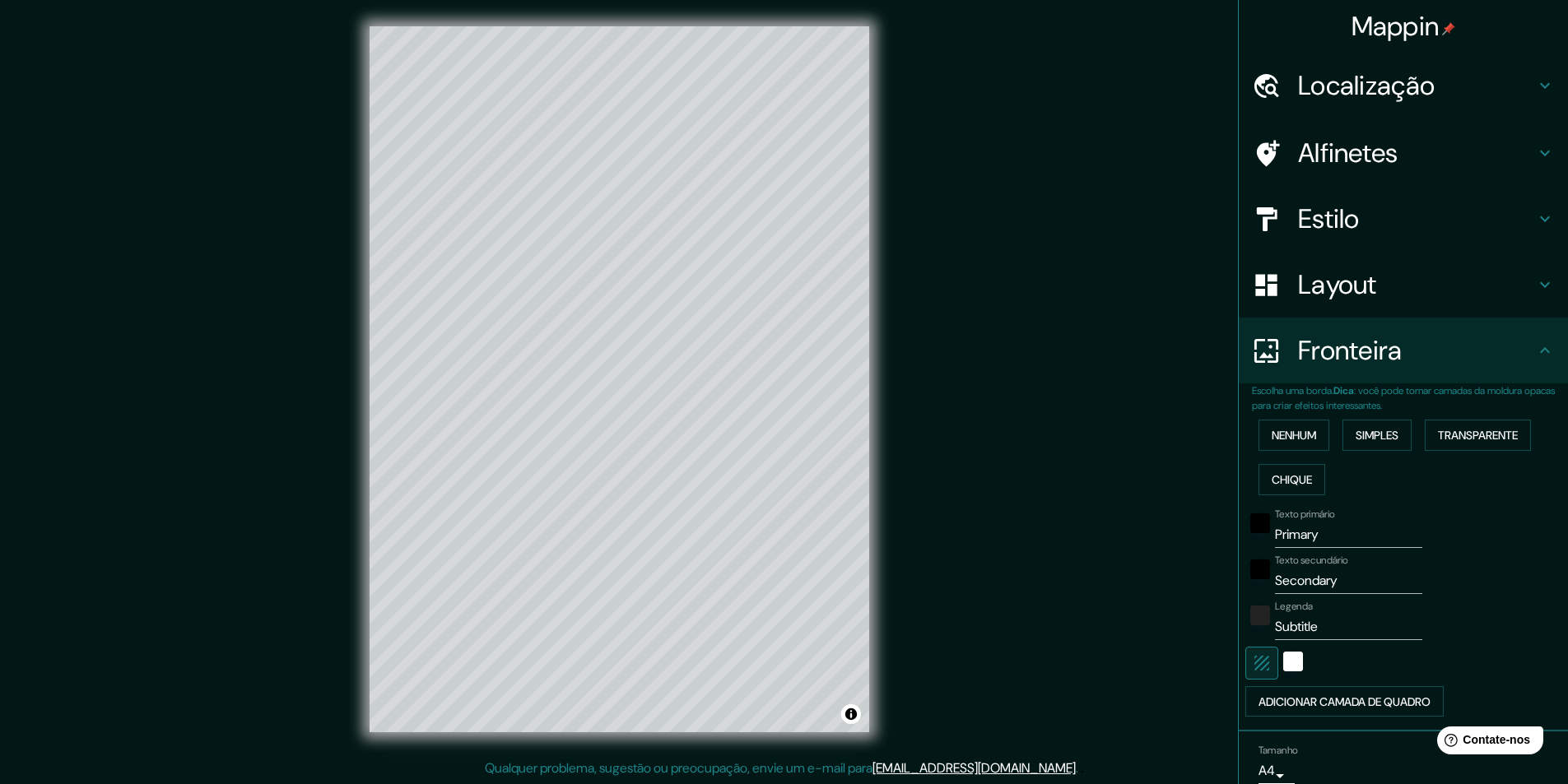
click at [1303, 537] on input "Primary" at bounding box center [1349, 535] width 147 height 26
type input "[PERSON_NAME]"
click at [1297, 584] on input "Secondary" at bounding box center [1349, 581] width 147 height 26
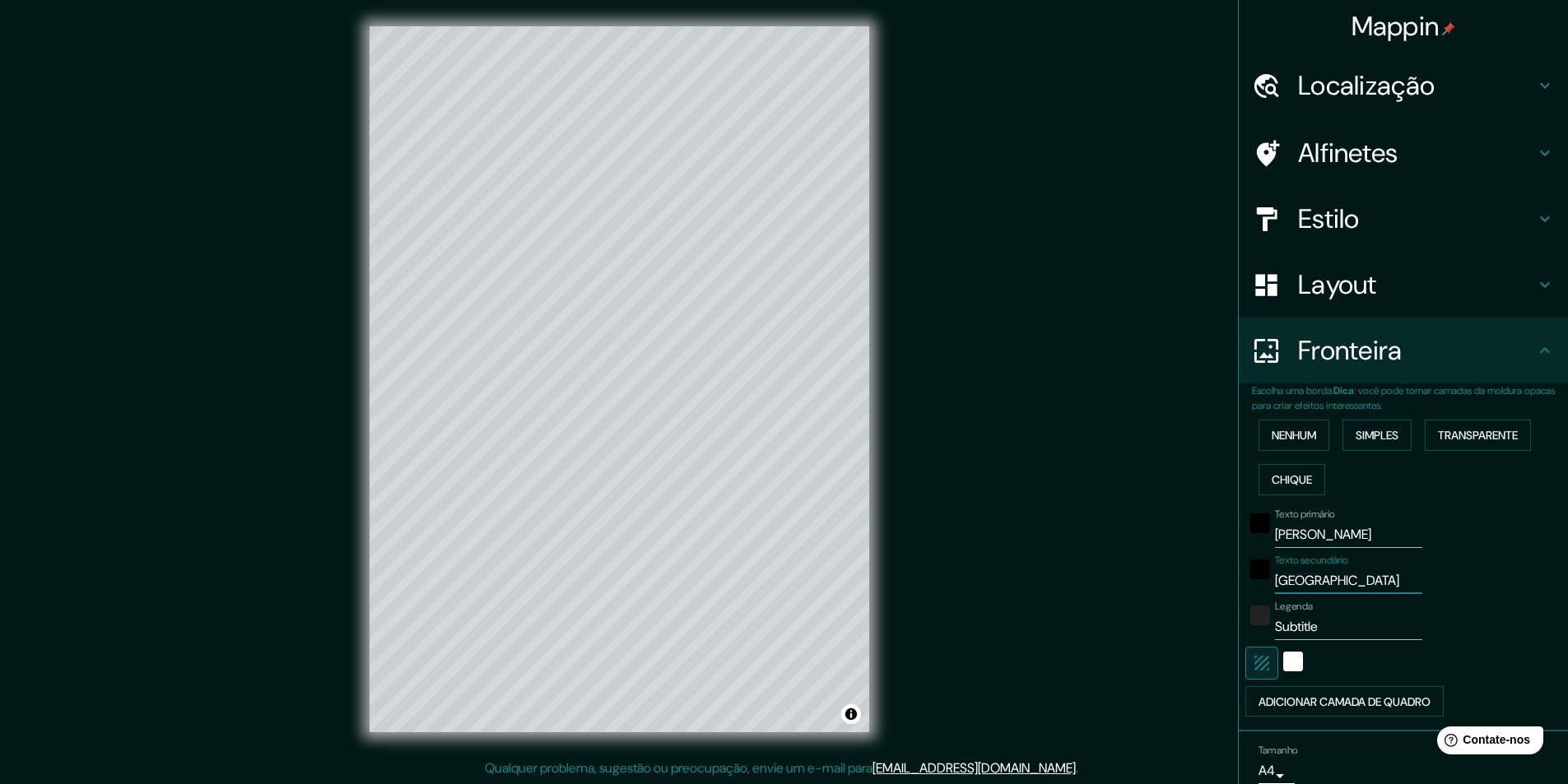
type input "[GEOGRAPHIC_DATA]"
click at [1302, 617] on input "Subtitle" at bounding box center [1349, 627] width 147 height 26
click at [1301, 624] on input "Subtitle" at bounding box center [1349, 627] width 147 height 26
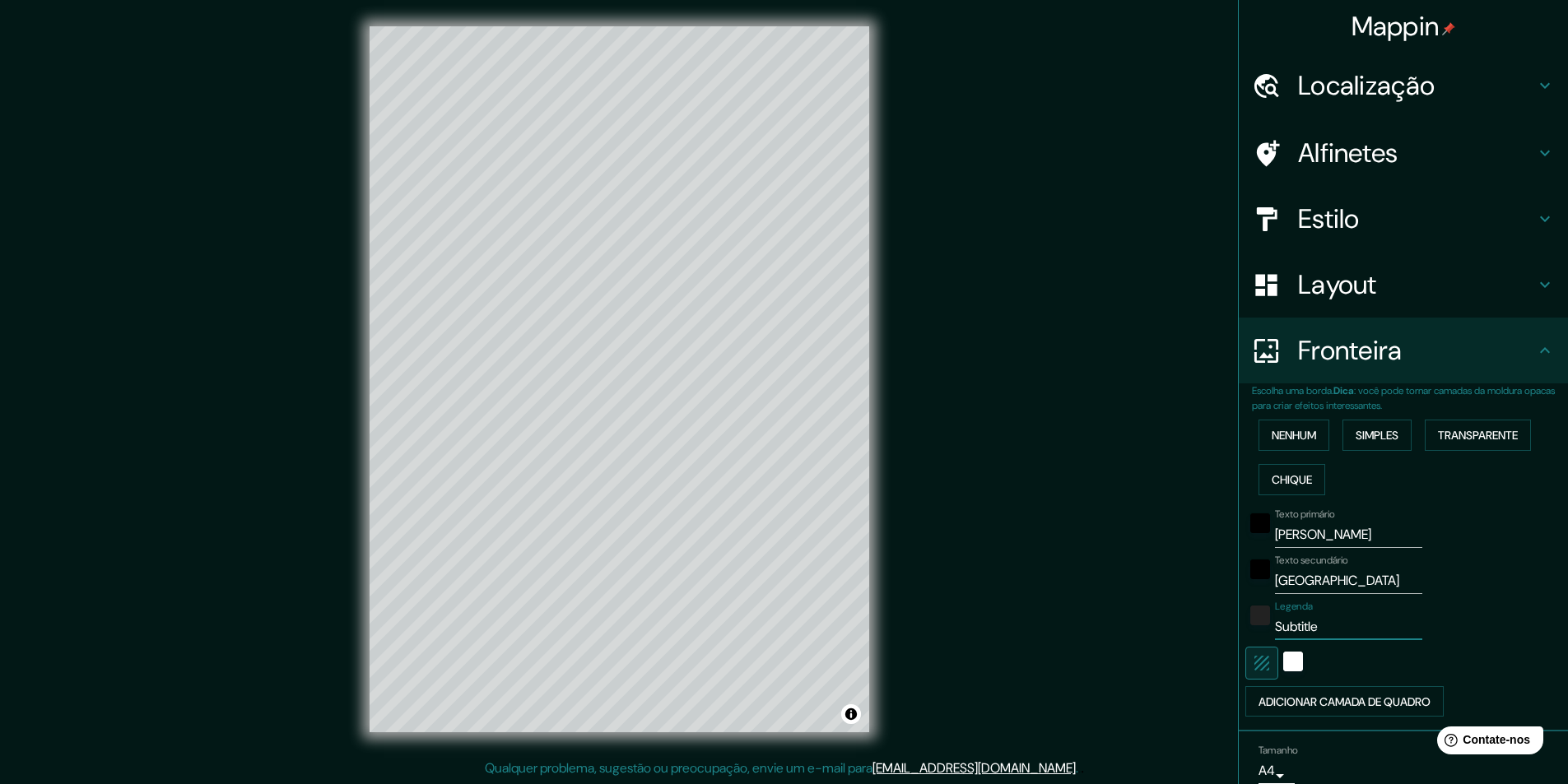
click at [1301, 624] on input "Subtitle" at bounding box center [1349, 627] width 147 height 26
type input "[GEOGRAPHIC_DATA]"
click at [1445, 609] on div "Legenda BRASIL" at bounding box center [1381, 621] width 270 height 39
click at [1368, 285] on h4 "Layout" at bounding box center [1416, 284] width 237 height 33
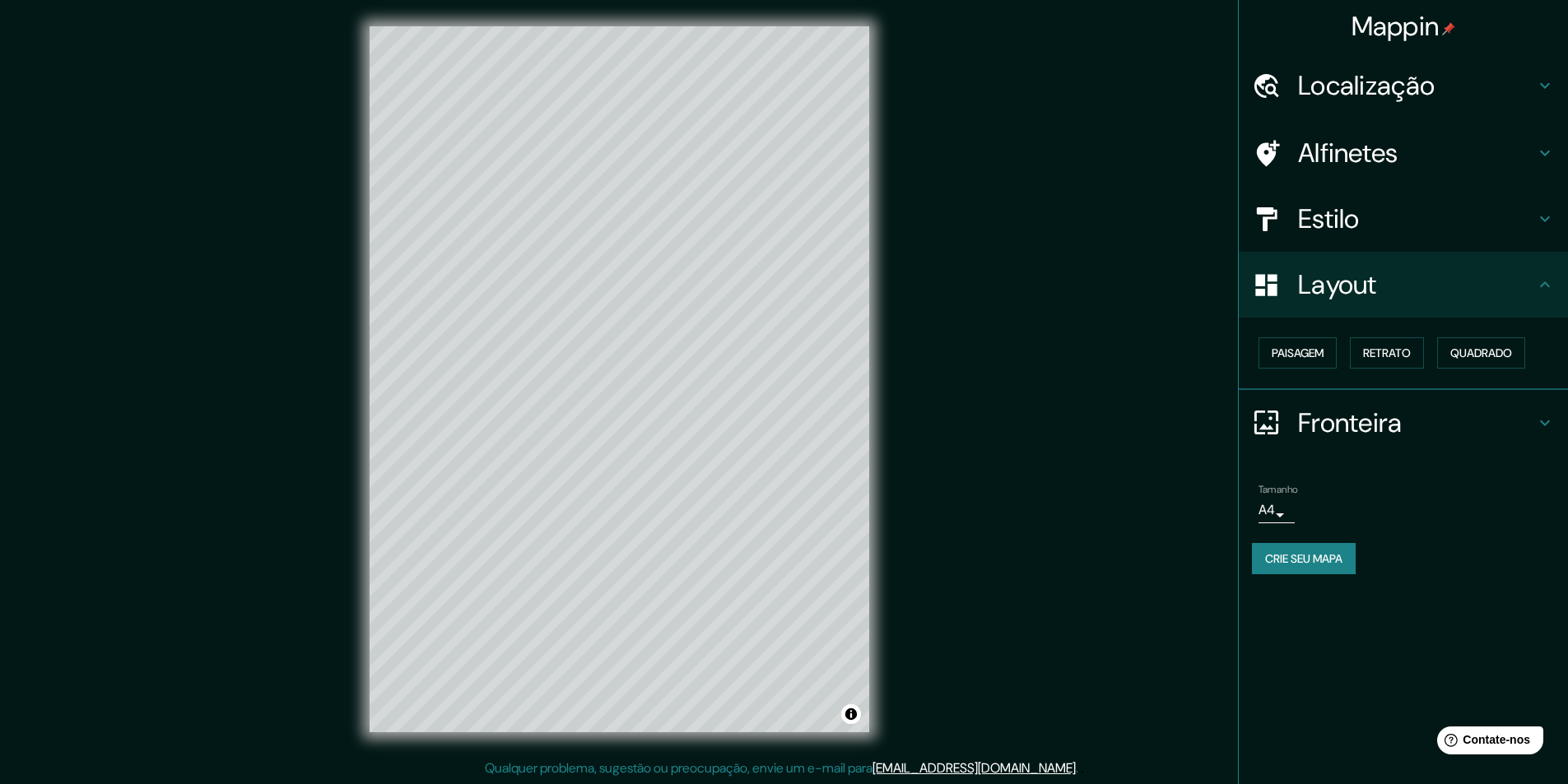
click at [1324, 228] on font "Estilo" at bounding box center [1328, 218] width 62 height 34
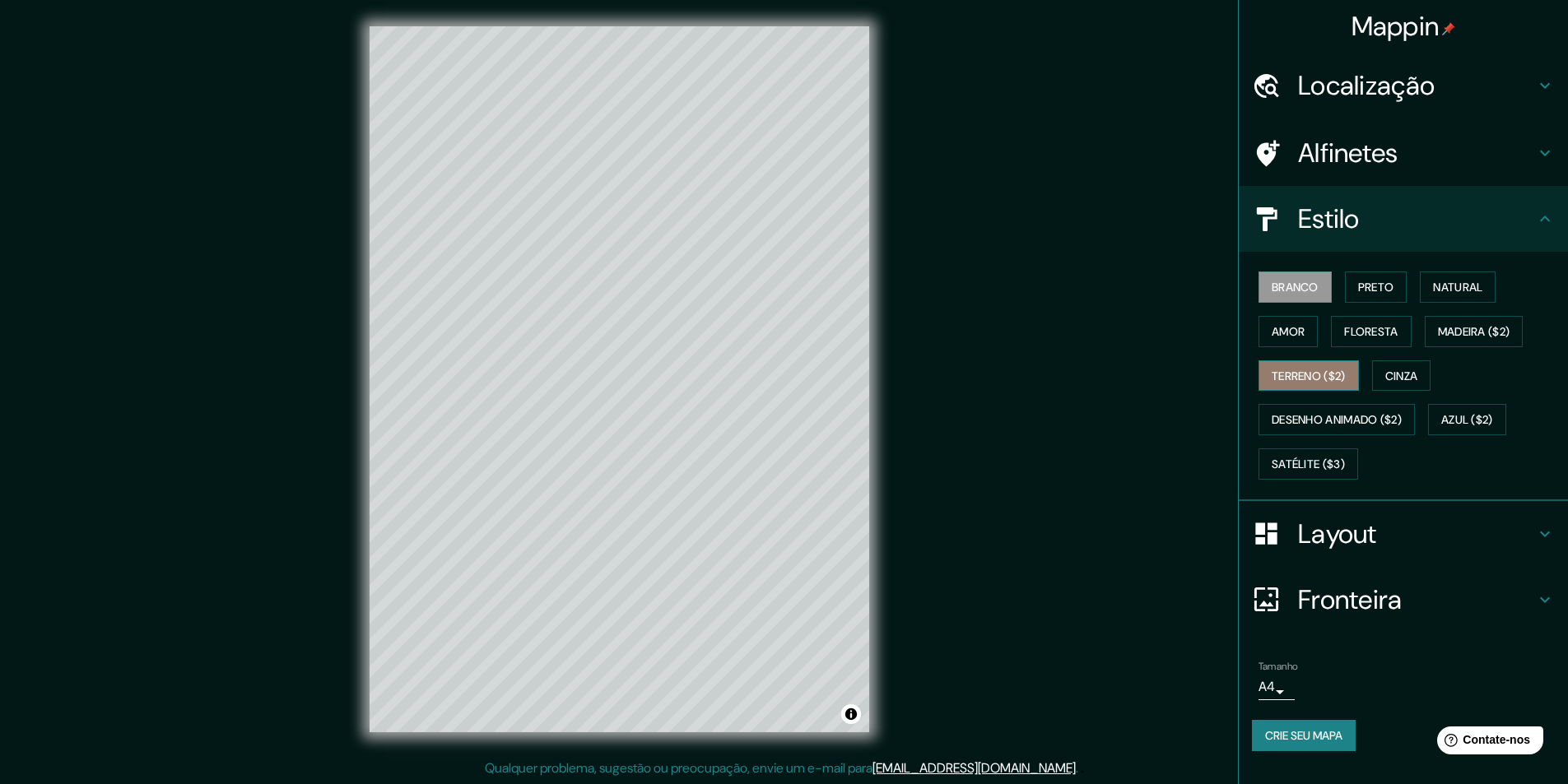
click at [1311, 370] on font "Terreno ($2)" at bounding box center [1308, 377] width 74 height 15
click at [1418, 378] on font "Cinza" at bounding box center [1401, 377] width 33 height 15
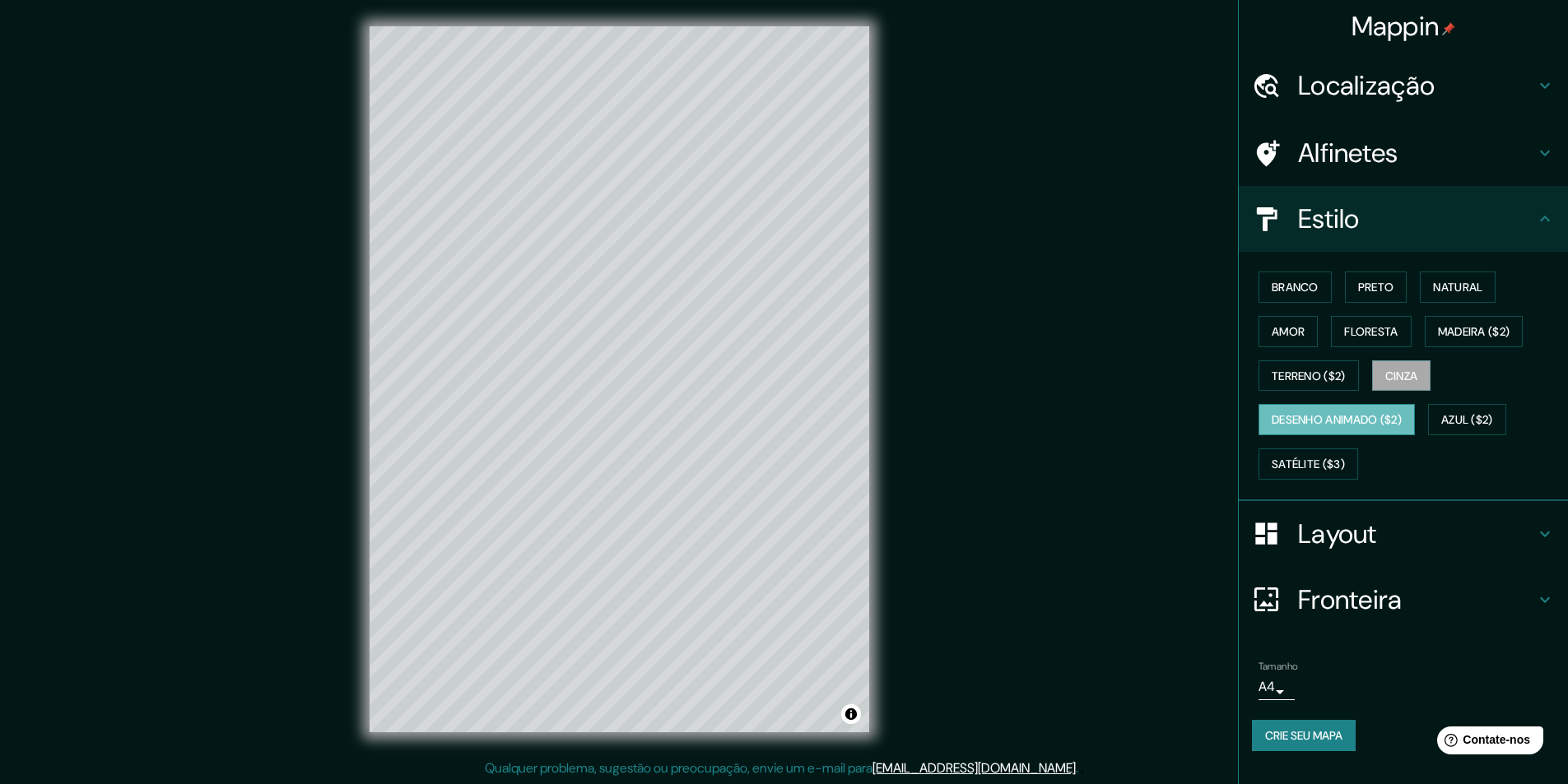
click at [1327, 415] on font "Desenho animado ($2)" at bounding box center [1336, 420] width 130 height 15
click at [1490, 423] on font "Azul ($2)" at bounding box center [1467, 420] width 52 height 15
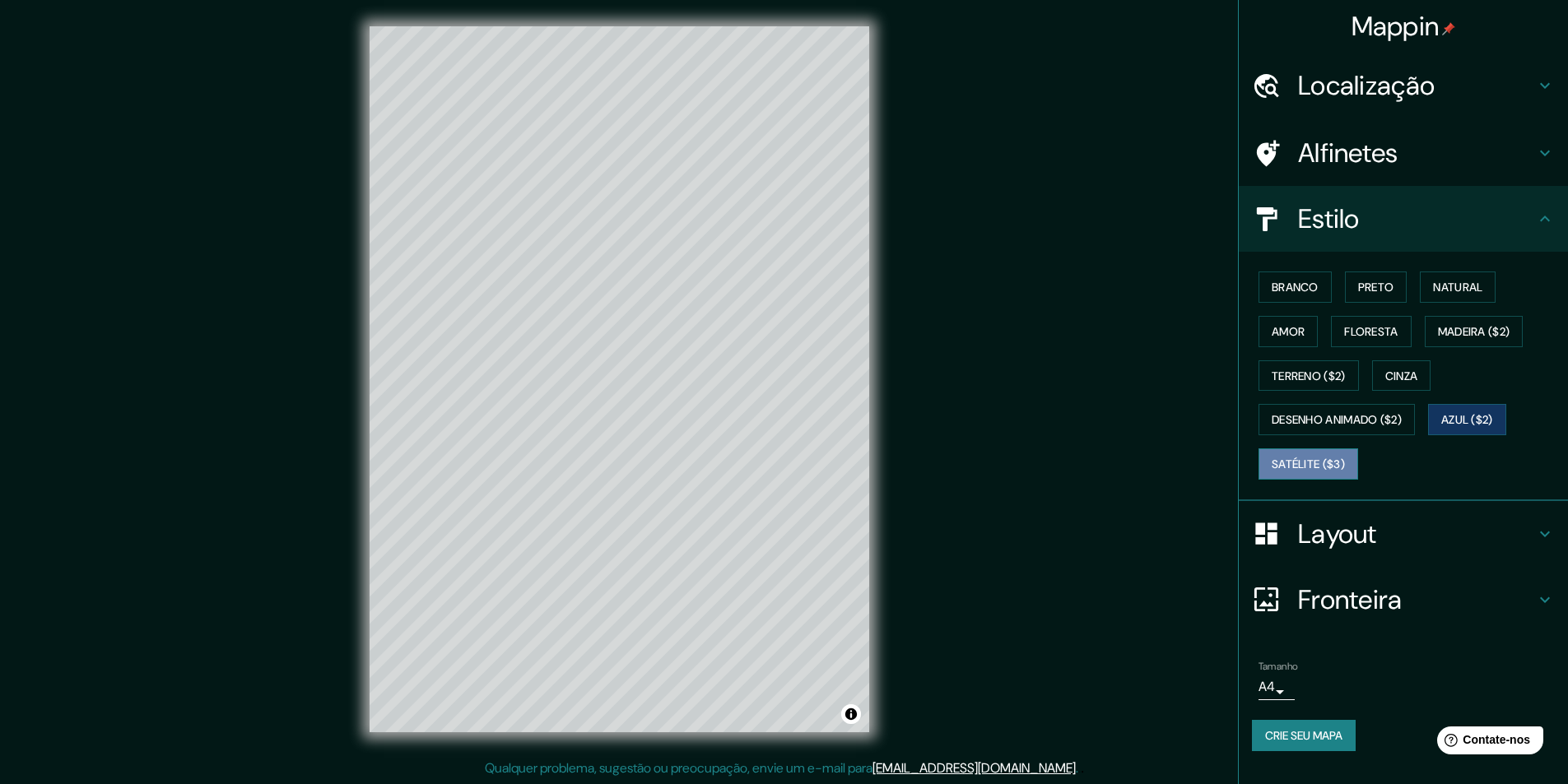
click at [1288, 465] on font "Satélite ($3)" at bounding box center [1308, 464] width 74 height 15
click at [1541, 82] on icon at bounding box center [1545, 85] width 20 height 20
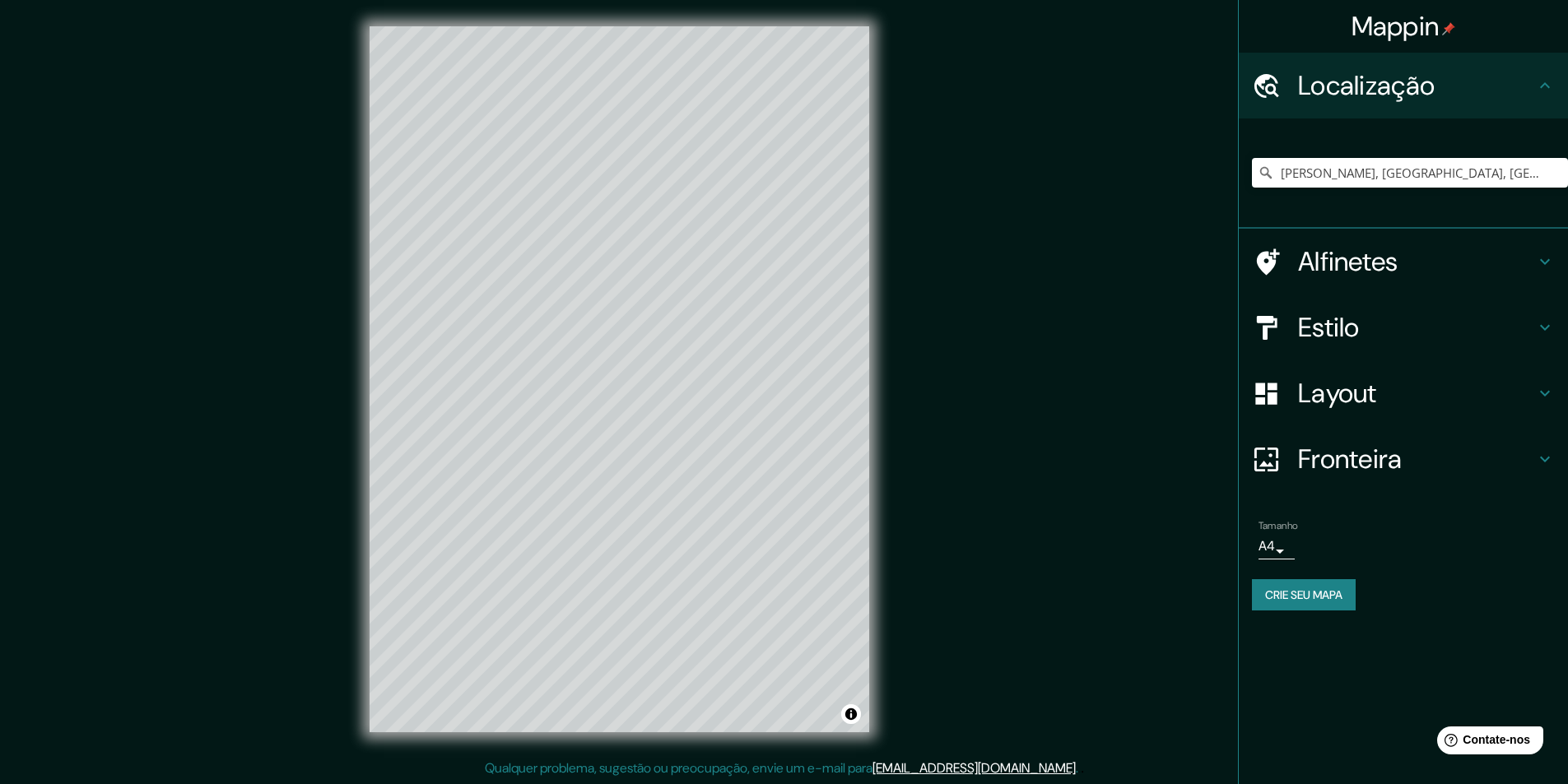
click at [1540, 257] on icon at bounding box center [1545, 261] width 20 height 20
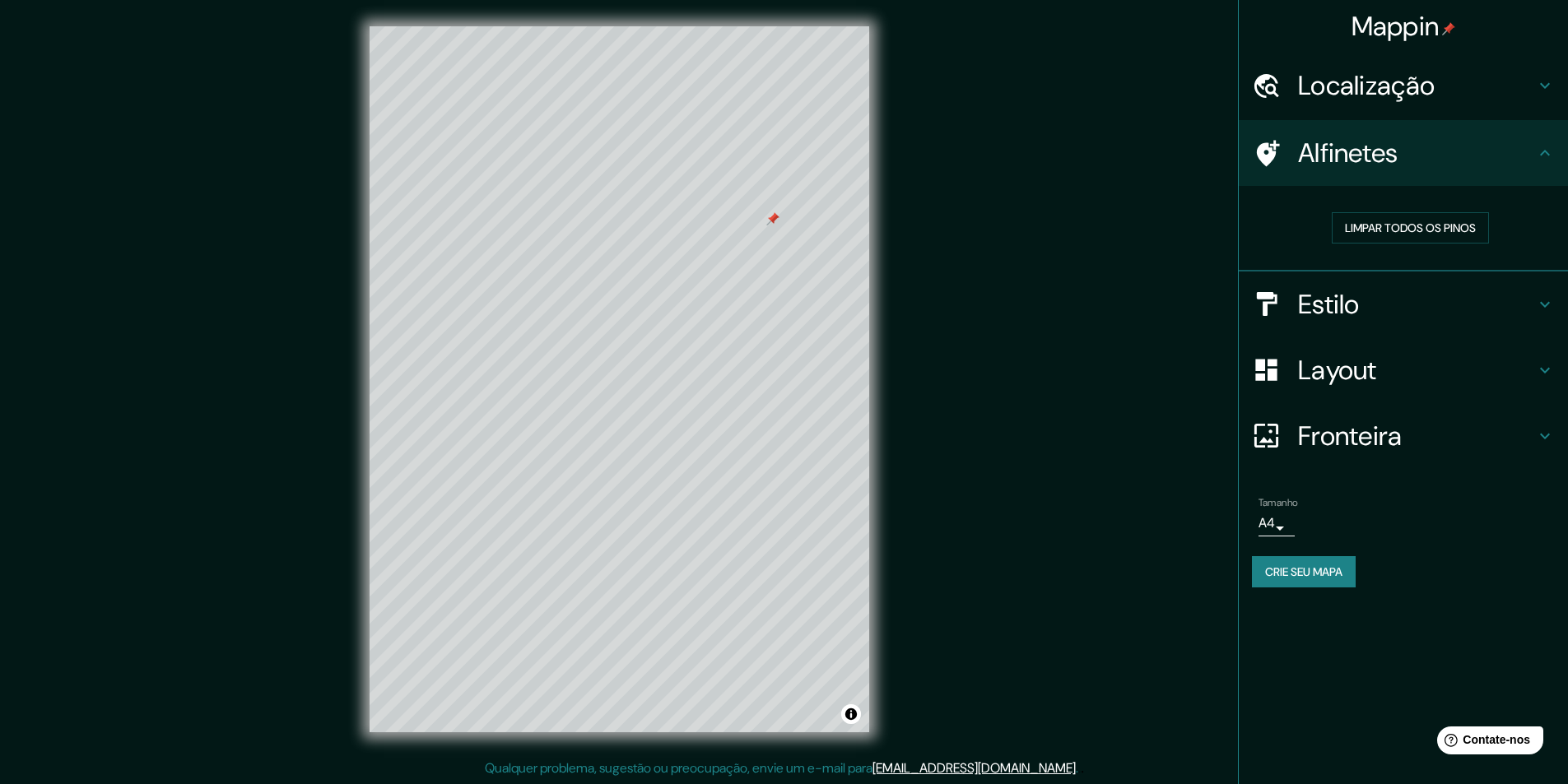
click at [772, 219] on div at bounding box center [773, 219] width 13 height 13
drag, startPoint x: 770, startPoint y: 221, endPoint x: 1396, endPoint y: 228, distance: 626.0
click at [1396, 228] on font "Limpar todos os pinos" at bounding box center [1410, 228] width 131 height 15
click at [1453, 226] on font "Limpar todos os pinos" at bounding box center [1410, 228] width 131 height 15
click at [1373, 226] on font "Limpar todos os pinos" at bounding box center [1410, 228] width 131 height 15
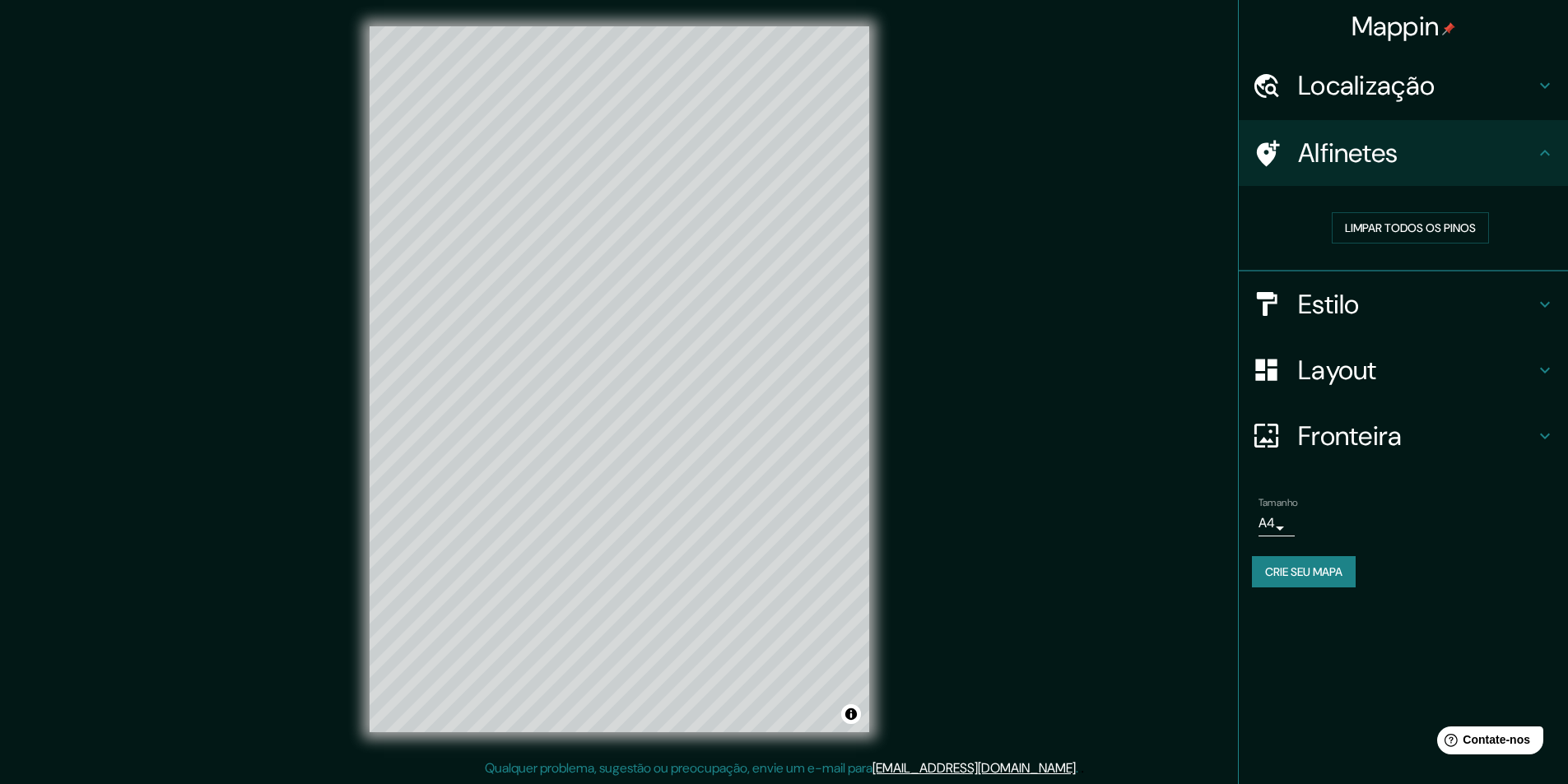
click at [1547, 433] on icon at bounding box center [1545, 435] width 20 height 20
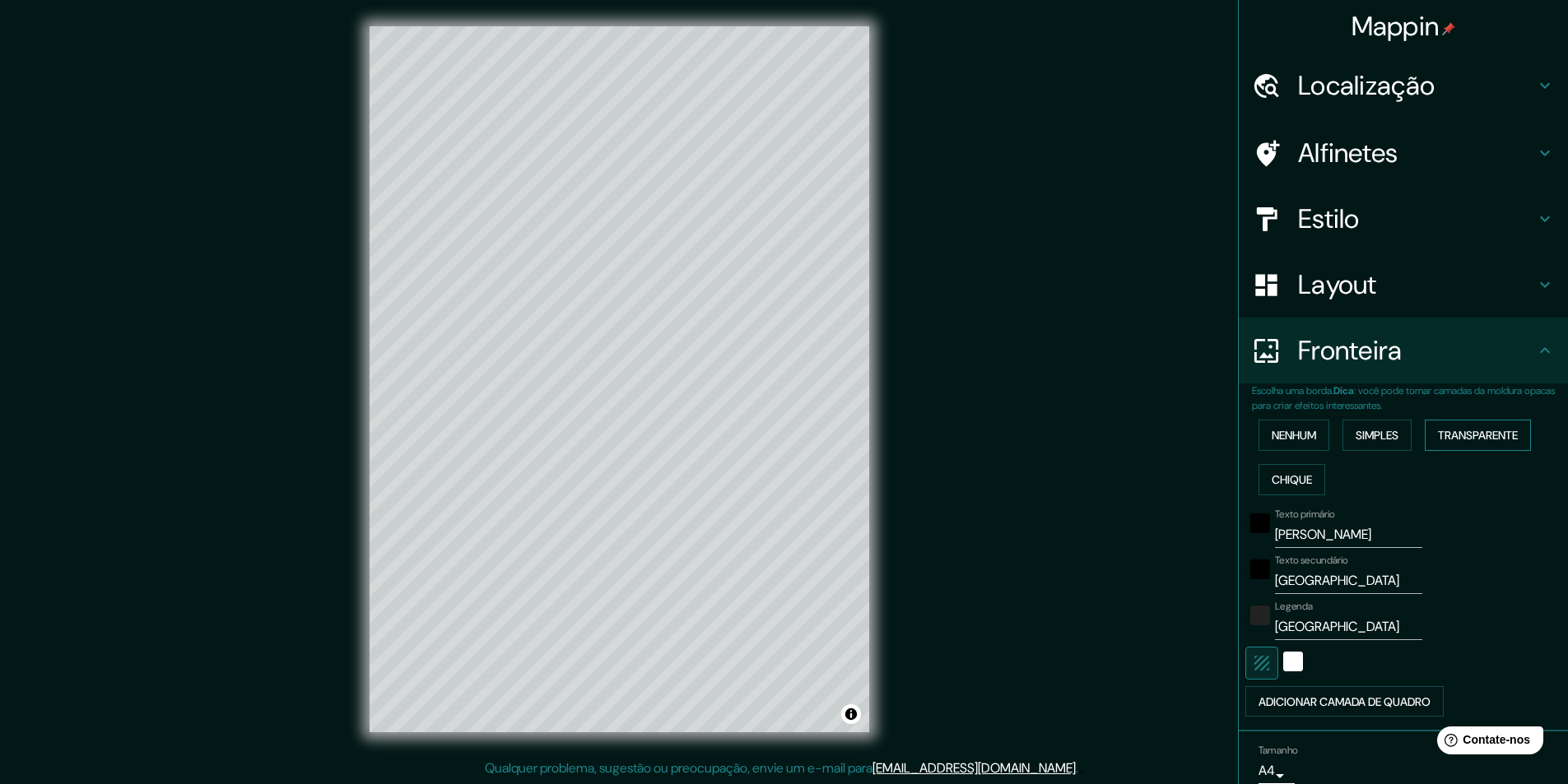
click at [1490, 435] on font "Transparente" at bounding box center [1478, 435] width 80 height 15
click at [1272, 478] on font "Chique" at bounding box center [1291, 480] width 40 height 15
click at [1392, 438] on font "Simples" at bounding box center [1377, 435] width 43 height 15
click at [1451, 436] on font "Transparente" at bounding box center [1478, 435] width 80 height 15
click at [1318, 528] on input "Primary" at bounding box center [1349, 535] width 147 height 26
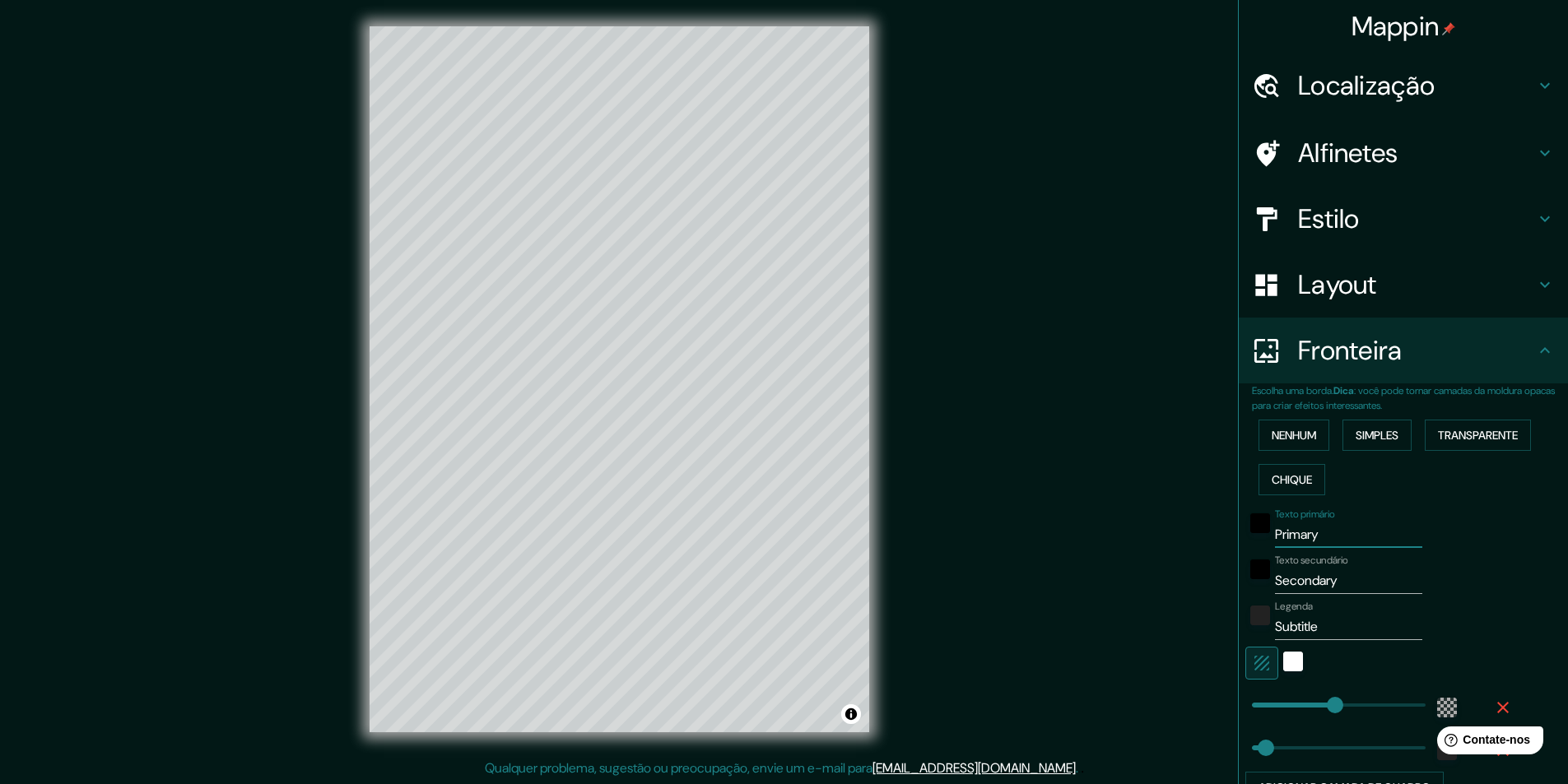
click at [1318, 528] on input "Primary" at bounding box center [1349, 535] width 147 height 26
type input "J"
type input "291"
type input "49"
type input "[PERSON_NAME]"
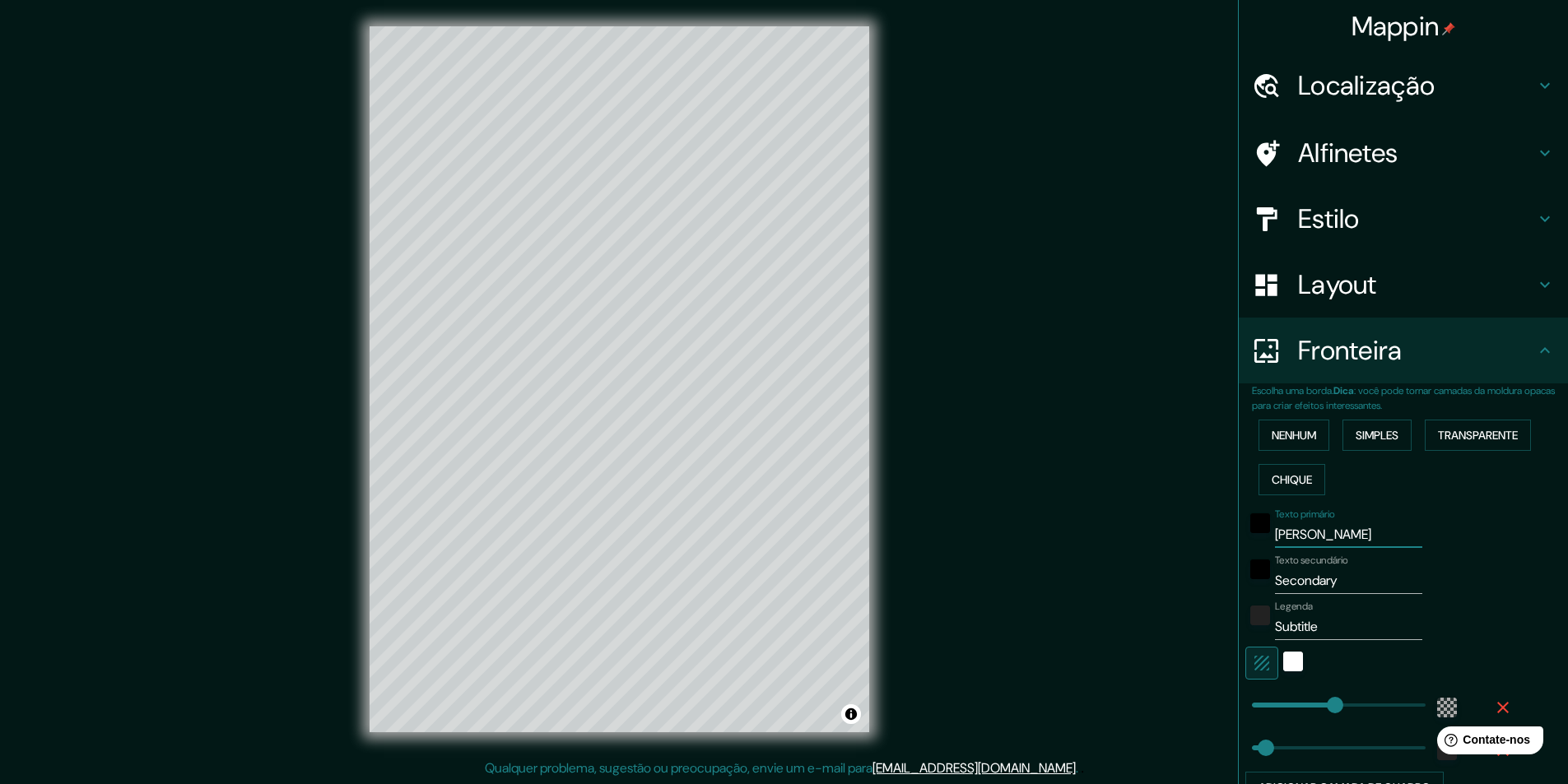
type input "291"
type input "49"
type input "JOÃ"
type input "291"
type input "49"
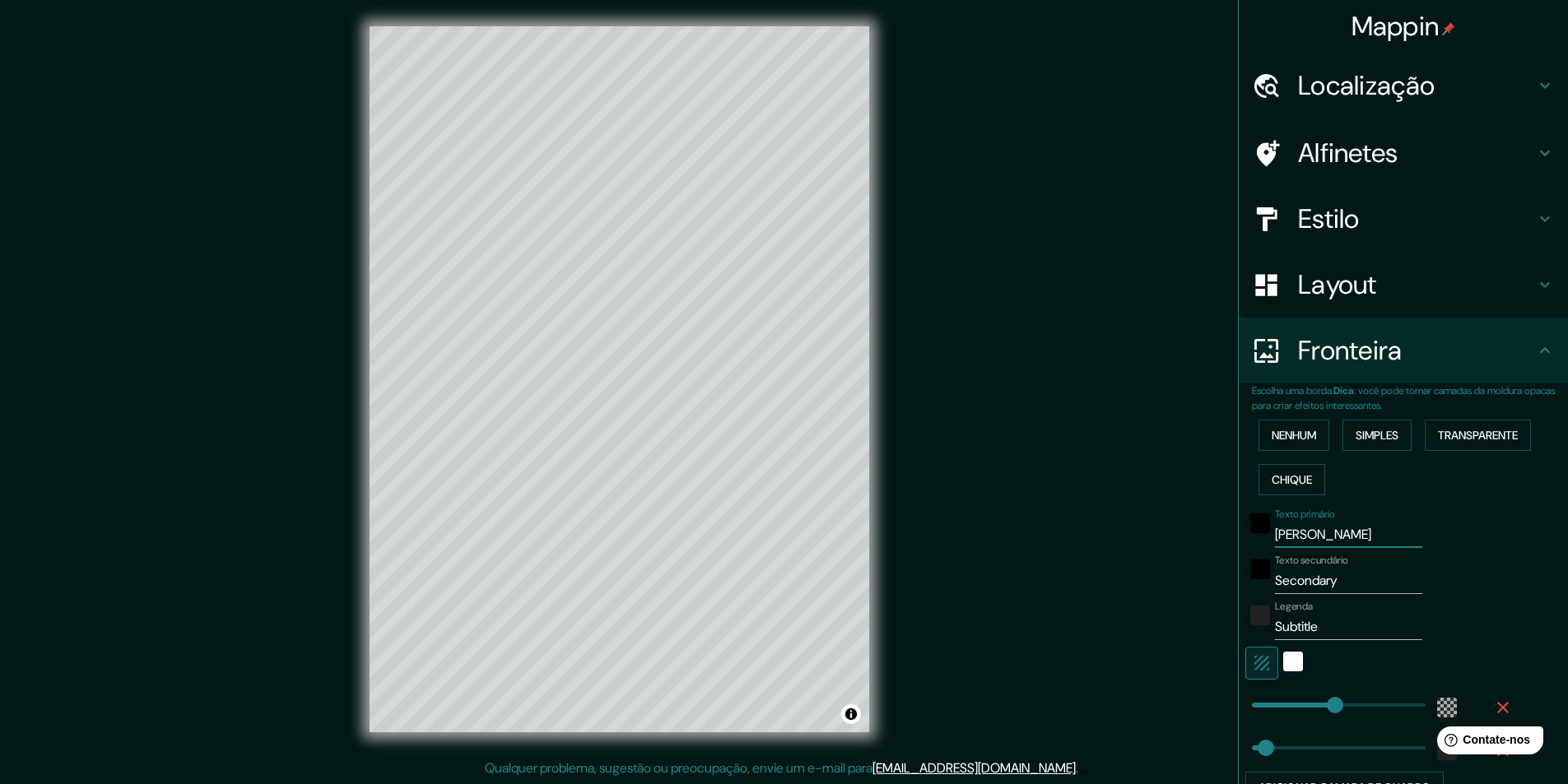
type input "[PERSON_NAME]"
type input "291"
type input "49"
type input "[PERSON_NAME]"
type input "291"
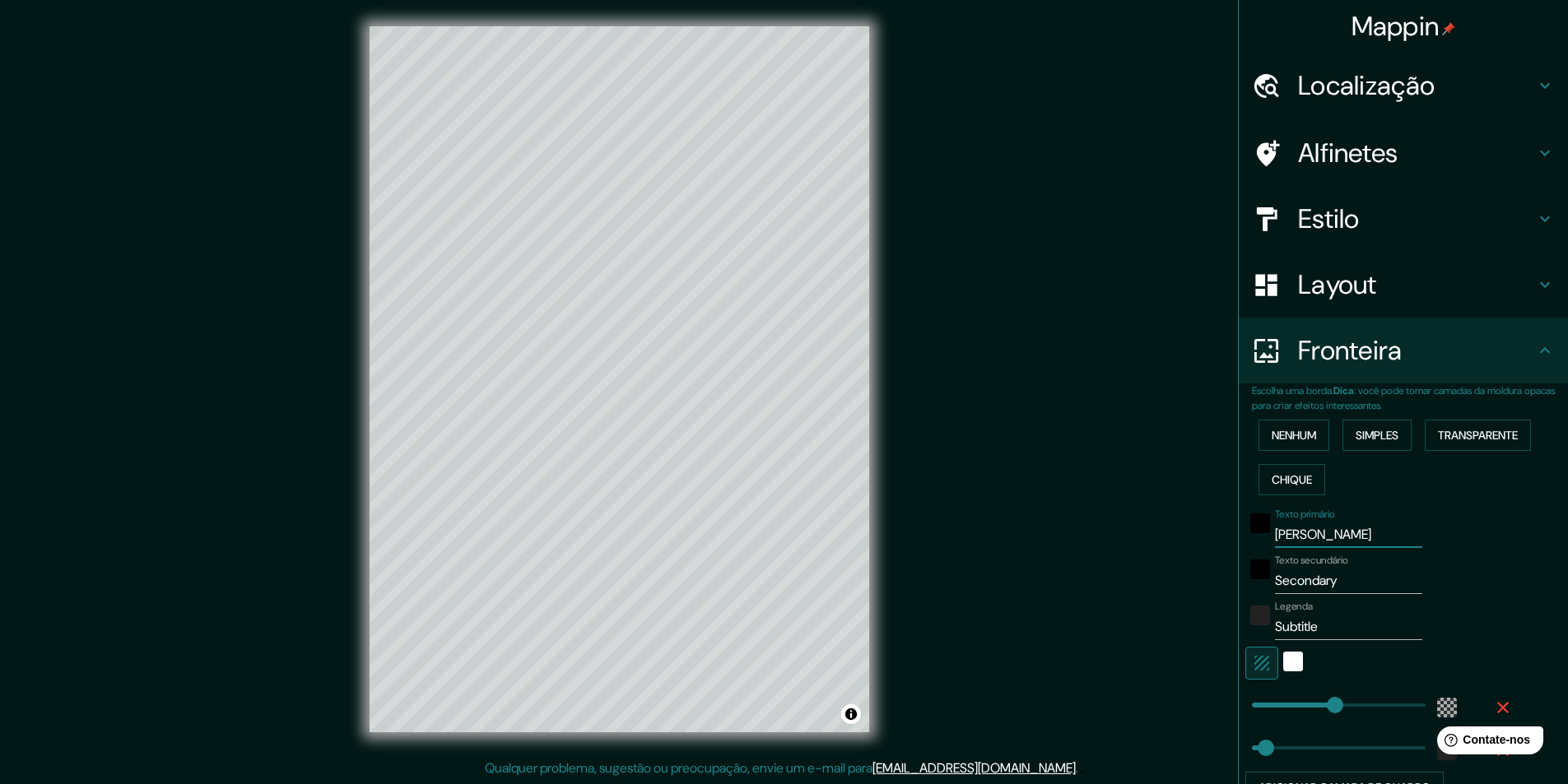
type input "49"
type input "[PERSON_NAME]"
type input "291"
type input "49"
type input "[PERSON_NAME]"
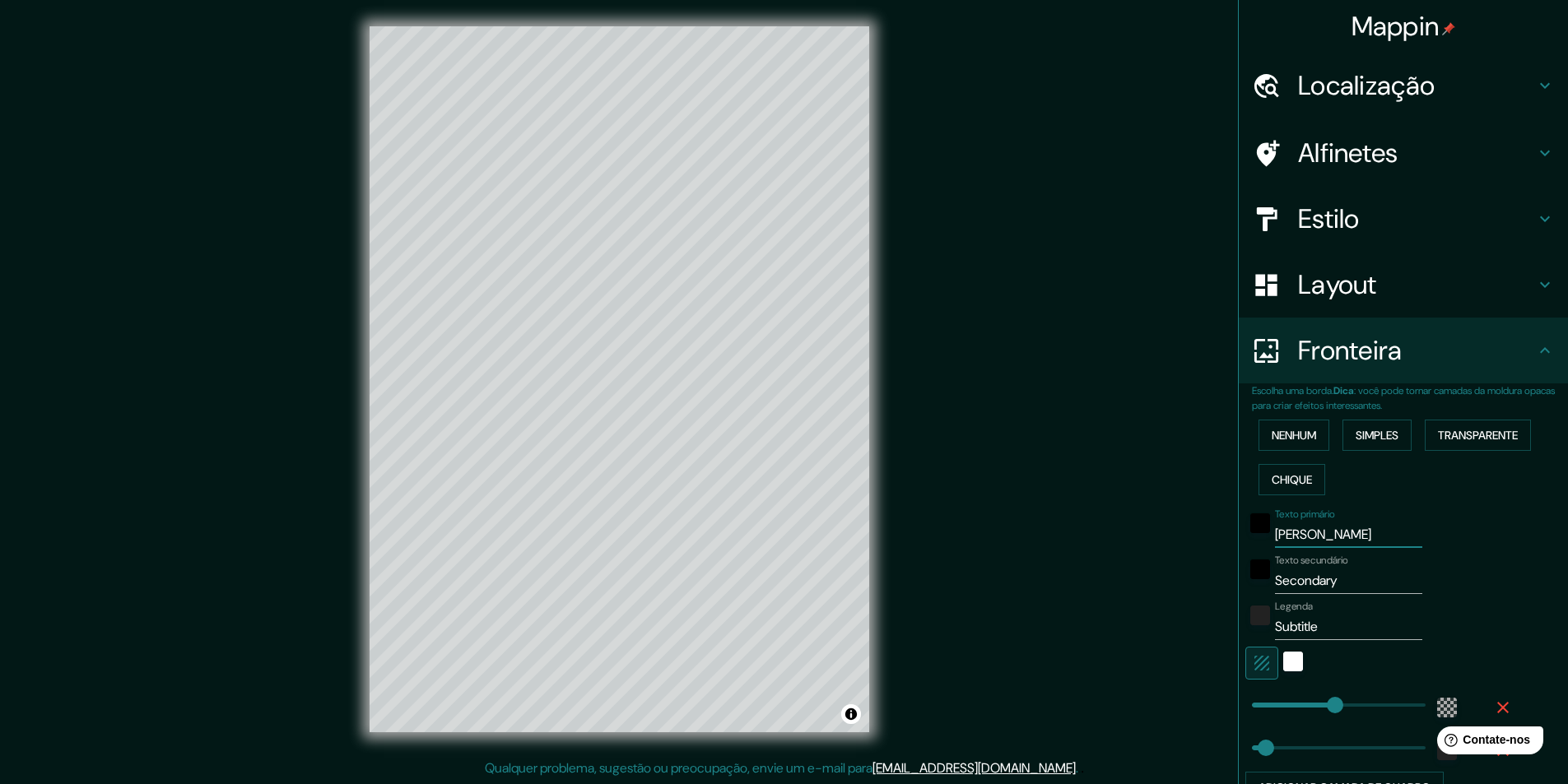
type input "291"
type input "49"
type input "[PERSON_NAME]"
type input "291"
type input "49"
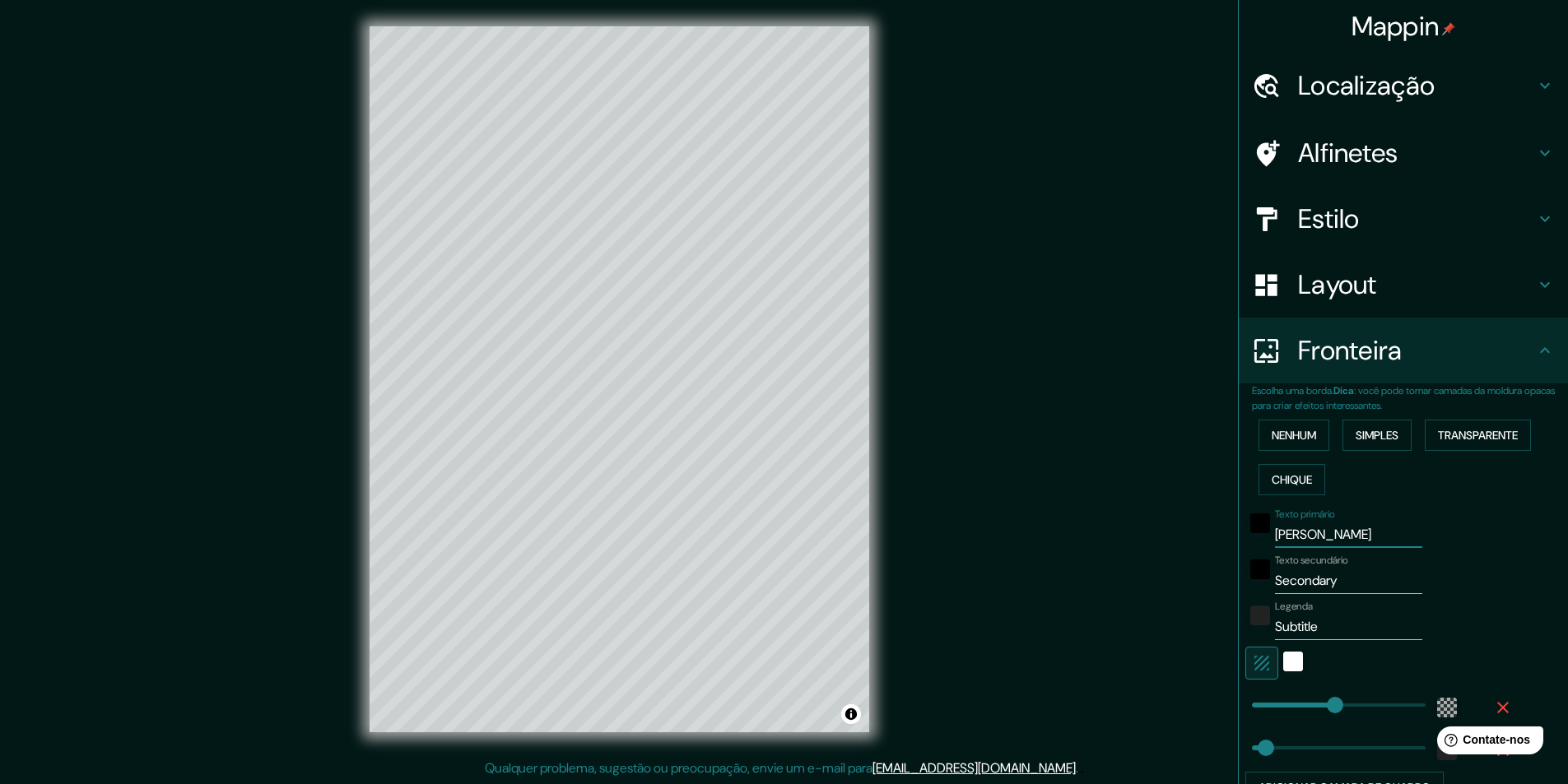
type input "[PERSON_NAME]"
click at [1335, 584] on input "Secondary" at bounding box center [1349, 581] width 147 height 26
type input "PA"
type input "291"
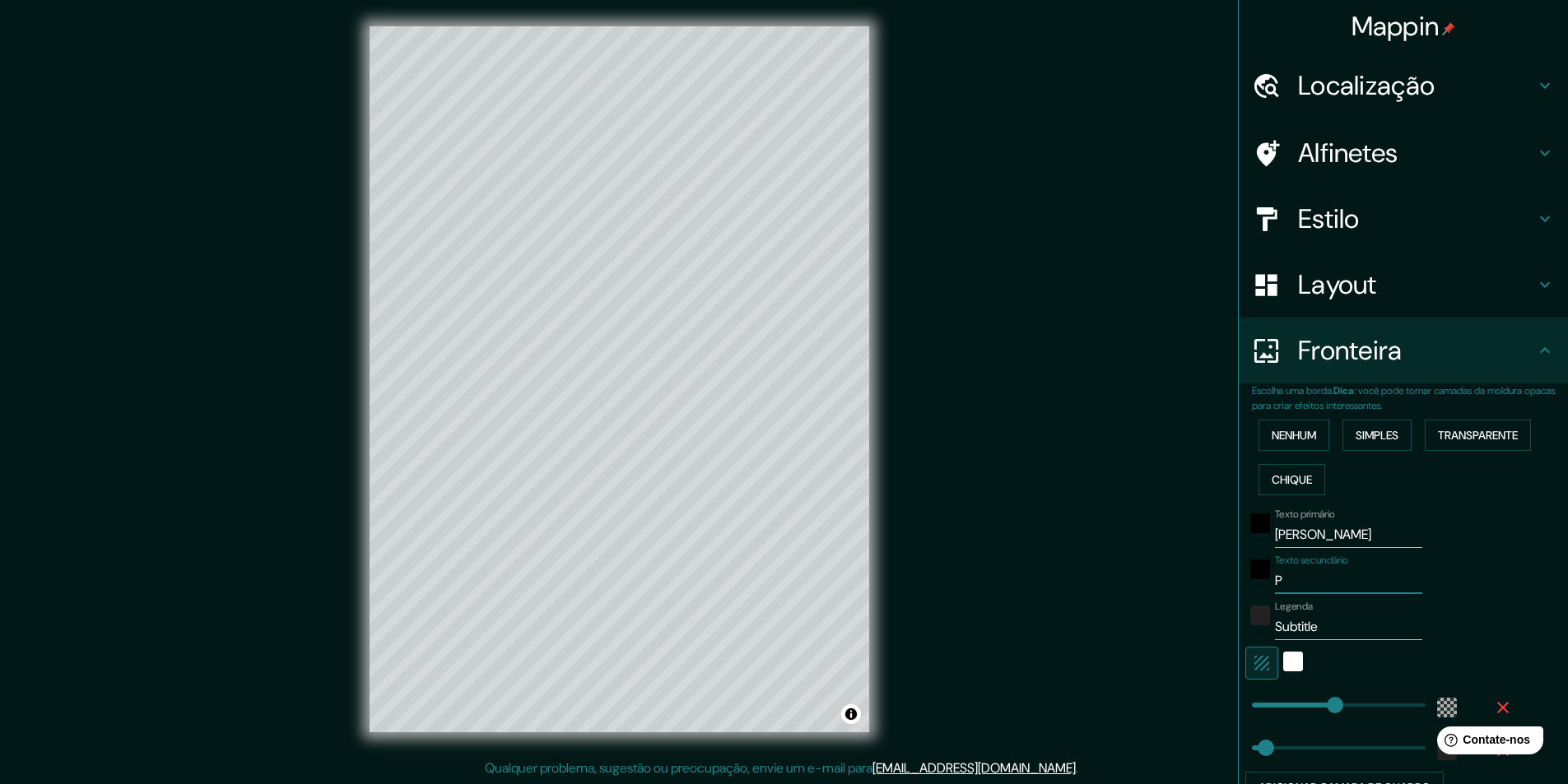
type input "49"
type input "PAR"
type input "291"
type input "49"
type input "PARA"
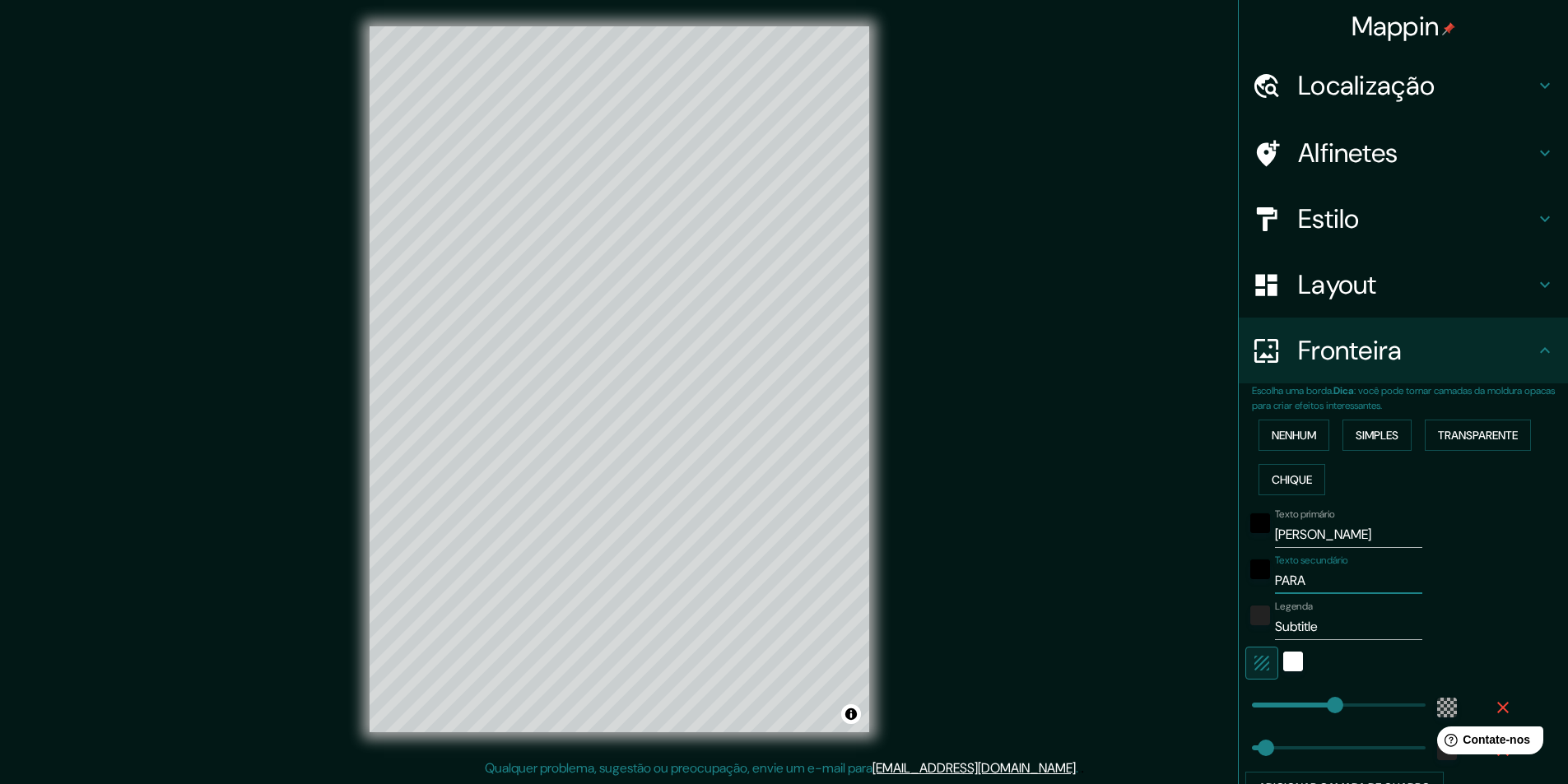
type input "291"
type input "49"
type input "PARAÍ"
type input "291"
type input "49"
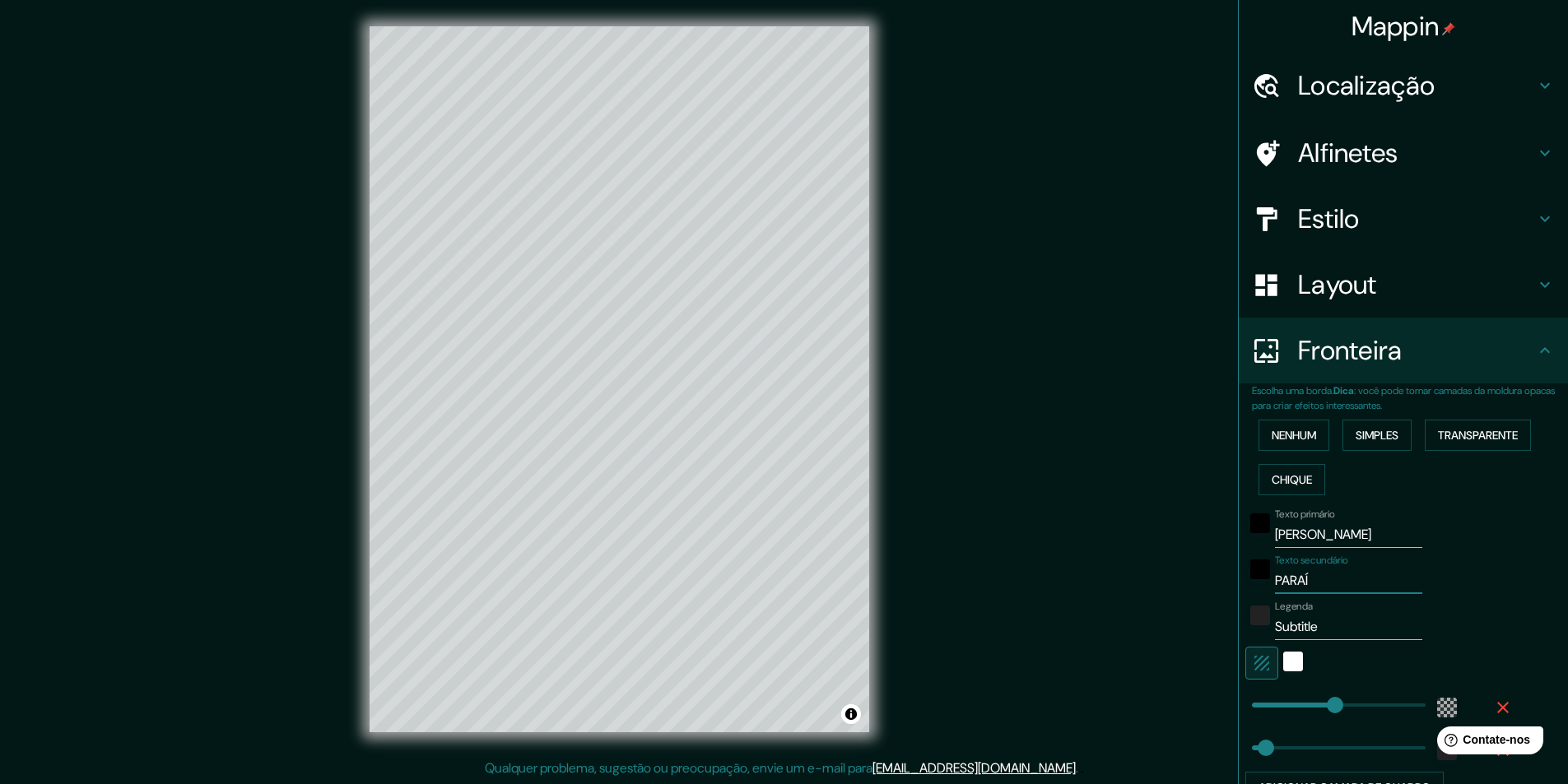
type input "PARAÍB"
type input "291"
type input "49"
type input "[GEOGRAPHIC_DATA]"
type input "291"
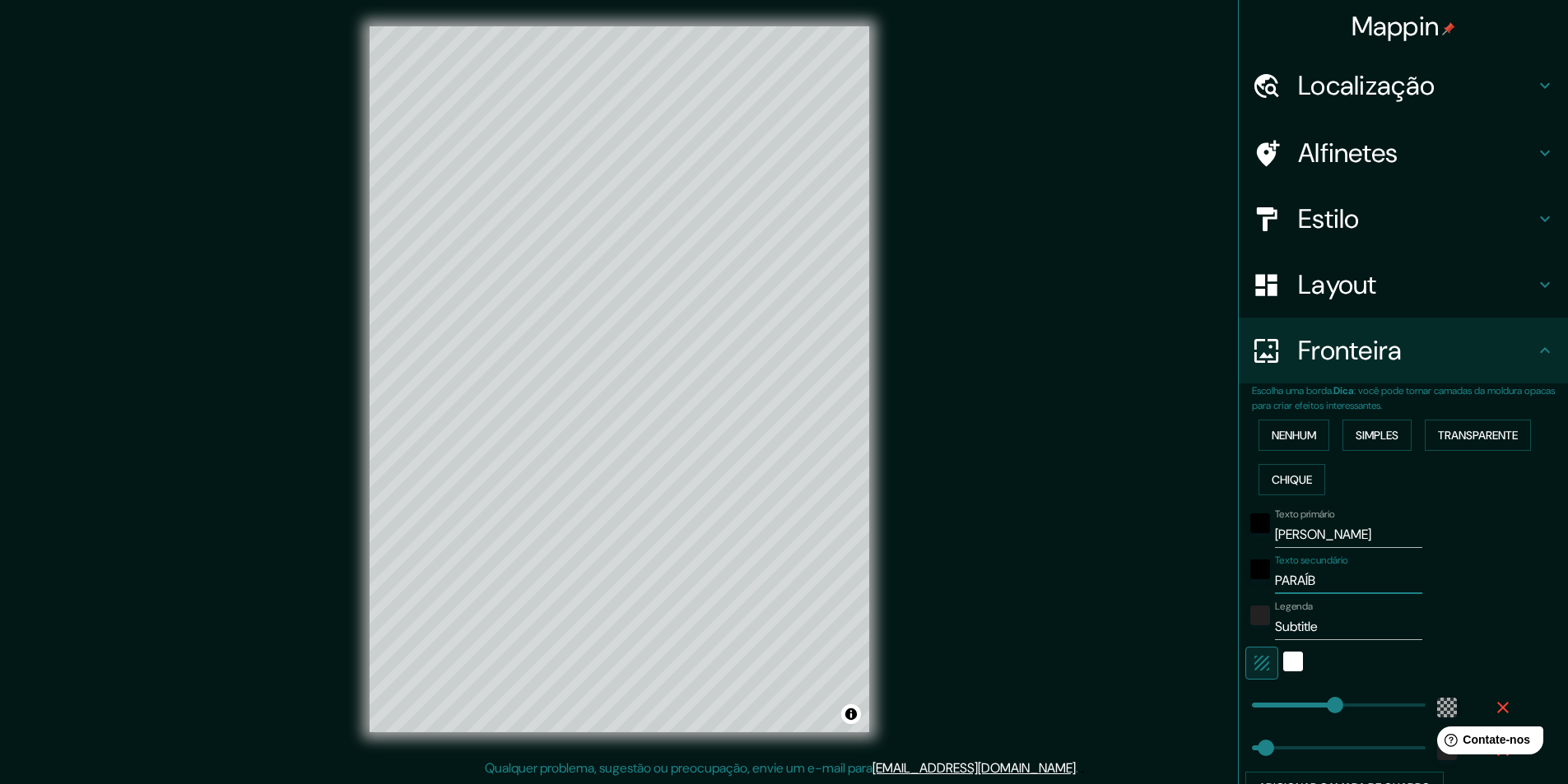
type input "49"
type input "[GEOGRAPHIC_DATA]"
click at [1279, 616] on input "Subtitle" at bounding box center [1349, 627] width 147 height 26
type input "B"
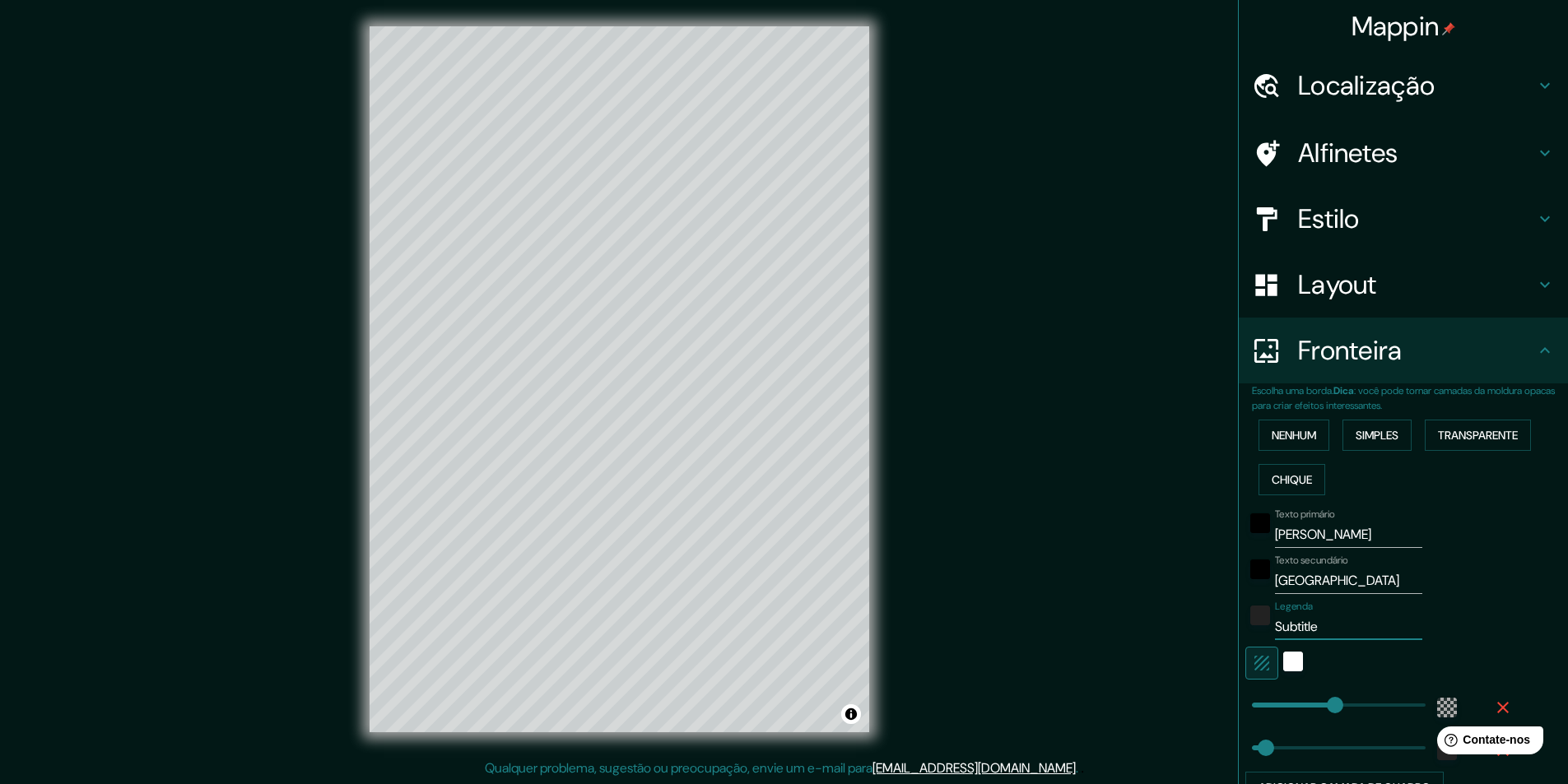
type input "291"
type input "49"
type input "BR"
type input "291"
type input "49"
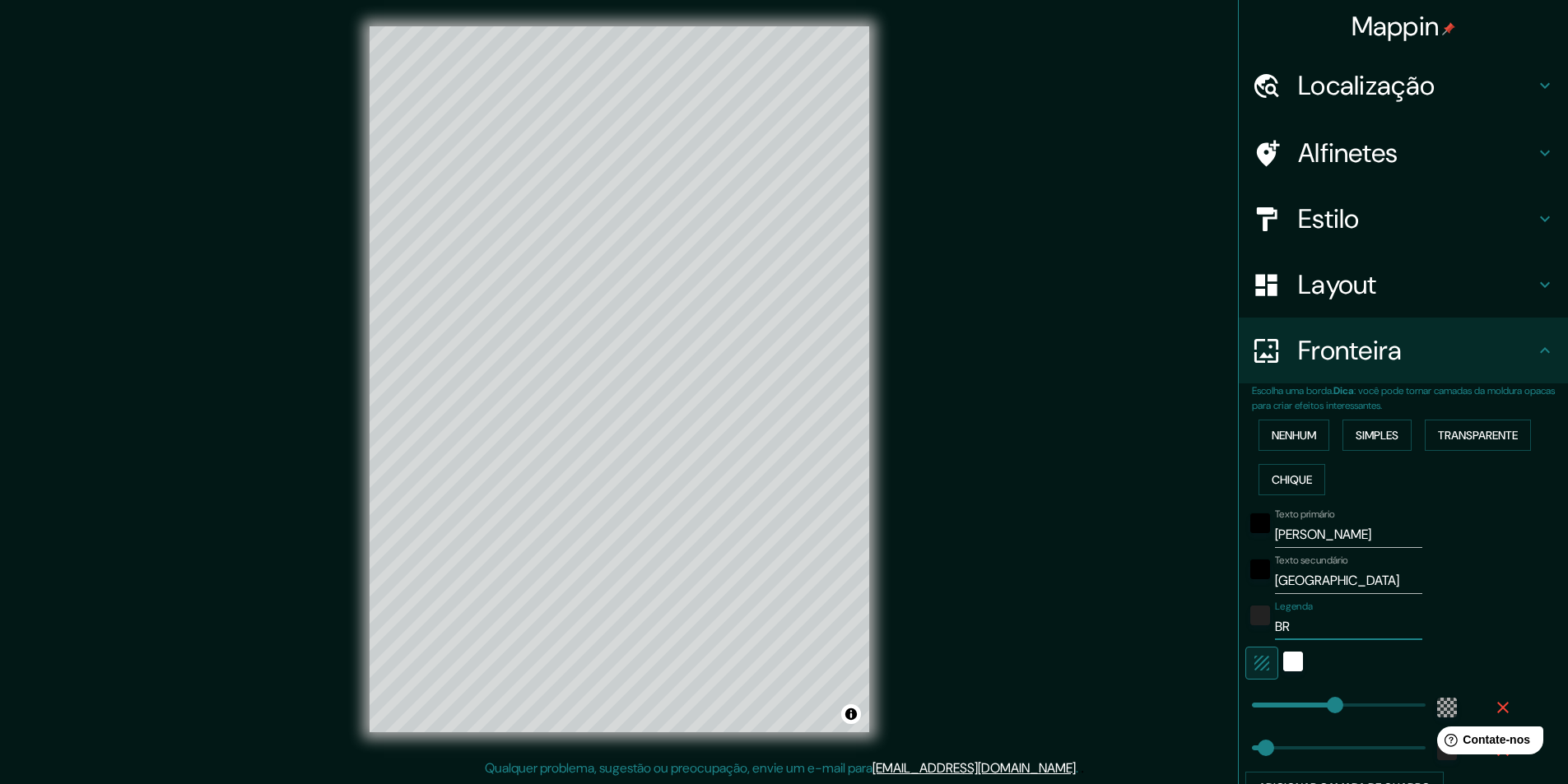
type input "BRA"
type input "291"
type input "49"
type input "BRAS"
type input "291"
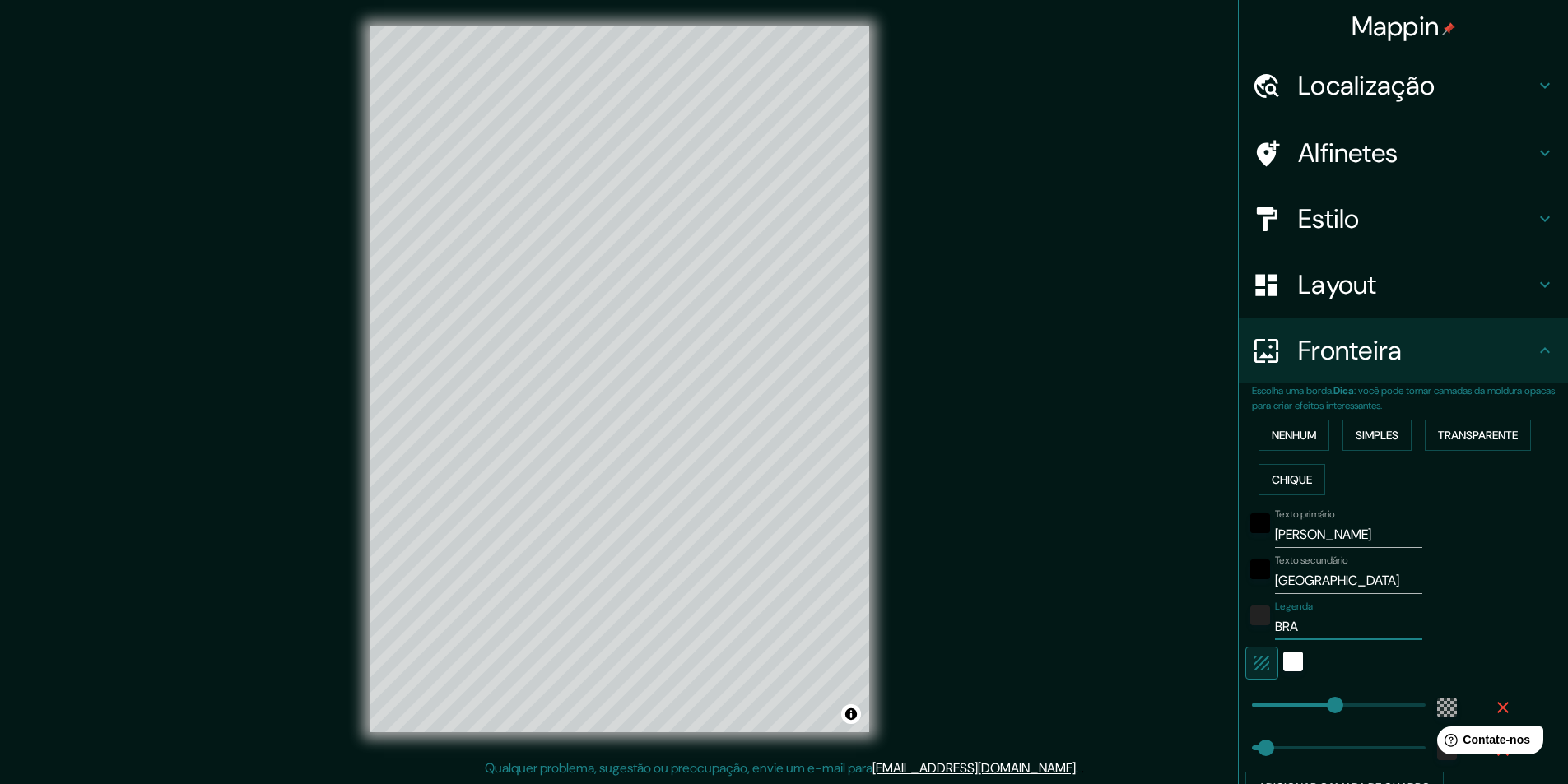
type input "49"
type input "BRASI"
type input "291"
type input "49"
type input "[GEOGRAPHIC_DATA]"
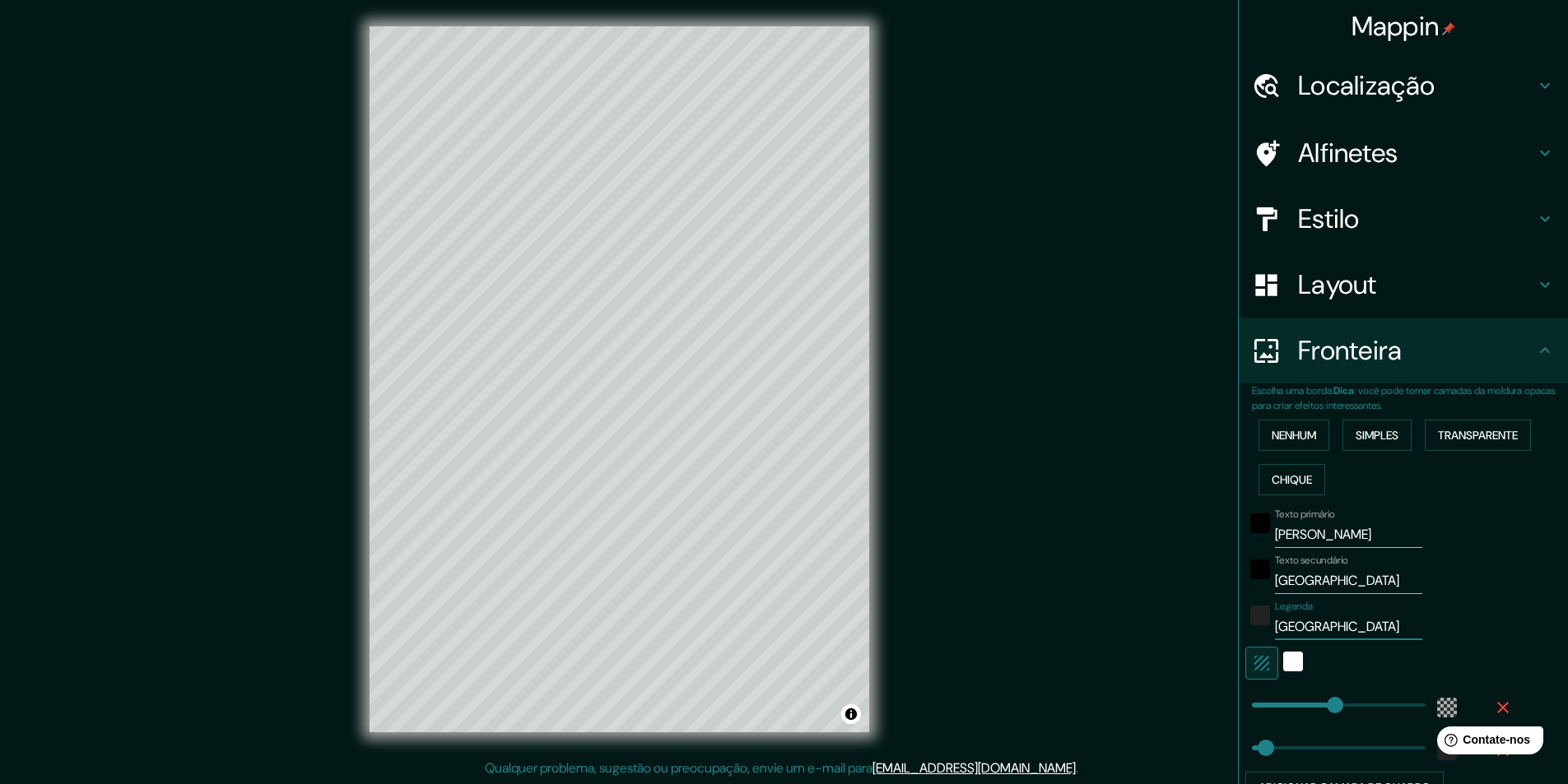
type input "291"
type input "49"
type input "[GEOGRAPHIC_DATA]"
click at [1502, 582] on div "Texto secundário PARAÍBA" at bounding box center [1381, 574] width 270 height 39
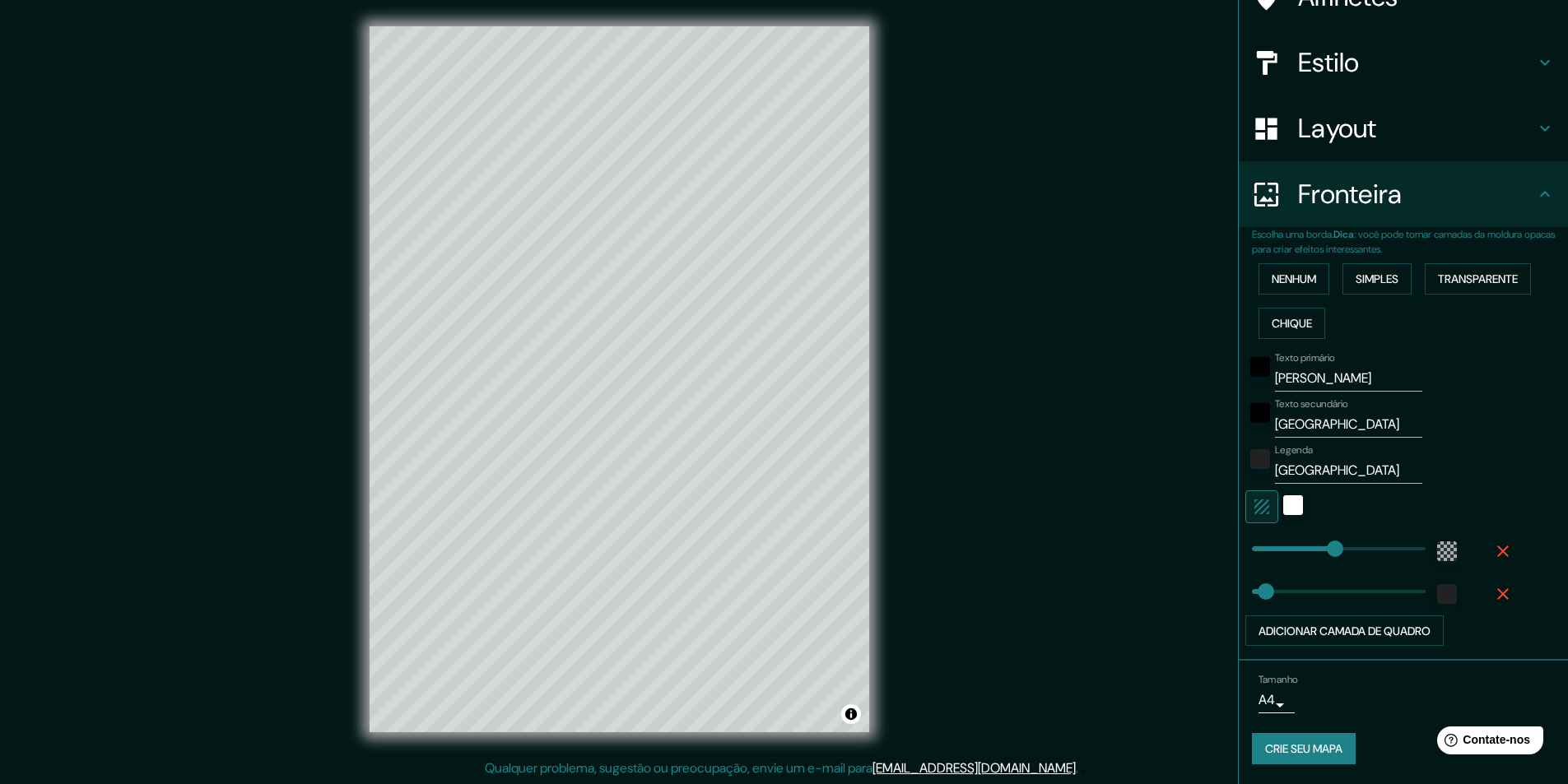
type input "49"
click at [1283, 508] on div "branco" at bounding box center [1292, 504] width 20 height 20
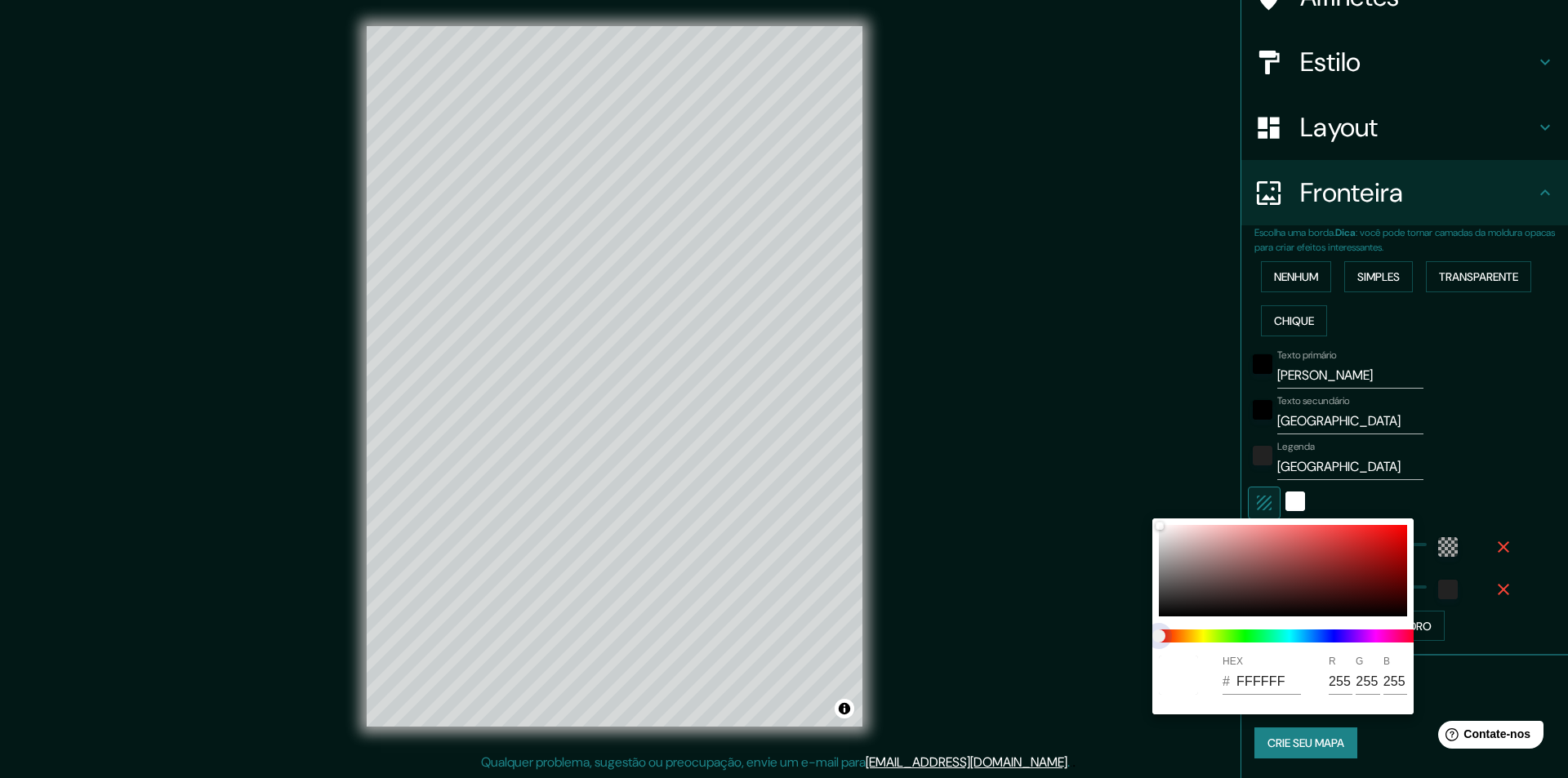
click at [1264, 638] on span at bounding box center [1290, 636] width 262 height 13
type input "291"
type input "49"
click at [1282, 637] on span at bounding box center [1290, 636] width 262 height 13
type input "291"
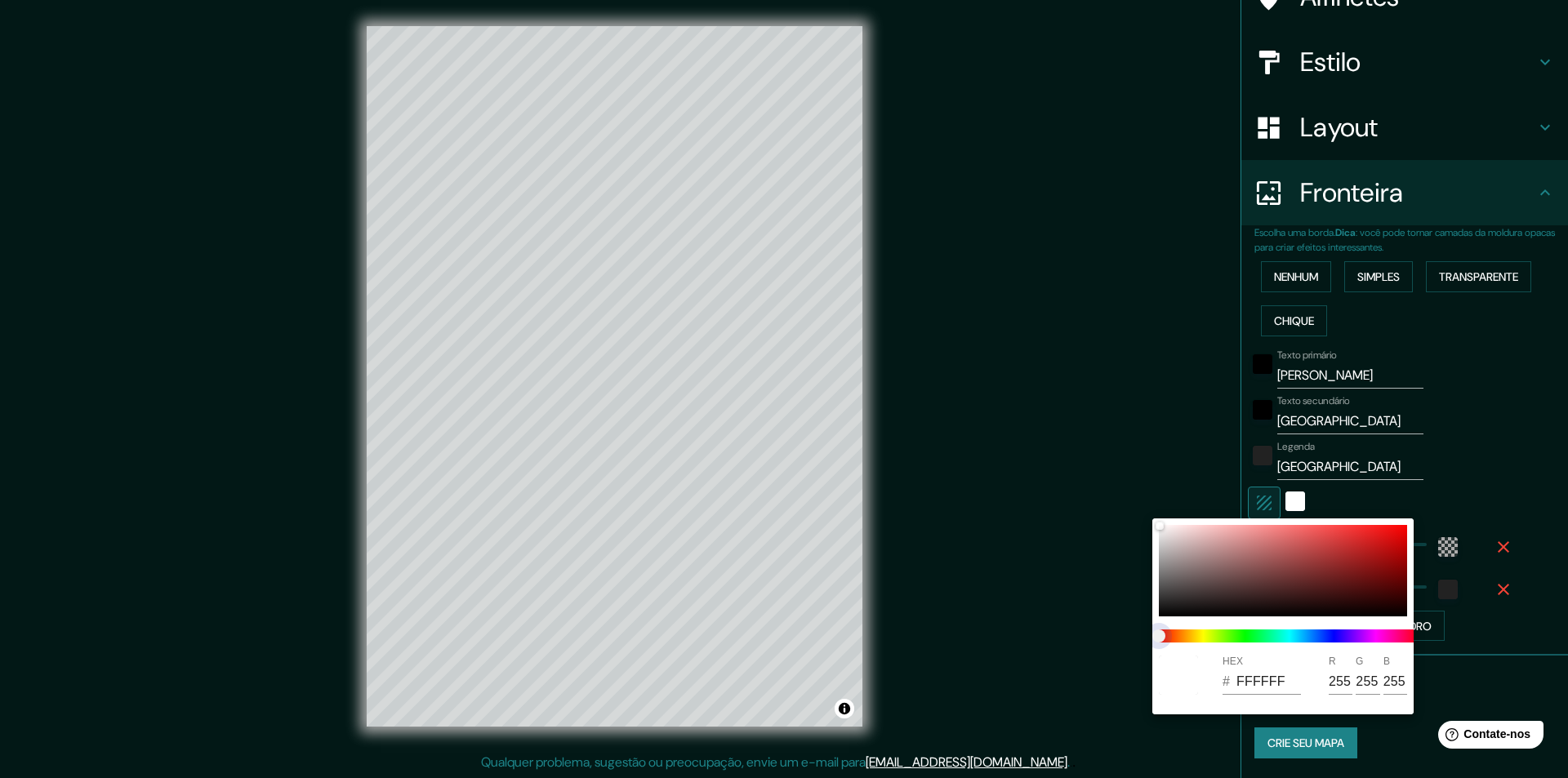
type input "49"
type input "291"
type input "49"
click at [1275, 637] on span at bounding box center [1290, 636] width 262 height 13
drag, startPoint x: 1275, startPoint y: 637, endPoint x: 1209, endPoint y: 638, distance: 66.0
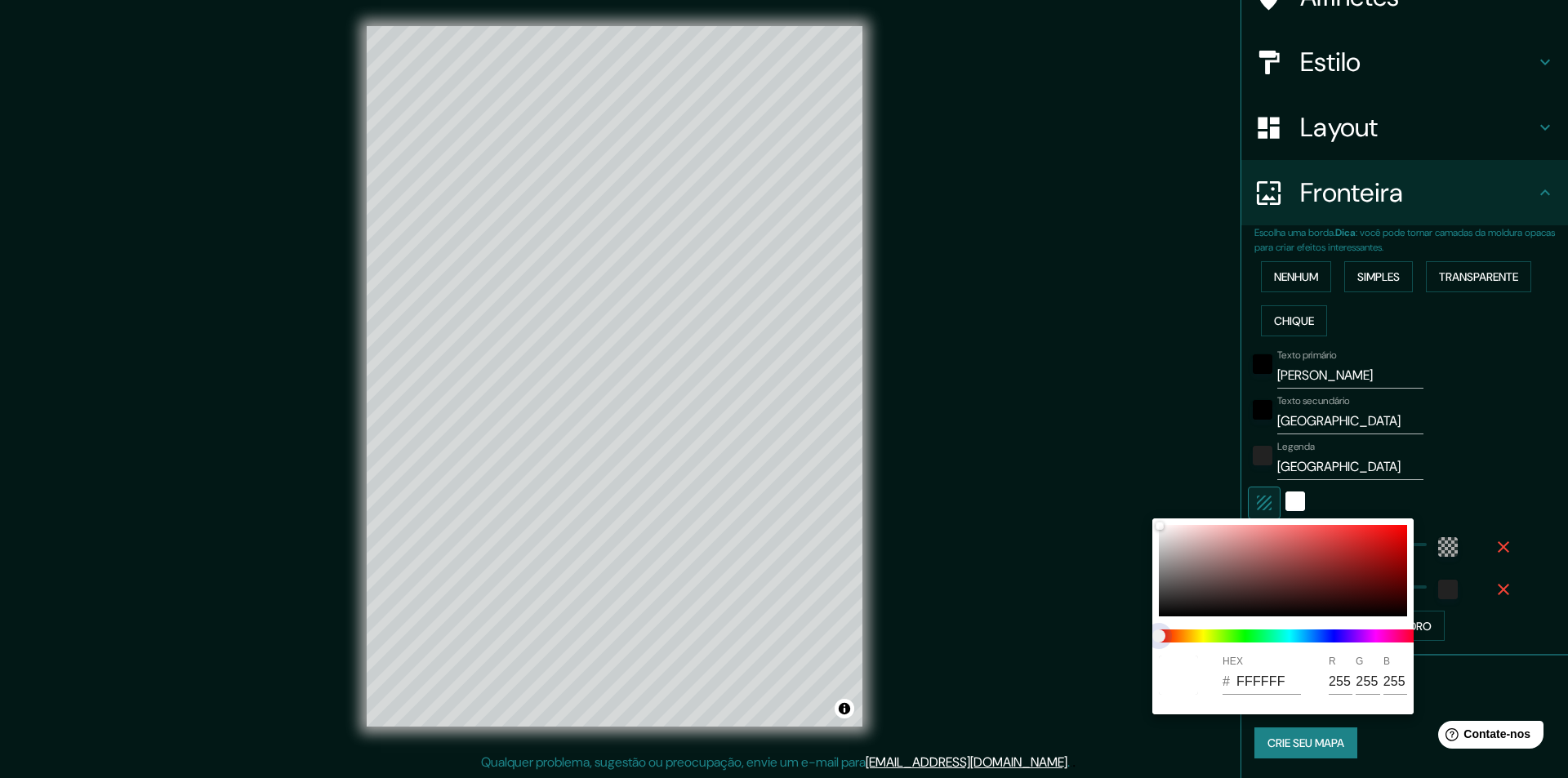
click at [1208, 639] on span at bounding box center [1290, 636] width 262 height 13
type input "291"
type input "49"
drag, startPoint x: 1210, startPoint y: 634, endPoint x: 1167, endPoint y: 638, distance: 43.2
click at [1215, 633] on span at bounding box center [1290, 636] width 262 height 13
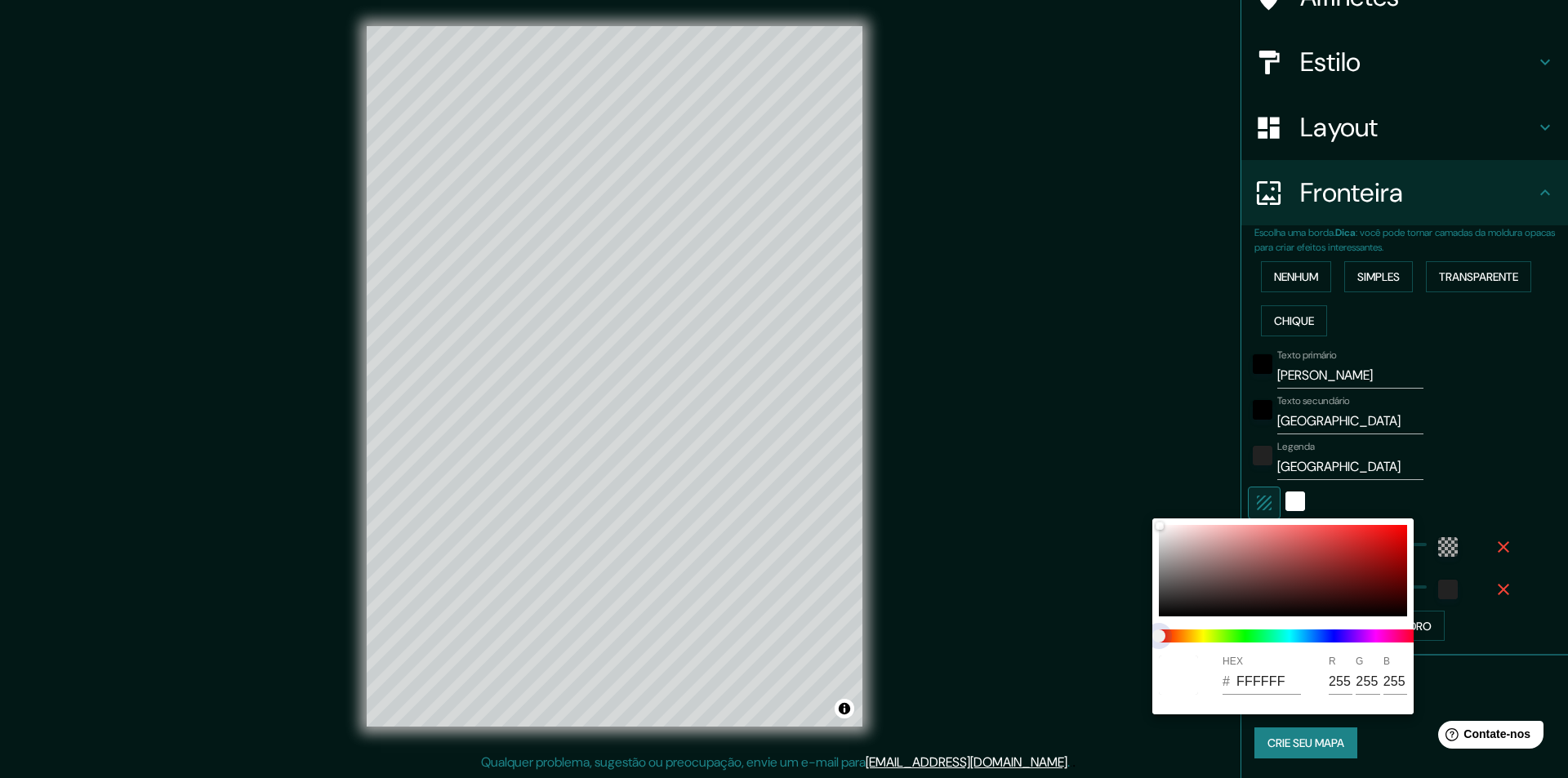
type input "291"
type input "49"
type input "291"
type input "49"
drag, startPoint x: 1189, startPoint y: 636, endPoint x: 1155, endPoint y: 634, distance: 34.1
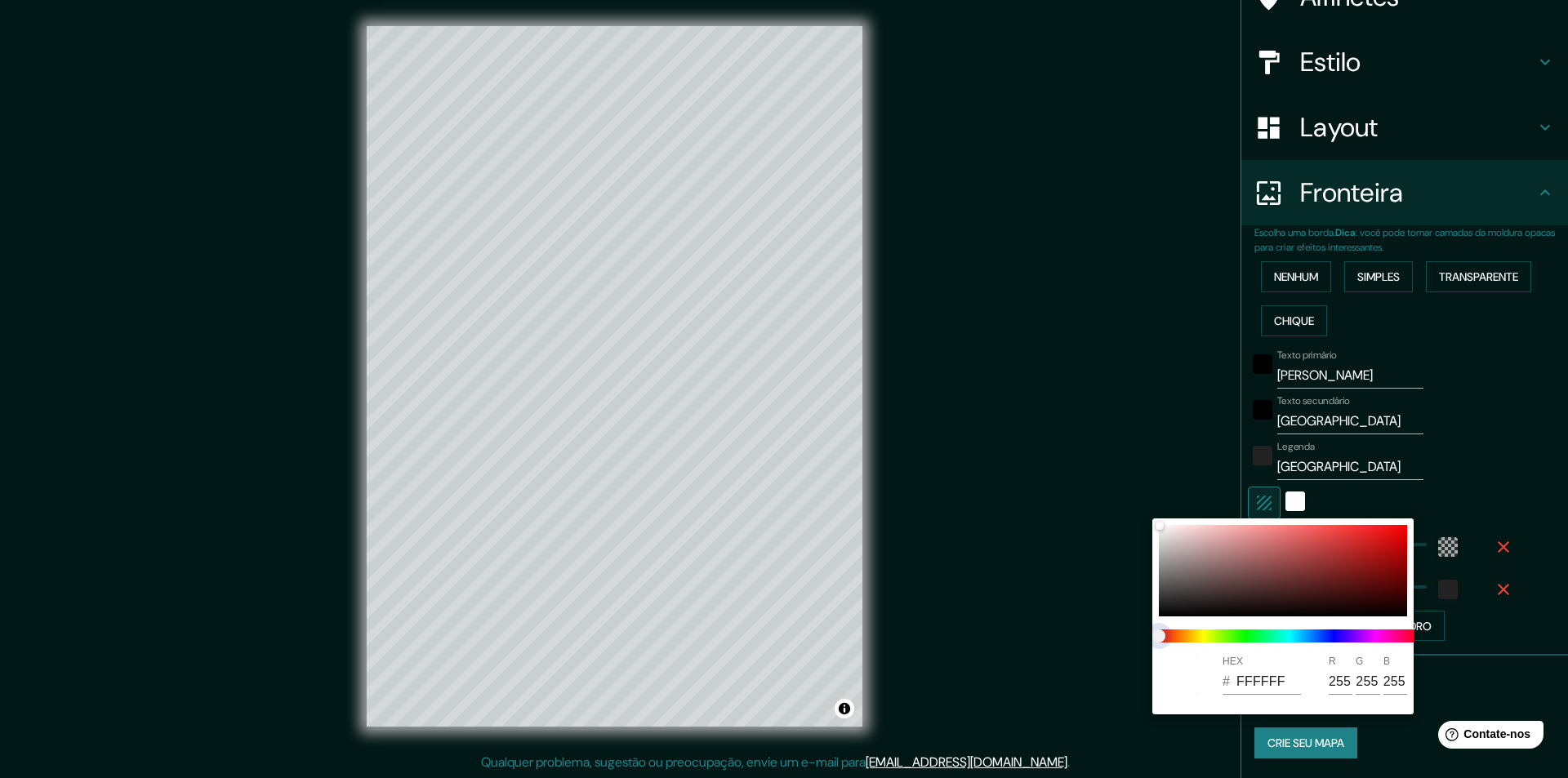
click at [1194, 636] on span at bounding box center [1290, 636] width 262 height 13
type input "291"
type input "49"
type input "291"
type input "49"
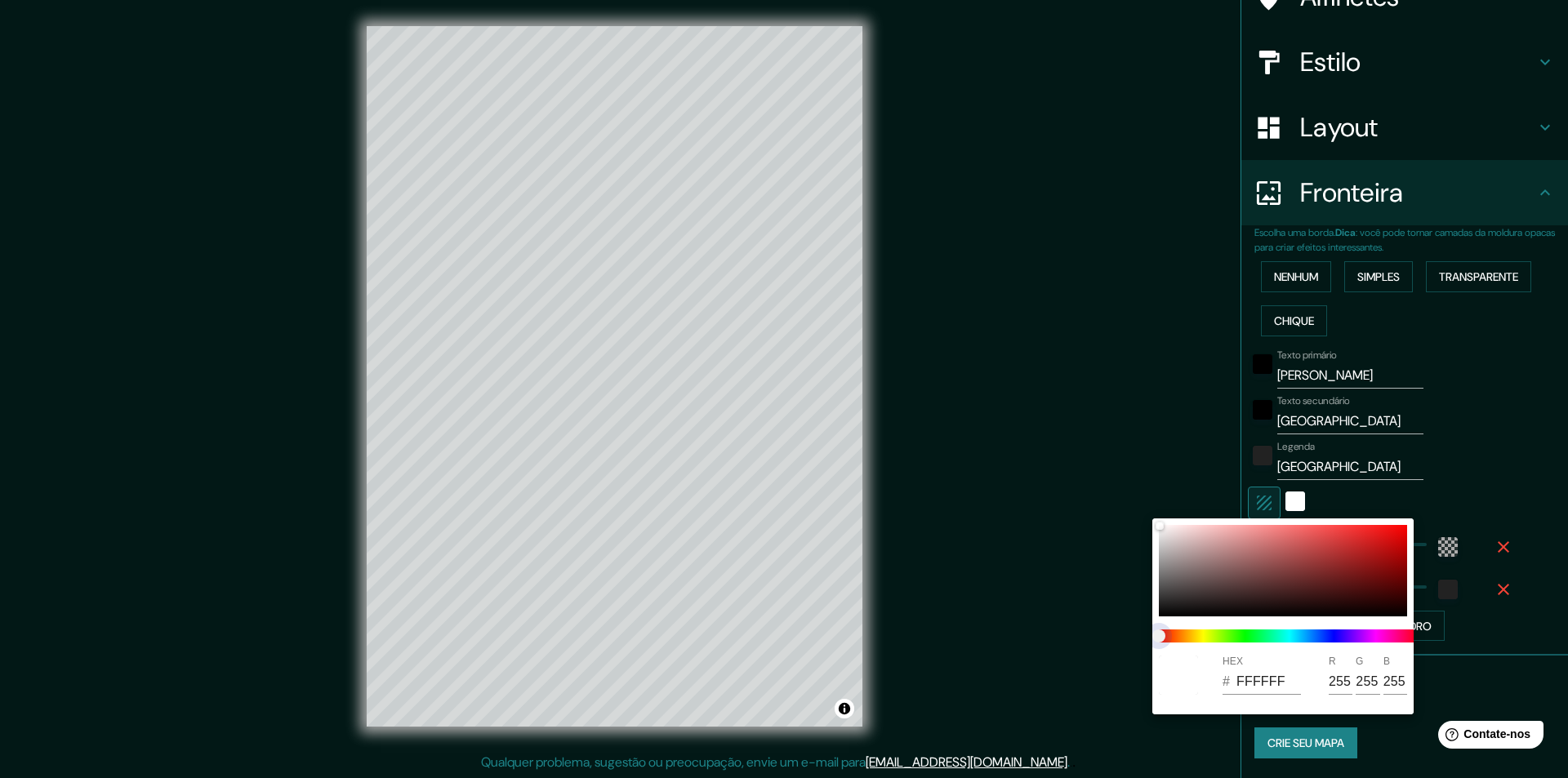
drag, startPoint x: 1155, startPoint y: 634, endPoint x: 1181, endPoint y: 634, distance: 26.0
click at [1181, 634] on span at bounding box center [1290, 636] width 262 height 13
type input "291"
type input "49"
type input "291"
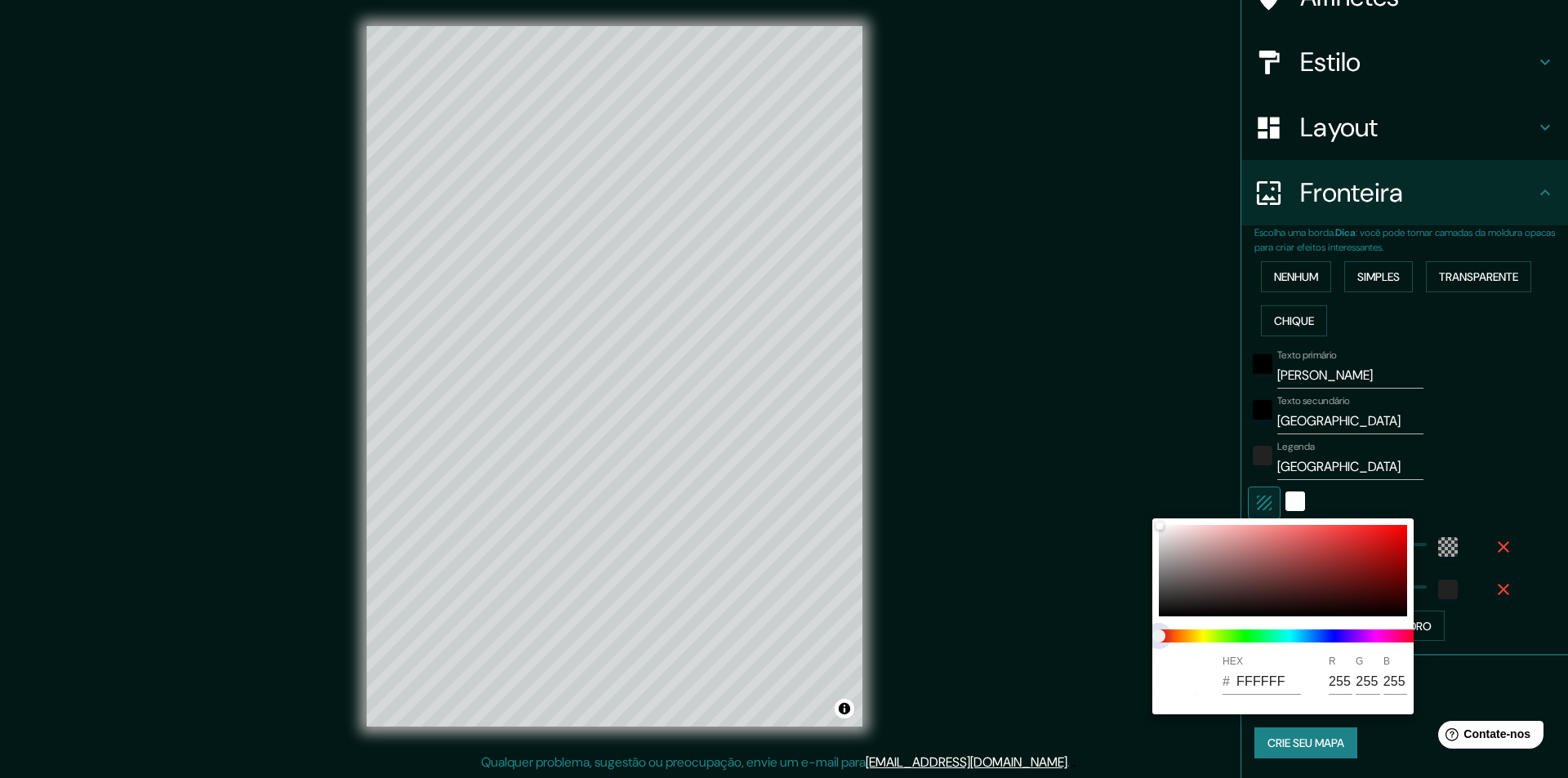
type input "49"
drag, startPoint x: 1187, startPoint y: 637, endPoint x: 1151, endPoint y: 638, distance: 36.0
click at [1191, 637] on span at bounding box center [1290, 636] width 262 height 13
type input "291"
type input "49"
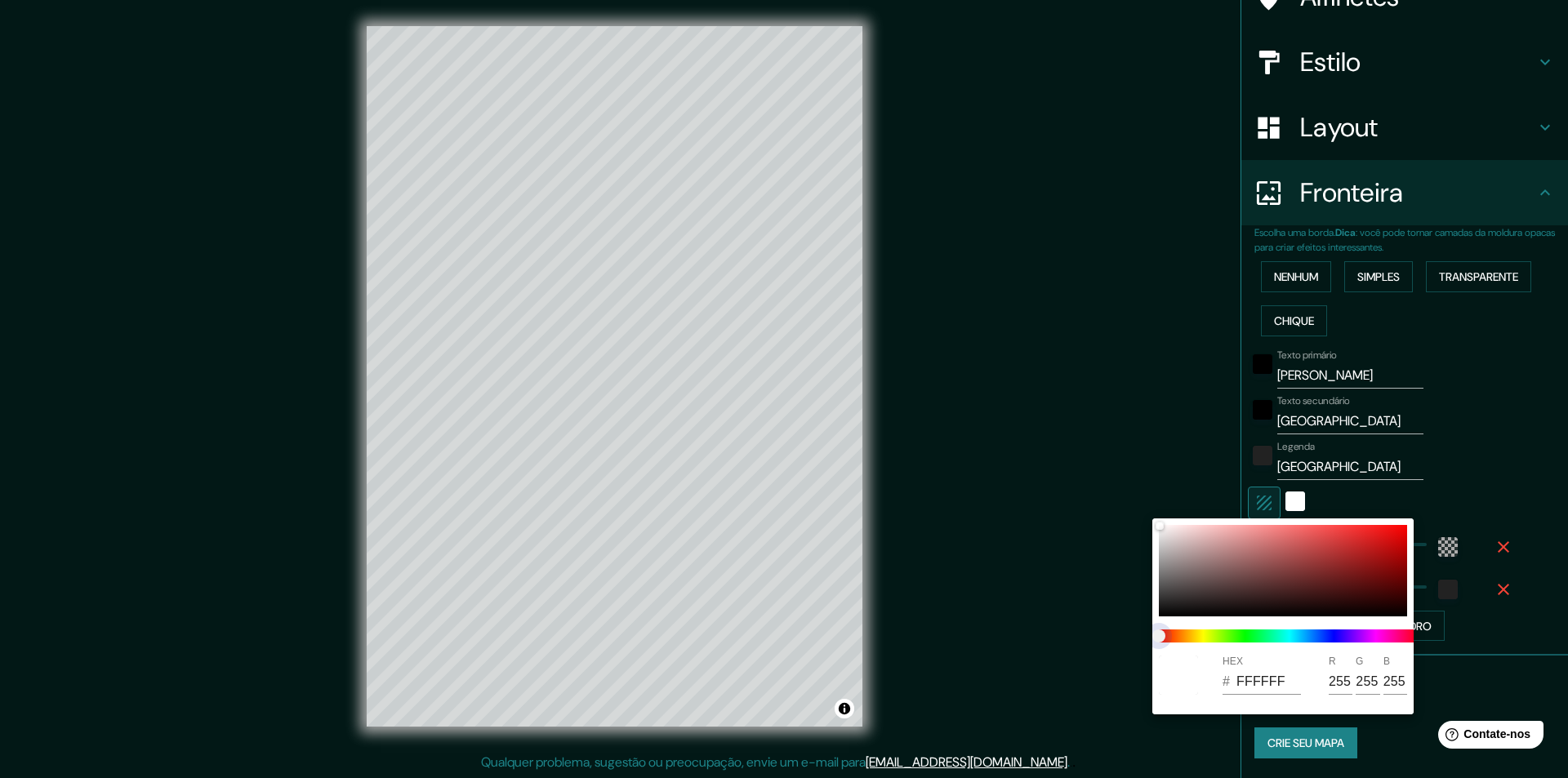
click at [1183, 636] on span at bounding box center [1290, 636] width 262 height 13
type input "291"
type input "49"
drag, startPoint x: 1158, startPoint y: 634, endPoint x: 1207, endPoint y: 634, distance: 49.0
click at [1184, 634] on span at bounding box center [1290, 636] width 262 height 13
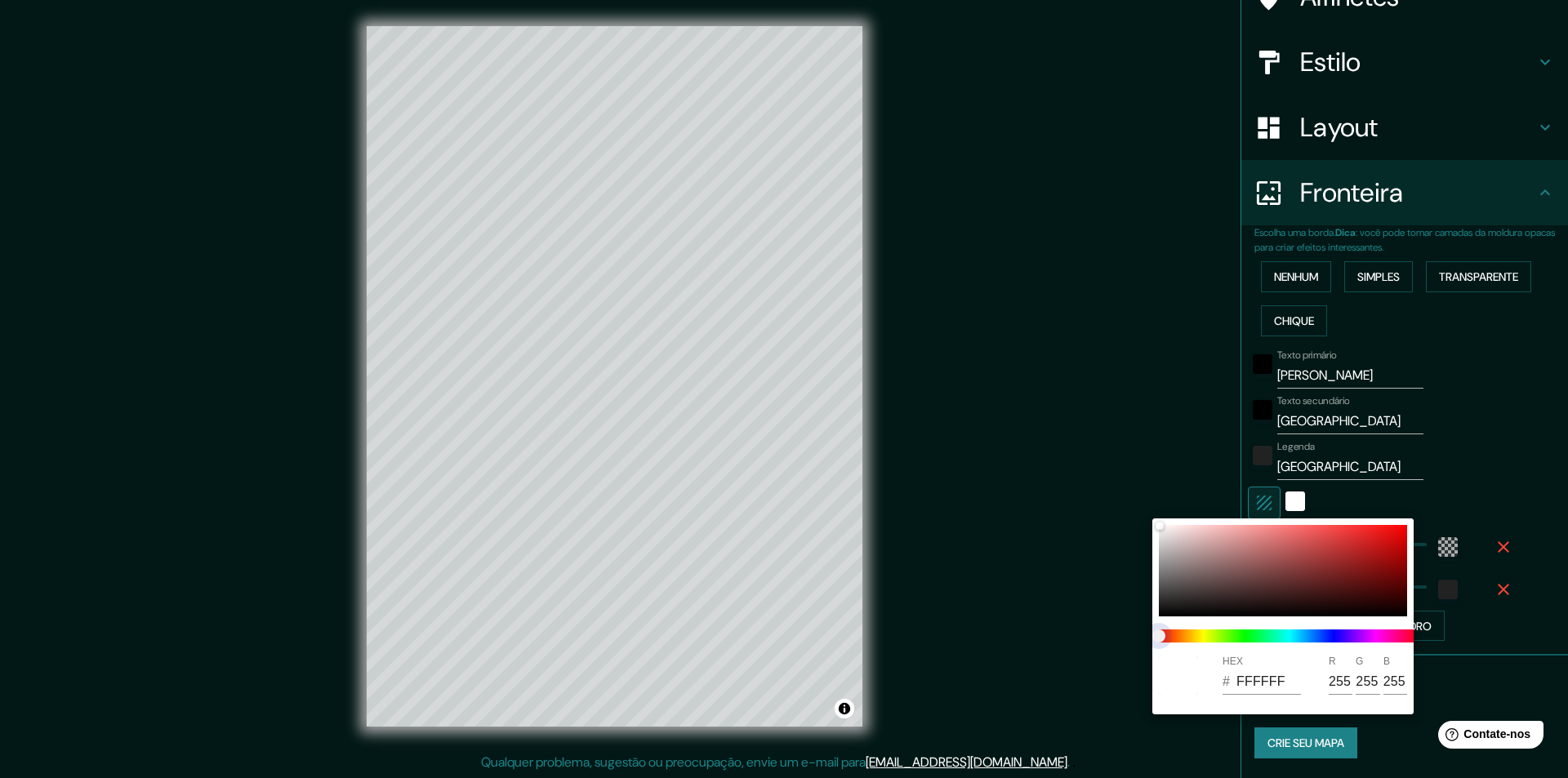
type input "291"
type input "49"
click at [1207, 634] on span at bounding box center [1290, 636] width 262 height 13
type input "291"
type input "49"
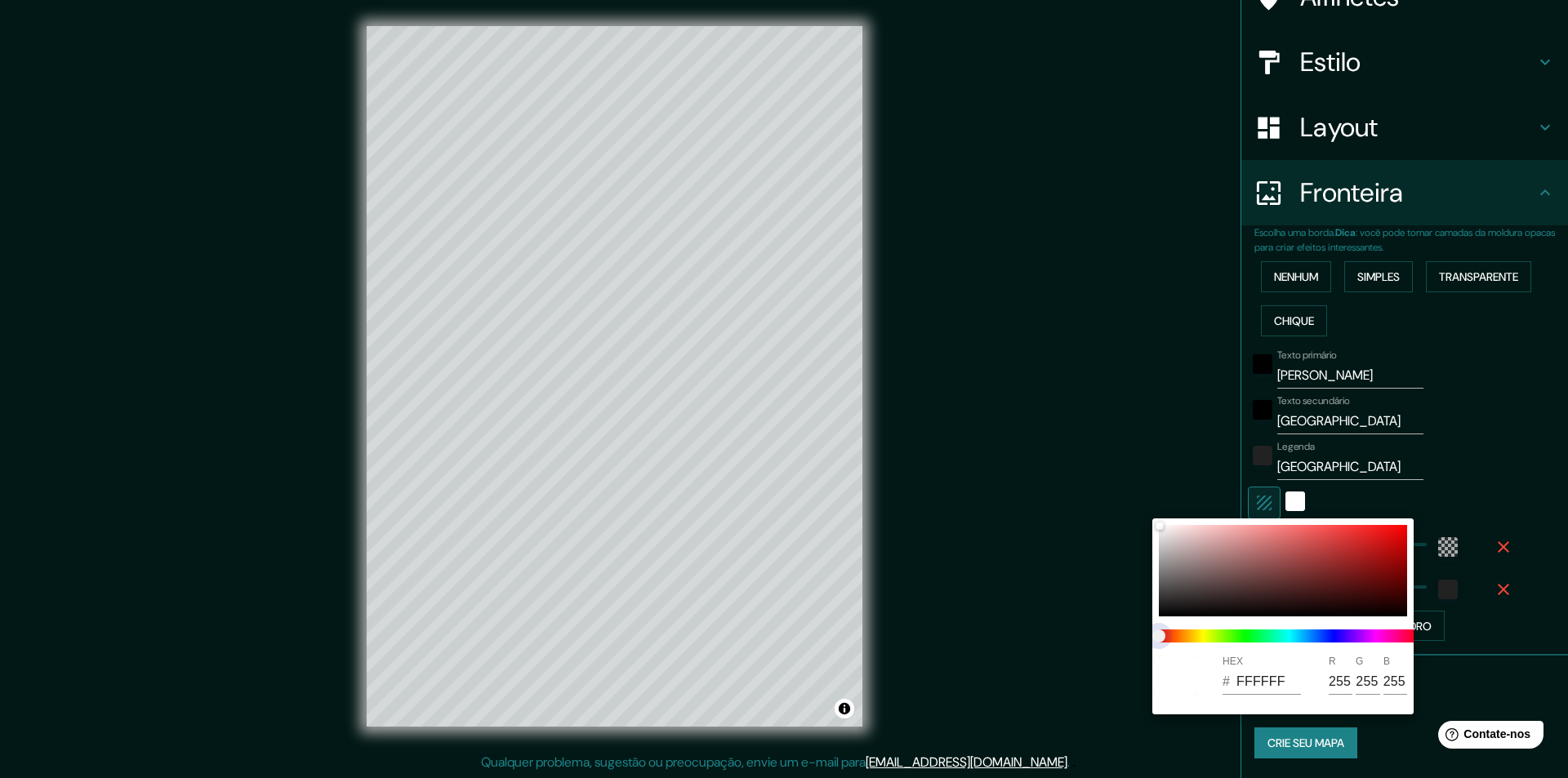
click at [1243, 636] on span at bounding box center [1290, 636] width 262 height 13
type input "291"
type input "49"
click at [1266, 683] on input "FFFFFF" at bounding box center [1269, 682] width 65 height 26
click at [1384, 685] on input "255" at bounding box center [1396, 682] width 24 height 26
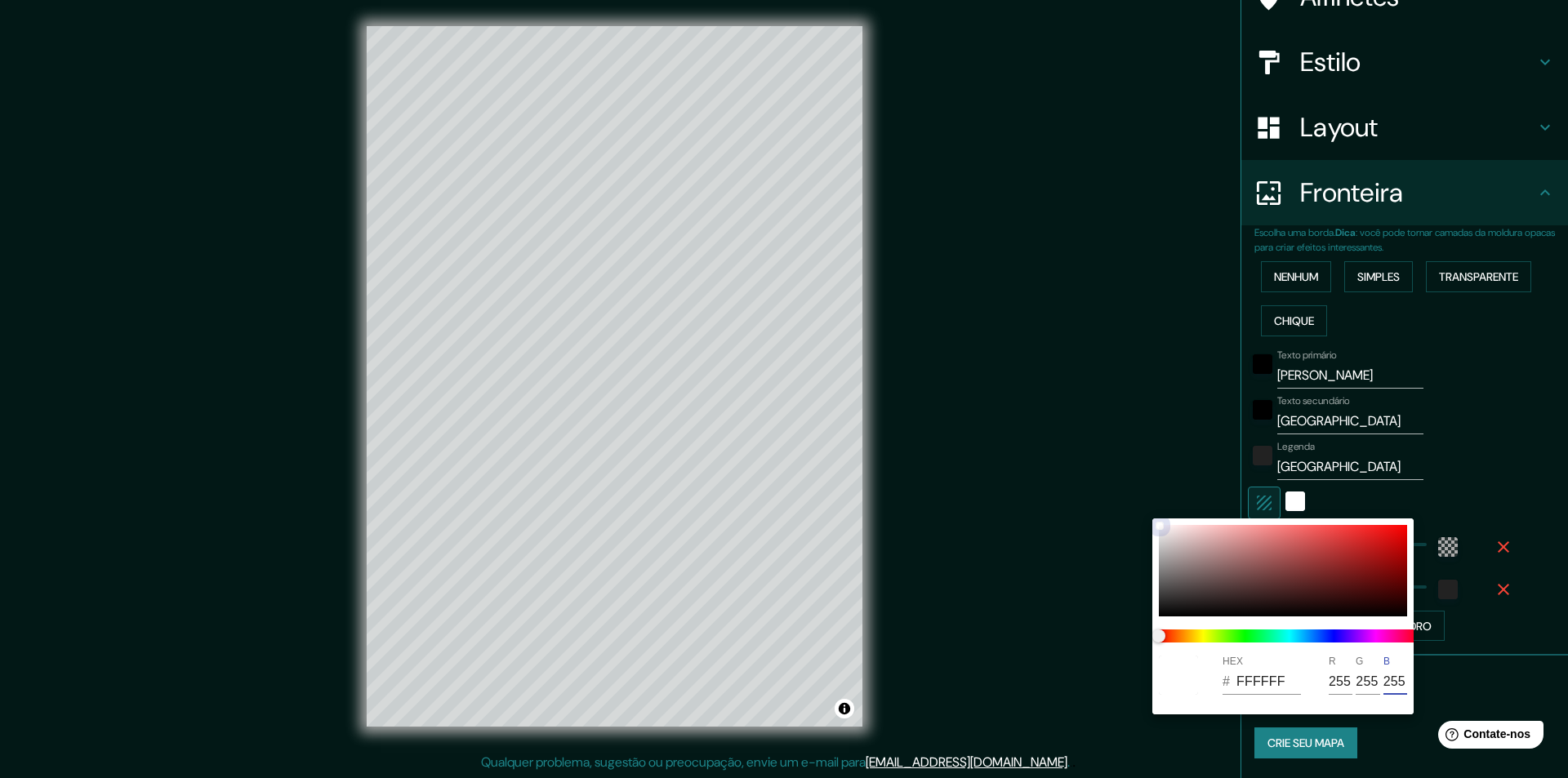
click at [1355, 581] on div at bounding box center [1283, 571] width 248 height 92
type input "291"
type input "49"
type input "631515"
type input "99"
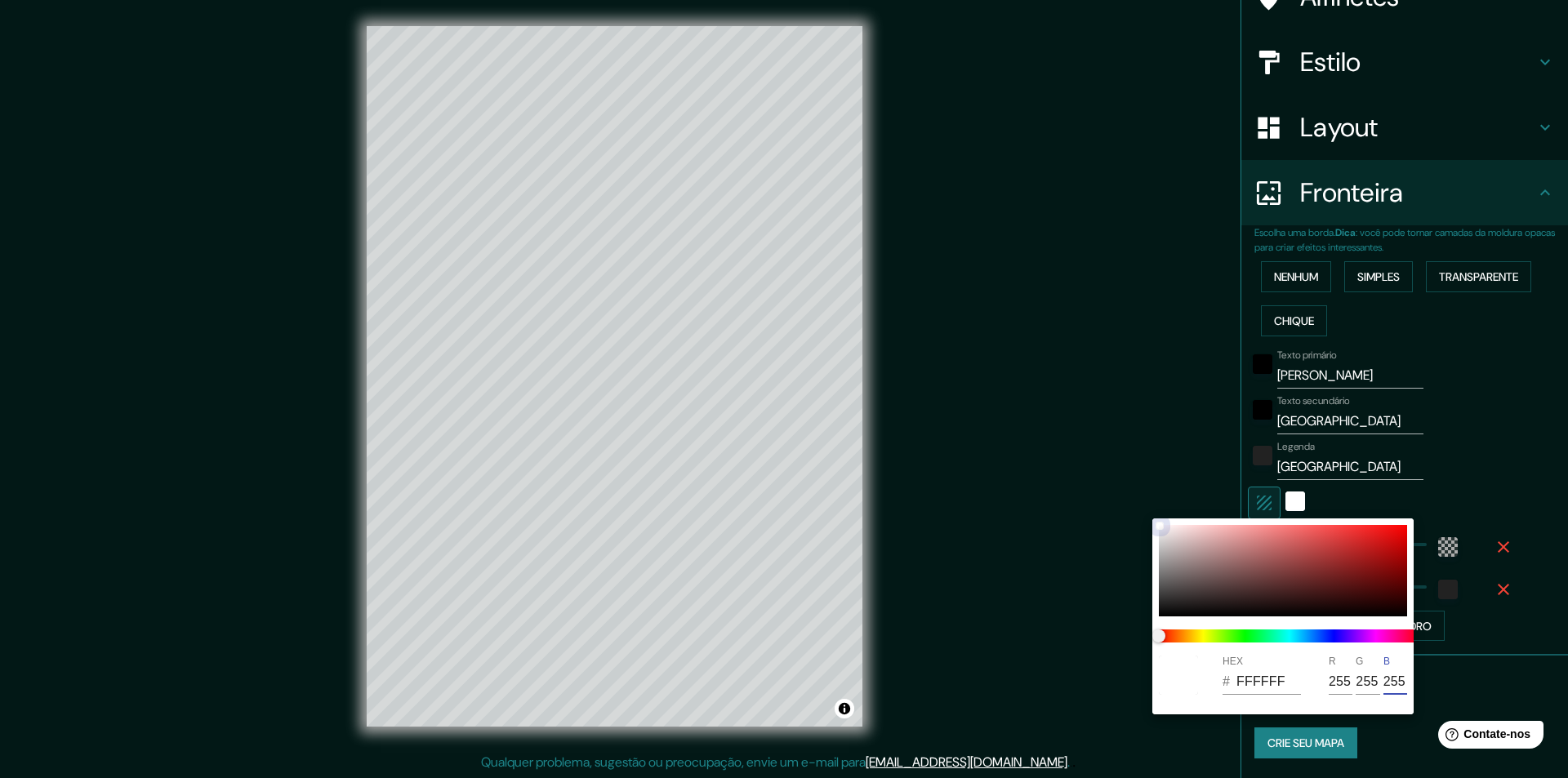
type input "21"
click at [1282, 560] on div at bounding box center [1283, 571] width 248 height 92
type input "291"
type input "49"
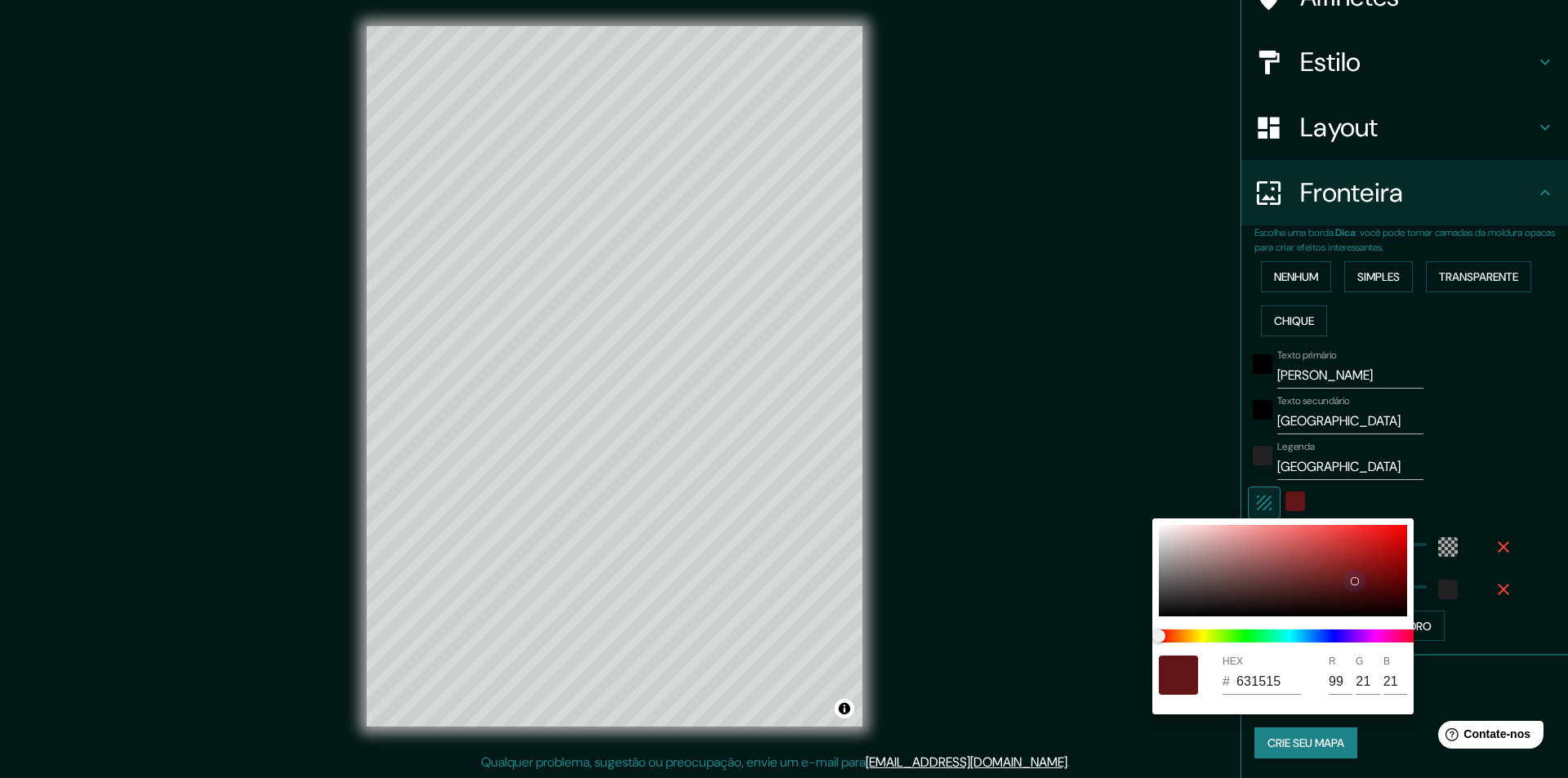
type input "9F5050"
type input "159"
type input "80"
click at [1228, 562] on div at bounding box center [1283, 571] width 248 height 92
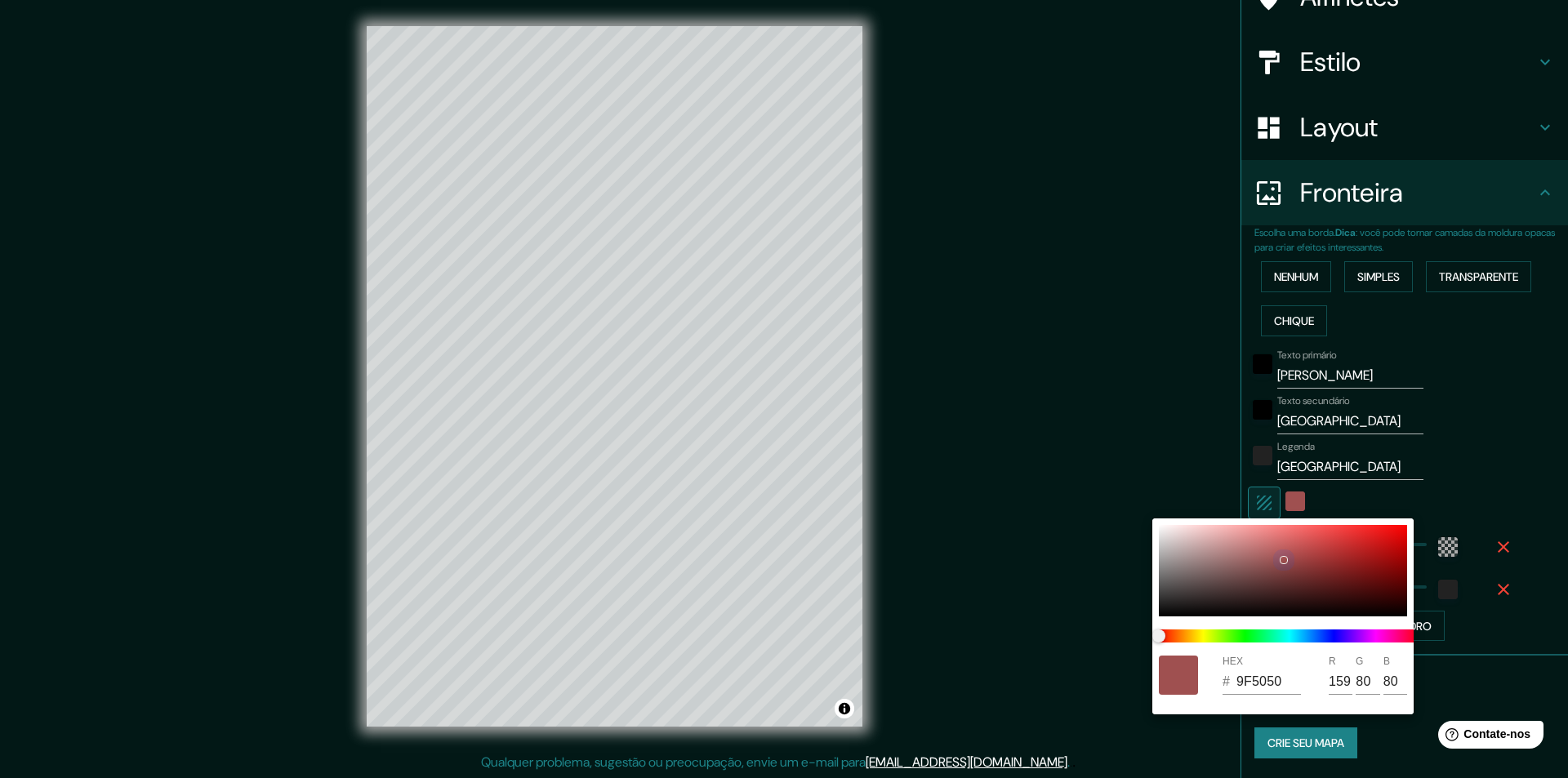
type input "291"
type input "49"
type input "956C6C"
type input "149"
type input "108"
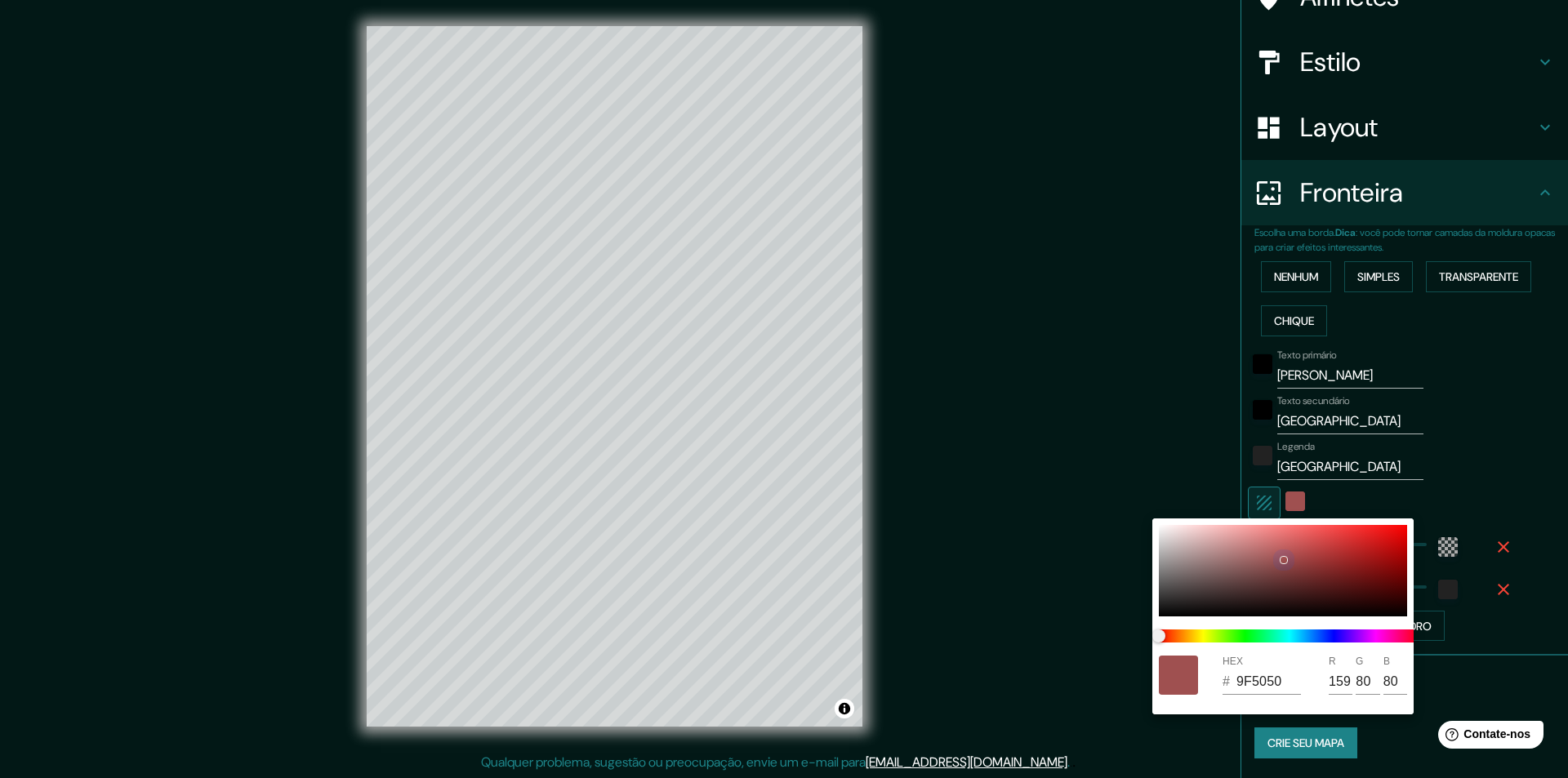
type input "108"
click at [1203, 547] on div at bounding box center [1283, 571] width 248 height 92
type input "291"
type input "49"
type input "C3A1A1"
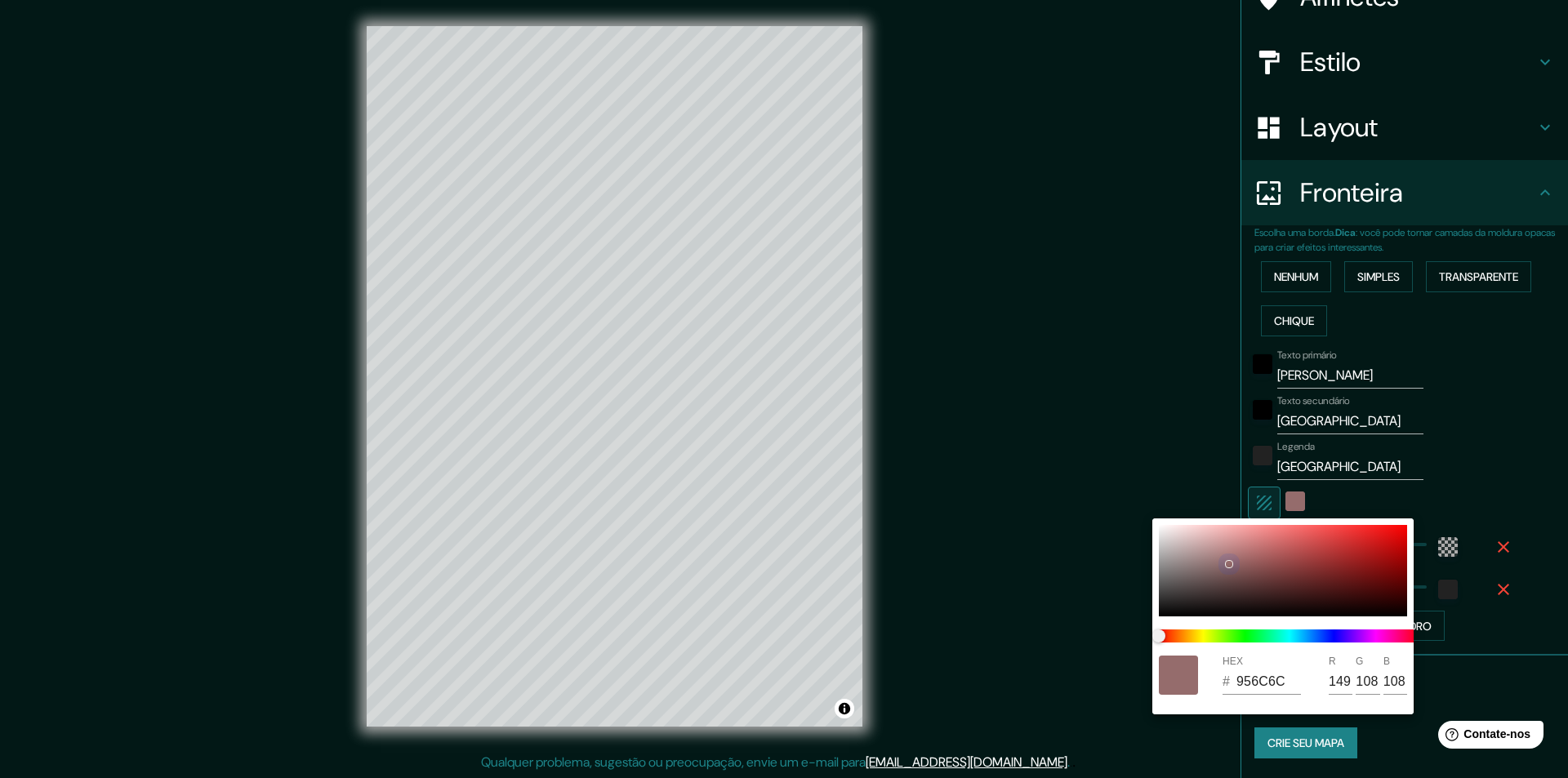
type input "195"
type input "161"
click at [1214, 636] on span at bounding box center [1290, 636] width 262 height 13
type input "291"
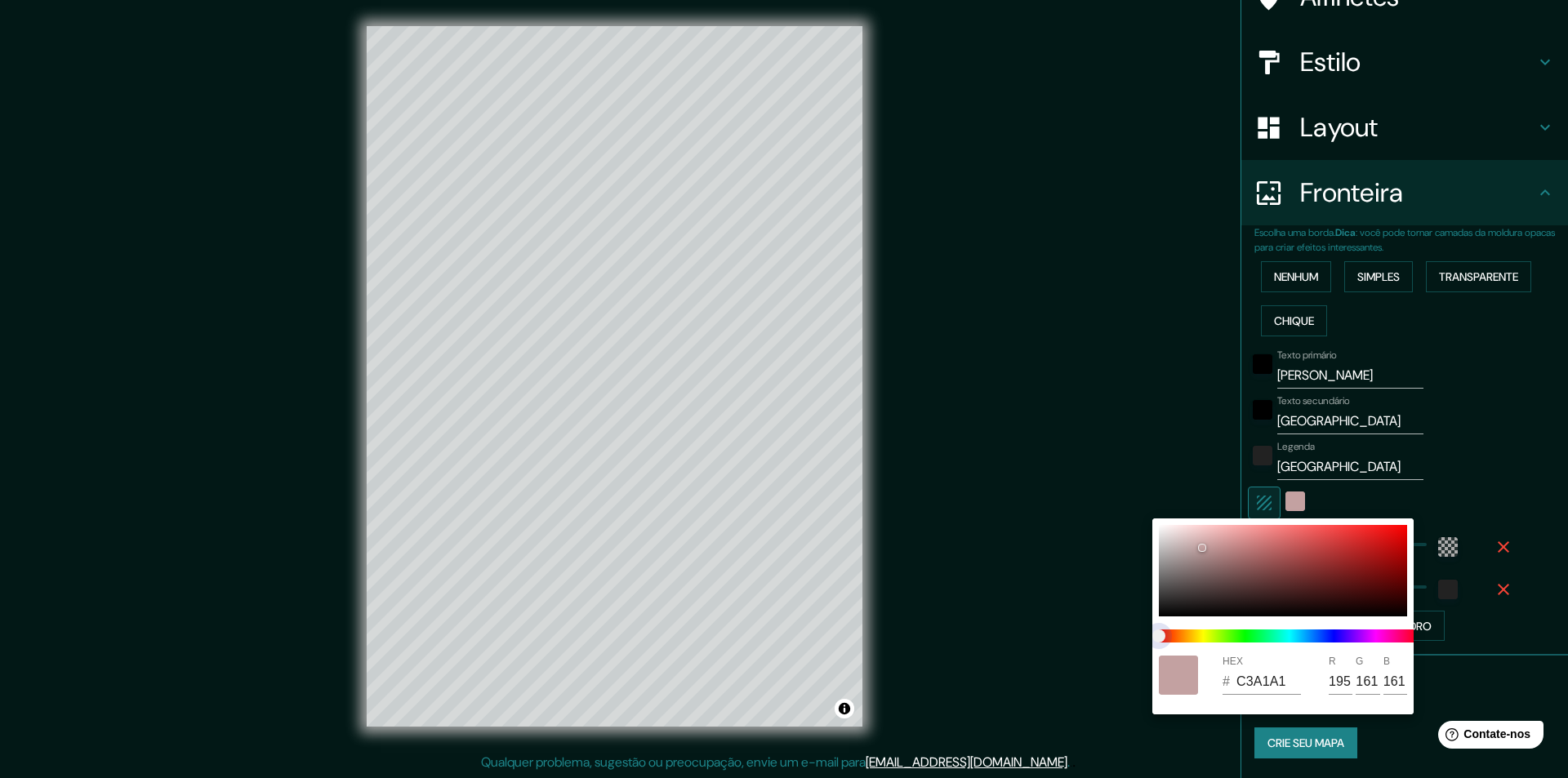
type input "49"
type input "BAC2A1"
type input "186"
type input "194"
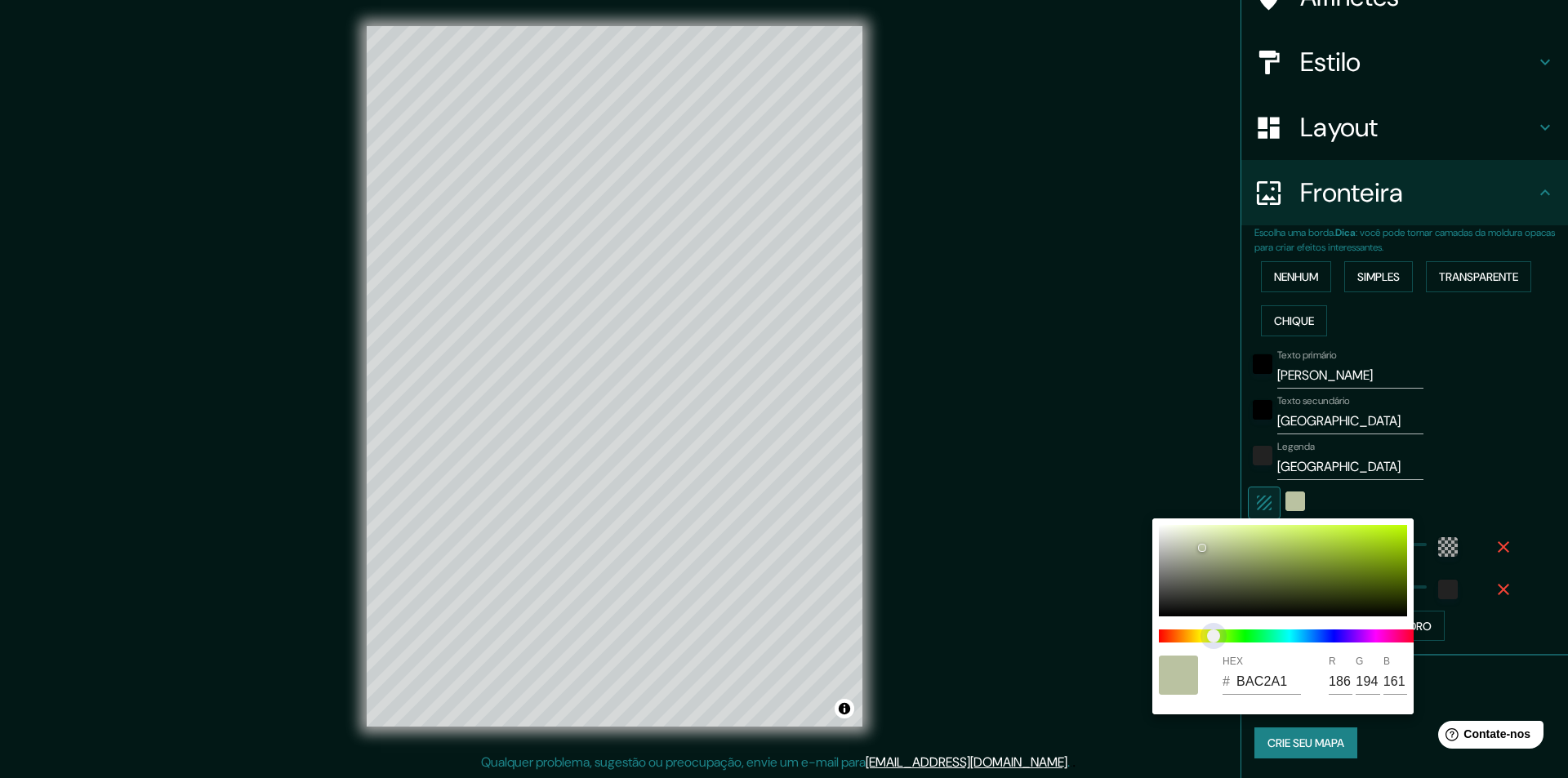
type input "291"
type input "49"
type input "AEC2A1"
type input "174"
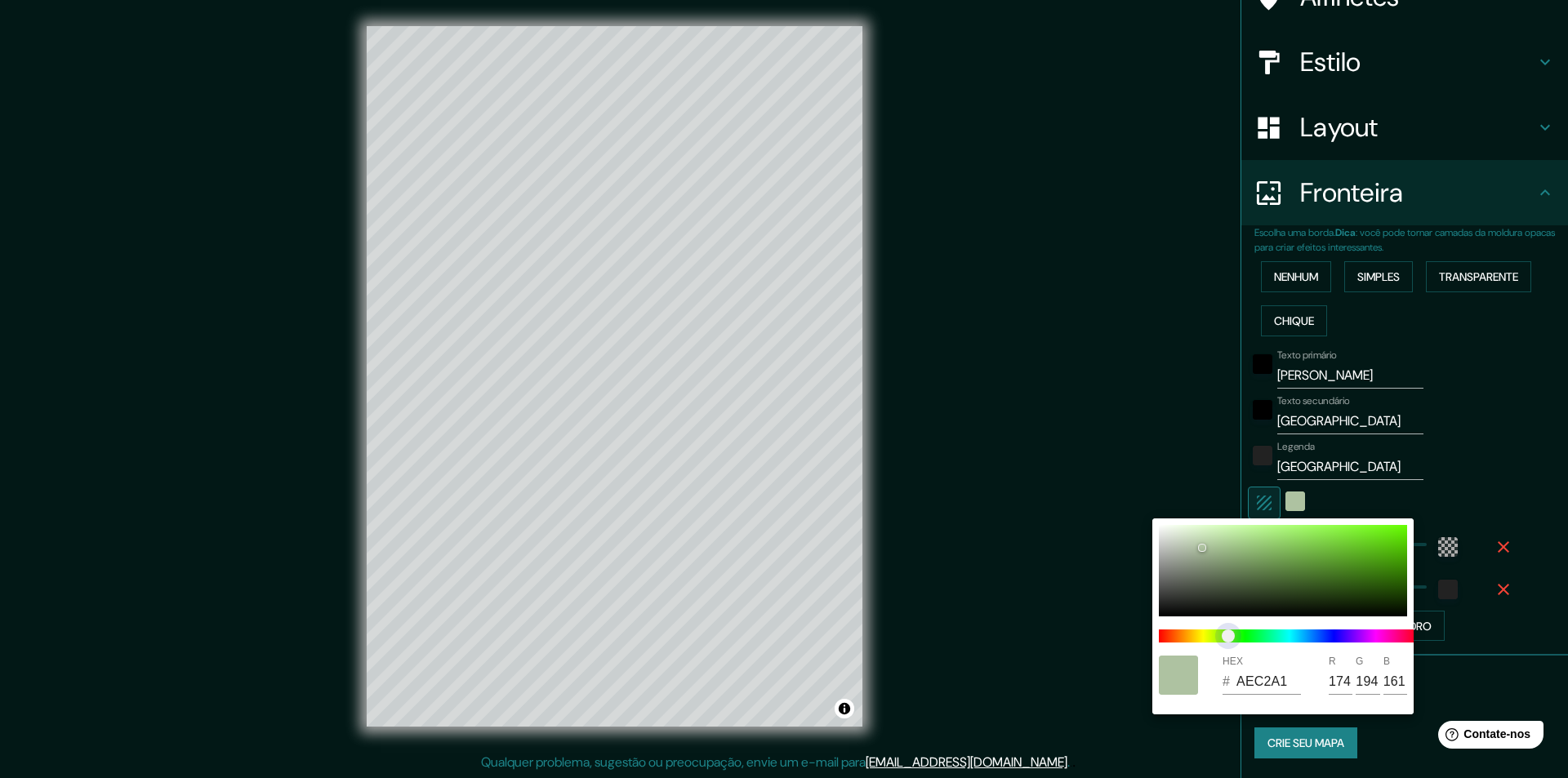
click at [1228, 638] on span "controle deslizante de cores" at bounding box center [1228, 636] width 13 height 13
click at [1249, 639] on span at bounding box center [1290, 636] width 262 height 13
type input "291"
type input "49"
type input "A1C2A3"
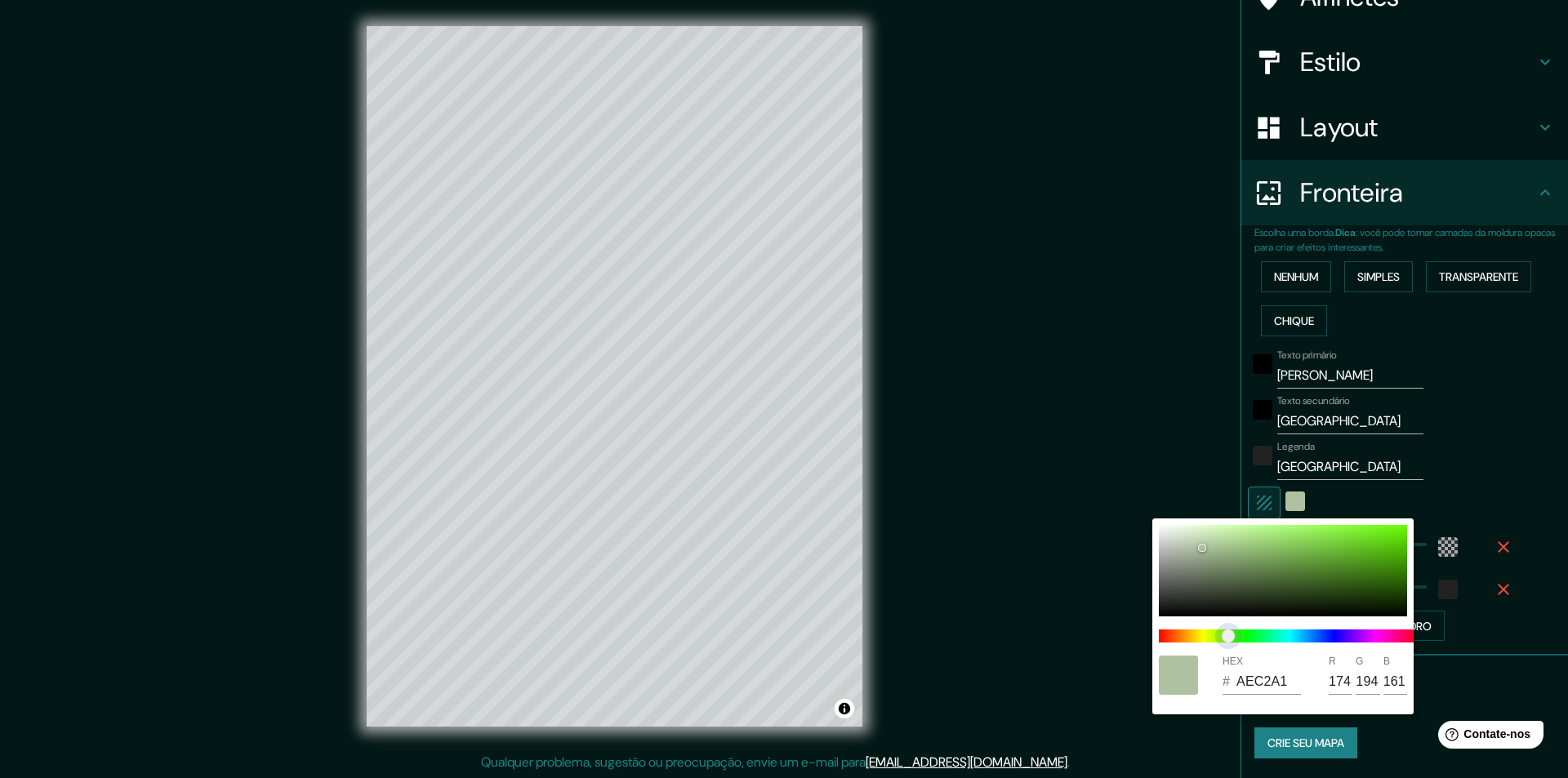
type input "161"
type input "163"
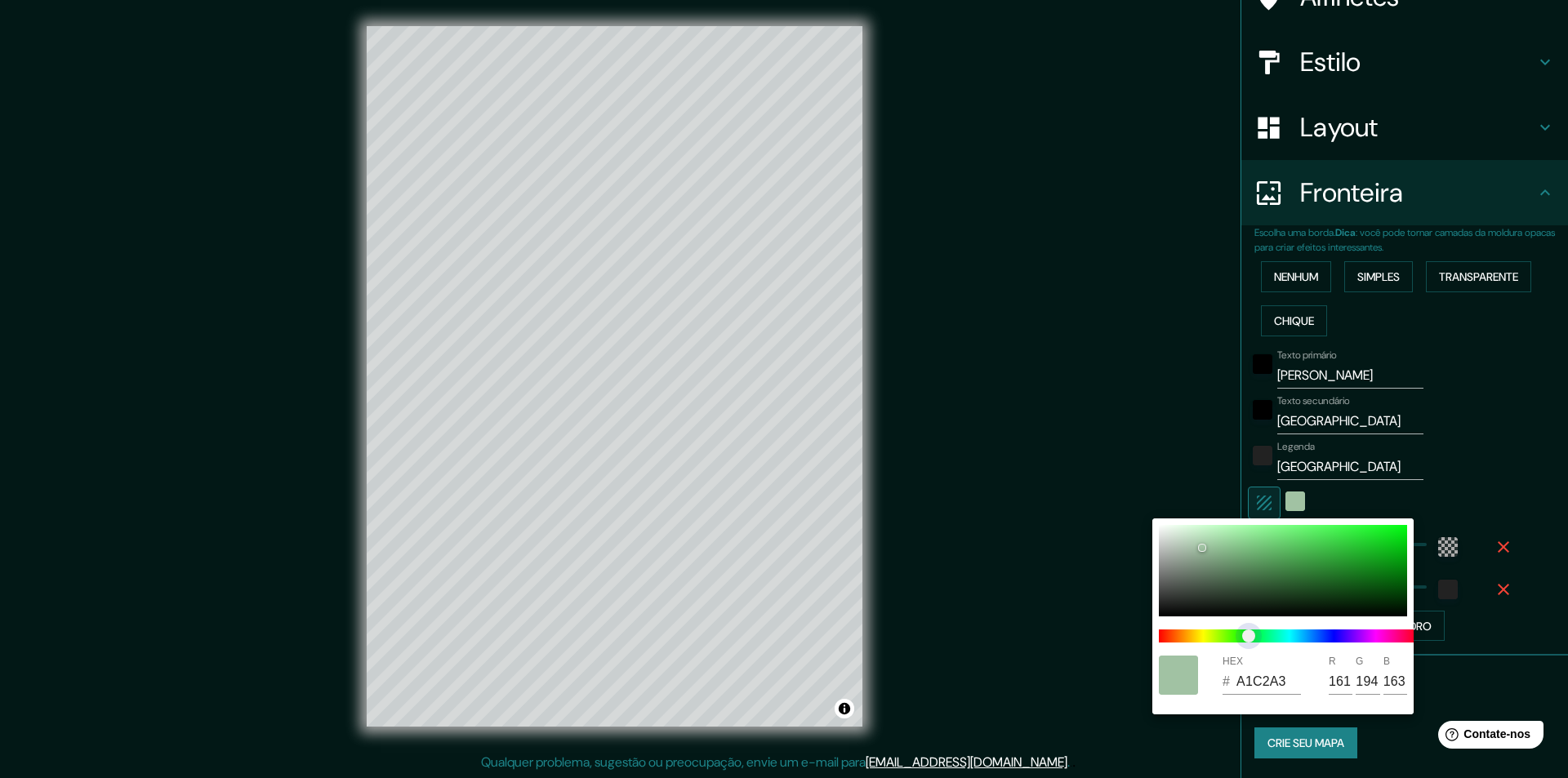
type input "291"
type input "49"
type input "A1C2AC"
type input "172"
click at [1255, 639] on span "controle deslizante de cores" at bounding box center [1249, 636] width 13 height 13
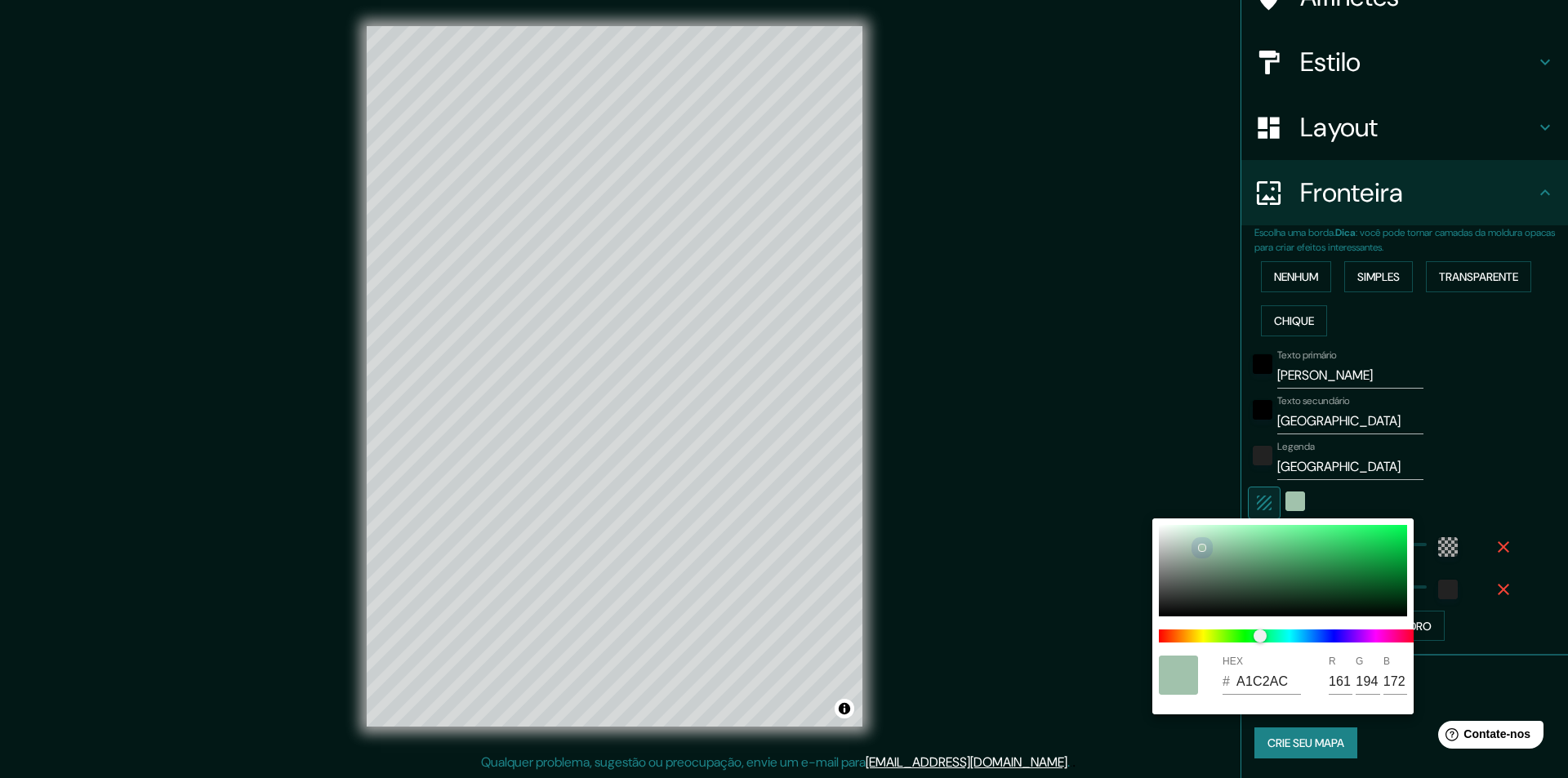
click at [1207, 538] on div at bounding box center [1283, 571] width 248 height 92
type input "291"
type input "49"
type input "B0DABE"
type input "176"
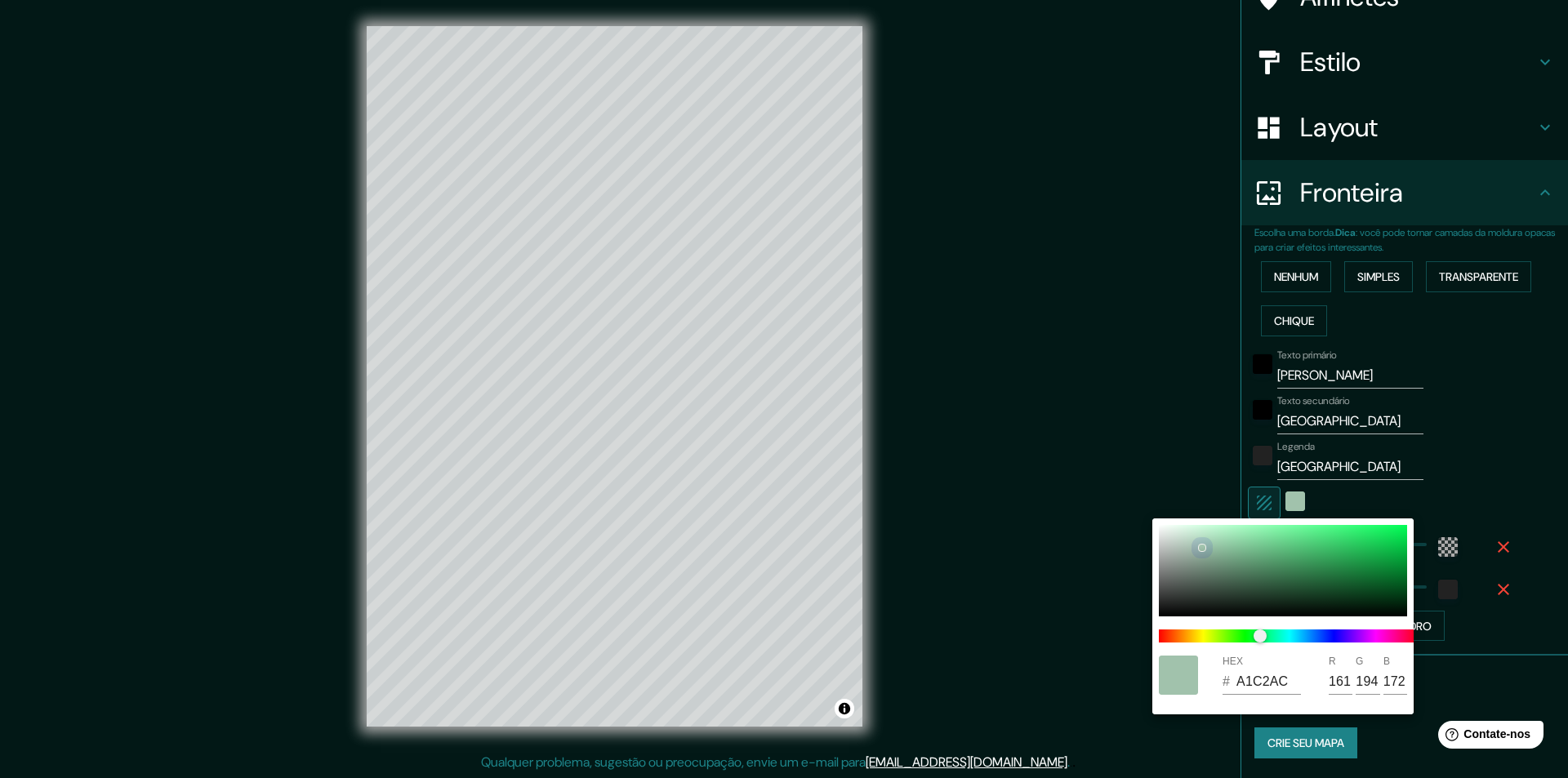
type input "218"
type input "190"
click at [1206, 574] on div at bounding box center [1283, 571] width 248 height 92
type input "291"
type input "49"
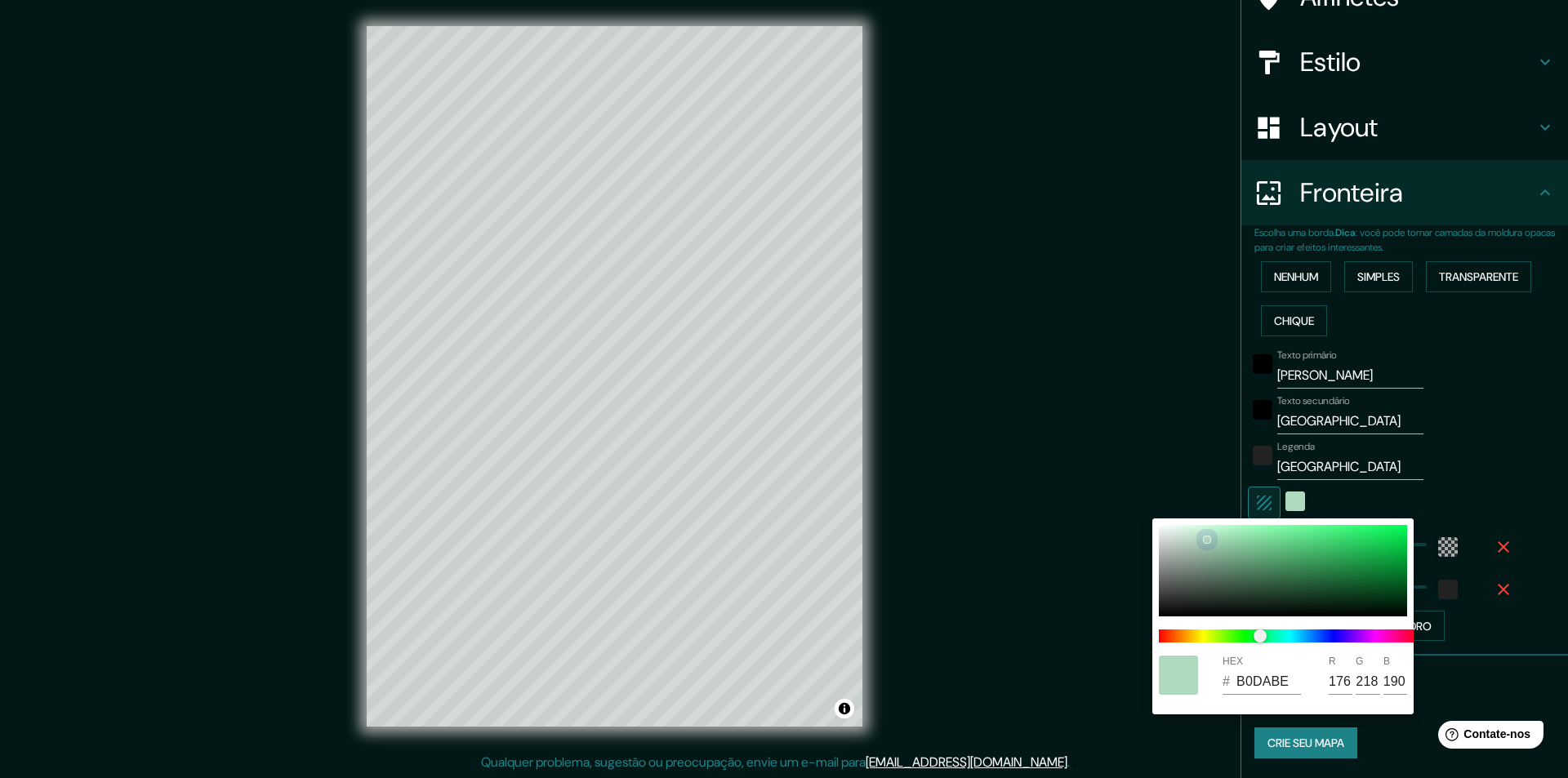
type input "617768"
type input "97"
type input "119"
type input "104"
click at [1184, 533] on div at bounding box center [1283, 571] width 248 height 92
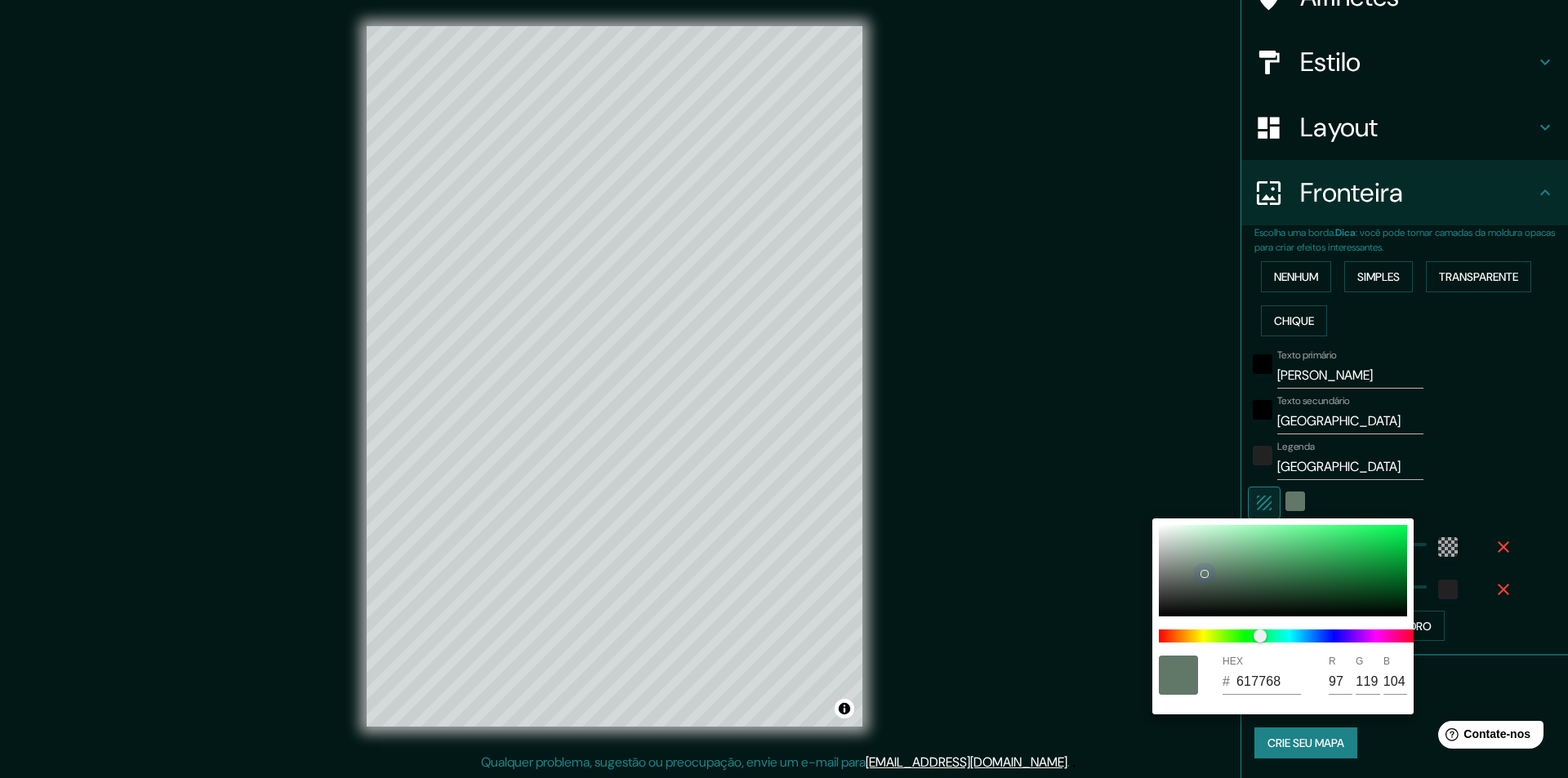
type input "291"
type input "49"
type input "D2EADA"
type input "210"
type input "234"
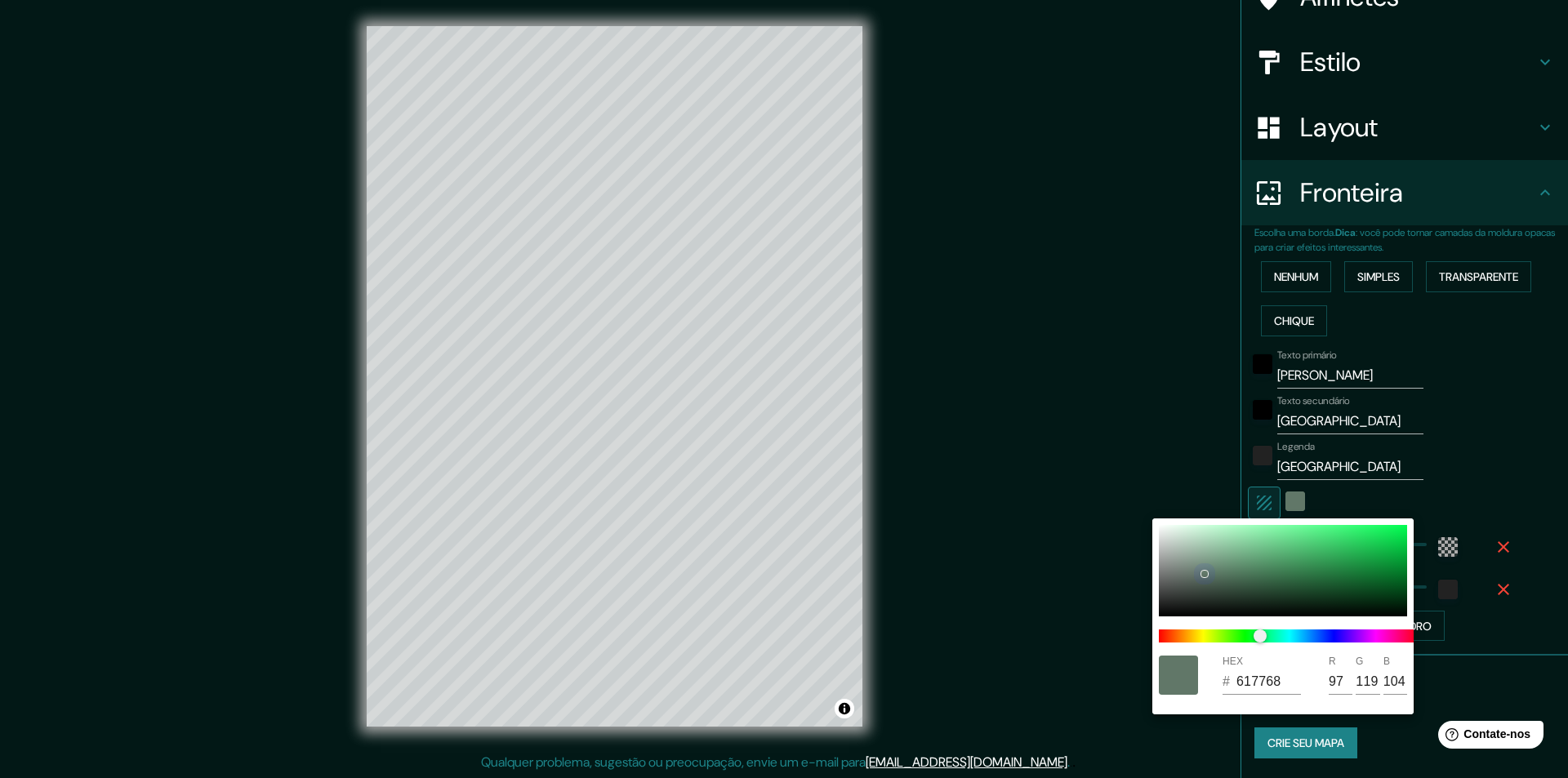
type input "218"
click at [1199, 539] on div at bounding box center [1283, 571] width 248 height 92
type input "291"
type input "49"
type input "B5D8C1"
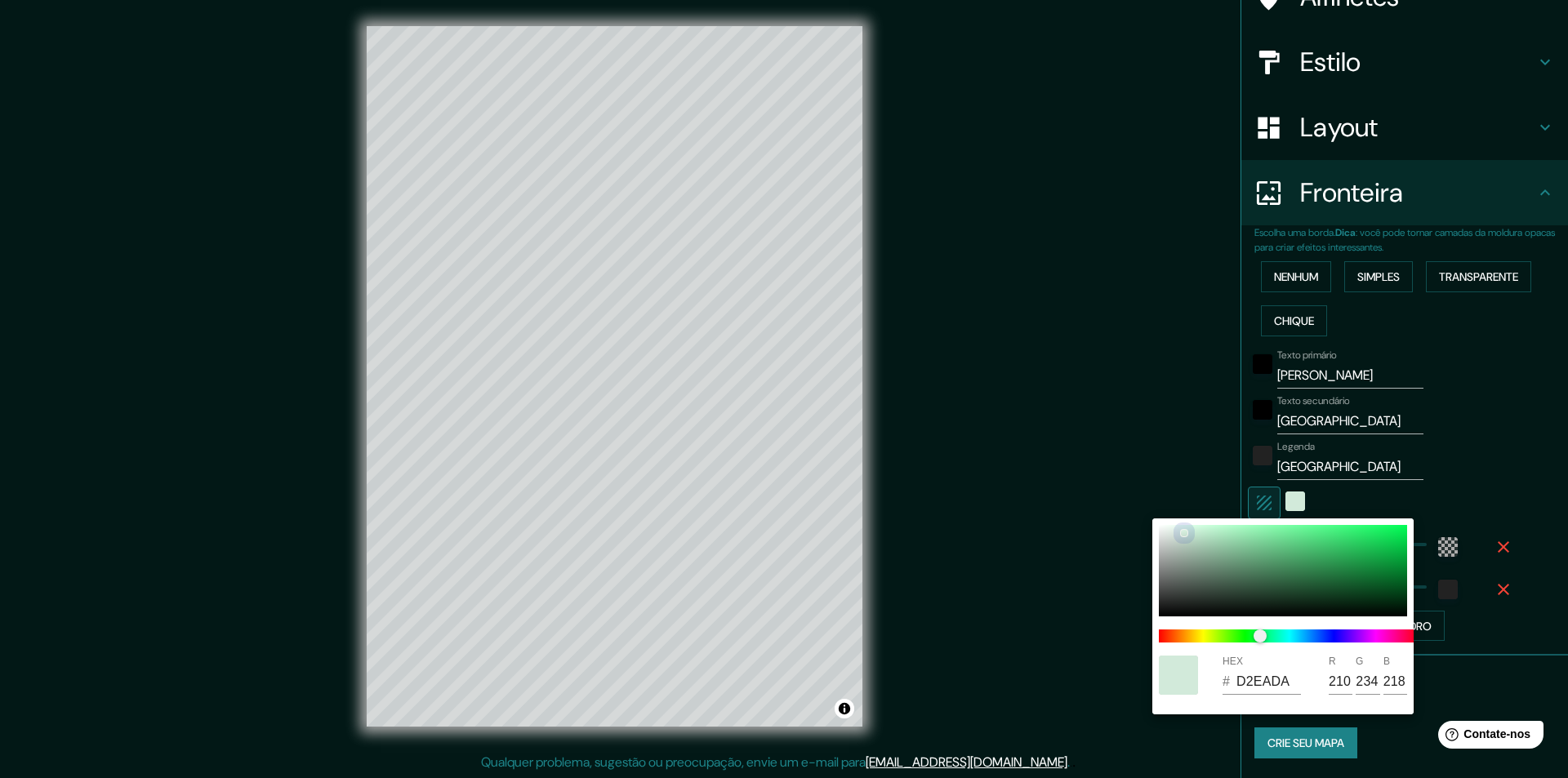
type input "181"
type input "216"
type input "193"
type input "291"
type input "49"
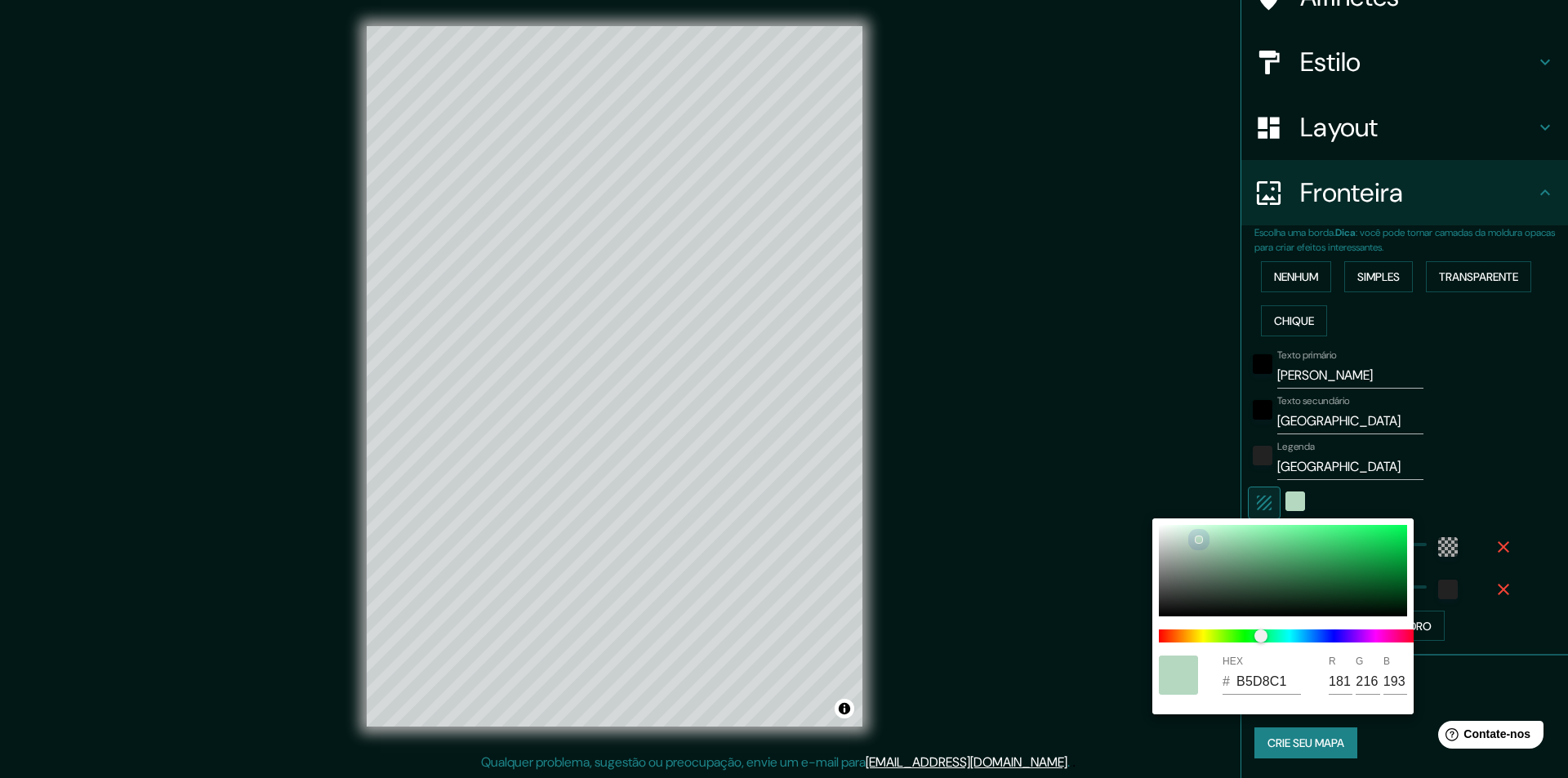
type input "BAD3C3"
type input "186"
type input "211"
type input "195"
type input "291"
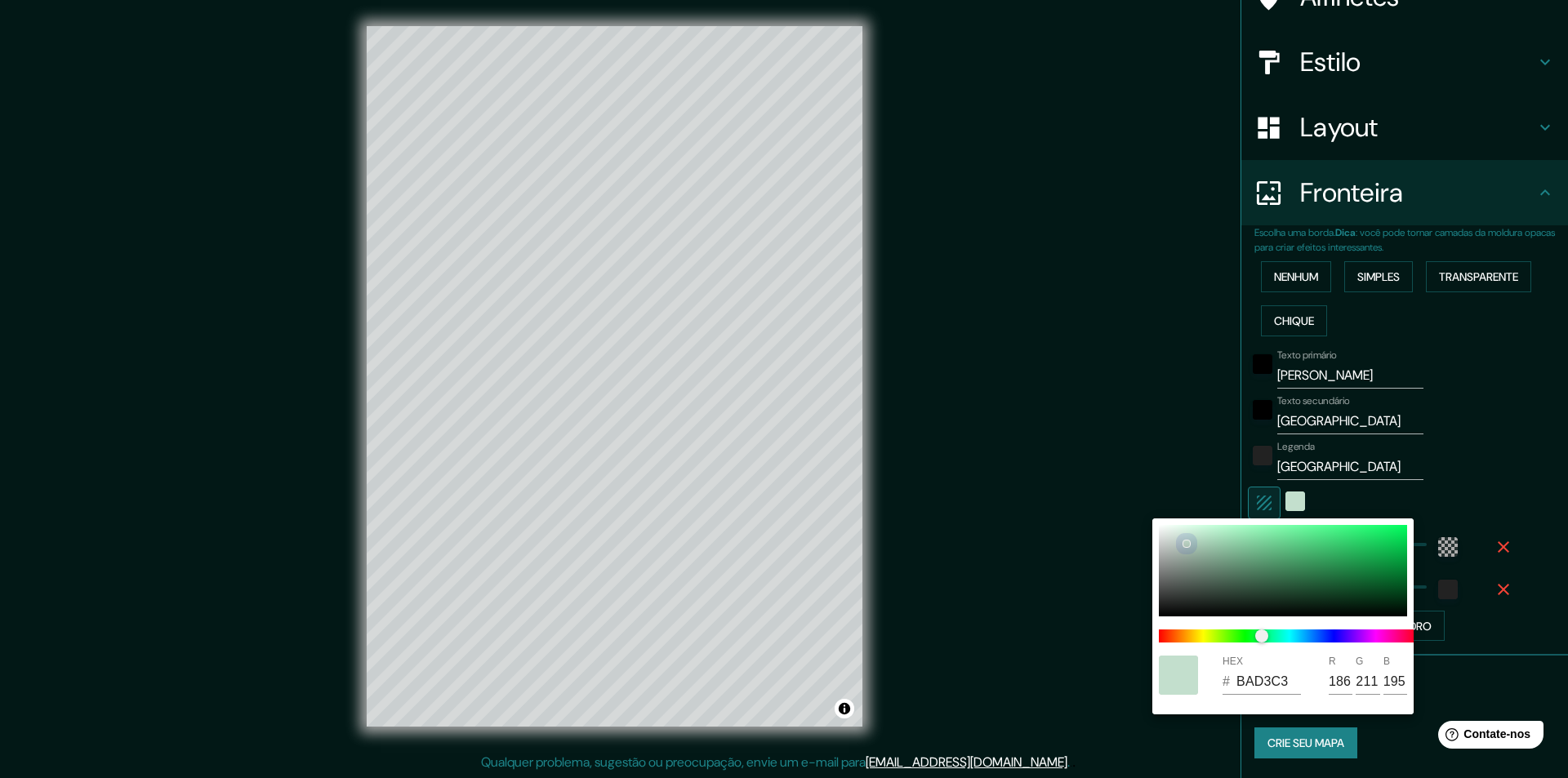
type input "49"
type input "B6CCBE"
type input "182"
type input "204"
type input "190"
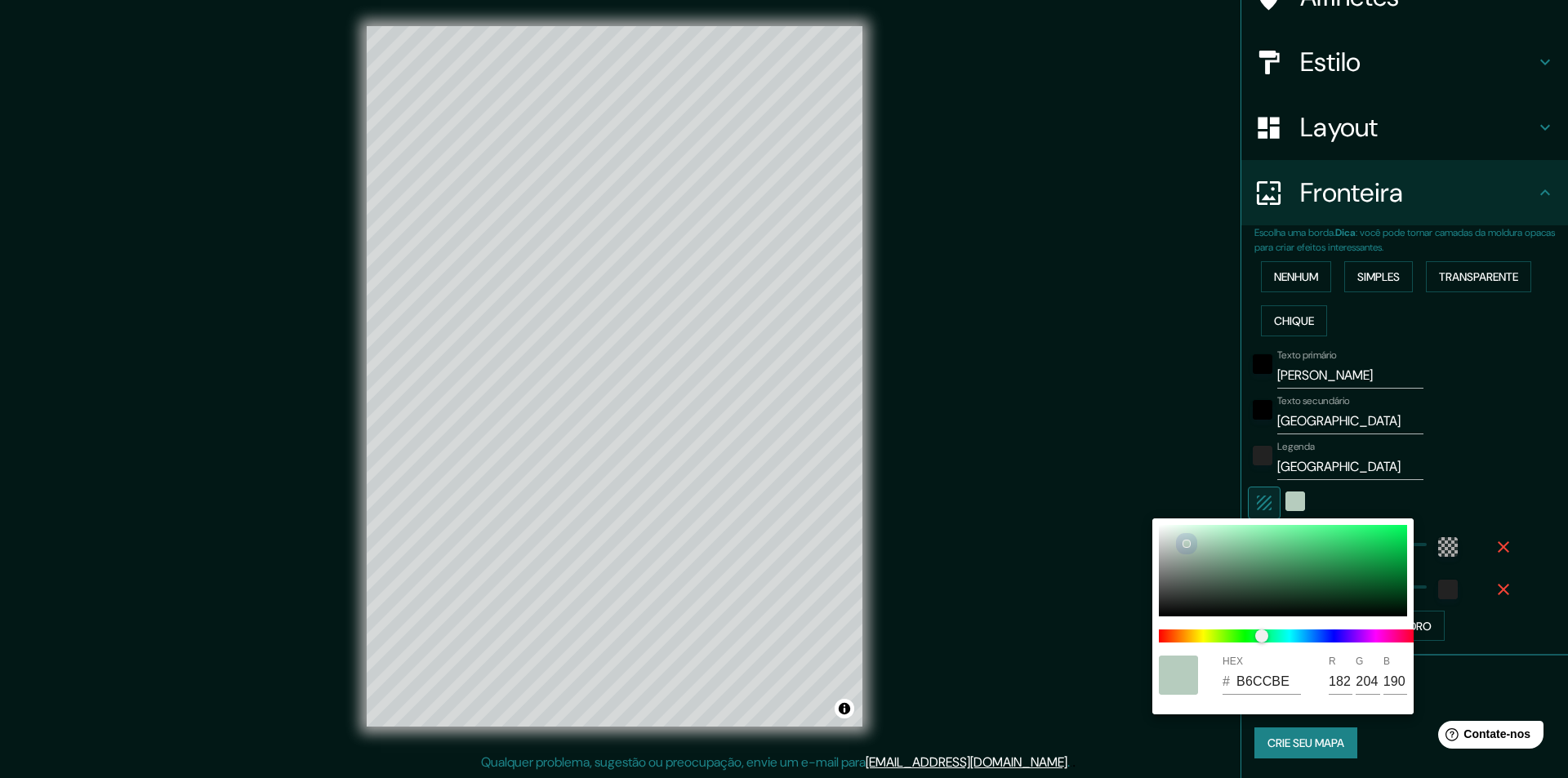
type input "291"
type input "49"
type input "B5C8BC"
type input "181"
type input "200"
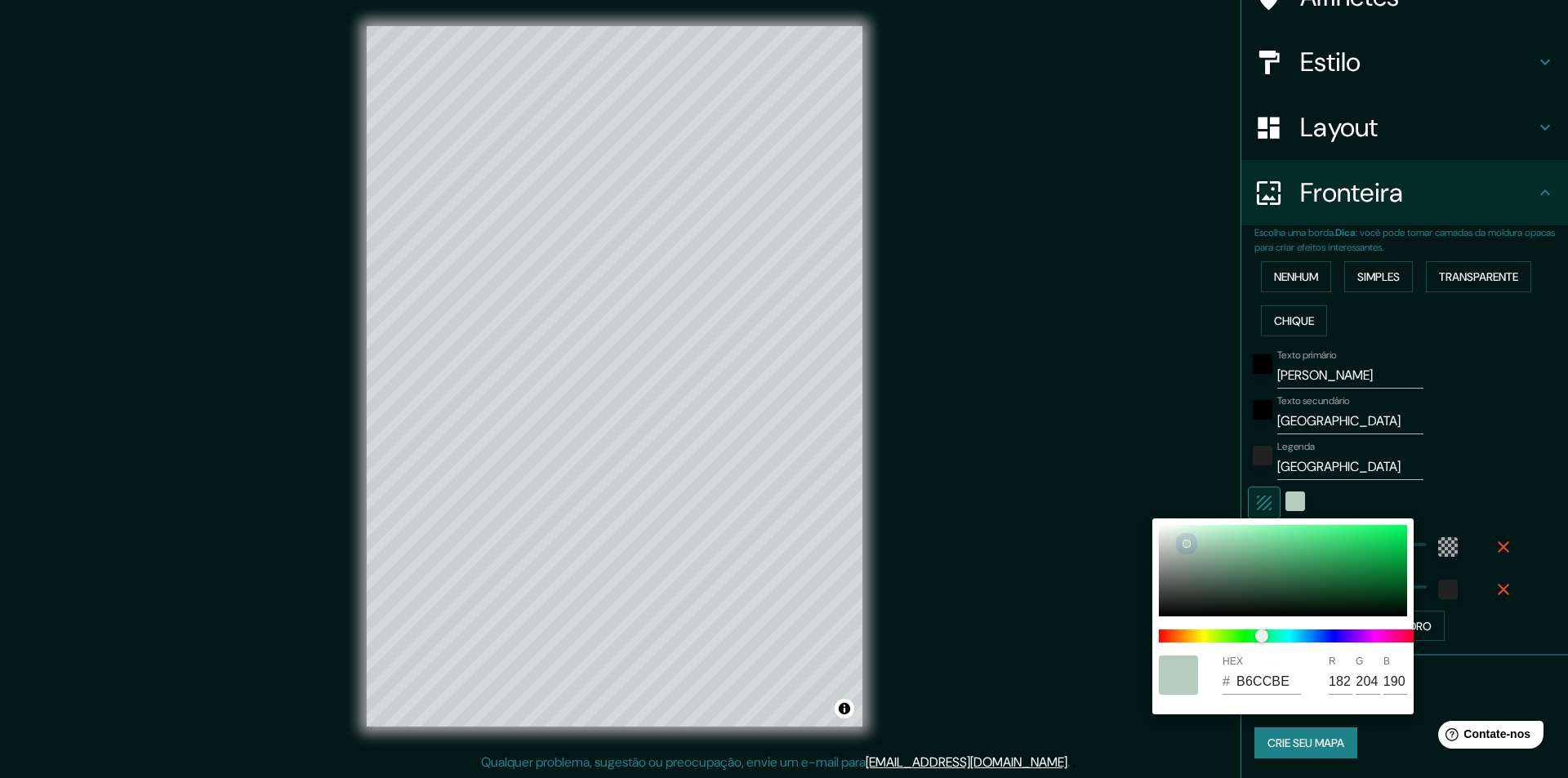
type input "188"
type input "291"
type input "49"
type input "291"
type input "49"
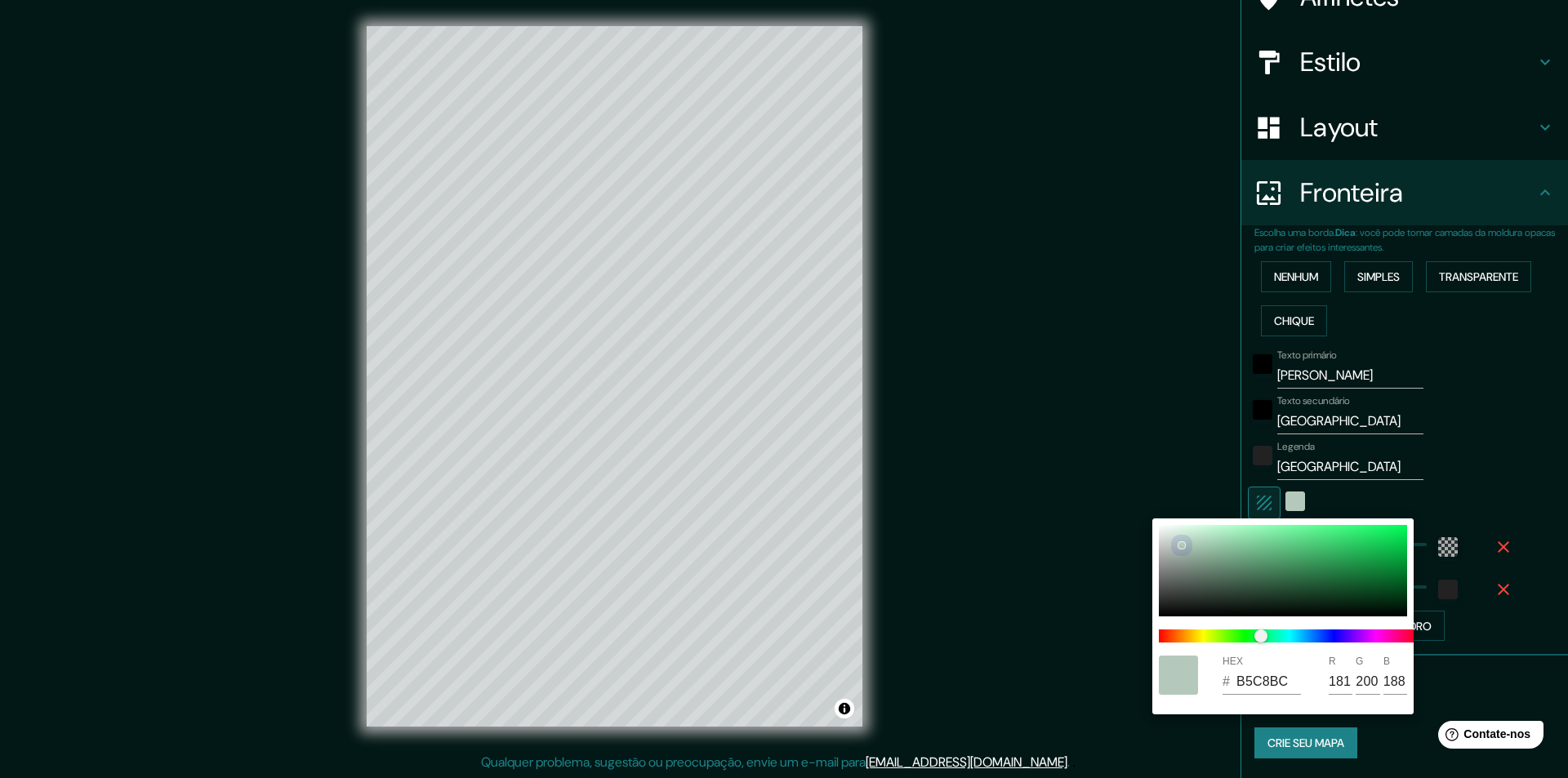
type input "B5C6BB"
type input "198"
type input "187"
type input "291"
type input "49"
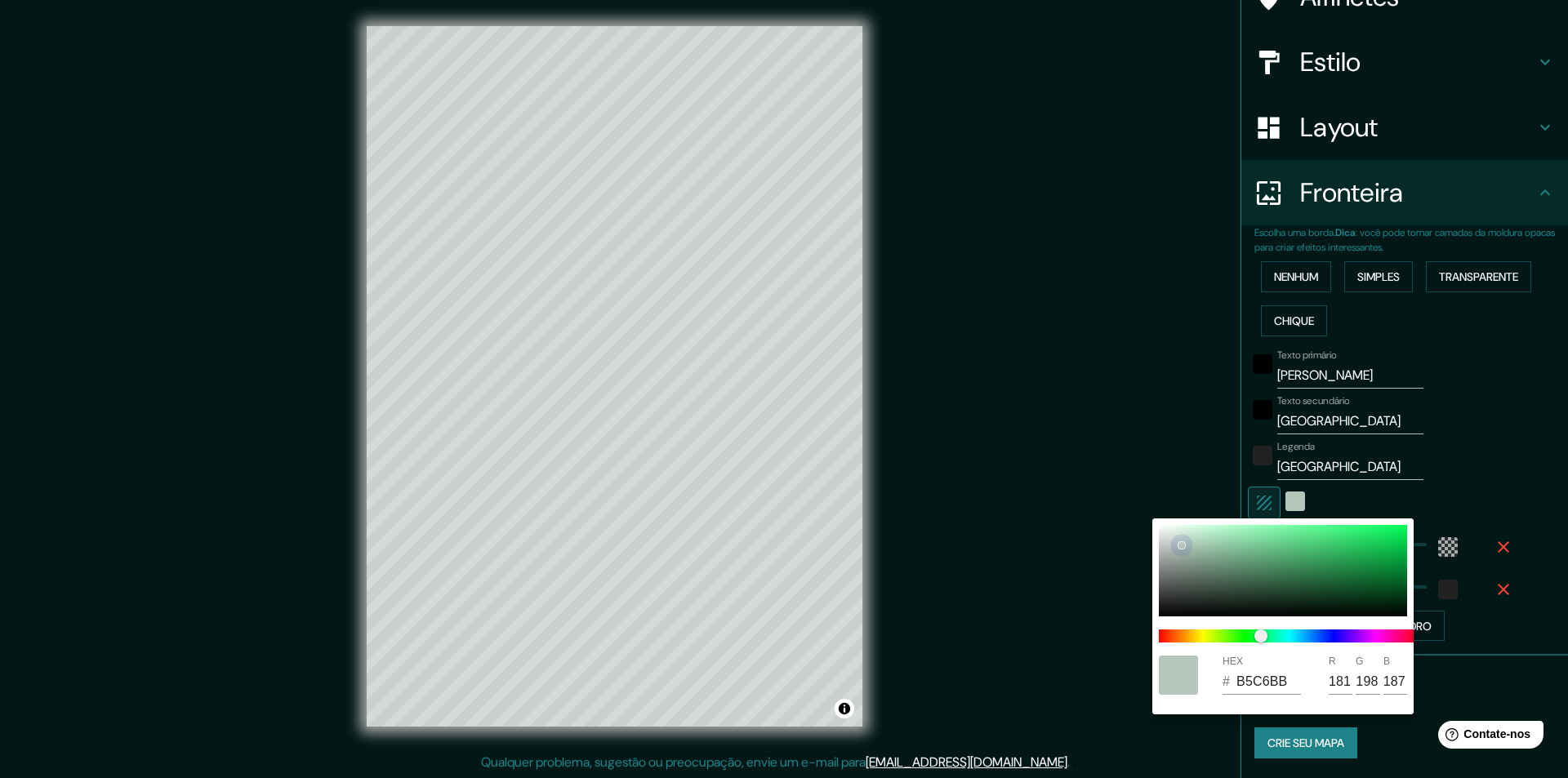
type input "DBF1E3"
type input "219"
type input "241"
type input "227"
type input "291"
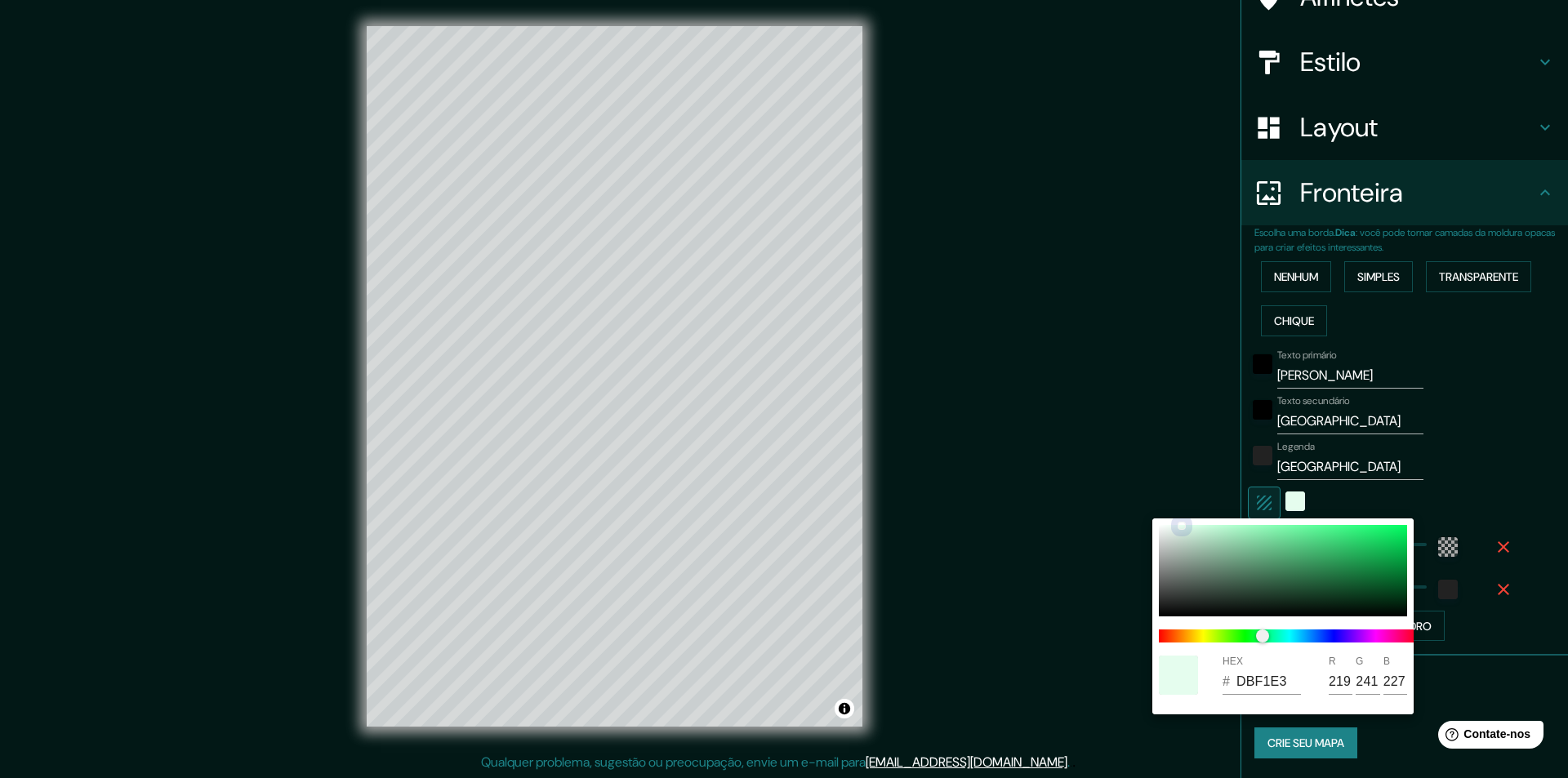
type input "49"
type input "E7FFF0"
type input "231"
drag, startPoint x: 1196, startPoint y: 534, endPoint x: 1192, endPoint y: 548, distance: 14.6
click at [1192, 548] on div at bounding box center [1283, 571] width 248 height 92
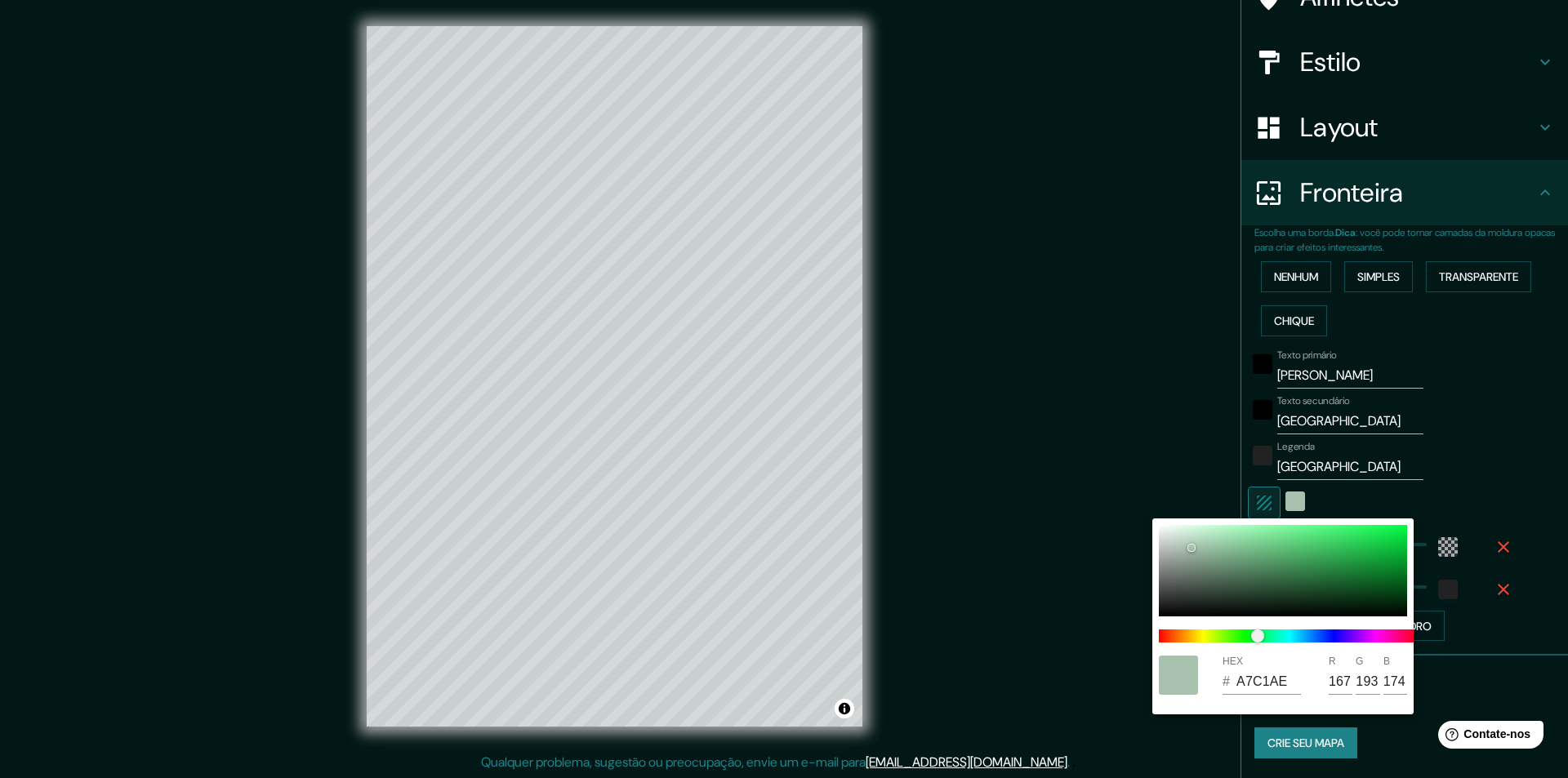
click at [1195, 471] on div at bounding box center [784, 389] width 1568 height 778
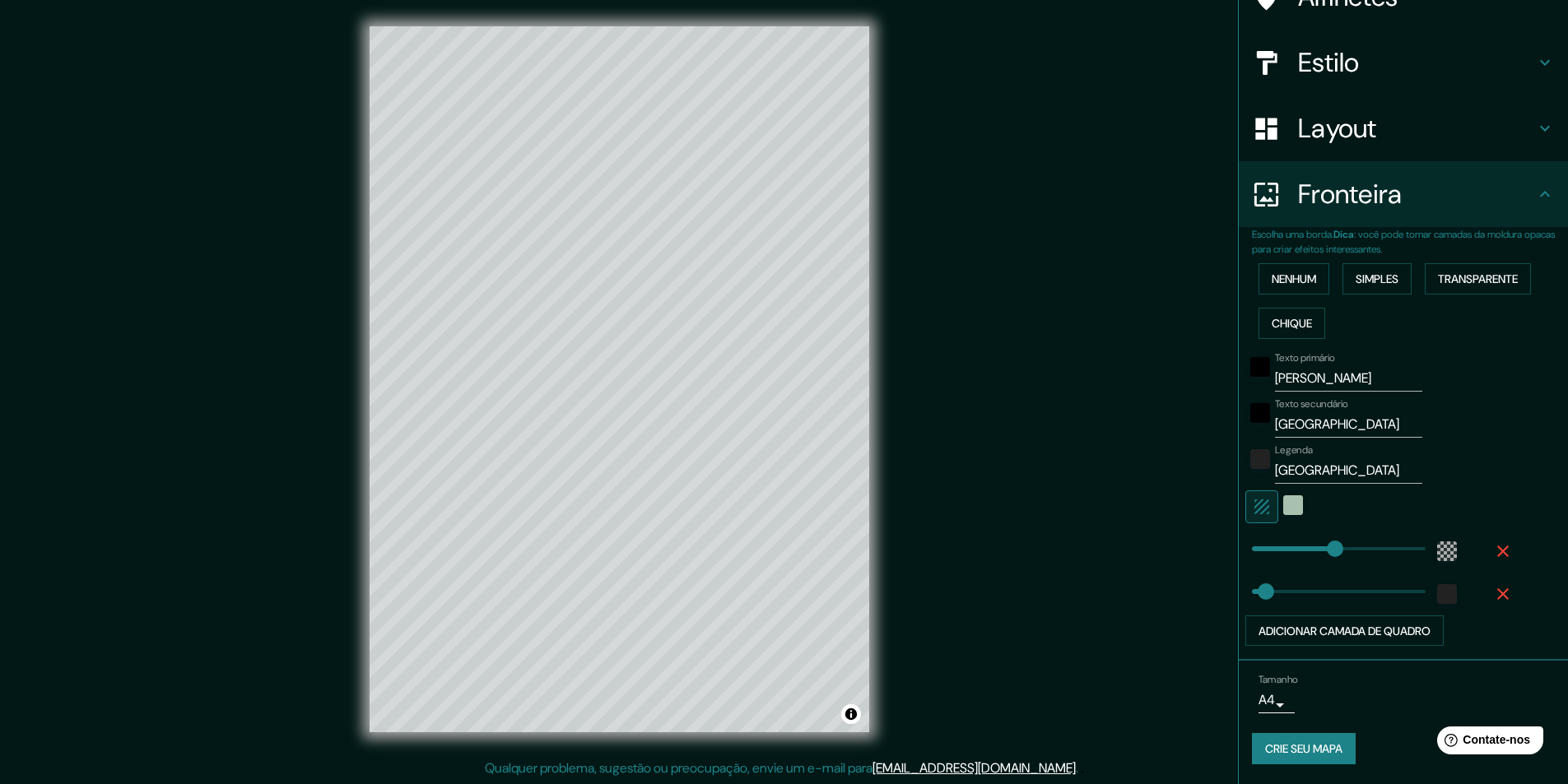
click at [1322, 746] on font "Crie seu mapa" at bounding box center [1303, 750] width 77 height 15
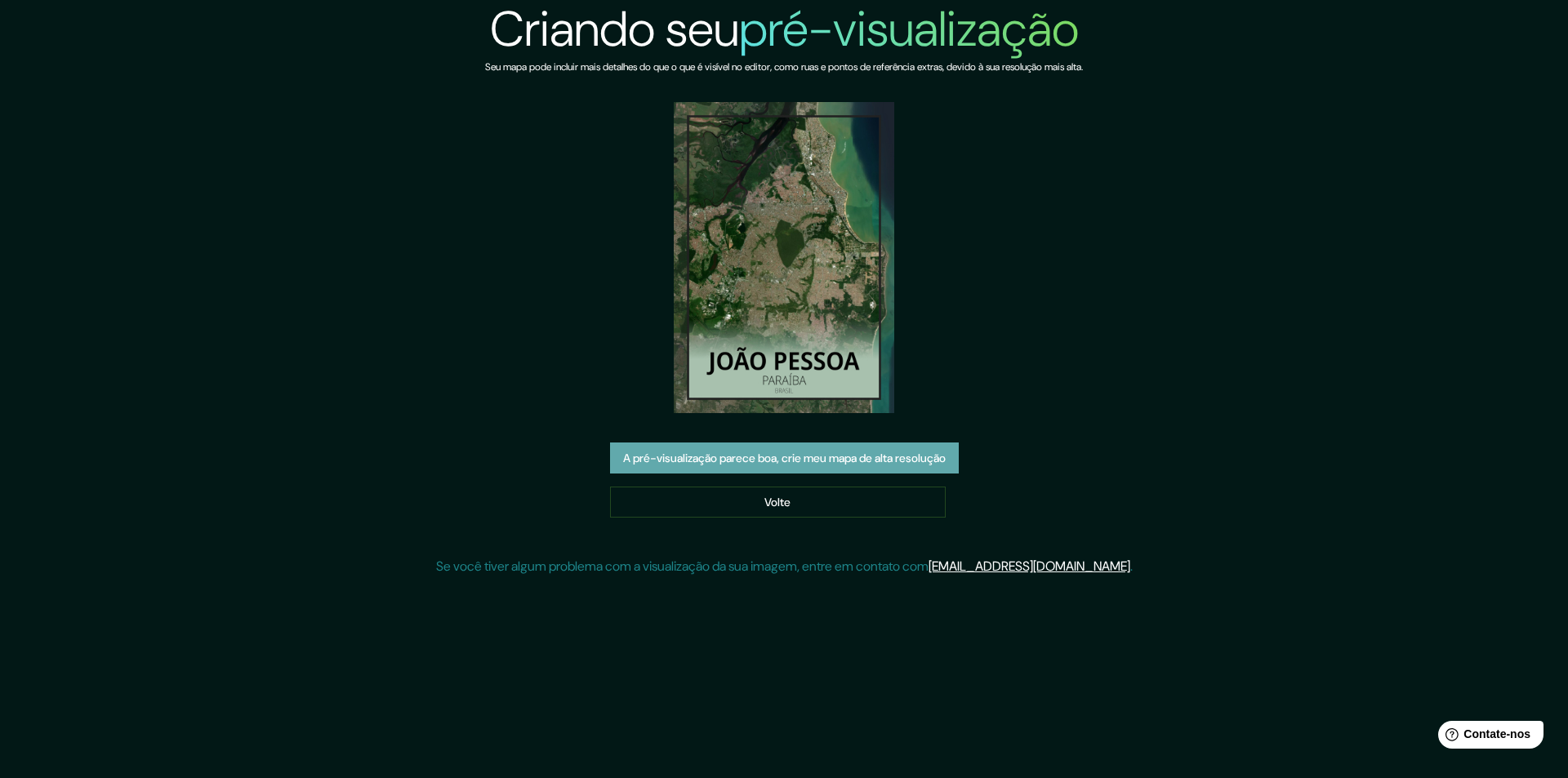
click at [900, 463] on font "A pré-visualização parece boa, crie meu mapa de alta resolução" at bounding box center [784, 458] width 323 height 15
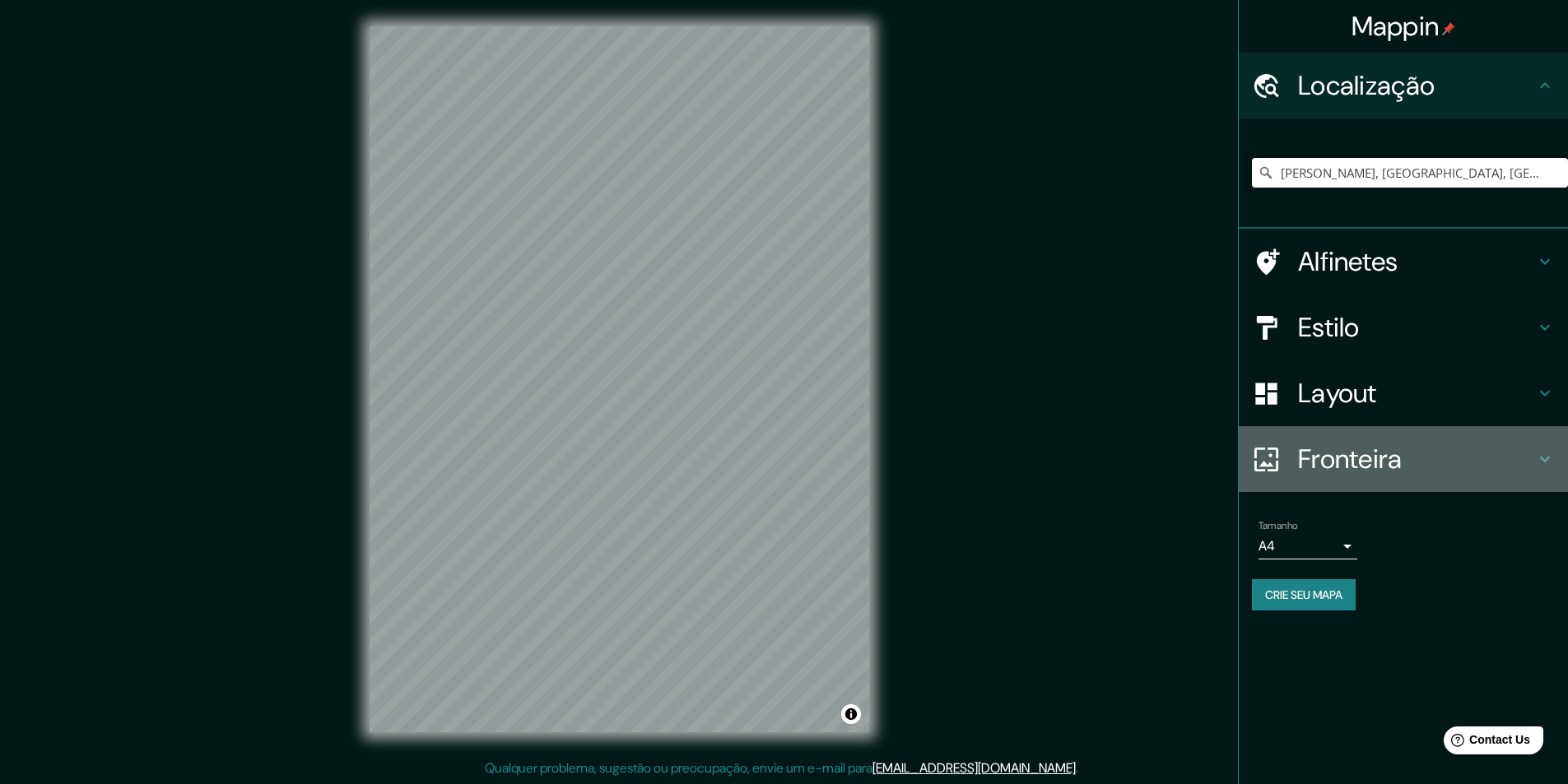
click at [1536, 460] on icon at bounding box center [1545, 459] width 20 height 20
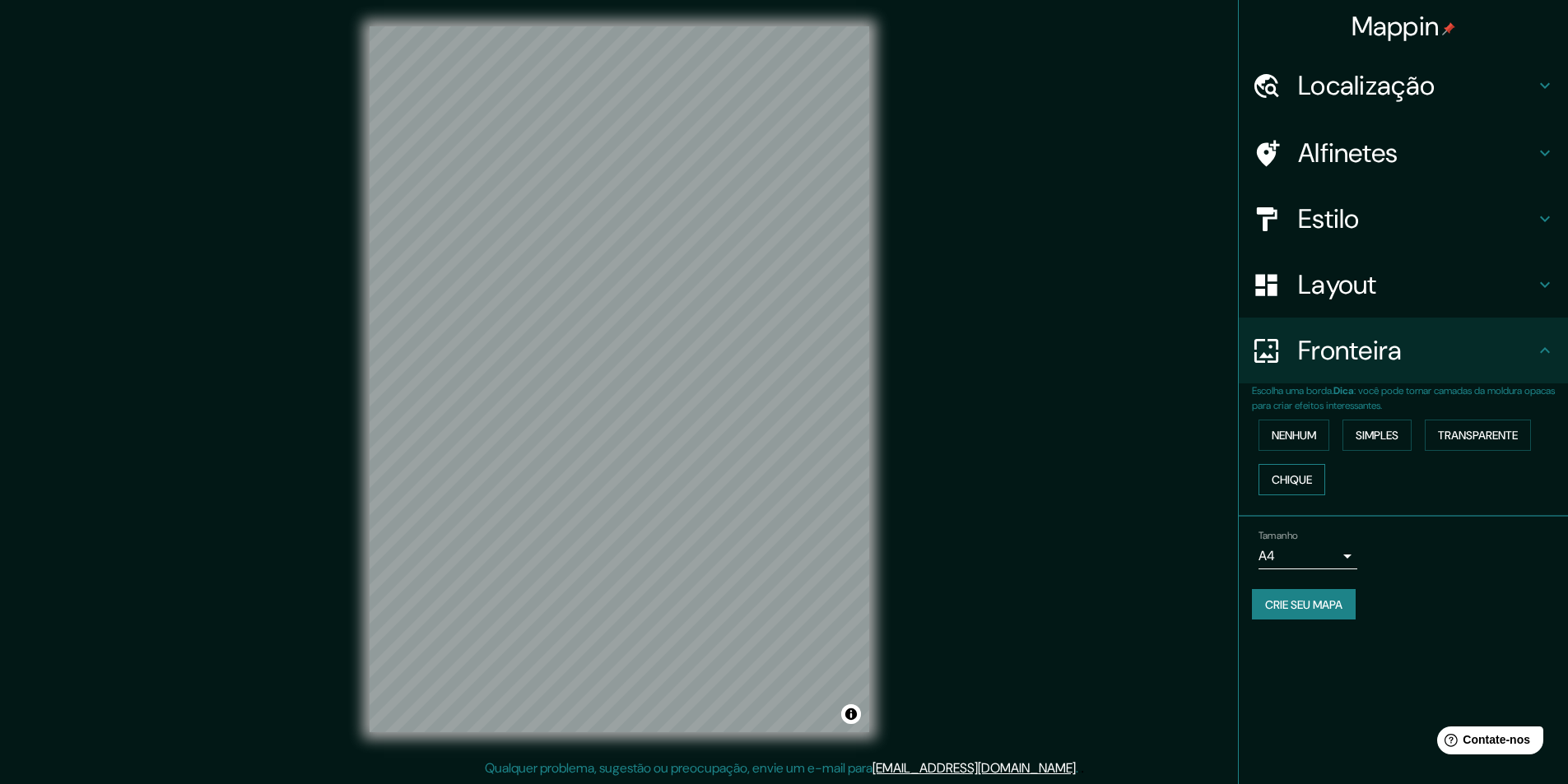
click at [1315, 481] on button "Chique" at bounding box center [1292, 480] width 67 height 32
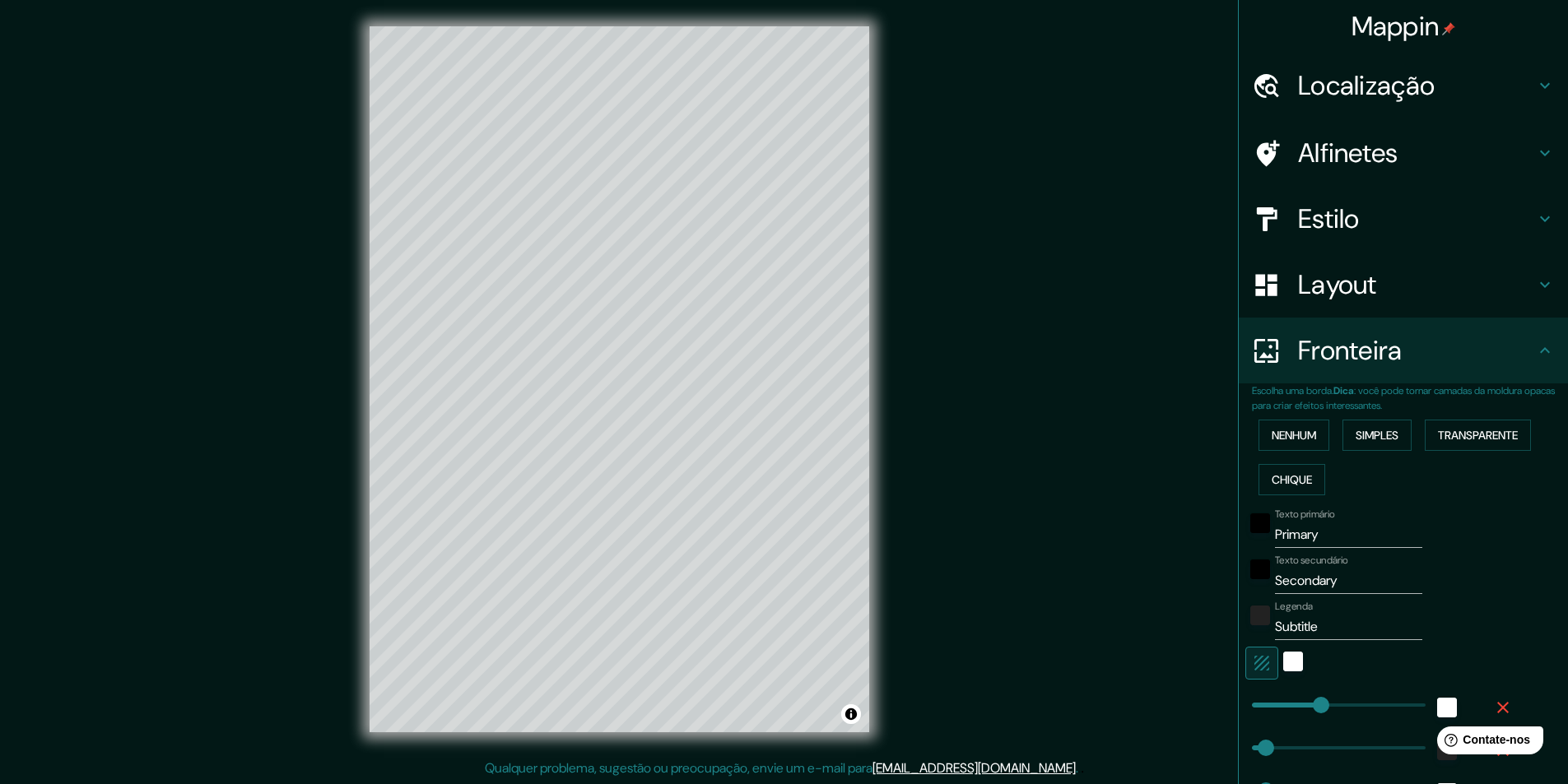
click at [1300, 538] on input "Primary" at bounding box center [1349, 535] width 147 height 26
type input "J"
type input "243"
type input "49"
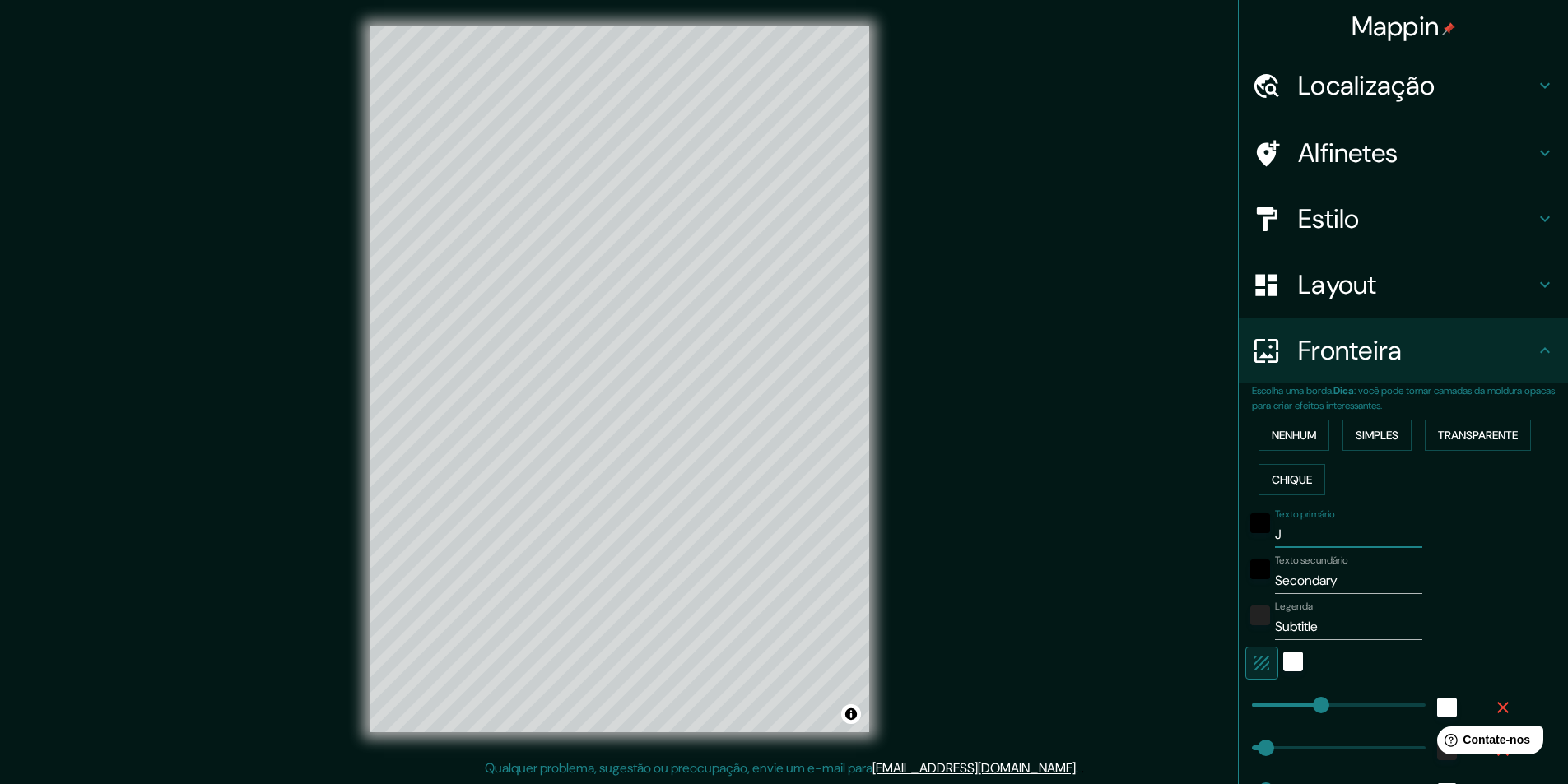
type input "49"
type input "24"
type input "[PERSON_NAME]"
type input "243"
type input "49"
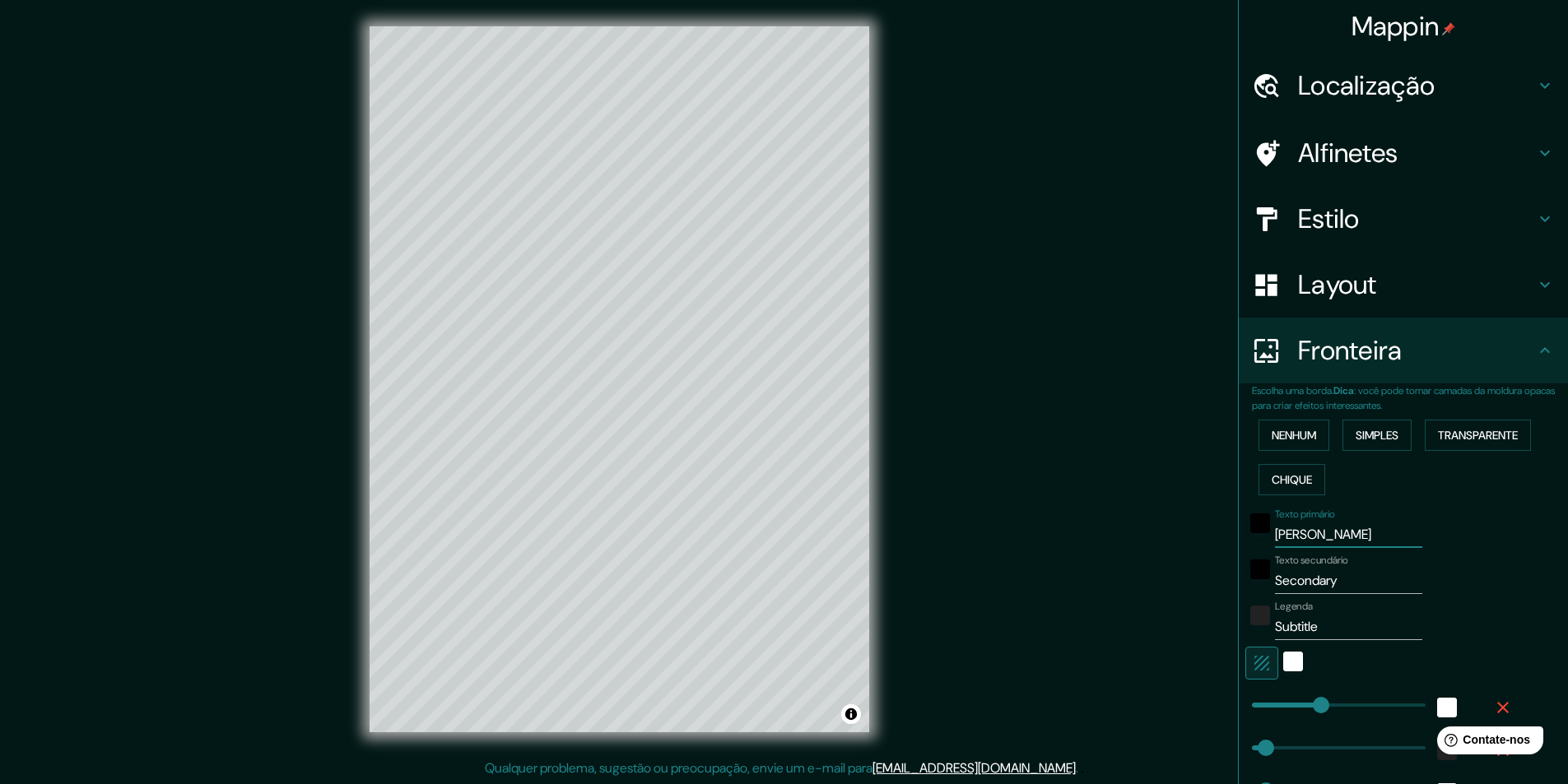
type input "49"
type input "24"
type input "JOÃ"
type input "243"
type input "49"
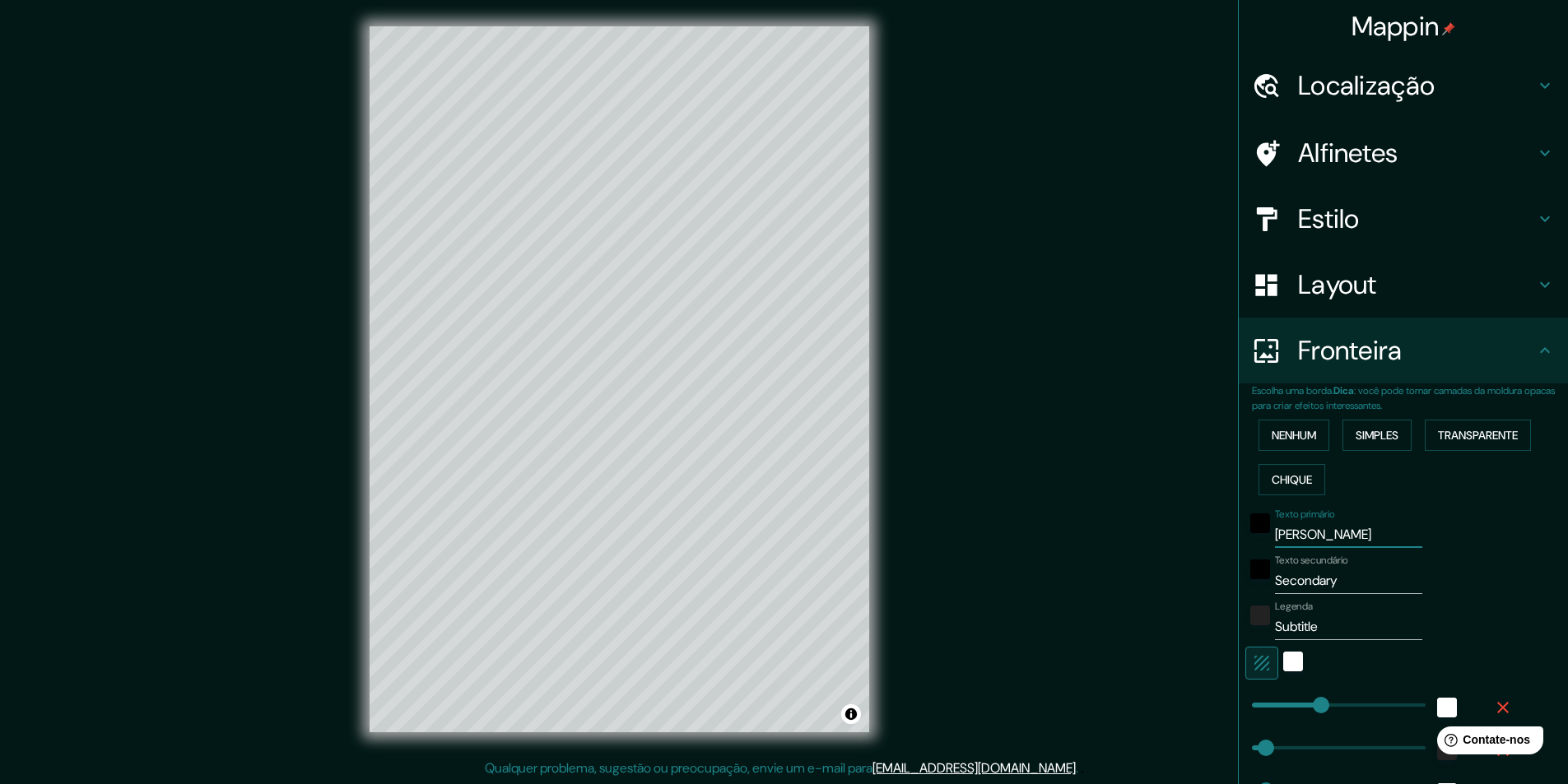
type input "49"
type input "24"
type input "[PERSON_NAME]"
type input "243"
type input "49"
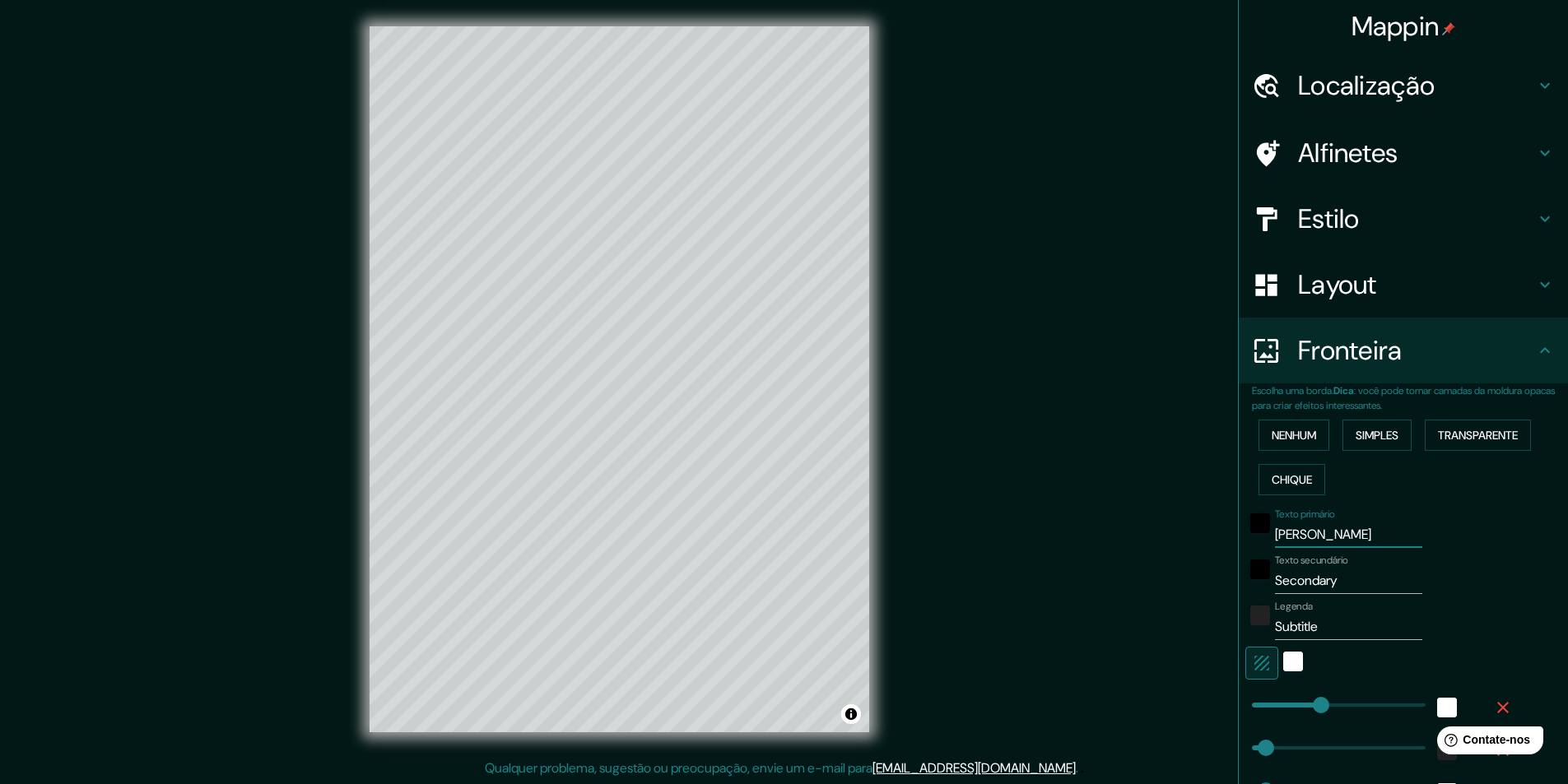
type input "49"
type input "24"
type input "[PERSON_NAME]"
type input "243"
type input "49"
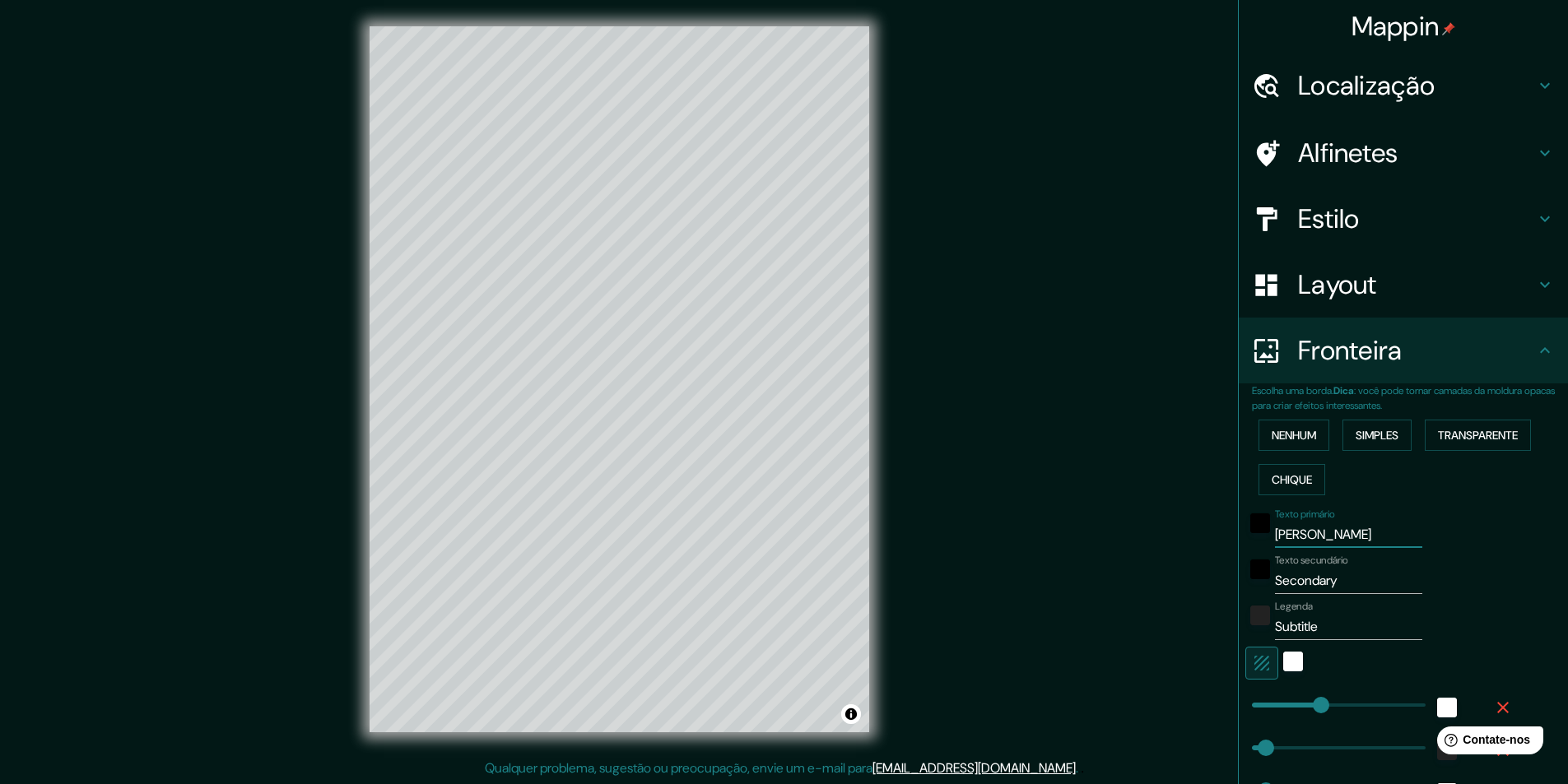
type input "49"
type input "24"
type input "[PERSON_NAME]"
type input "243"
type input "49"
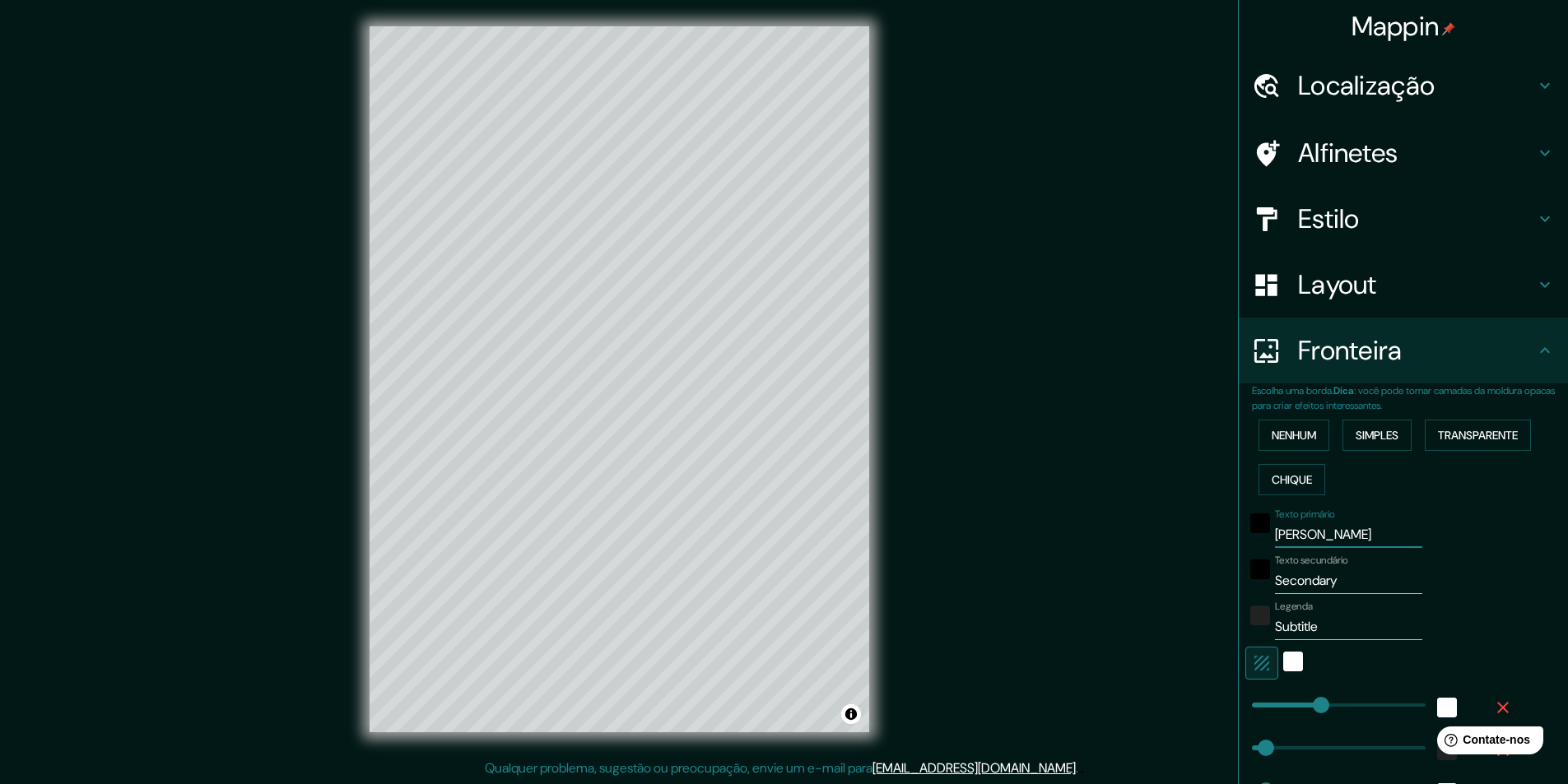
type input "49"
type input "24"
type input "[PERSON_NAME]"
click at [1305, 568] on input "Secondary" at bounding box center [1349, 581] width 147 height 26
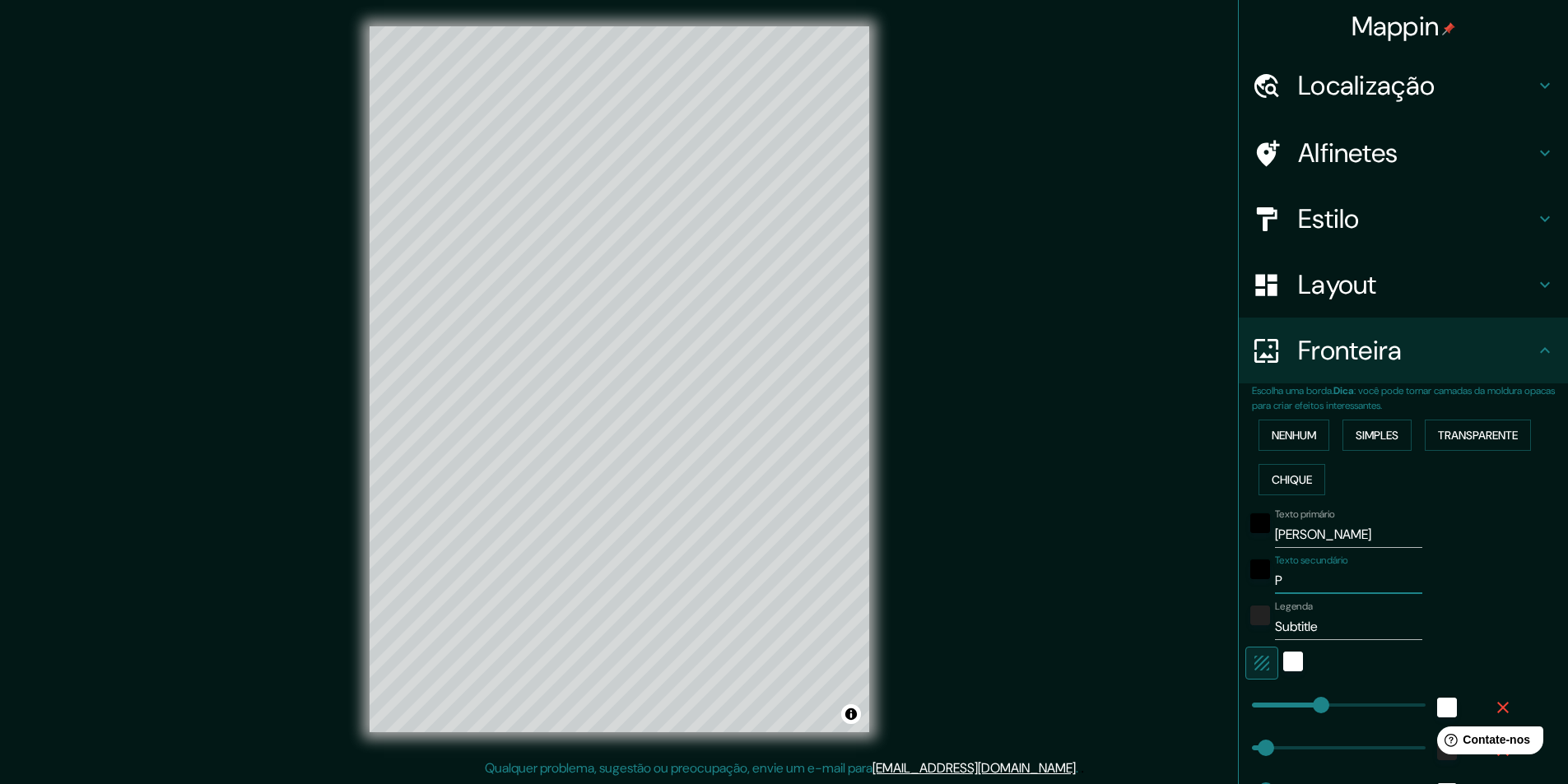
type input "PA"
type input "243"
type input "49"
type input "24"
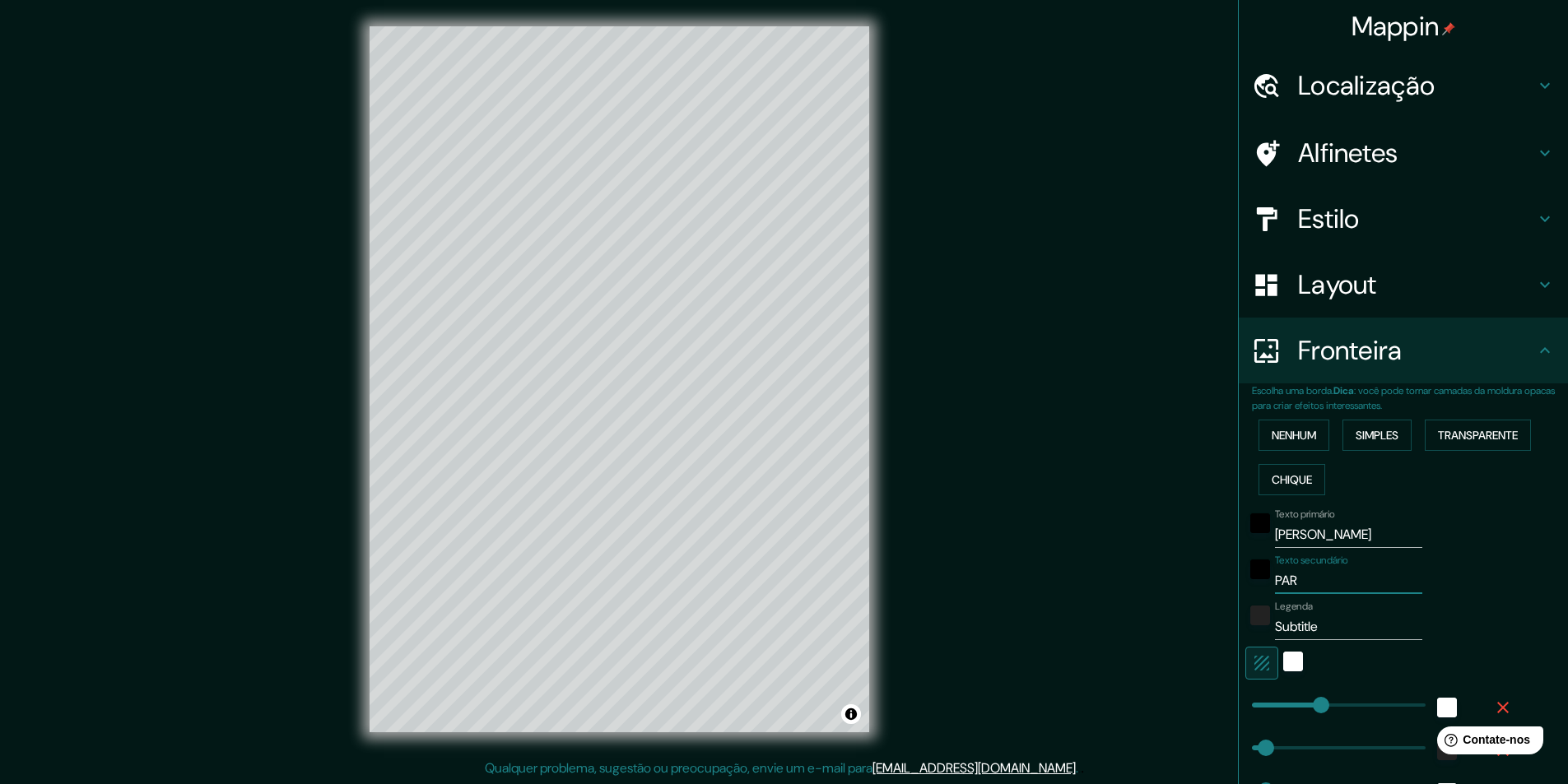
type input "PARA"
type input "243"
type input "49"
type input "24"
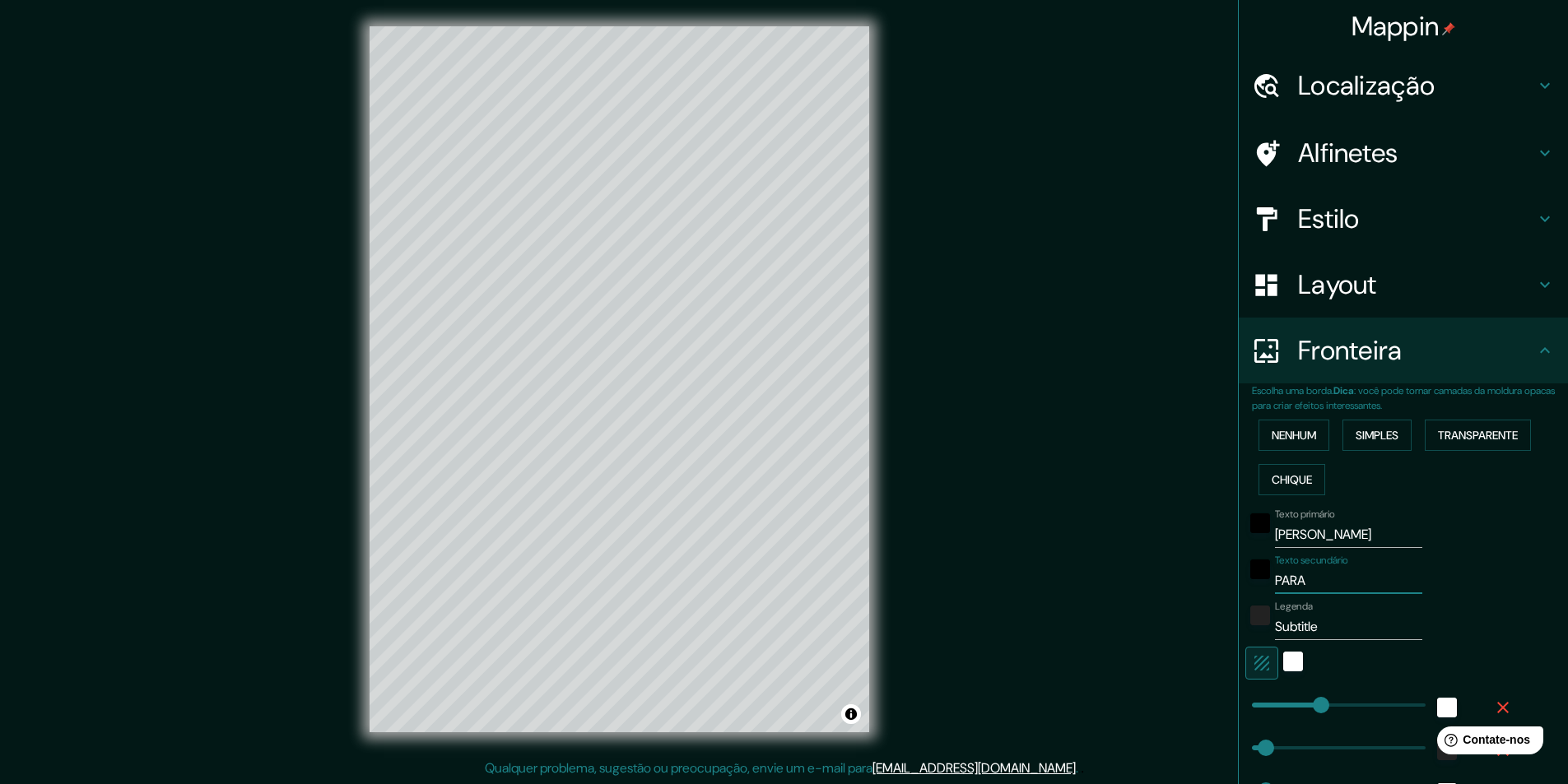
type input "PARAÍ"
type input "243"
type input "49"
type input "24"
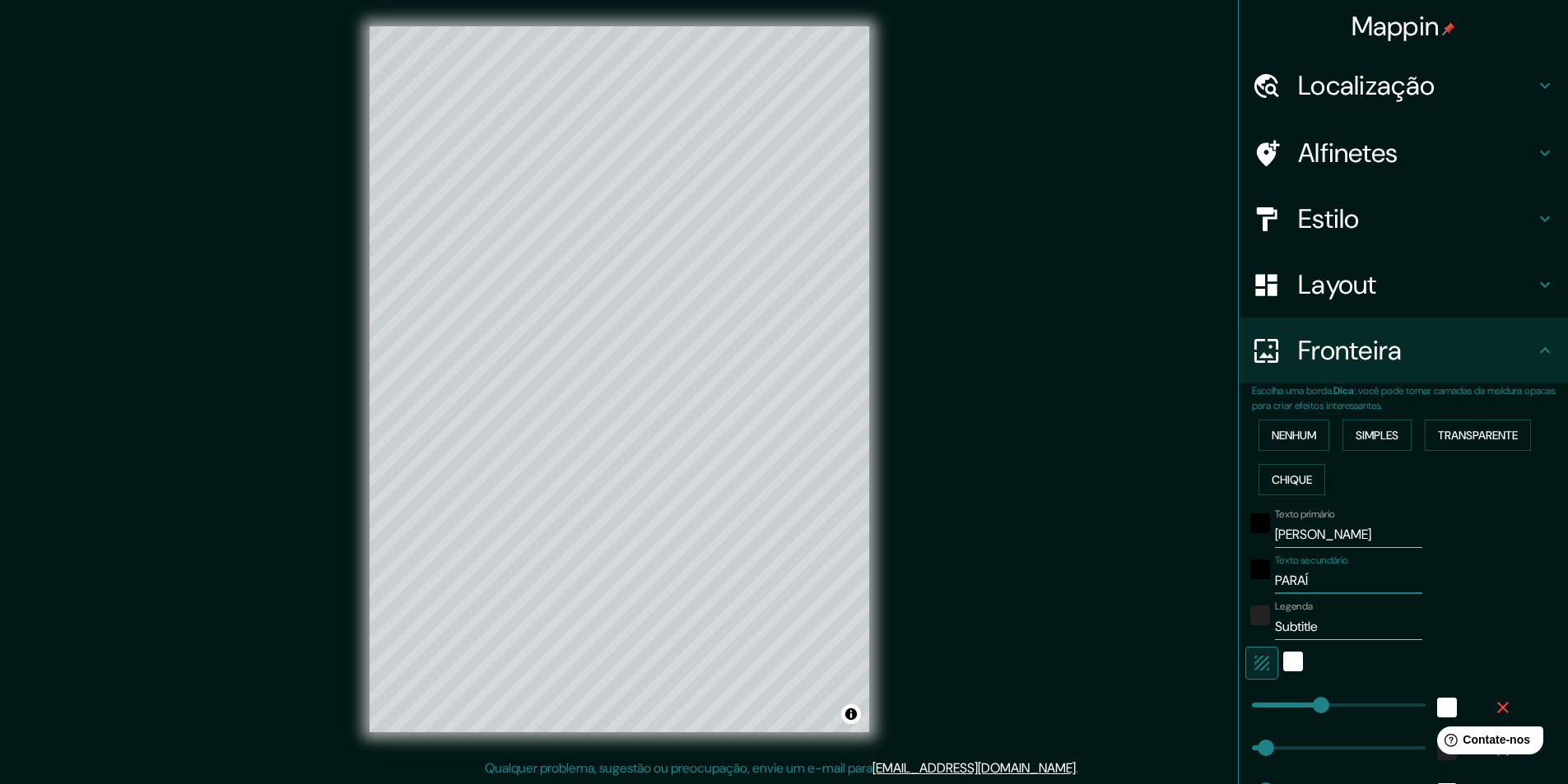
type input "PARAÍB"
type input "243"
type input "49"
type input "24"
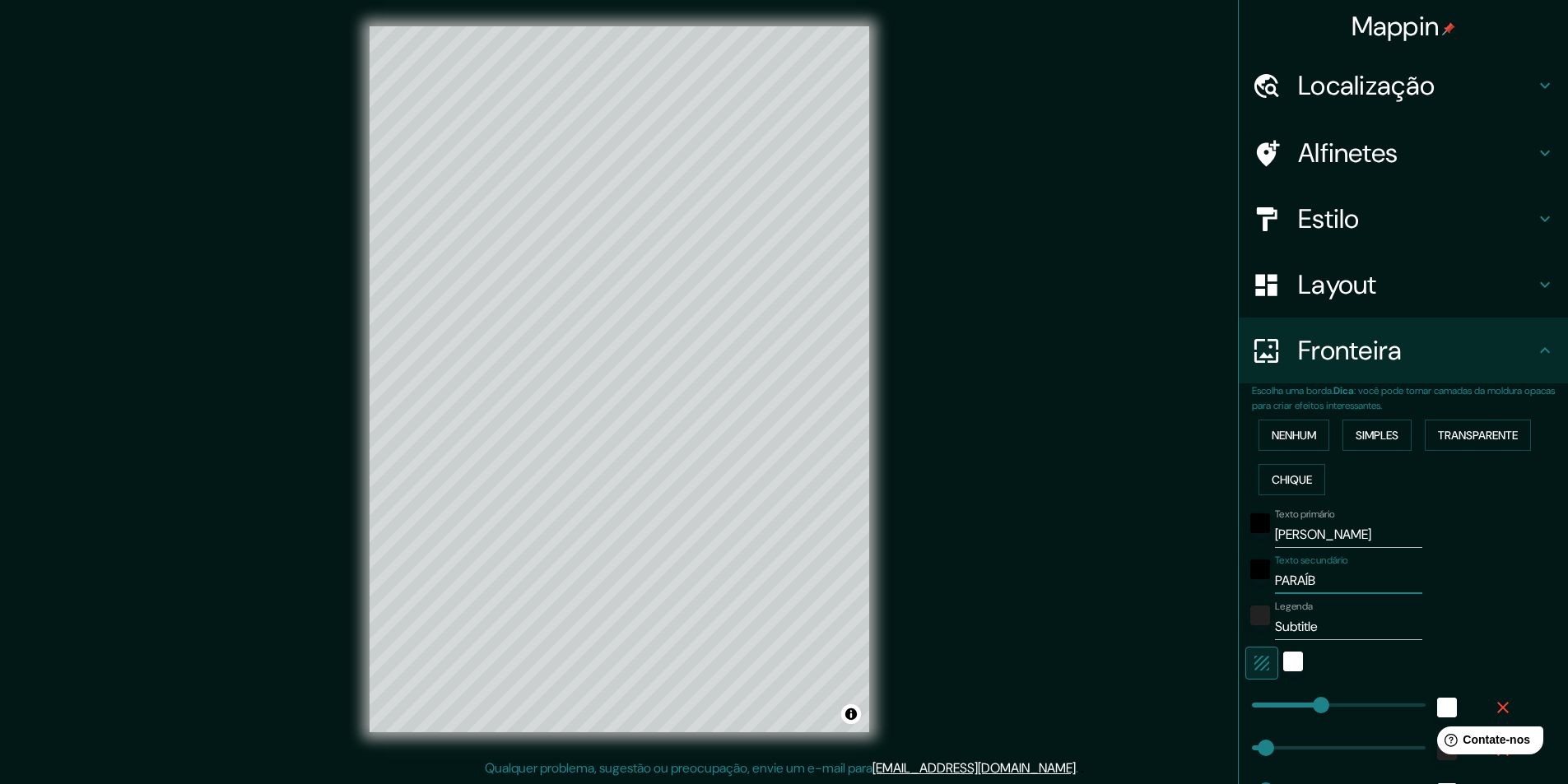
type input "[GEOGRAPHIC_DATA]"
type input "243"
type input "49"
type input "24"
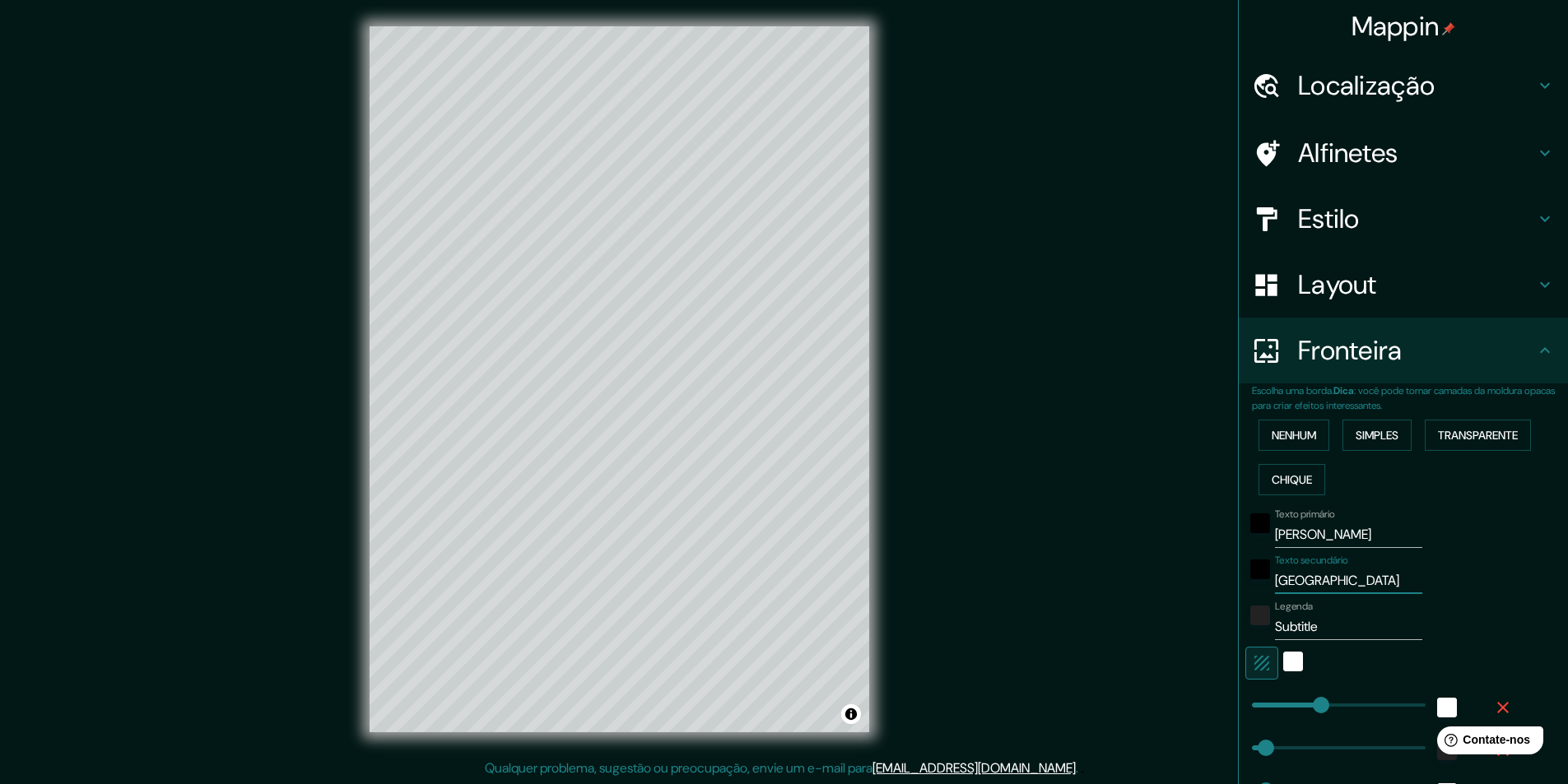
type input "[GEOGRAPHIC_DATA]"
click at [1293, 631] on input "Subtitle" at bounding box center [1349, 627] width 147 height 26
type input "B"
type input "243"
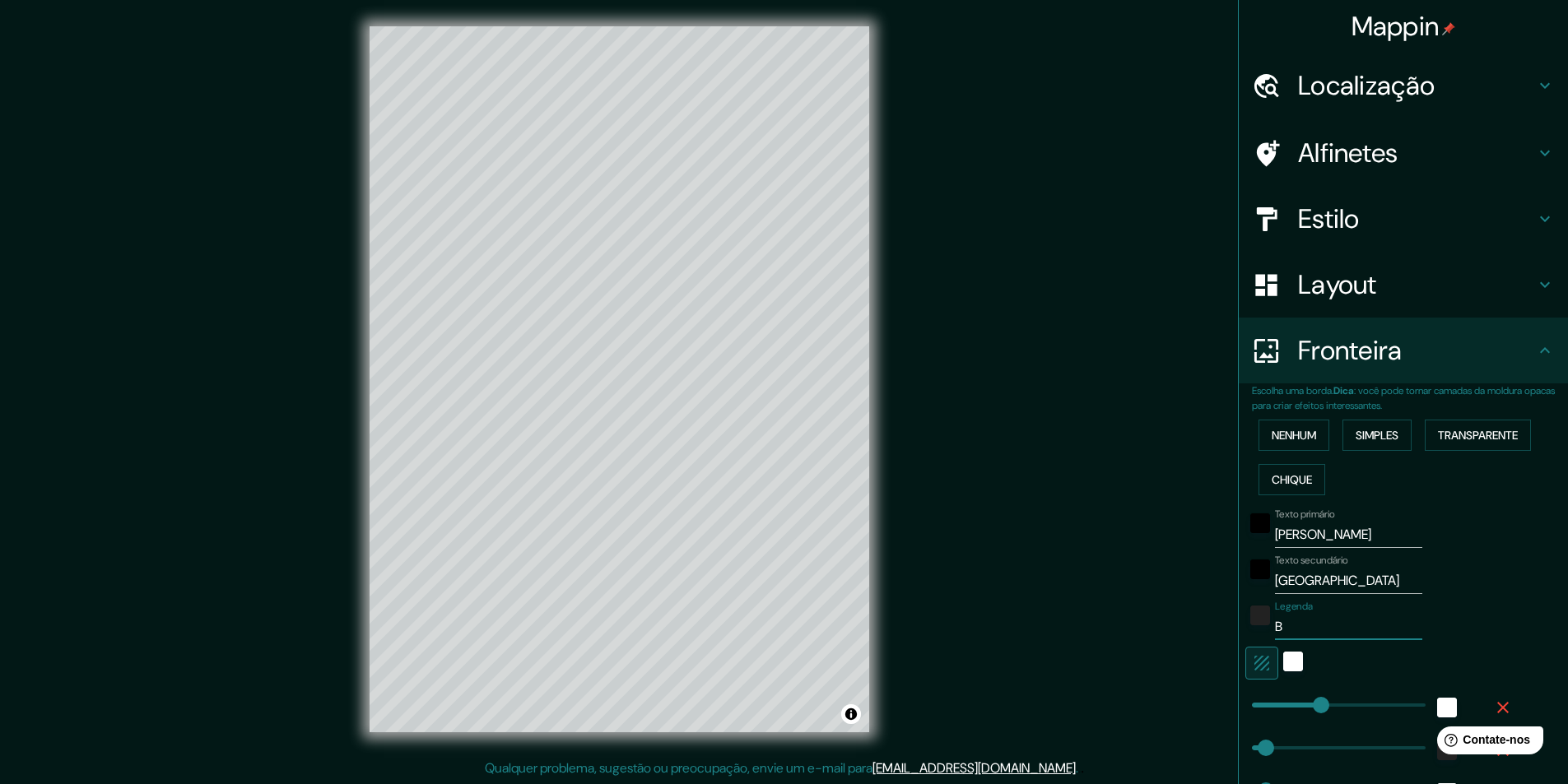
type input "49"
type input "24"
type input "BRA"
type input "243"
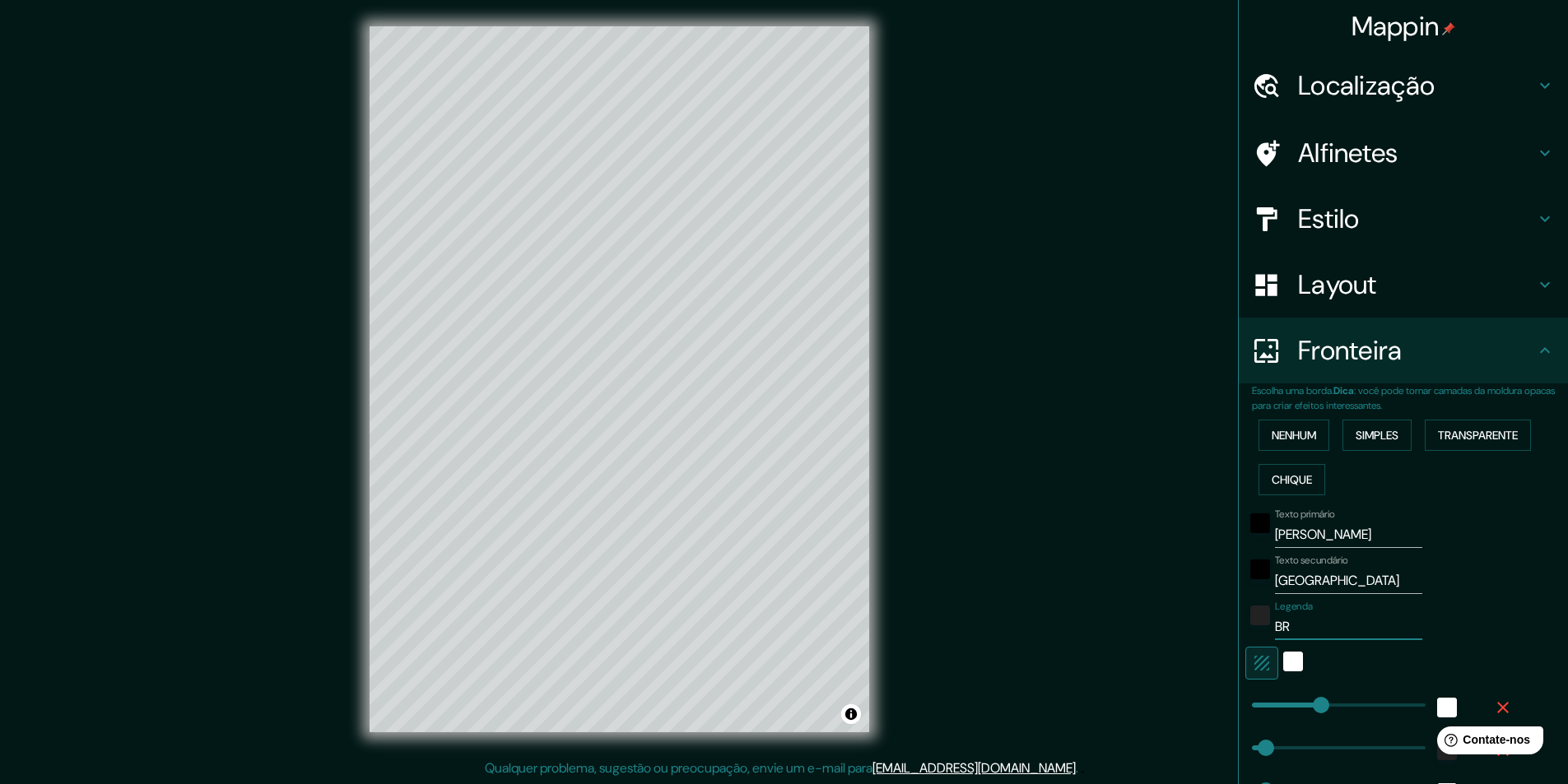
type input "49"
type input "24"
type input "[GEOGRAPHIC_DATA]"
type input "243"
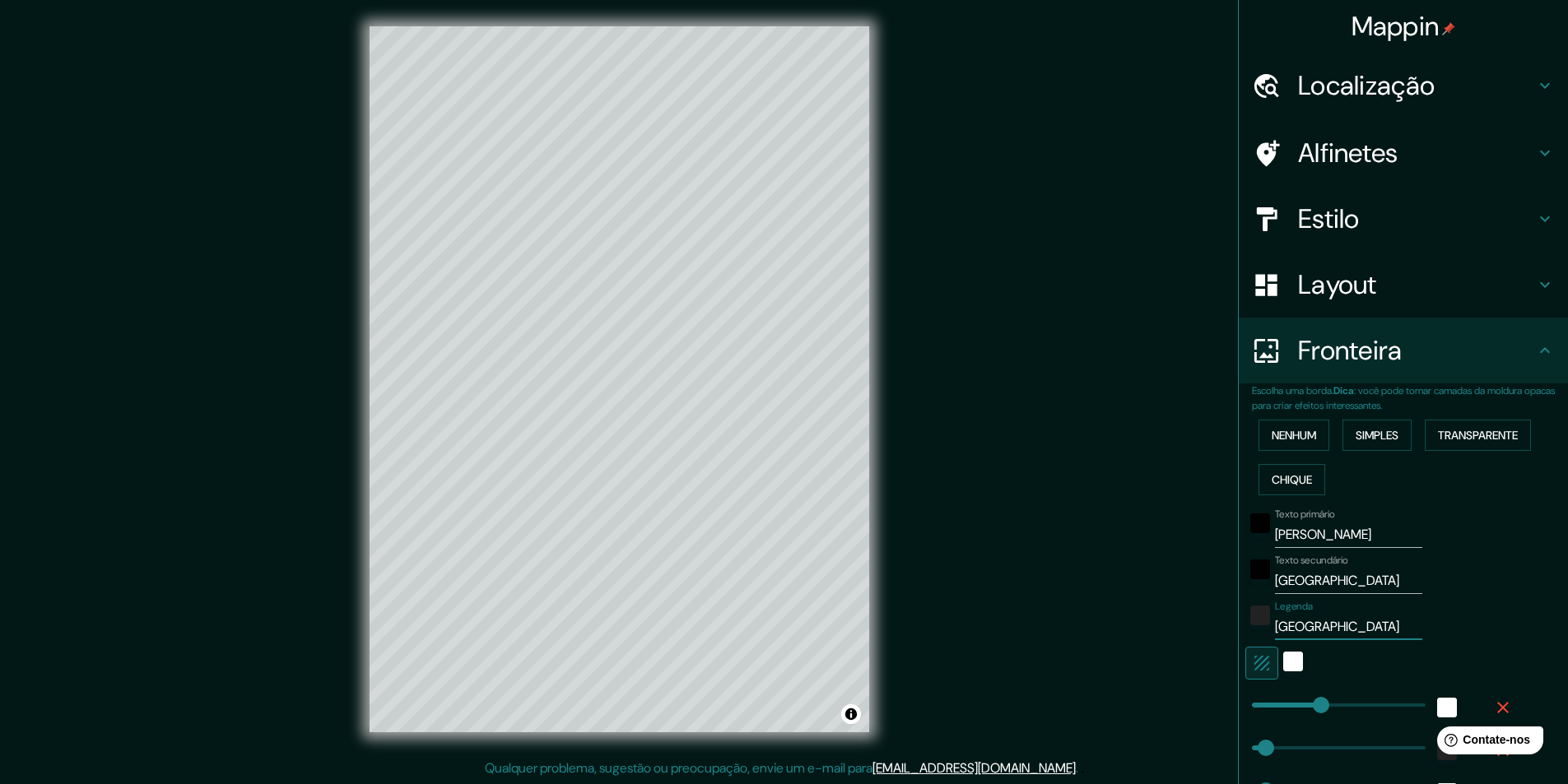
type input "49"
type input "24"
type input "[GEOGRAPHIC_DATA]"
click at [1345, 230] on font "Estilo" at bounding box center [1328, 218] width 62 height 34
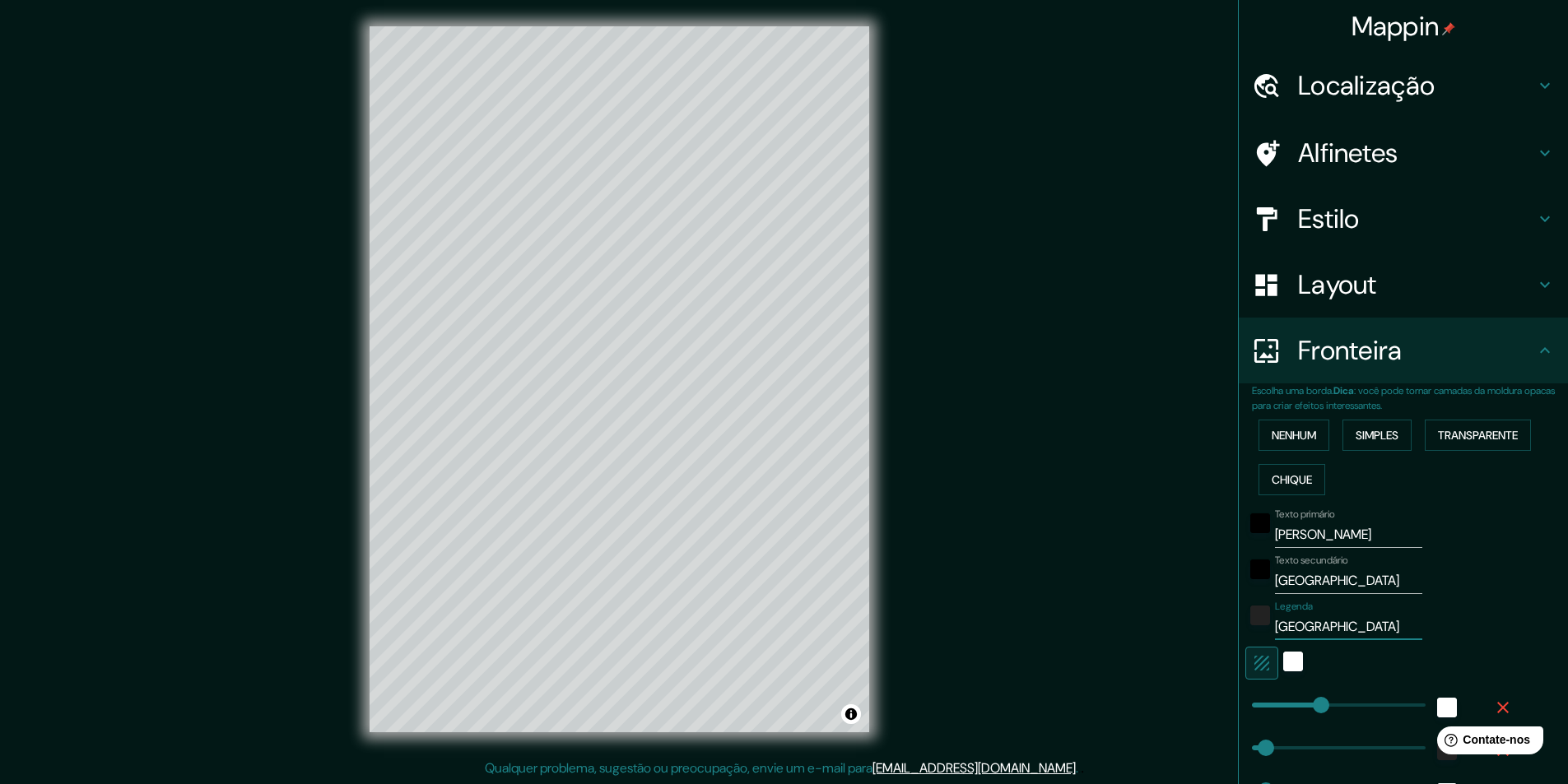
type input "243"
type input "49"
type input "24"
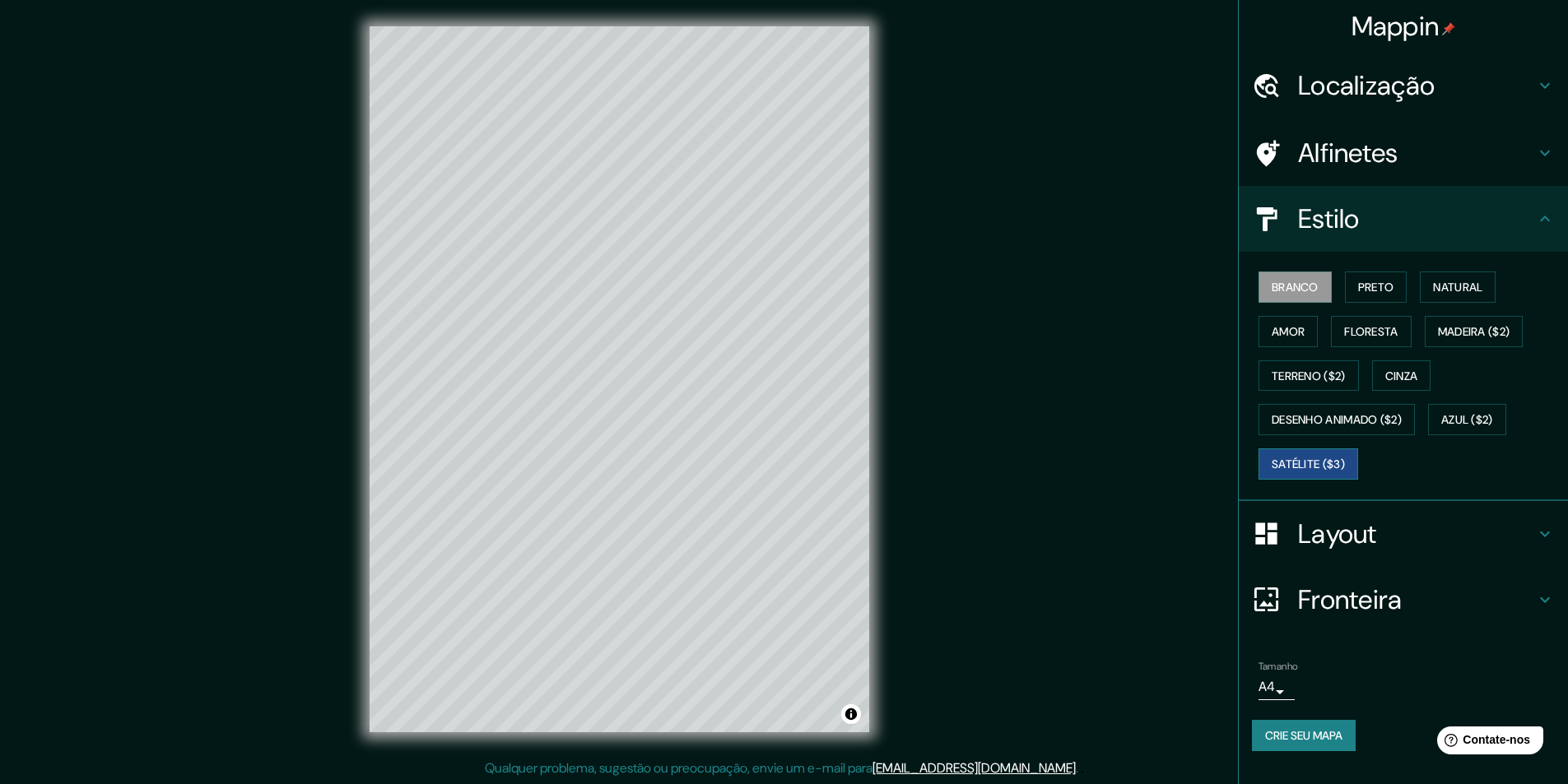
click at [1325, 464] on font "Satélite ($3)" at bounding box center [1308, 464] width 74 height 15
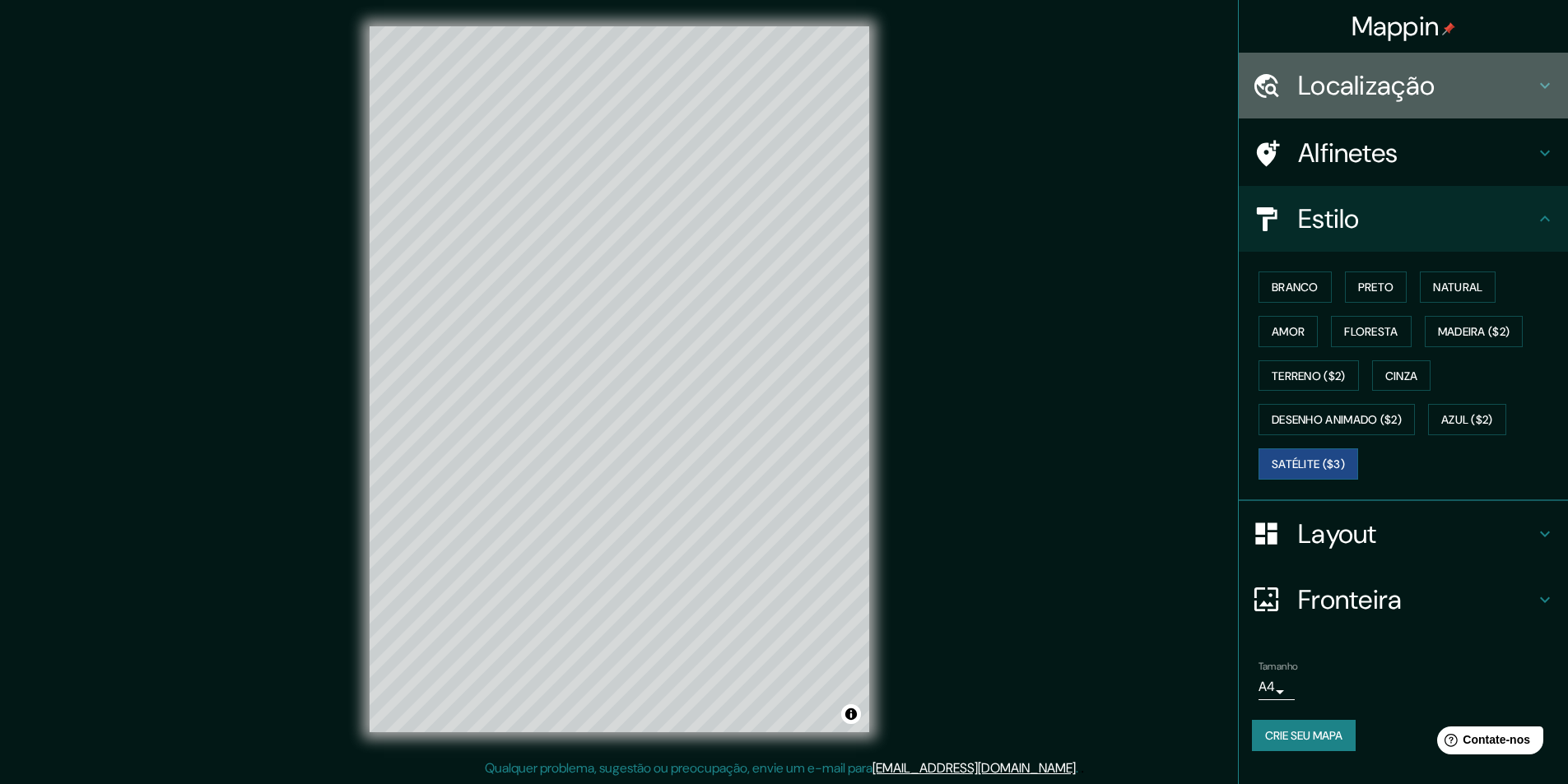
click at [1361, 73] on font "Localização" at bounding box center [1366, 85] width 137 height 34
type input "243"
type input "49"
type input "24"
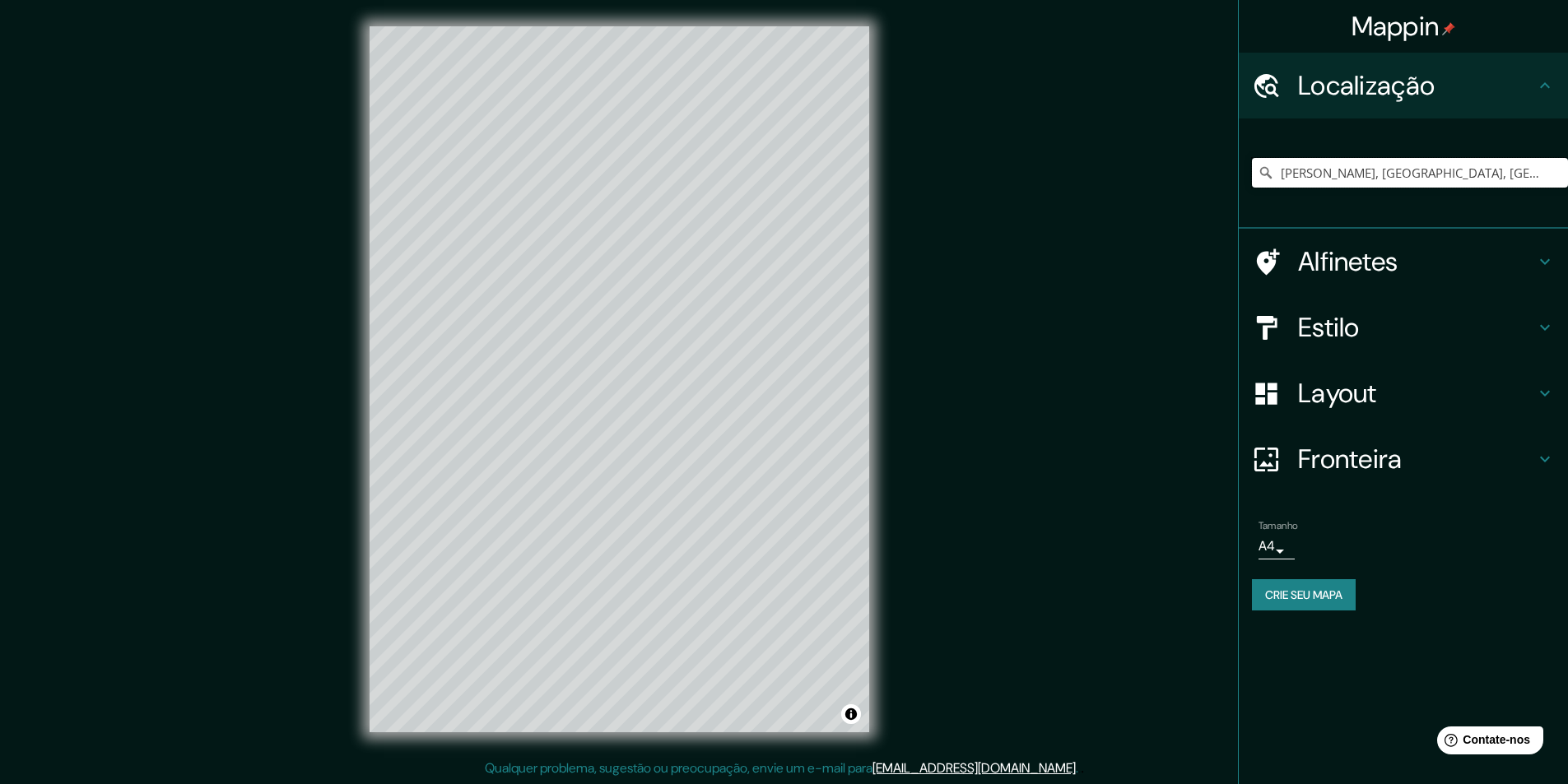
click at [1353, 168] on input "[PERSON_NAME], [GEOGRAPHIC_DATA], [GEOGRAPHIC_DATA]" at bounding box center [1410, 173] width 316 height 30
click at [1355, 179] on input "[PERSON_NAME], [GEOGRAPHIC_DATA], [GEOGRAPHIC_DATA]" at bounding box center [1410, 173] width 316 height 30
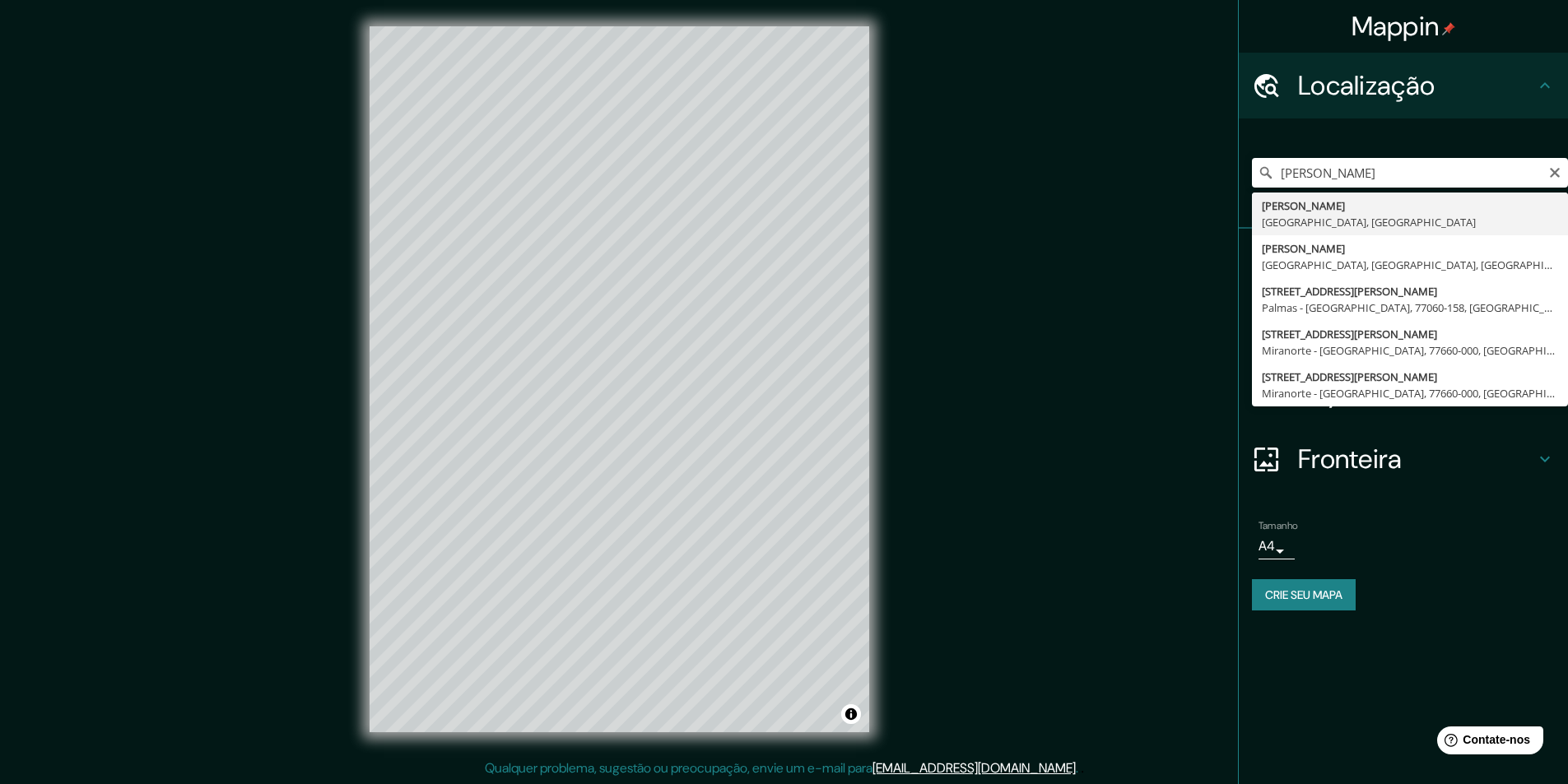
type input "[PERSON_NAME], [GEOGRAPHIC_DATA], [GEOGRAPHIC_DATA]"
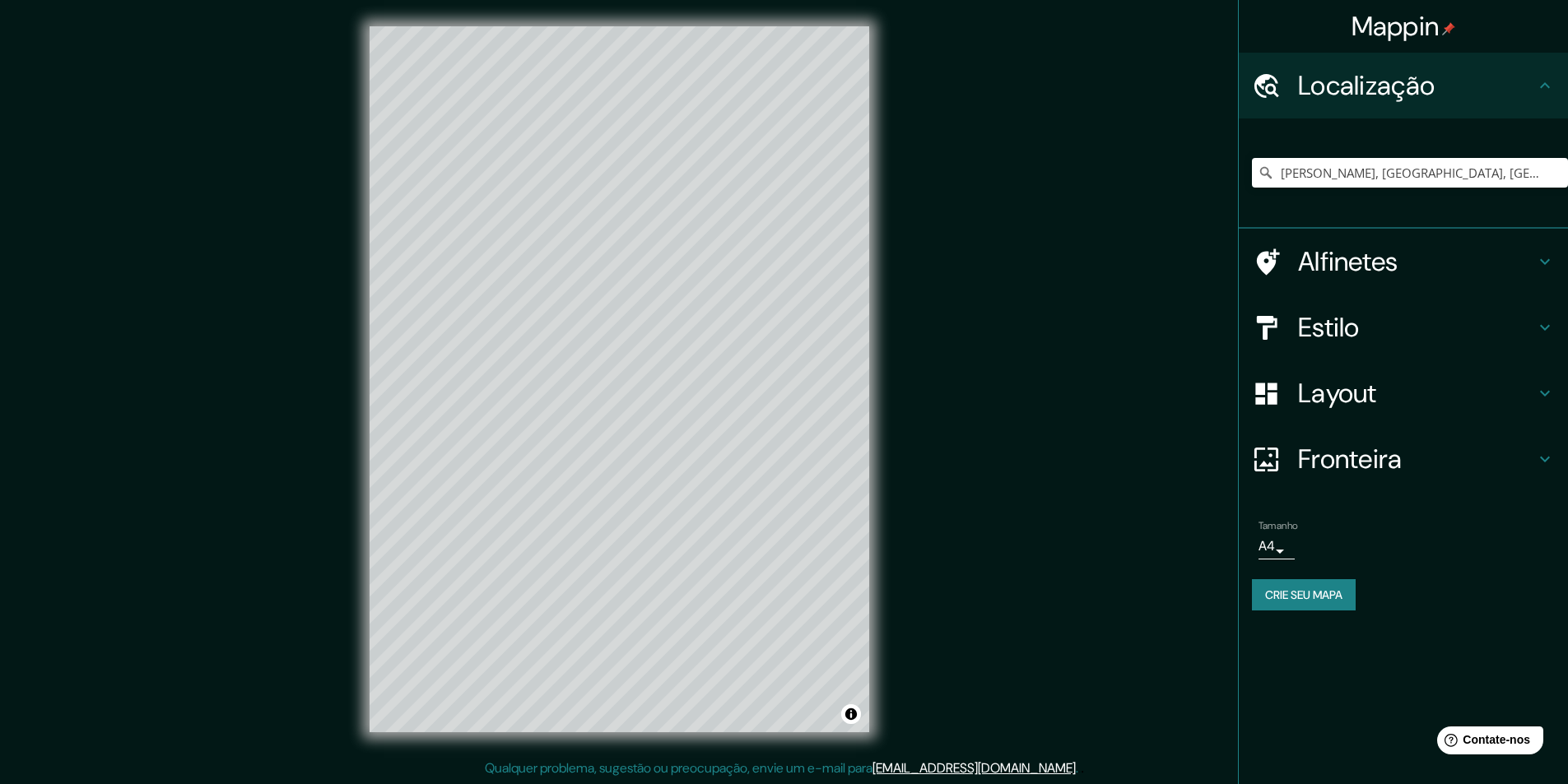
click at [1384, 475] on font "Fronteira" at bounding box center [1350, 459] width 104 height 34
type input "243"
type input "49"
type input "24"
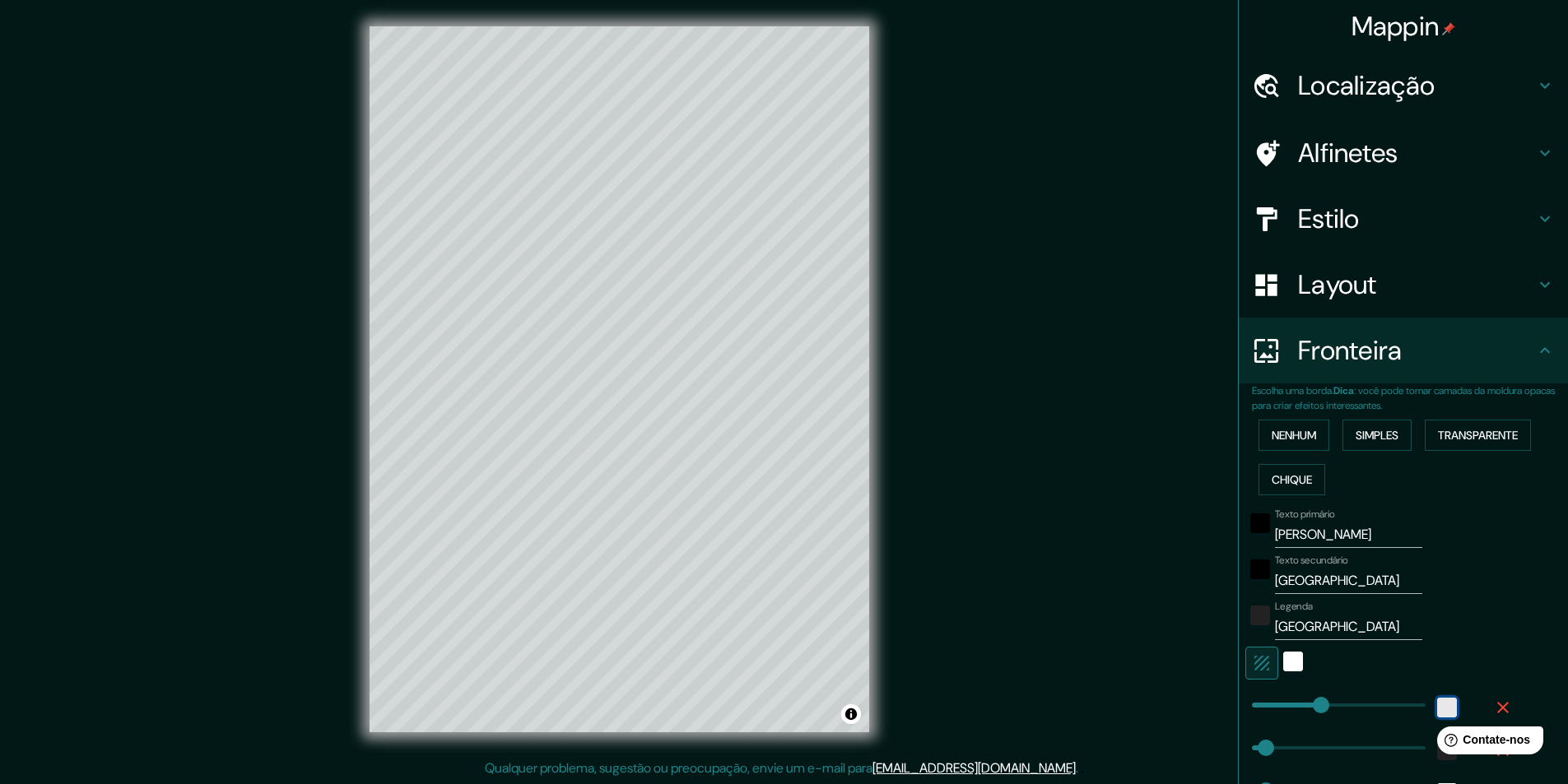
click at [1440, 706] on div "branco" at bounding box center [1447, 708] width 20 height 20
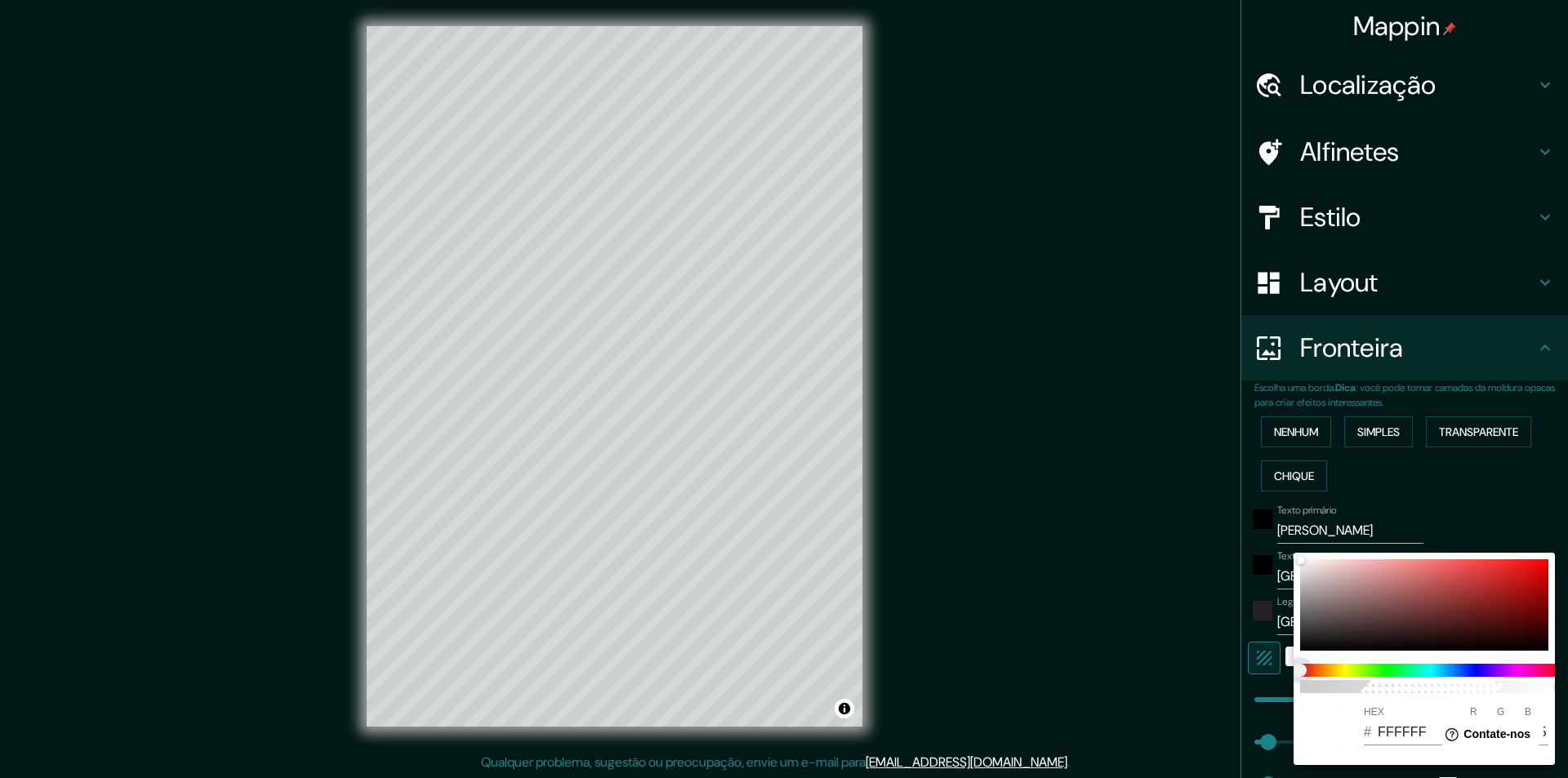
click at [1364, 672] on span at bounding box center [1431, 671] width 262 height 13
type input "243"
type input "49"
type input "24"
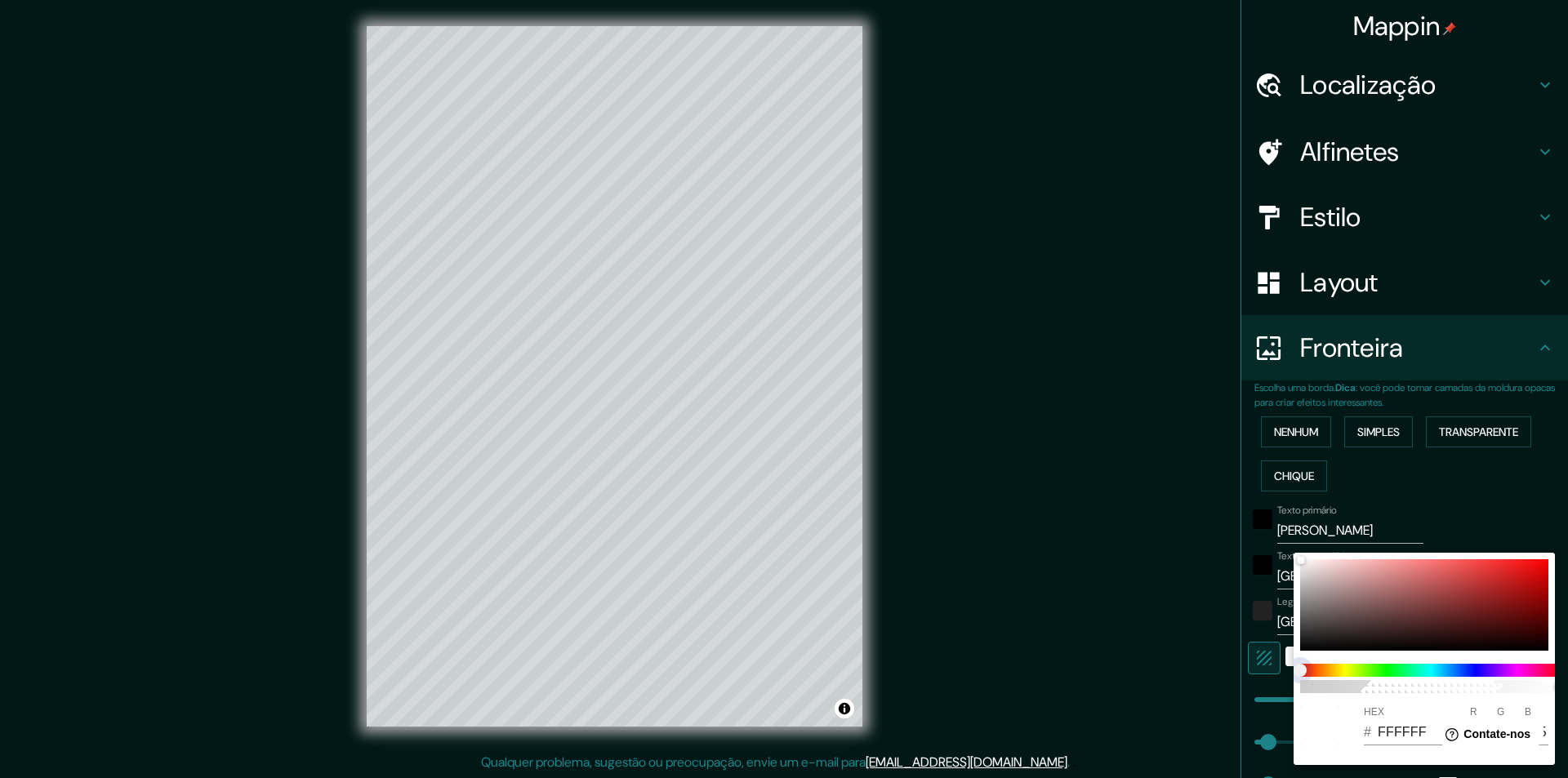
click at [1372, 673] on span at bounding box center [1431, 671] width 262 height 13
type input "243"
type input "49"
type input "24"
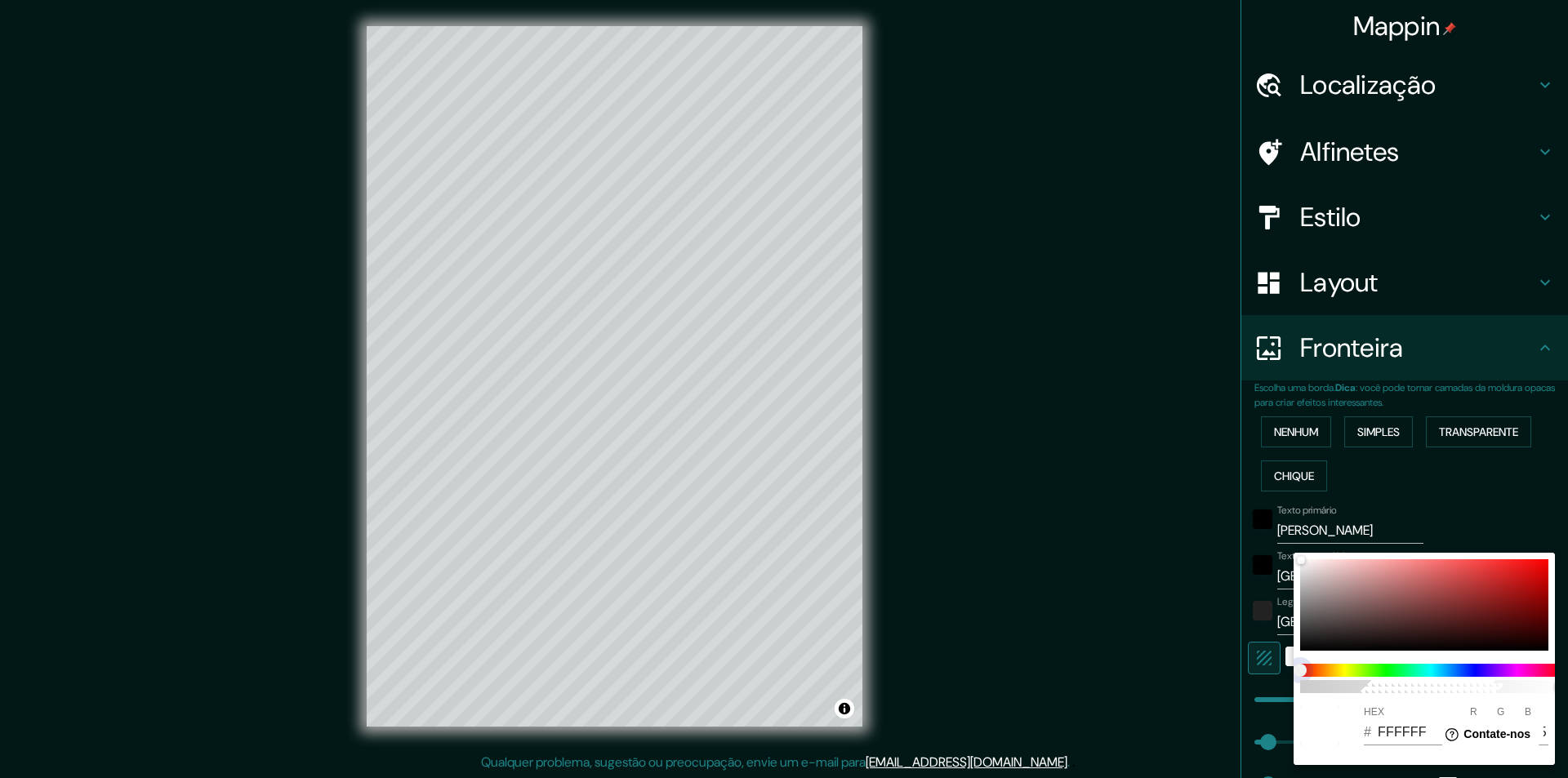
type input "243"
type input "49"
type input "24"
click at [1359, 673] on span at bounding box center [1431, 671] width 262 height 13
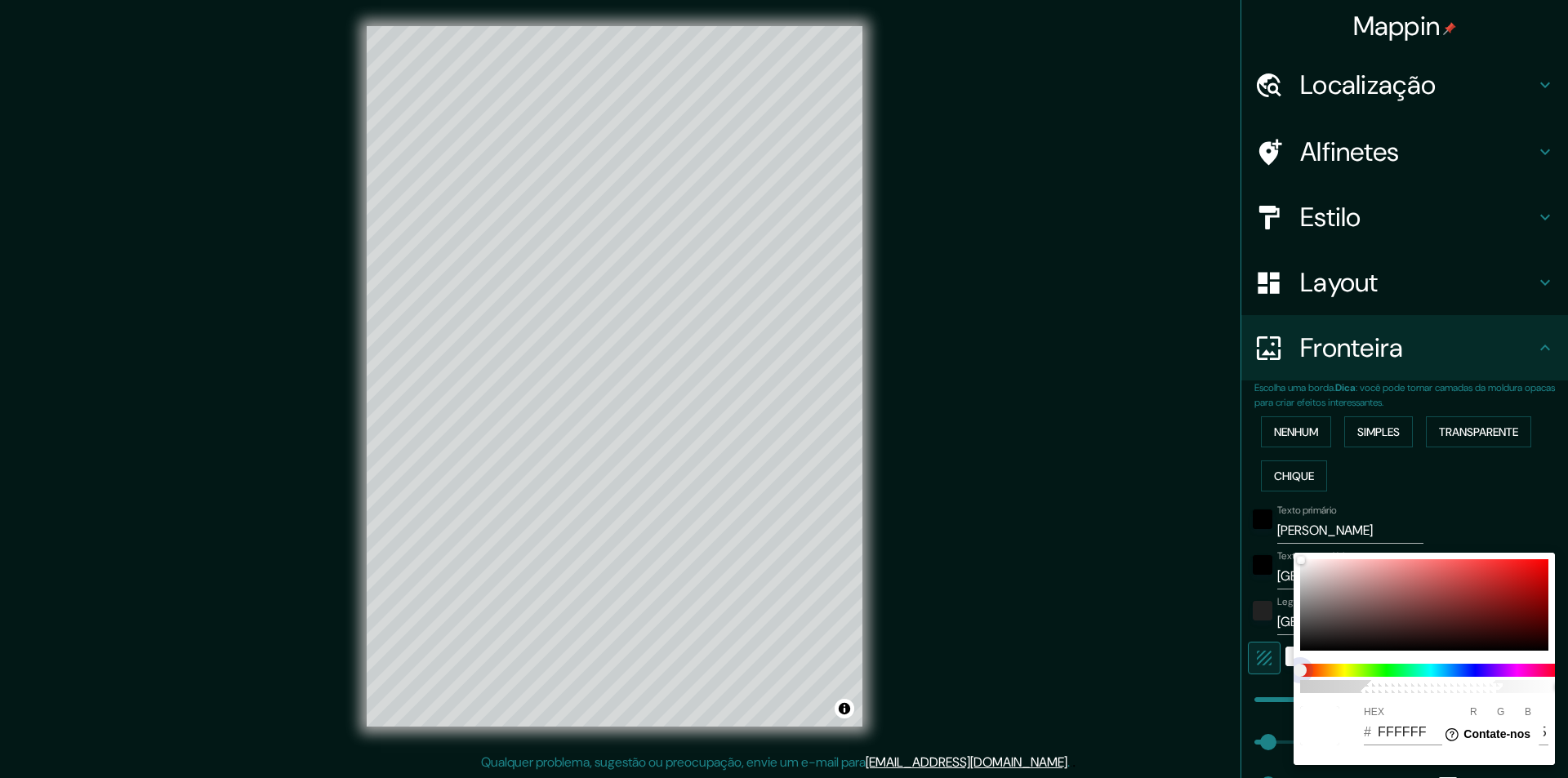
type input "243"
type input "49"
type input "24"
click at [1390, 611] on div at bounding box center [1425, 605] width 248 height 92
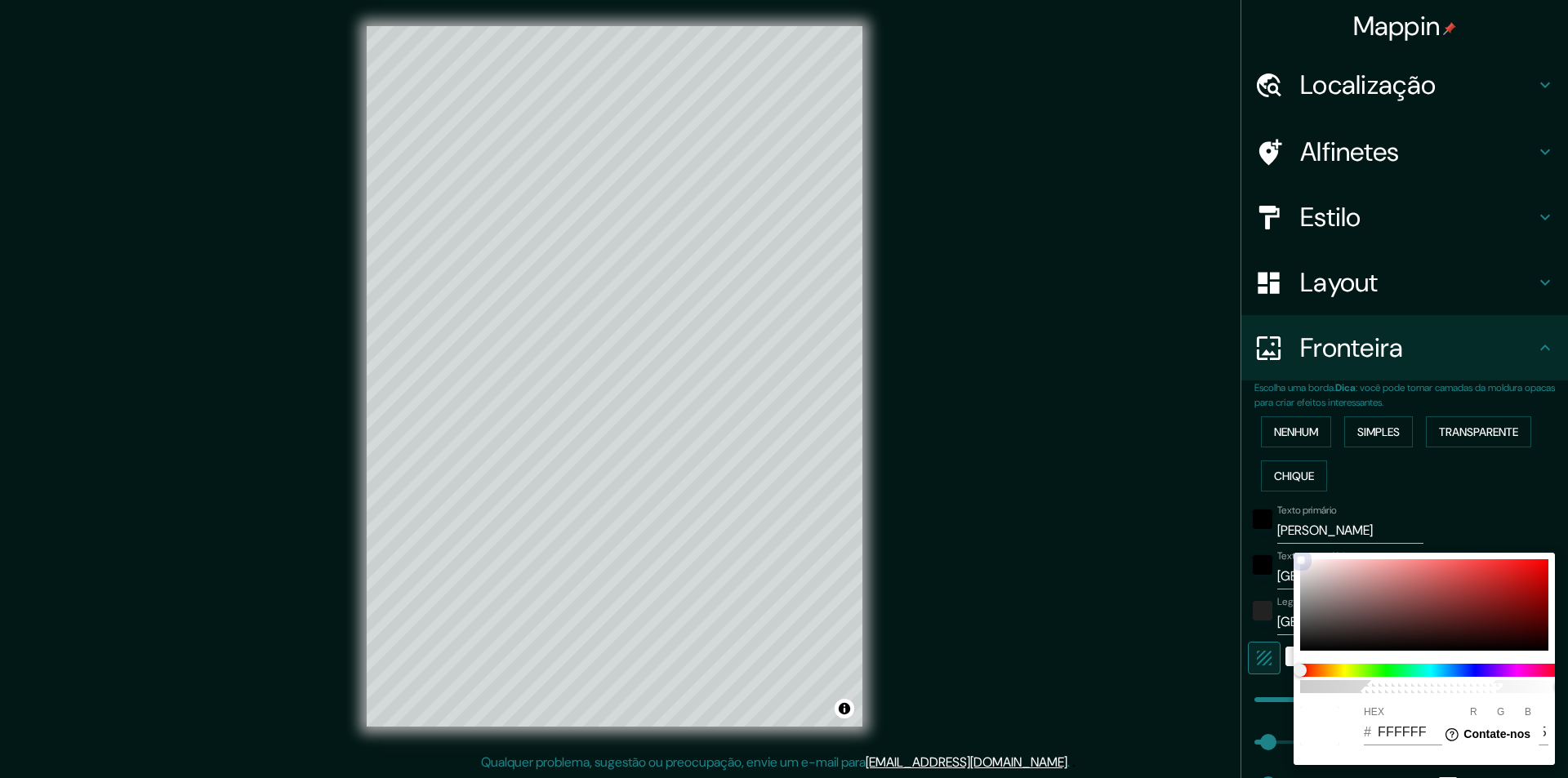
type input "243"
type input "49"
type input "24"
type input "714848"
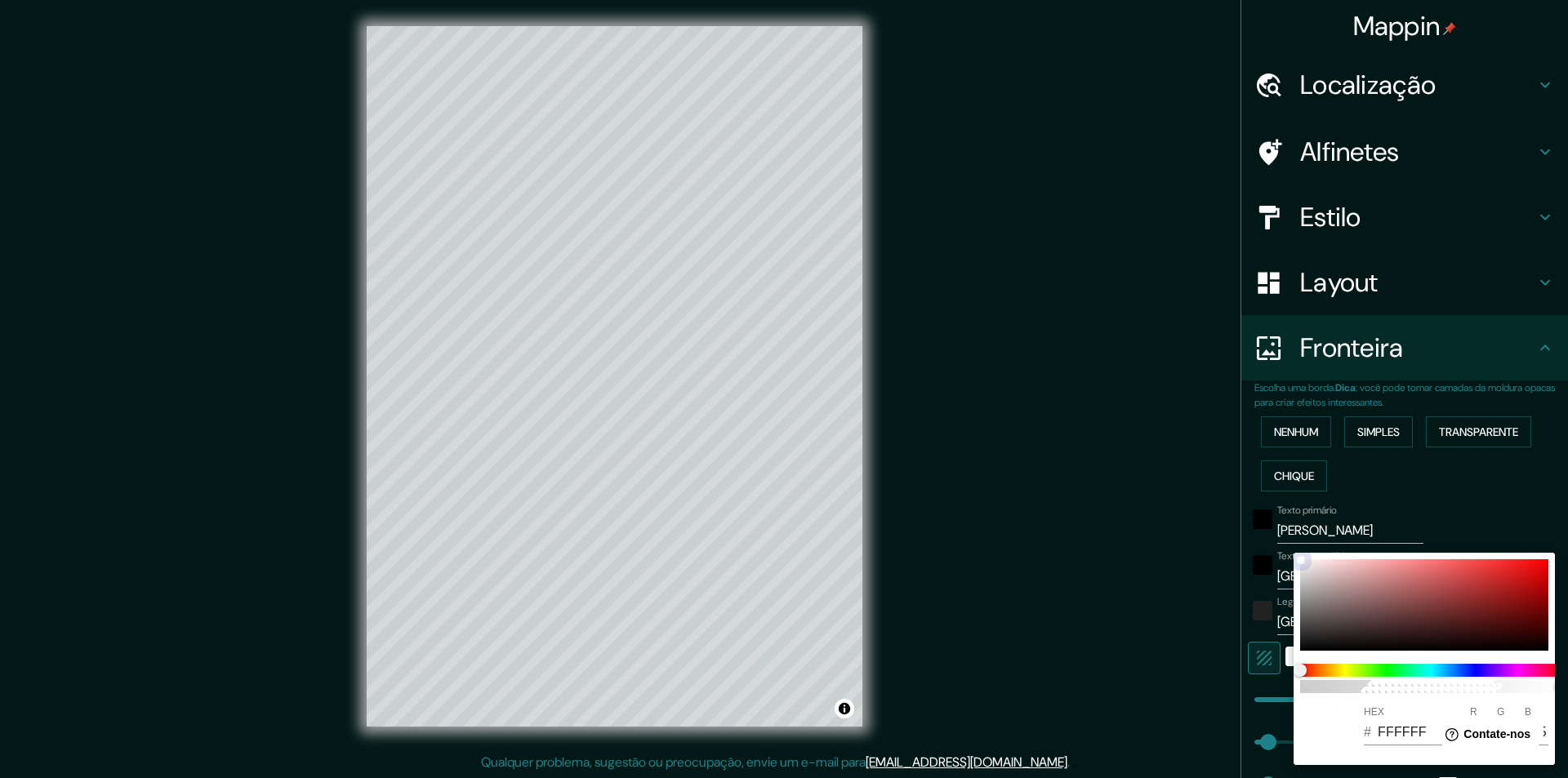
type input "113"
type input "72"
click at [1302, 562] on div at bounding box center [1425, 605] width 248 height 92
type input "243"
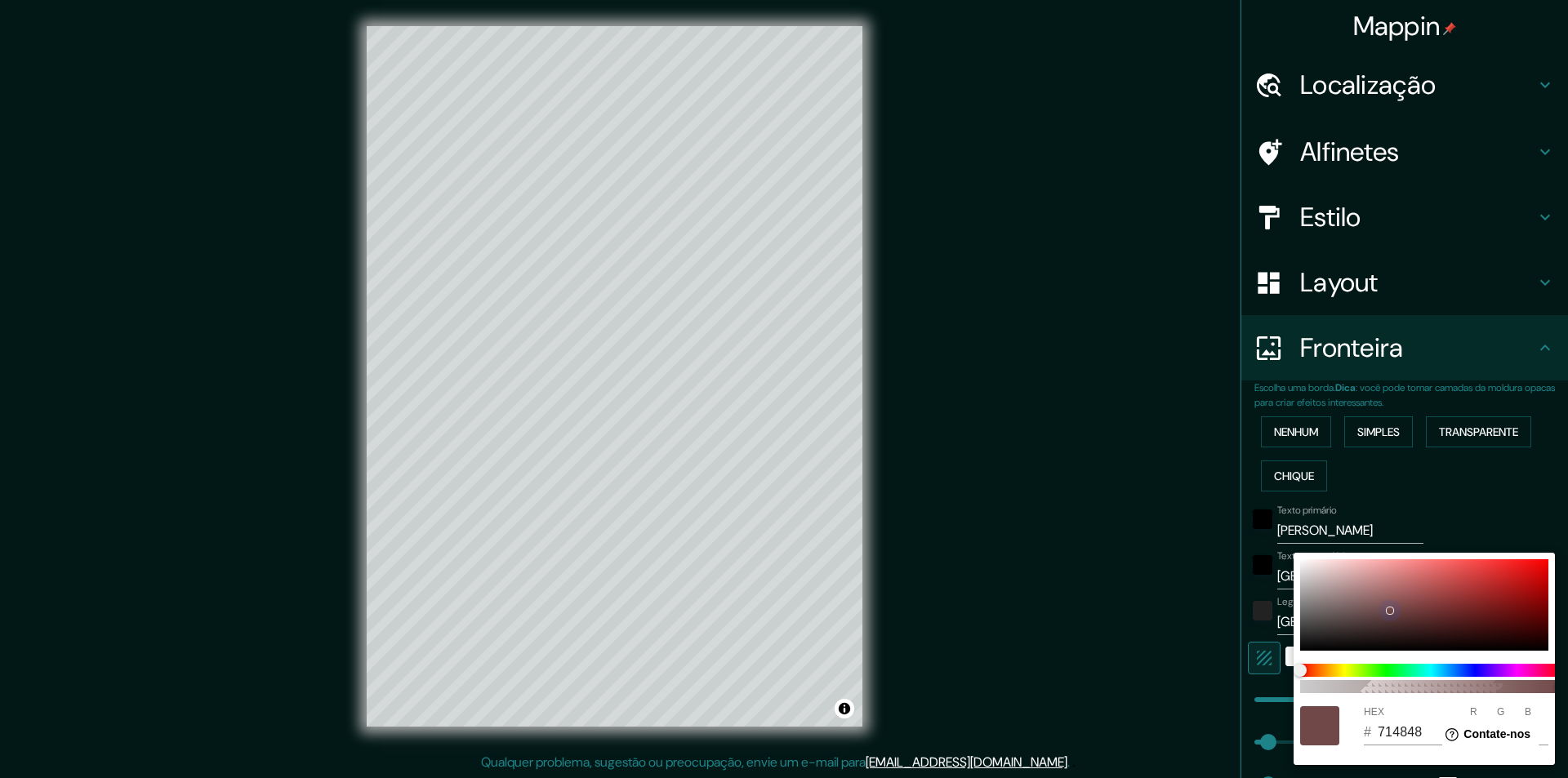
type input "49"
type input "24"
type input "F8F6F6"
type input "248"
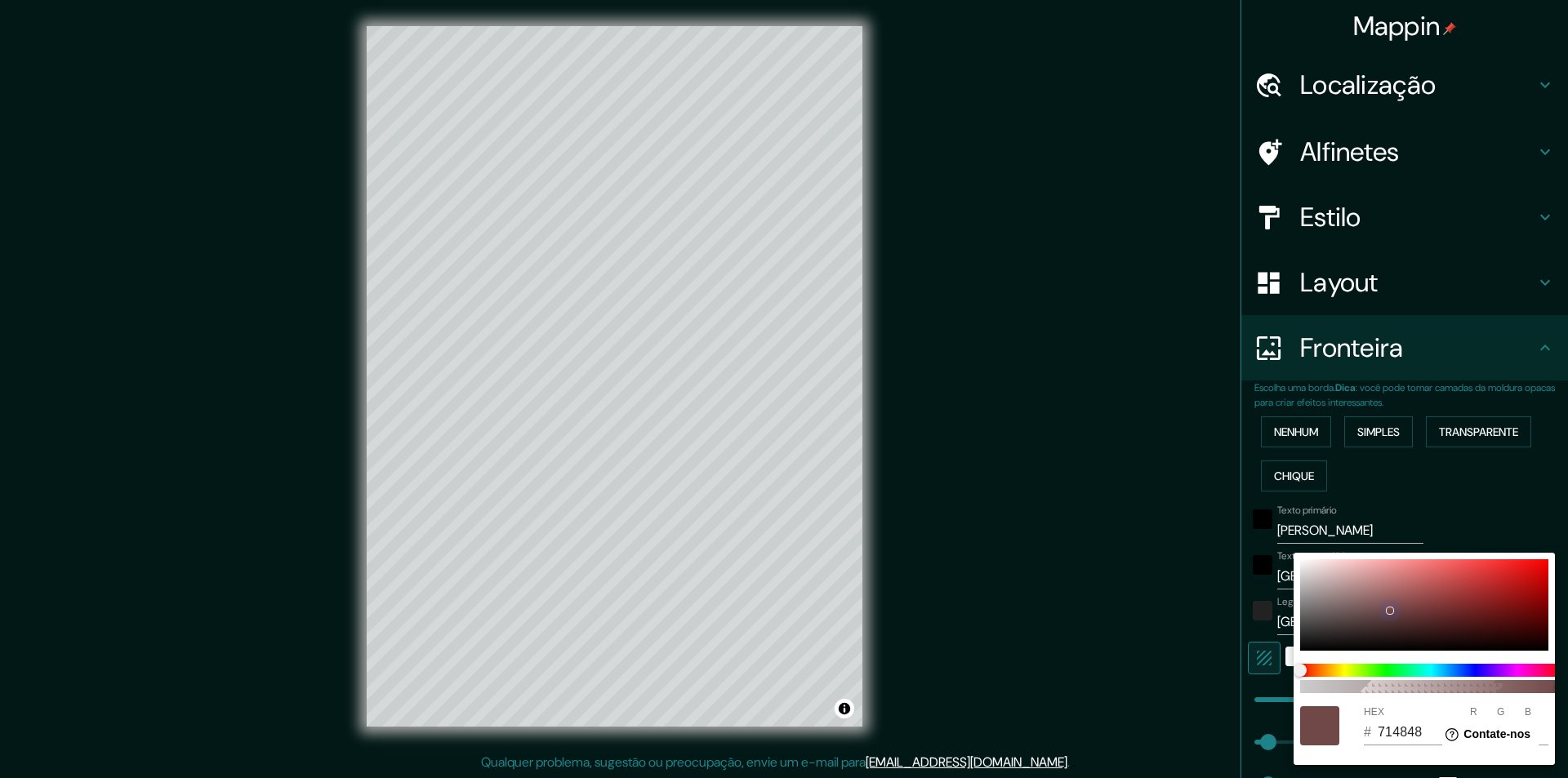
type input "246"
type input "243"
type input "49"
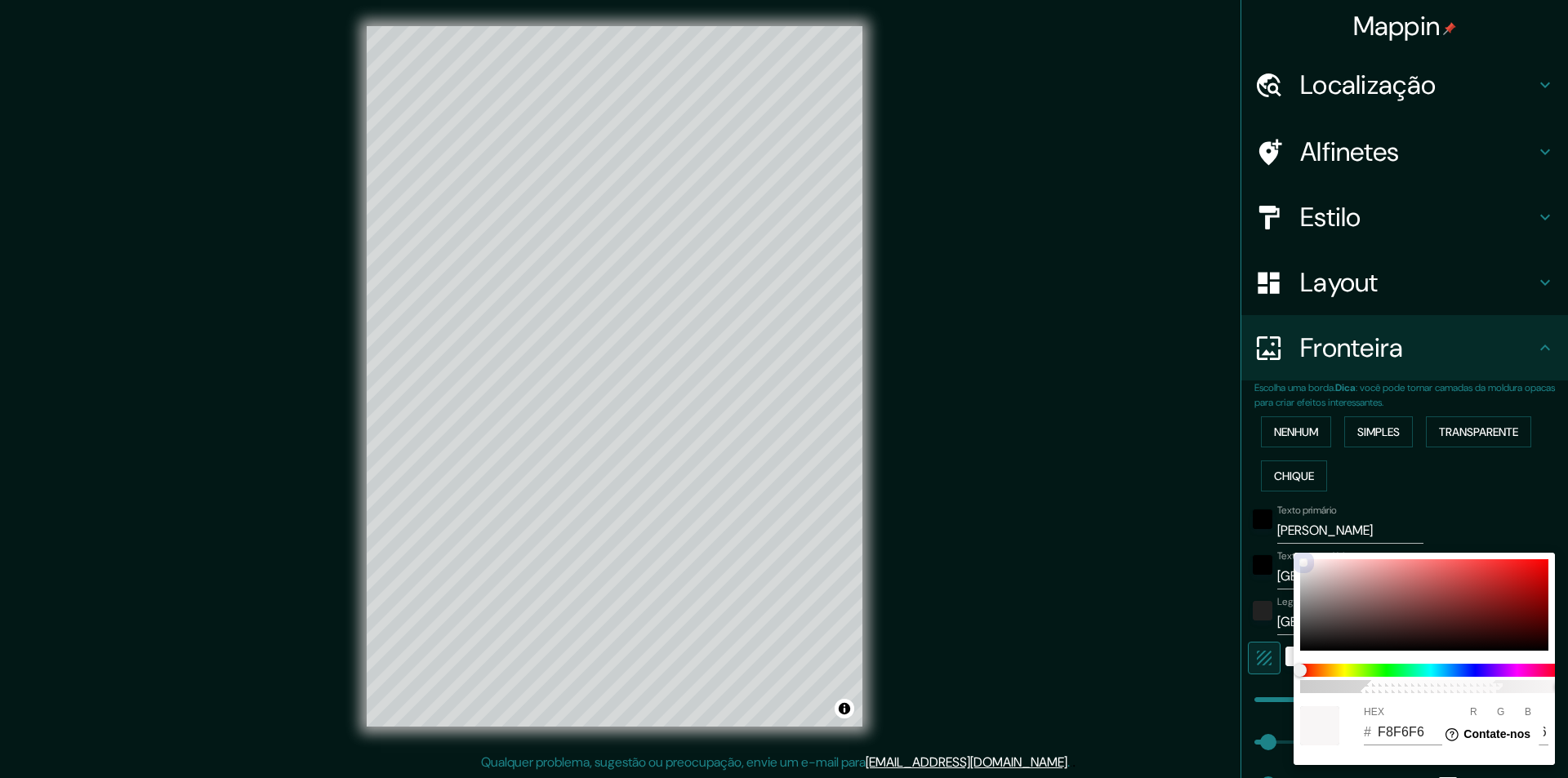
type input "24"
type input "FDFCFC"
type input "253"
type input "252"
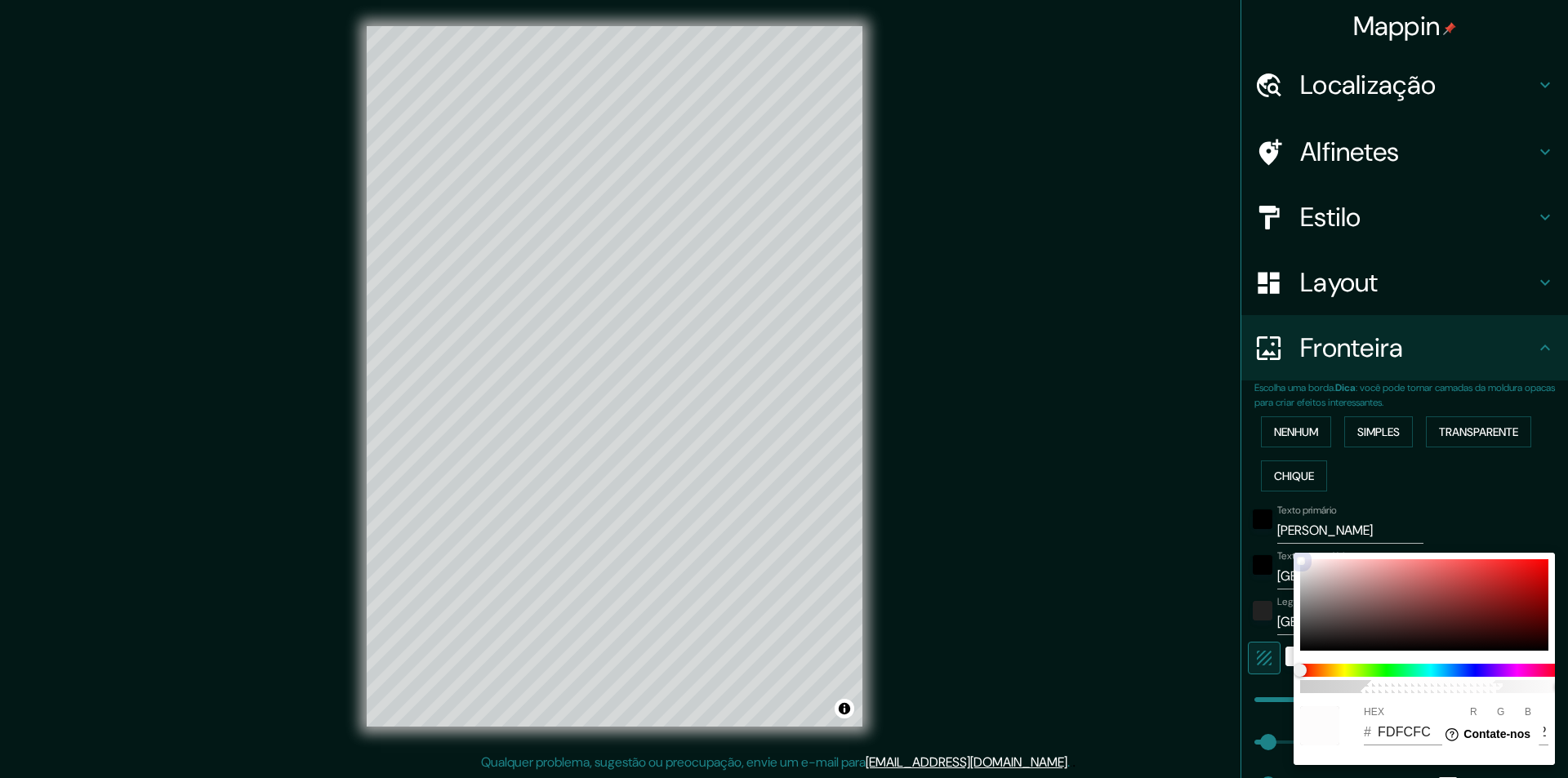
drag, startPoint x: 1302, startPoint y: 562, endPoint x: 1292, endPoint y: 545, distance: 19.7
click at [1287, 546] on div "100 HEX # FDFCFC R 253 G 252 B 252" at bounding box center [784, 389] width 1568 height 778
click at [1440, 521] on div at bounding box center [784, 389] width 1568 height 778
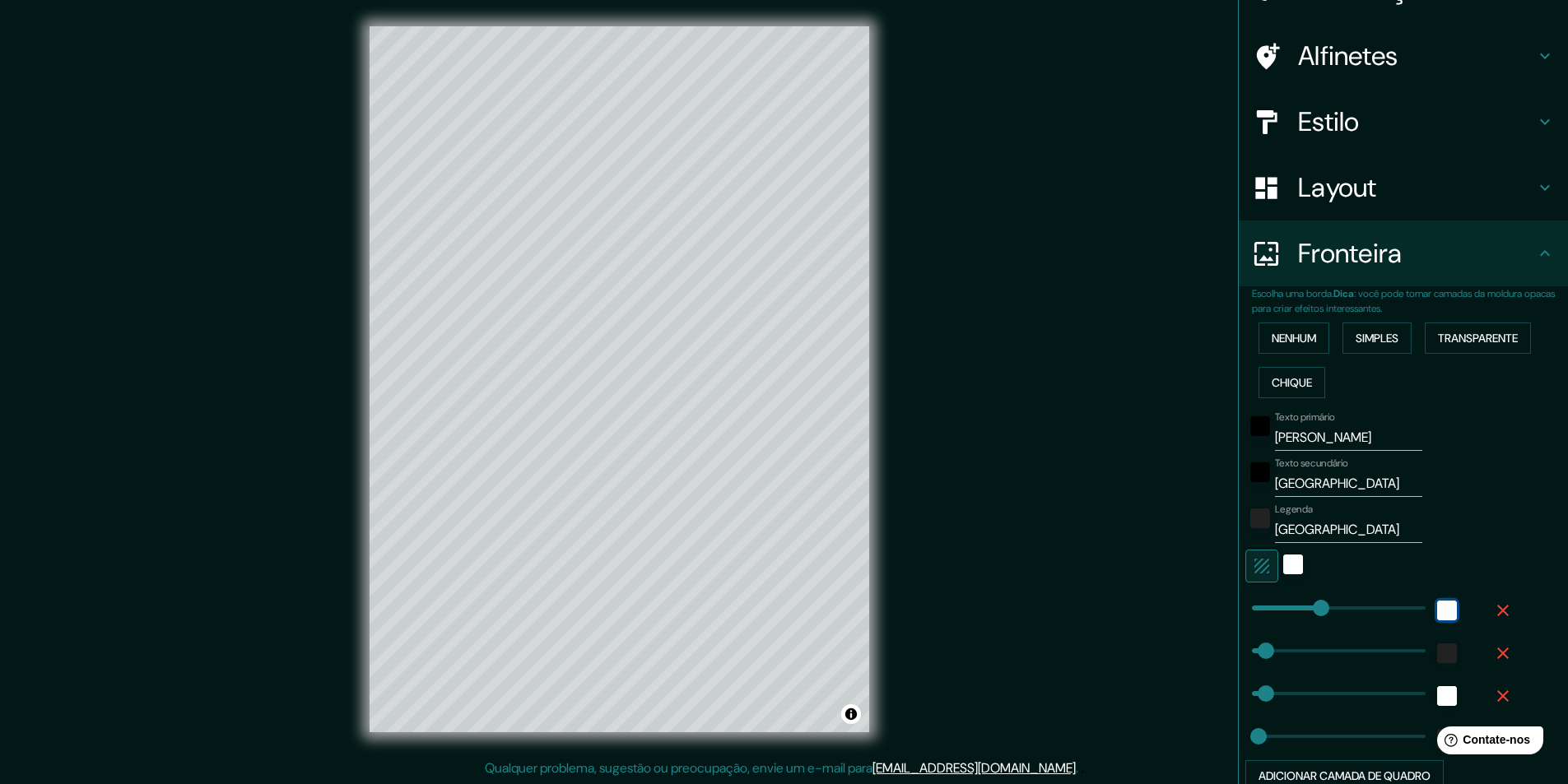
scroll to position [242, 0]
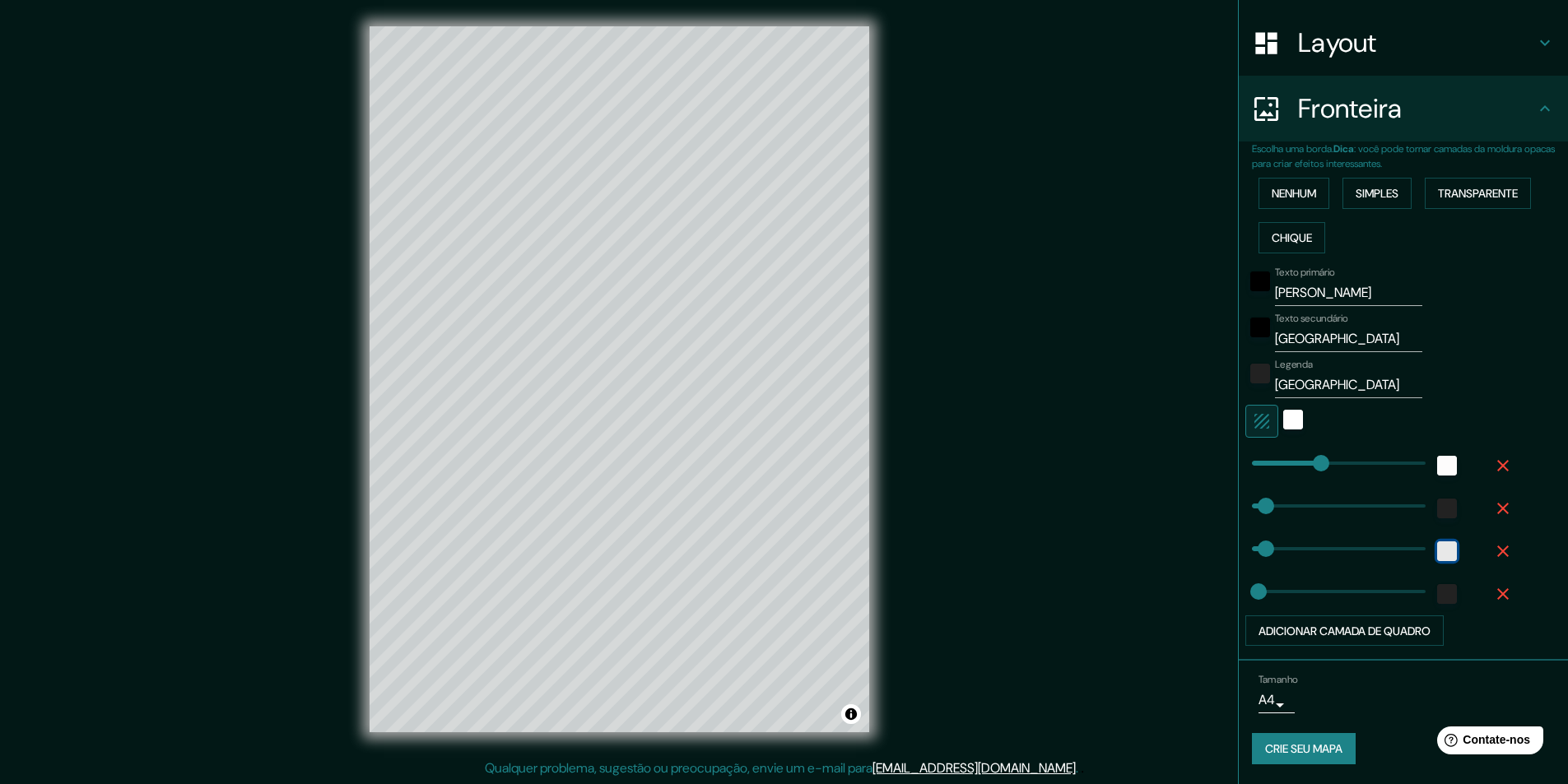
click at [1437, 553] on div "branco" at bounding box center [1447, 551] width 20 height 20
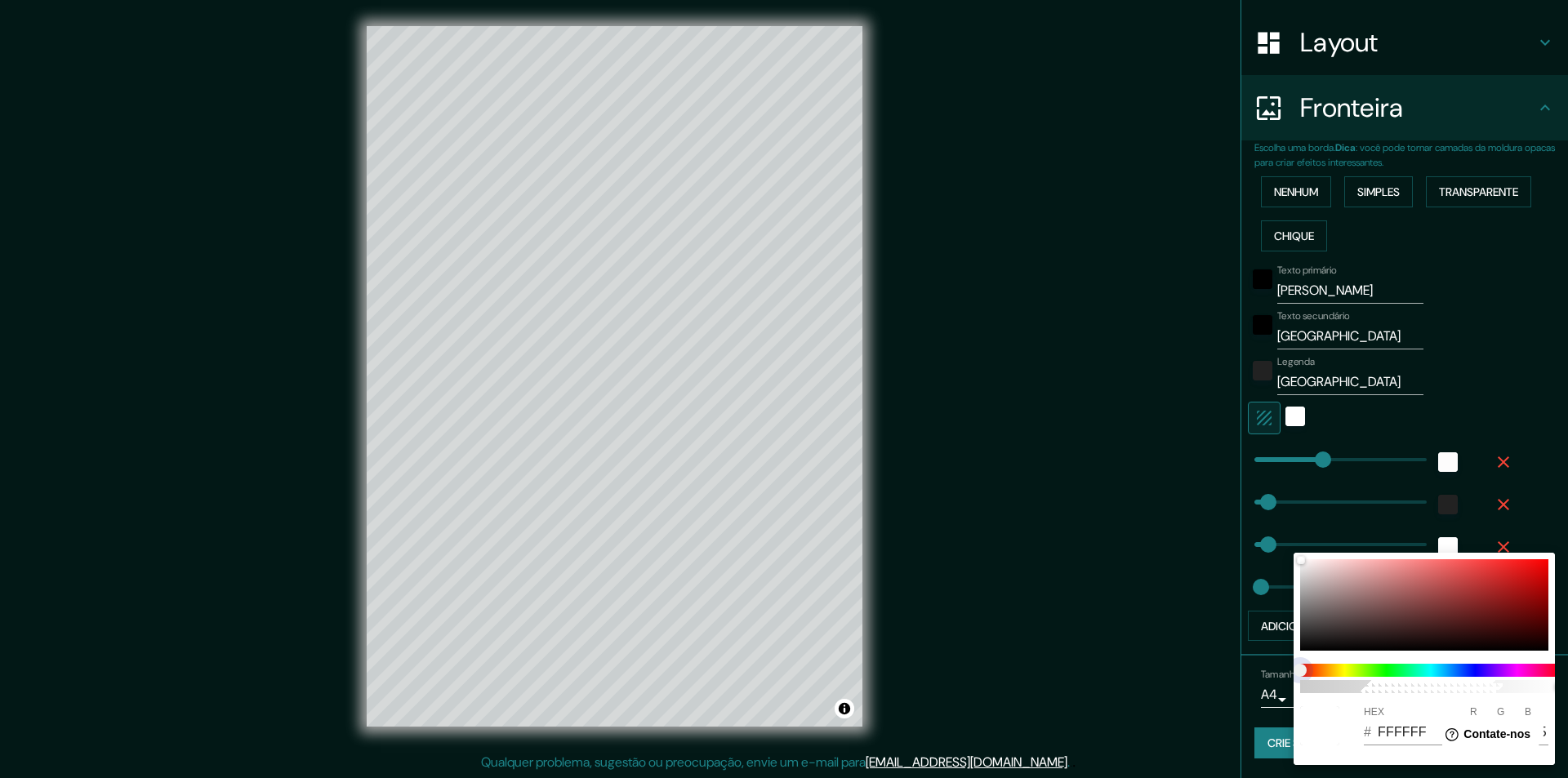
type input "243"
type input "49"
type input "24"
click at [1365, 668] on span at bounding box center [1431, 671] width 262 height 13
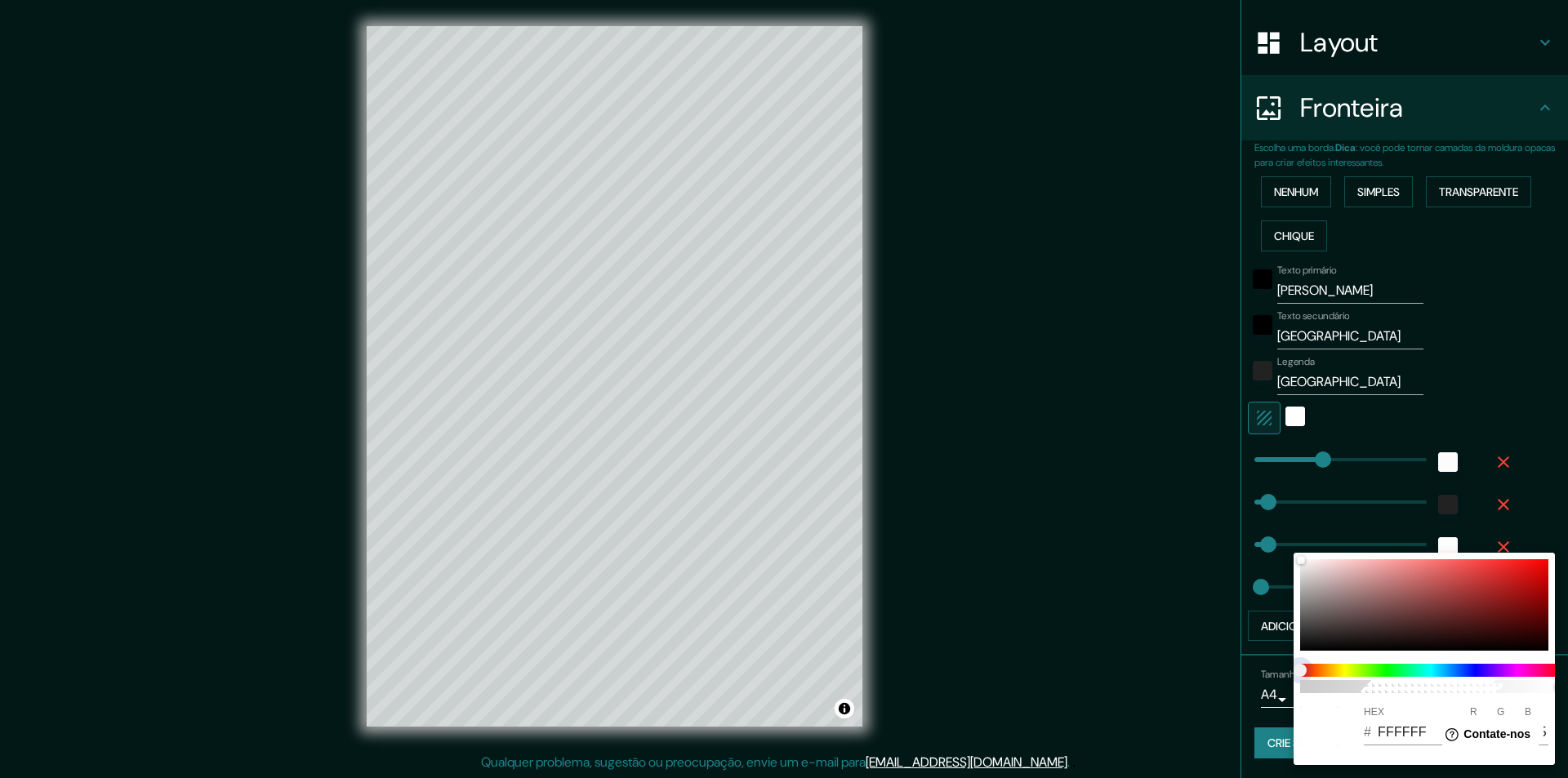
type input "243"
type input "49"
type input "24"
type input "243"
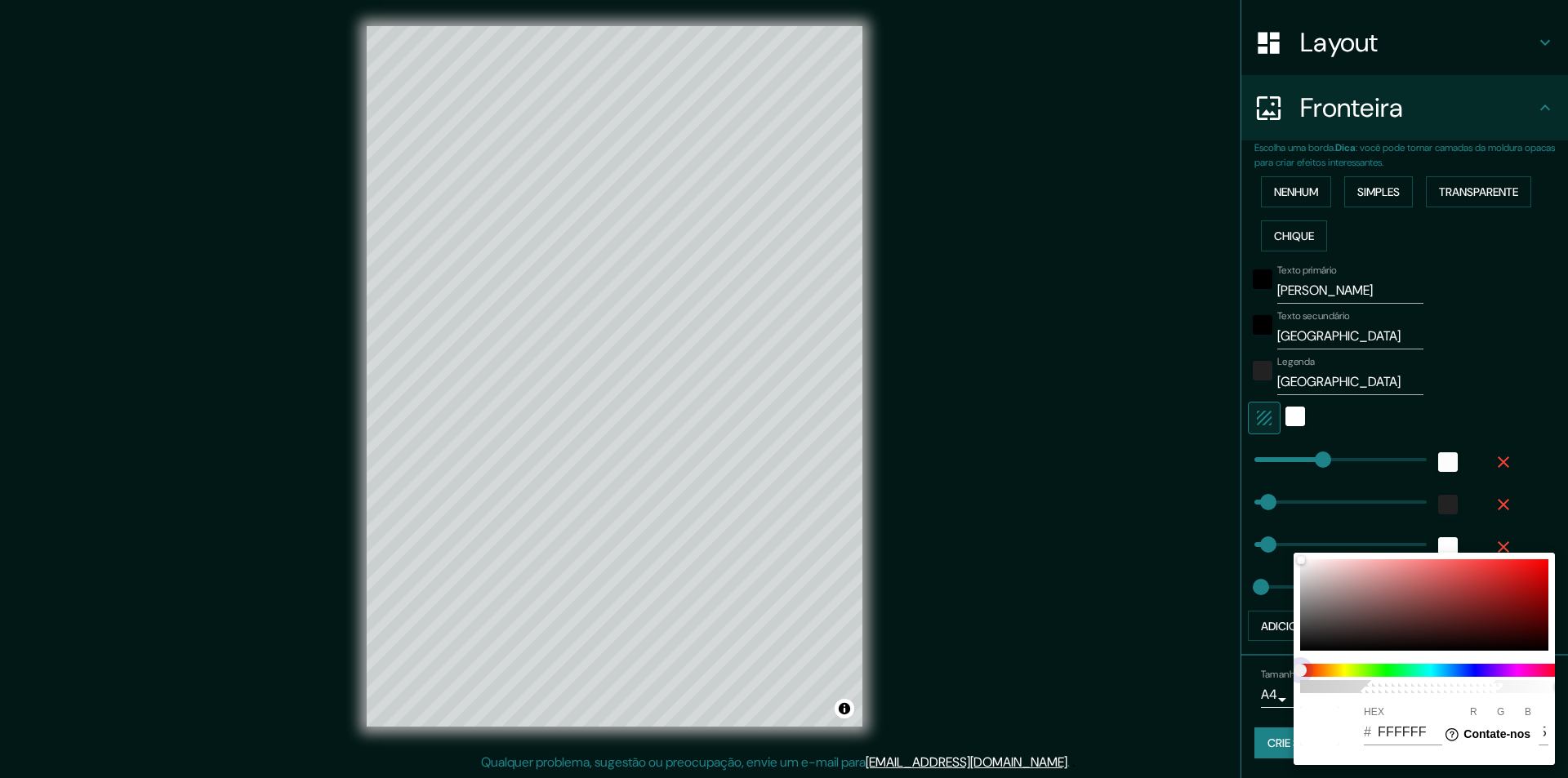
type input "49"
type input "24"
type input "243"
type input "49"
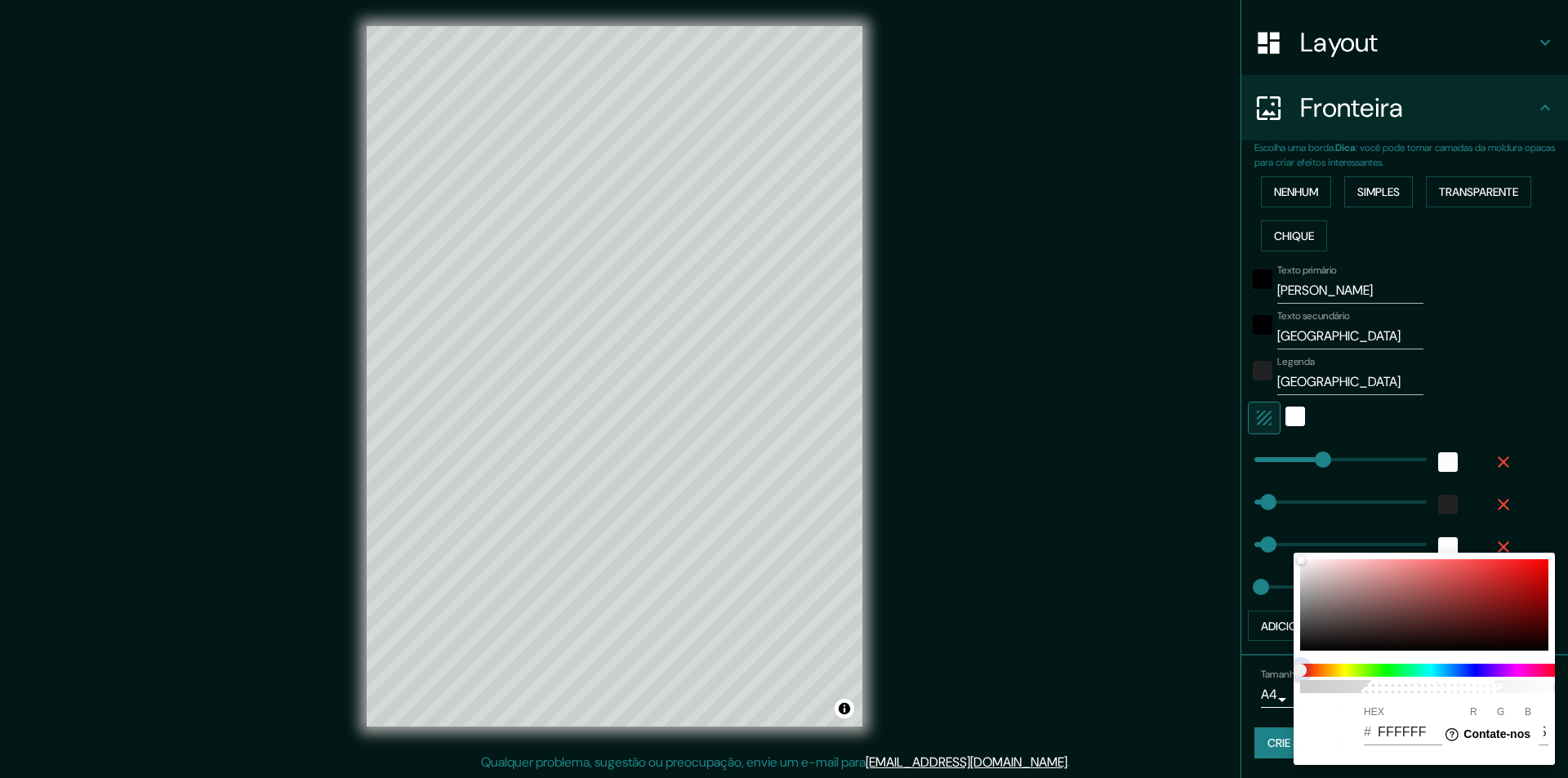
type input "49"
type input "24"
type input "243"
type input "49"
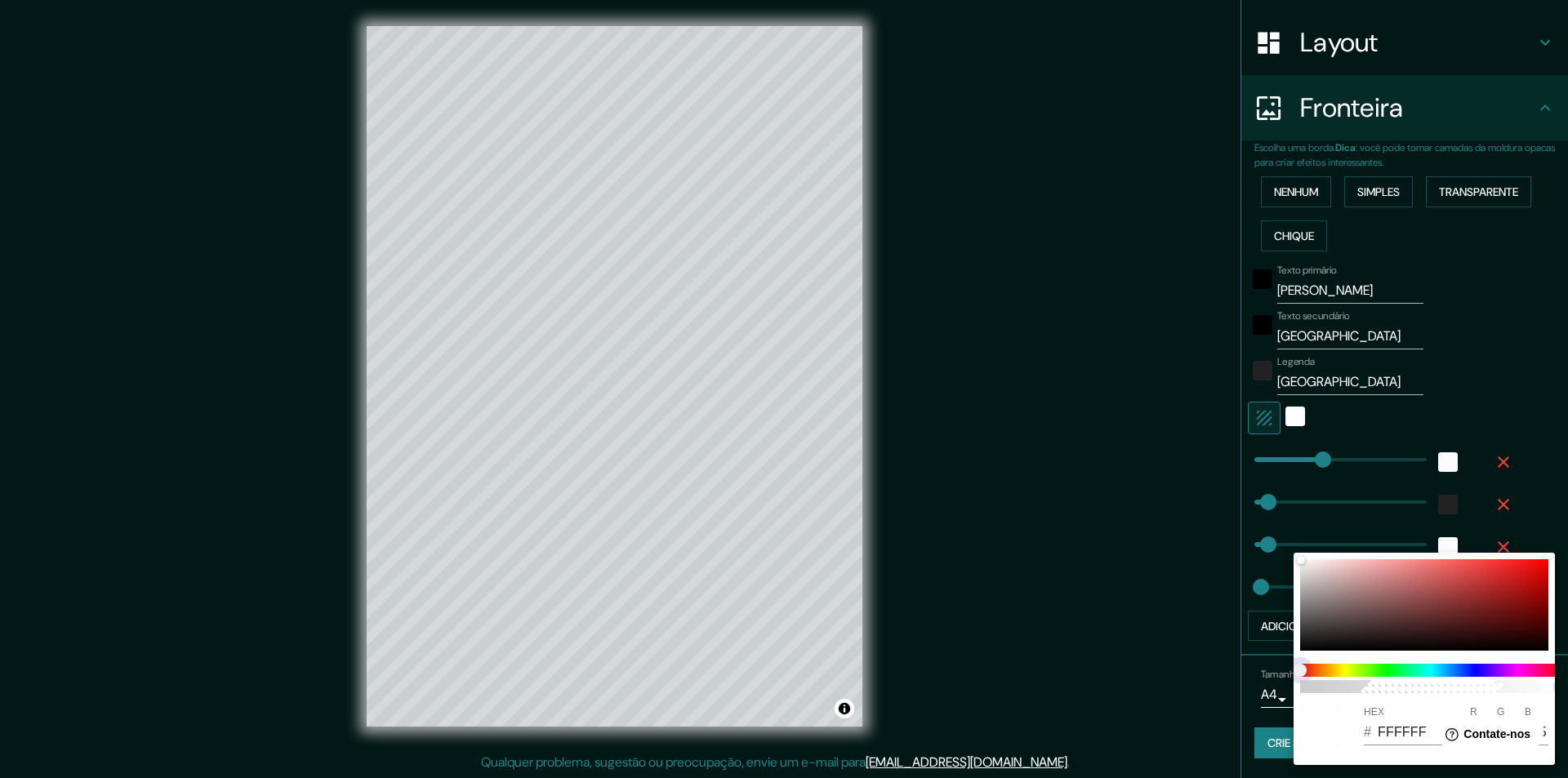
type input "24"
drag, startPoint x: 1302, startPoint y: 673, endPoint x: 1359, endPoint y: 673, distance: 57.0
click at [1359, 673] on span at bounding box center [1431, 671] width 262 height 13
type input "243"
type input "49"
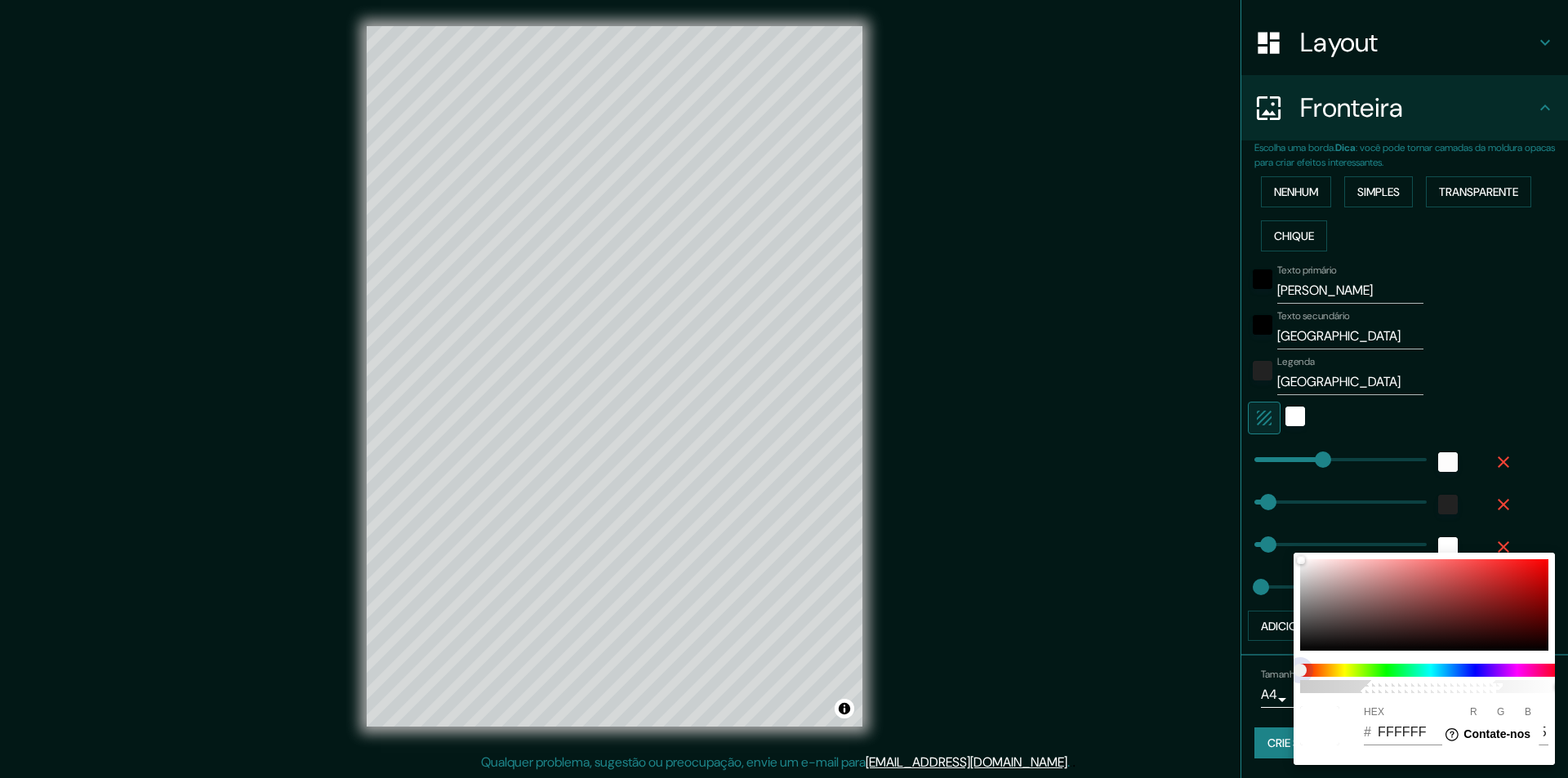
type input "49"
type input "24"
click at [1352, 672] on span at bounding box center [1431, 671] width 262 height 13
type input "243"
type input "49"
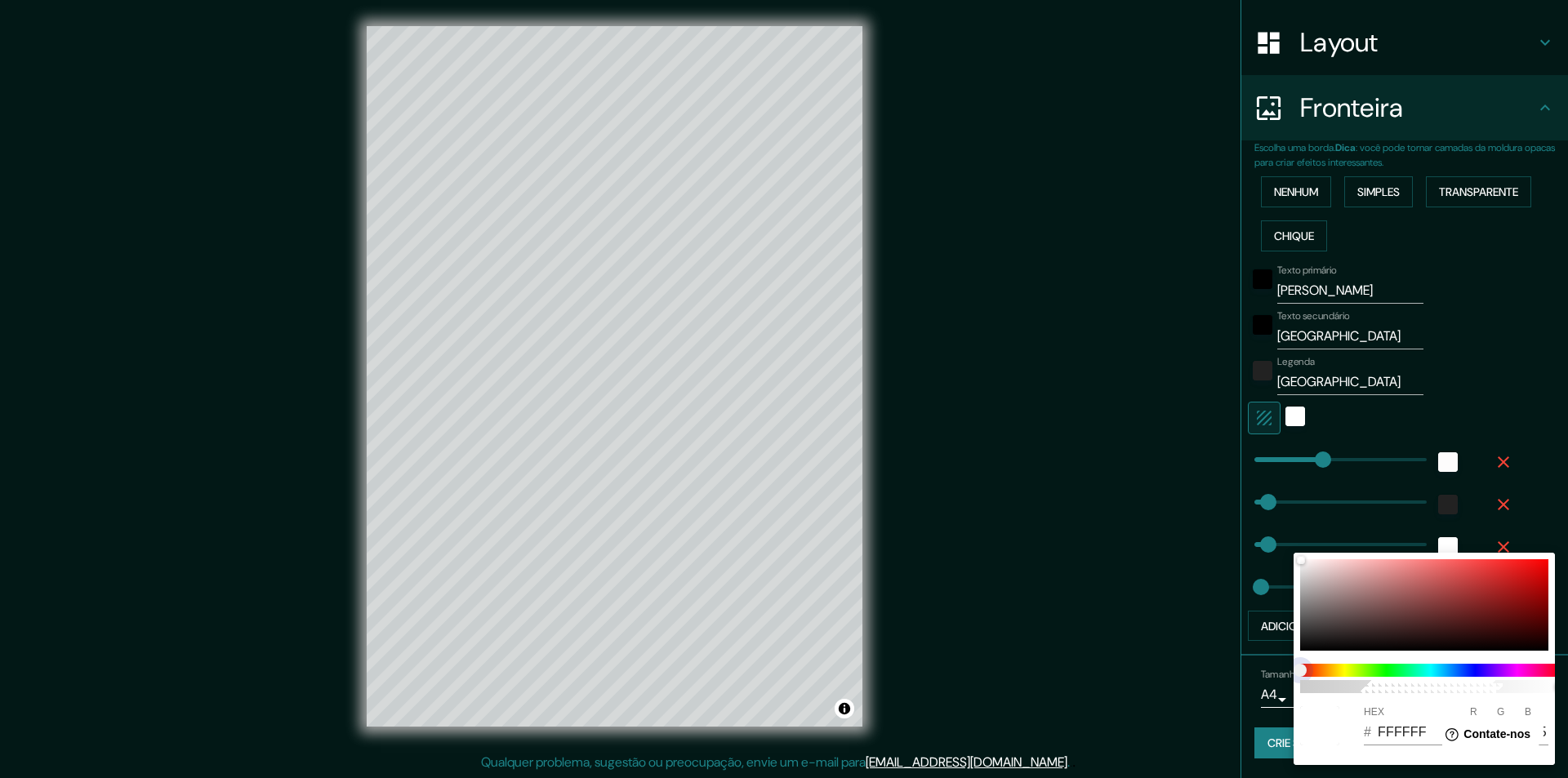
type input "49"
type input "24"
click at [1363, 672] on span at bounding box center [1431, 671] width 262 height 13
type input "243"
type input "49"
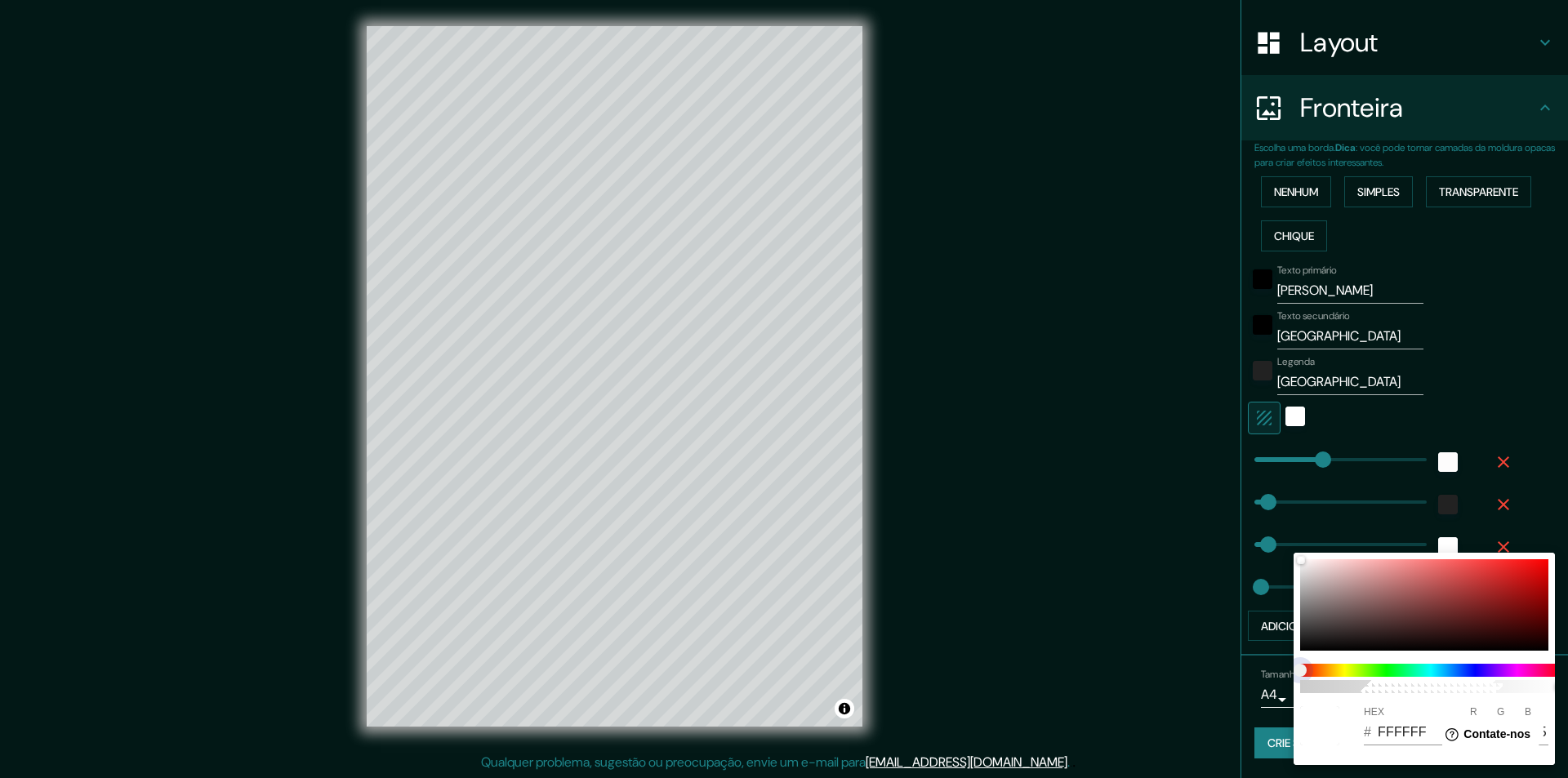
type input "49"
type input "24"
type input "243"
type input "49"
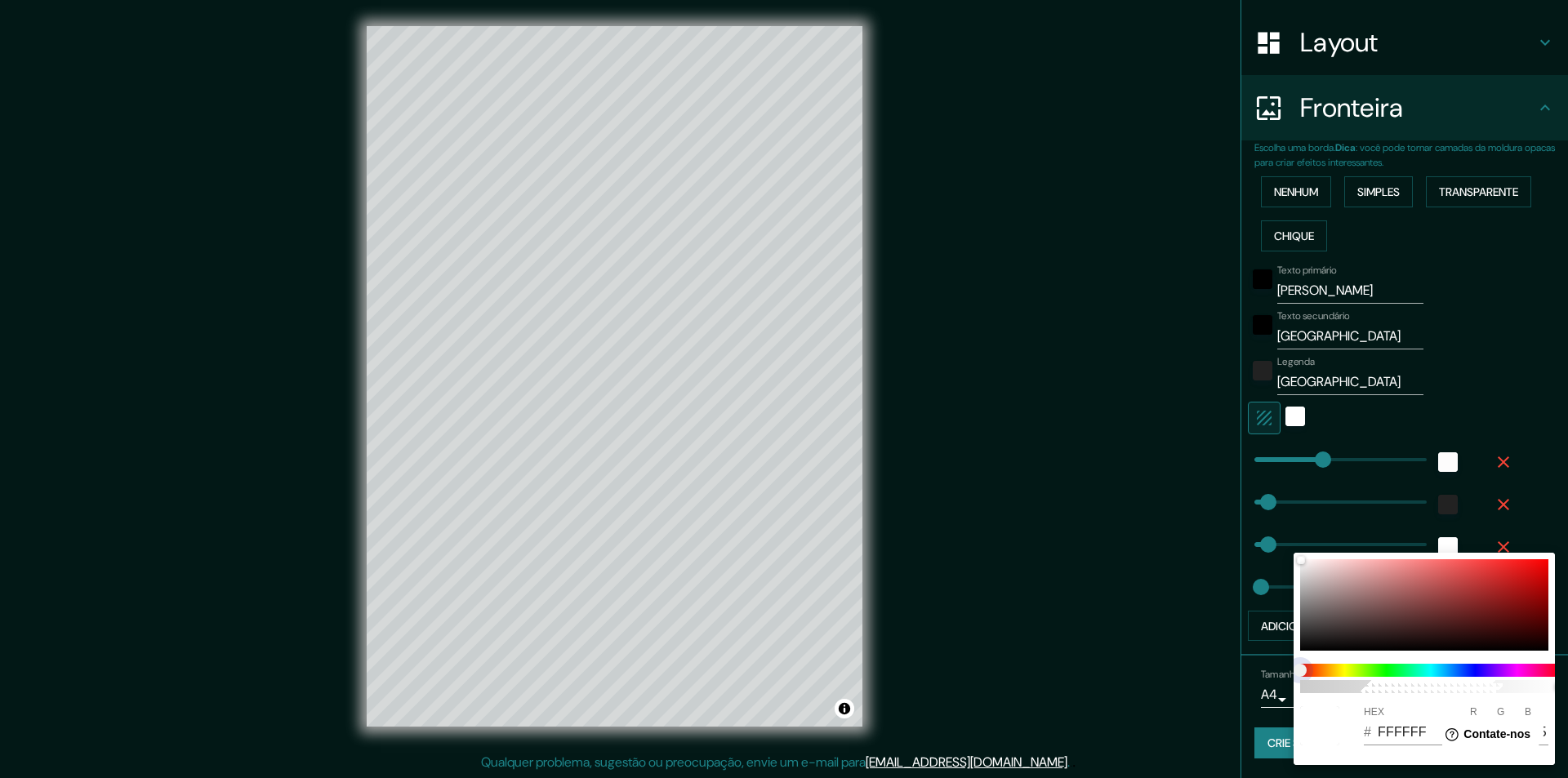
type input "24"
click at [1350, 675] on span at bounding box center [1431, 671] width 262 height 13
type input "243"
type input "49"
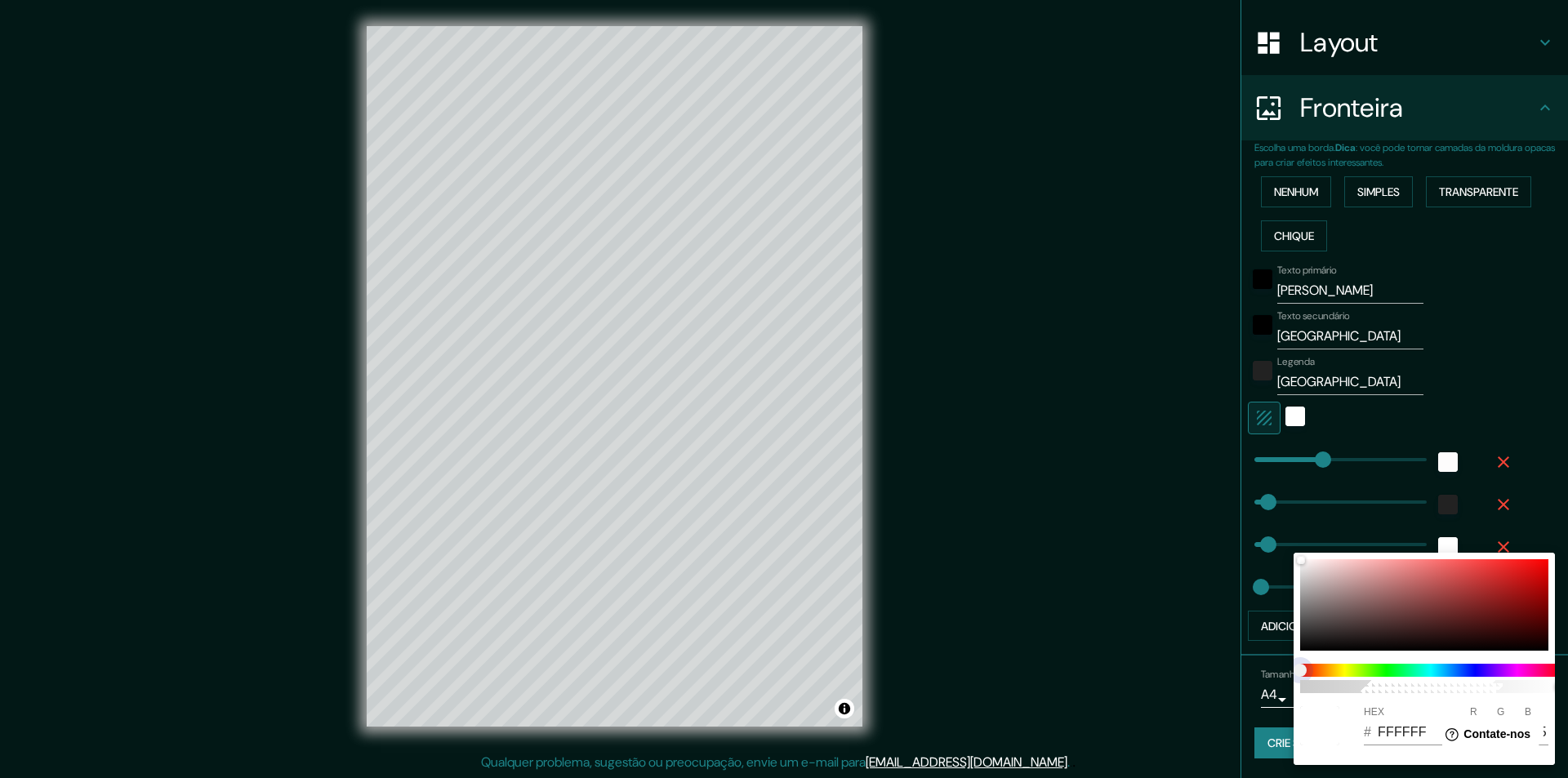
type input "24"
click at [1353, 672] on span at bounding box center [1431, 671] width 262 height 13
click at [1141, 616] on div at bounding box center [784, 389] width 1568 height 778
